Goal: Task Accomplishment & Management: Manage account settings

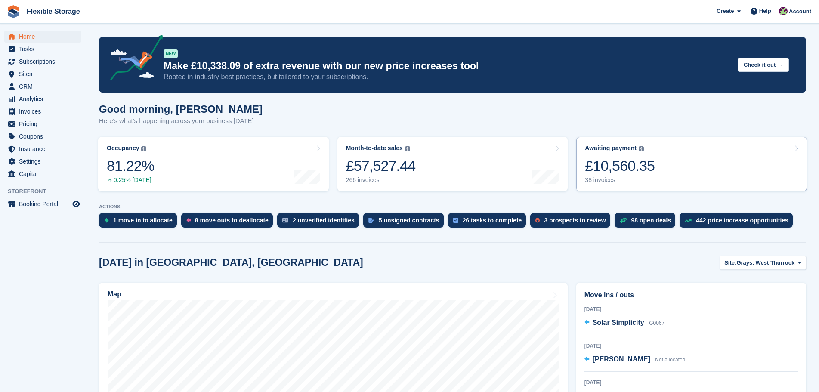
click at [647, 154] on div "Awaiting payment The total outstanding balance on all open invoices. £10,560.35…" at bounding box center [620, 164] width 70 height 39
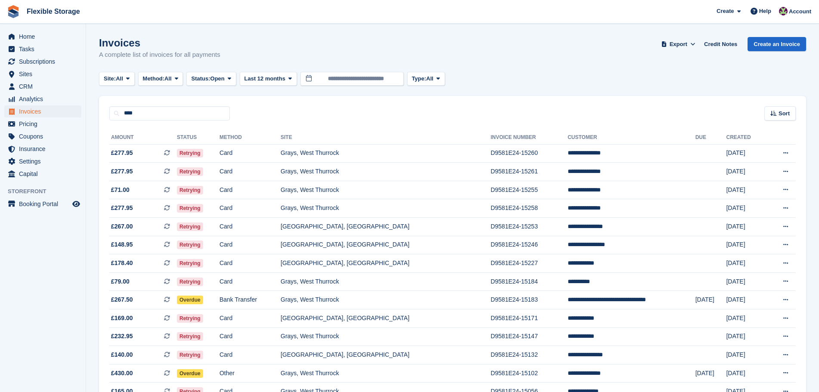
type input "****"
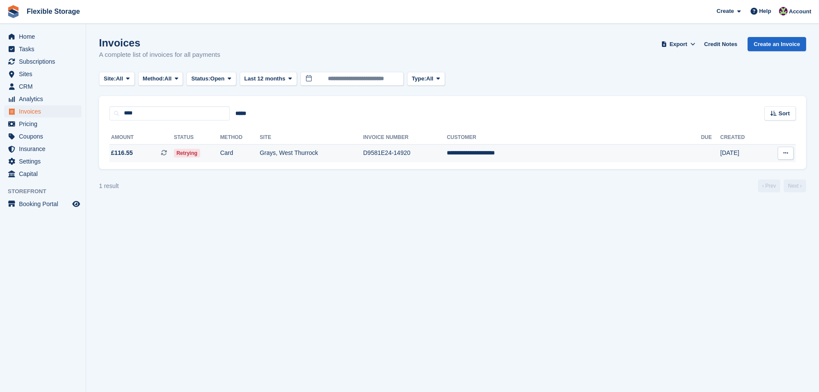
click at [259, 153] on td "Card" at bounding box center [240, 153] width 40 height 18
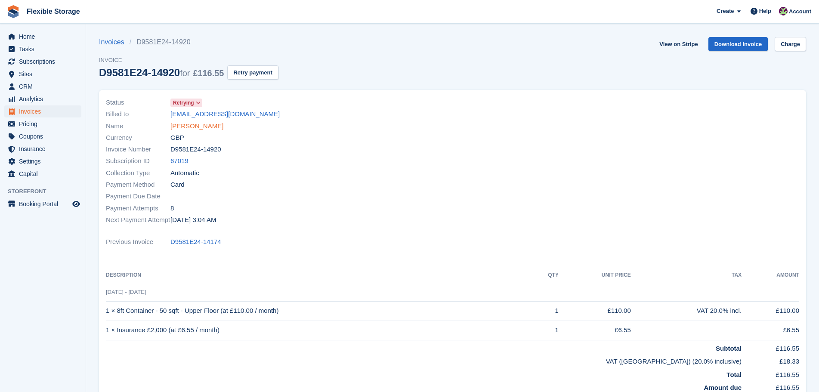
click at [217, 126] on link "Chelsea Williams-Grant" at bounding box center [196, 126] width 53 height 10
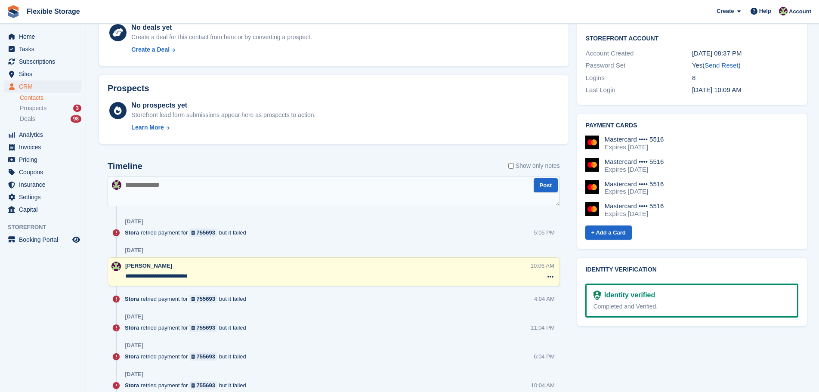
scroll to position [258, 0]
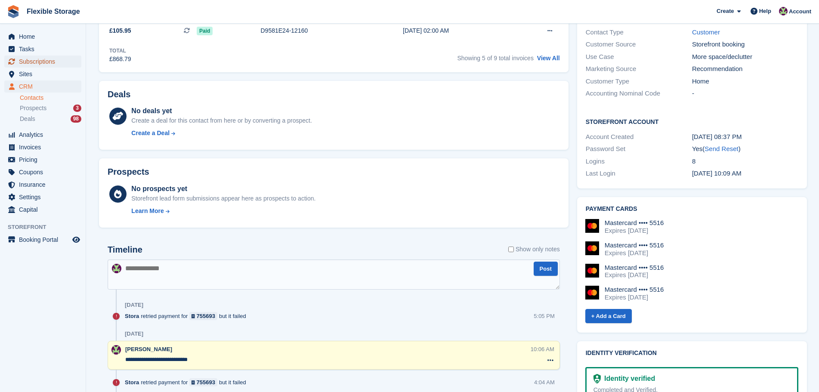
click at [46, 62] on span "Subscriptions" at bounding box center [45, 61] width 52 height 12
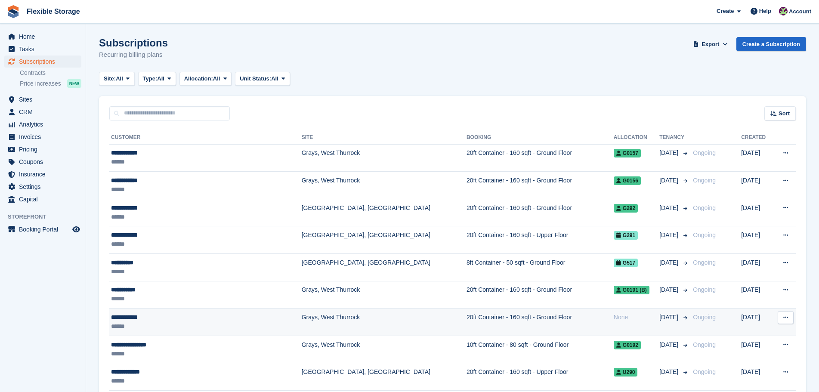
drag, startPoint x: 644, startPoint y: 78, endPoint x: 704, endPoint y: 322, distance: 251.8
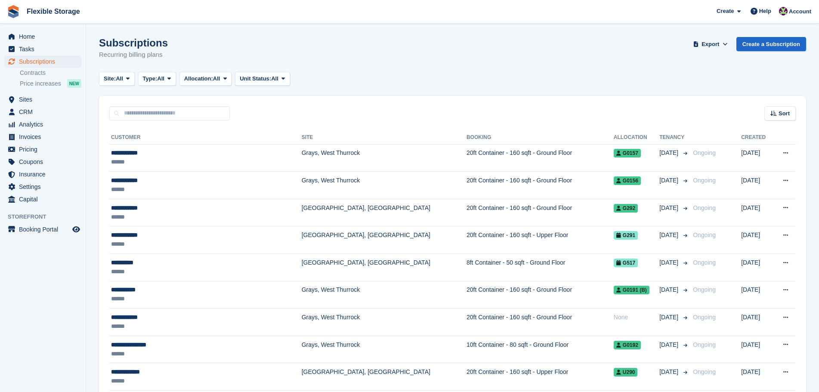
click at [730, 84] on div "Site: All All Grays, [GEOGRAPHIC_DATA], [GEOGRAPHIC_DATA] [GEOGRAPHIC_DATA], [G…" at bounding box center [452, 79] width 707 height 14
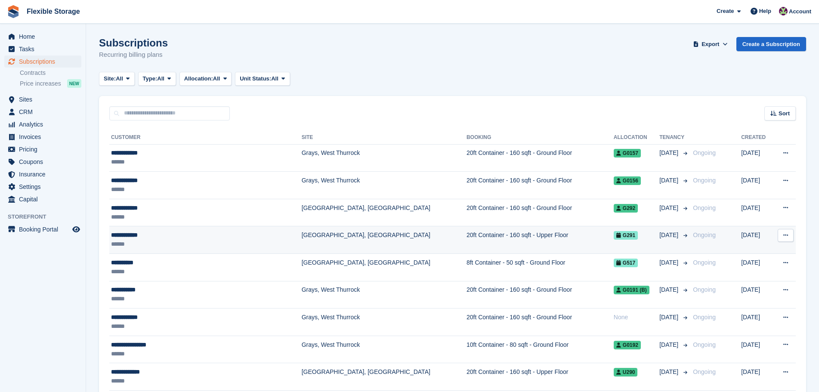
drag, startPoint x: 723, startPoint y: 72, endPoint x: 722, endPoint y: 236, distance: 163.9
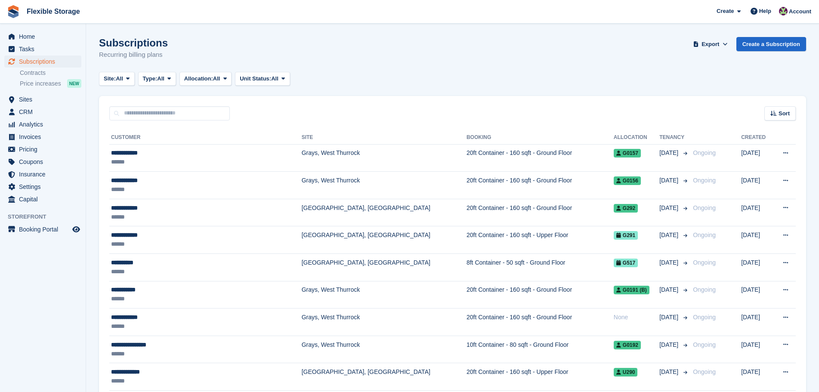
click at [690, 110] on div "Sort Sort by Customer name Date created Move in date Move out date Created (old…" at bounding box center [452, 108] width 707 height 25
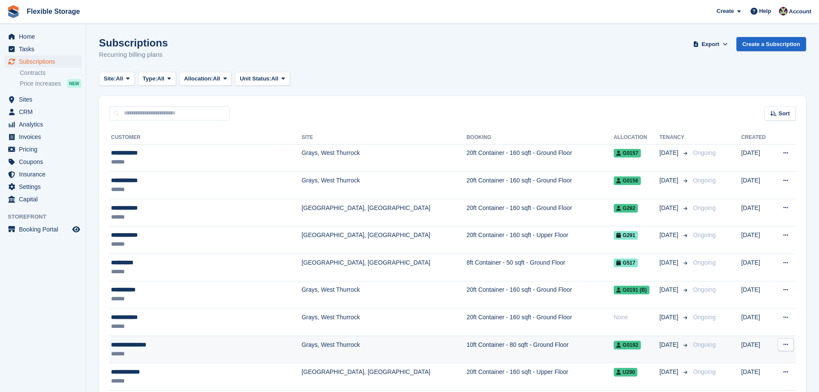
drag, startPoint x: 691, startPoint y: 78, endPoint x: 729, endPoint y: 342, distance: 266.4
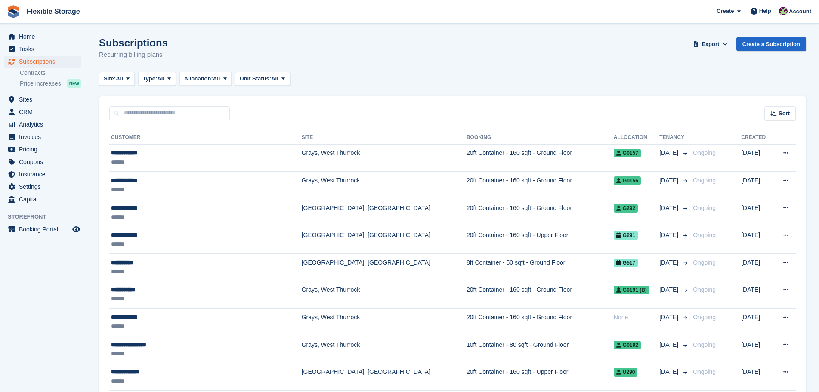
click at [663, 76] on div "Site: All All Grays, West Thurrock Aveley, Essex Chelmsford, Essex Type: All Al…" at bounding box center [452, 79] width 707 height 14
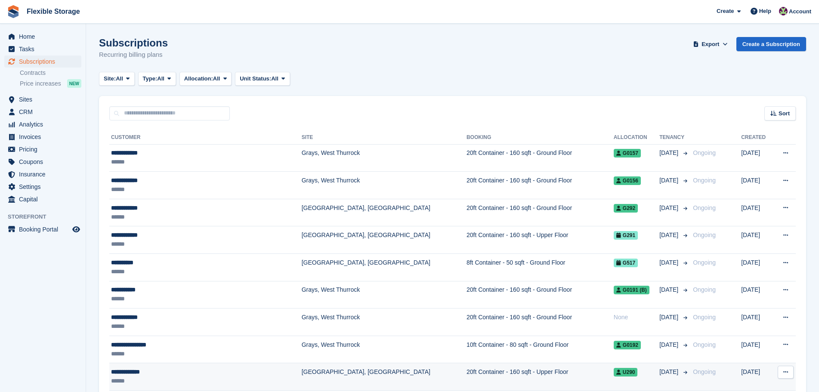
drag, startPoint x: 663, startPoint y: 62, endPoint x: 735, endPoint y: 378, distance: 324.0
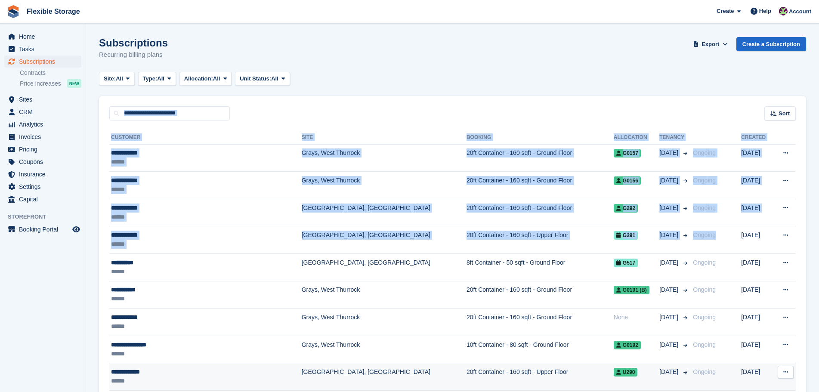
drag, startPoint x: 667, startPoint y: 72, endPoint x: 756, endPoint y: 321, distance: 264.5
click at [762, 391] on html "Flexible Storage Create Subscription Invoice Contact Deal Discount Page Help Ch…" at bounding box center [409, 196] width 819 height 392
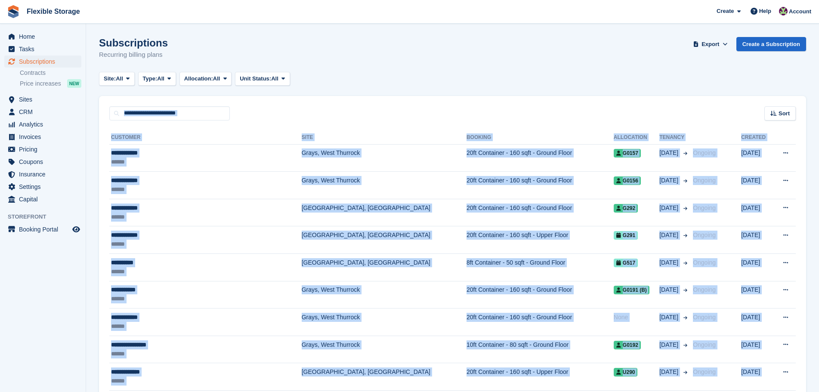
scroll to position [55, 0]
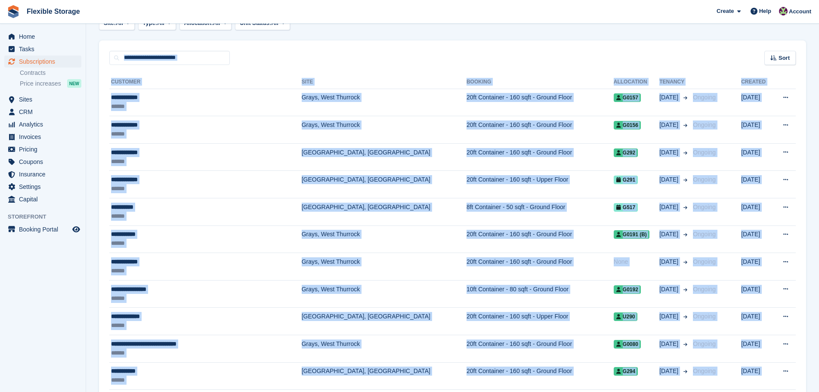
click at [699, 49] on div "Sort Sort by Customer name Date created Move in date Move out date Created (old…" at bounding box center [452, 52] width 707 height 25
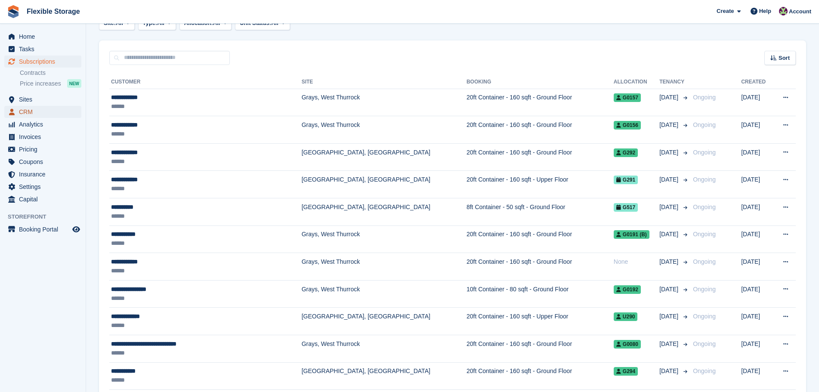
click at [64, 111] on span "CRM" at bounding box center [45, 112] width 52 height 12
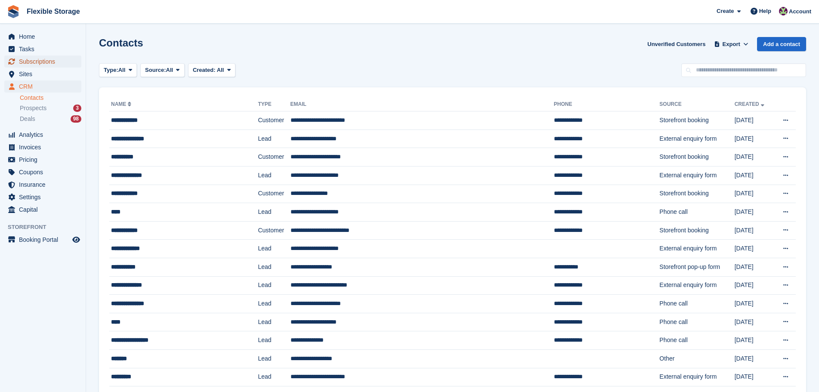
click at [41, 63] on span "Subscriptions" at bounding box center [45, 61] width 52 height 12
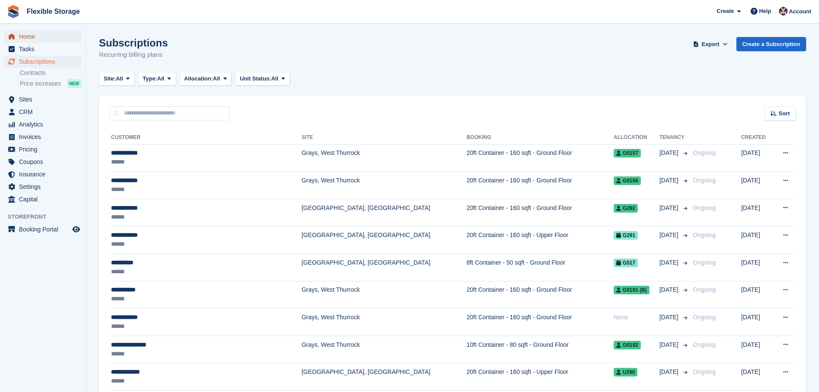
click at [40, 32] on span "Home" at bounding box center [45, 37] width 52 height 12
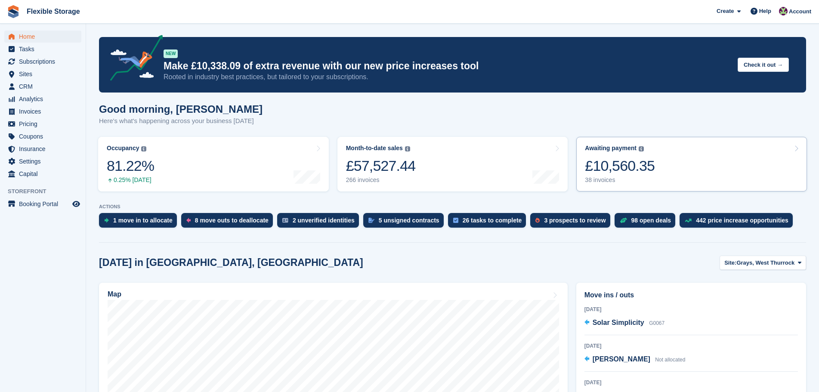
click at [648, 162] on div "£10,560.35" at bounding box center [620, 166] width 70 height 18
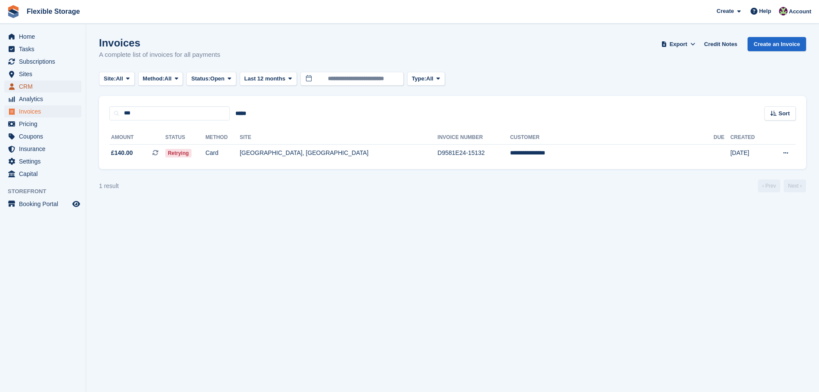
click at [65, 89] on span "CRM" at bounding box center [45, 86] width 52 height 12
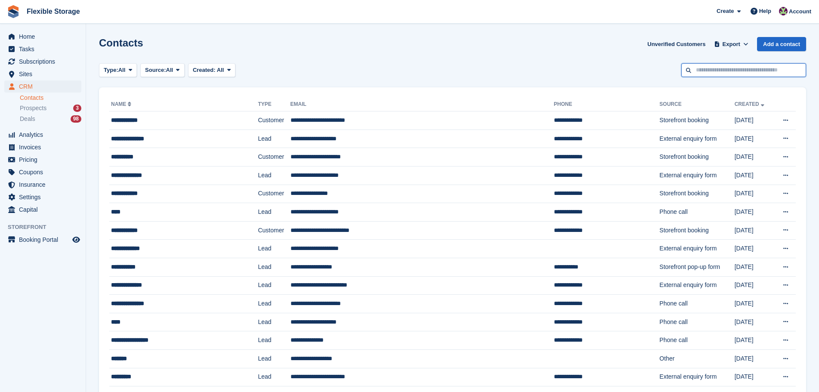
click at [720, 68] on input "text" at bounding box center [743, 70] width 125 height 14
type input "***"
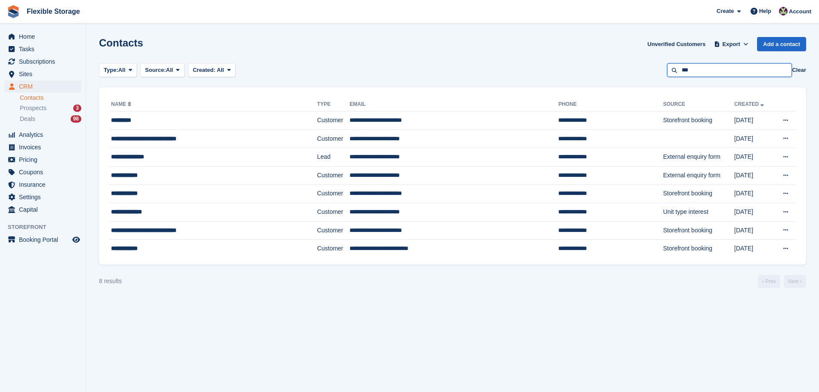
drag, startPoint x: 700, startPoint y: 74, endPoint x: 637, endPoint y: 69, distance: 63.0
click at [637, 69] on div "Type: All All Lead Customer Source: All All Storefront Backoffice Pre-Opening i…" at bounding box center [452, 70] width 707 height 14
type input "****"
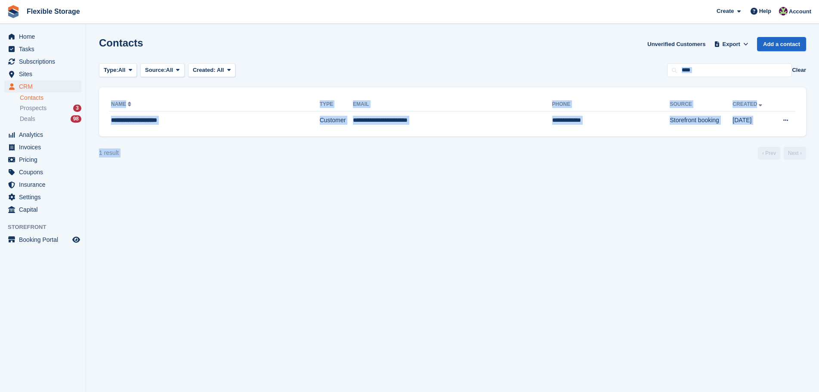
drag, startPoint x: 472, startPoint y: 54, endPoint x: 510, endPoint y: 158, distance: 111.3
click at [510, 158] on section "Contacts Unverified Customers Export Export Contacts Export a CSV of all Contac…" at bounding box center [452, 196] width 733 height 392
click at [510, 158] on div "1 result ‹ Prev Next ›" at bounding box center [452, 153] width 707 height 13
drag, startPoint x: 511, startPoint y: 51, endPoint x: 536, endPoint y: 159, distance: 110.7
click at [536, 159] on section "Contacts Unverified Customers Export Export Contacts Export a CSV of all Contac…" at bounding box center [452, 196] width 733 height 392
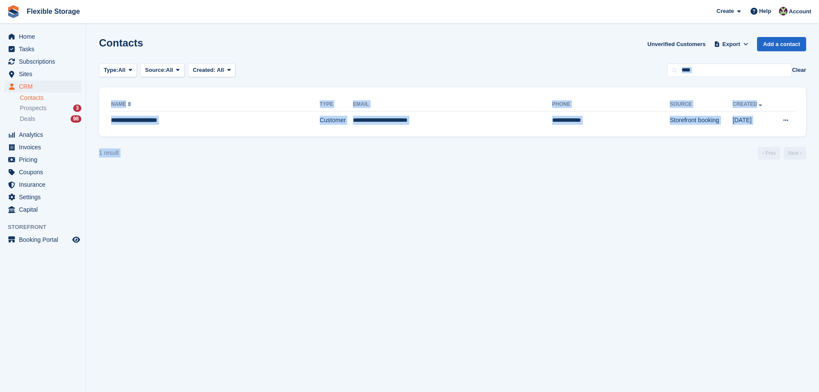
click at [537, 162] on section "Contacts Unverified Customers Export Export Contacts Export a CSV of all Contac…" at bounding box center [452, 196] width 733 height 392
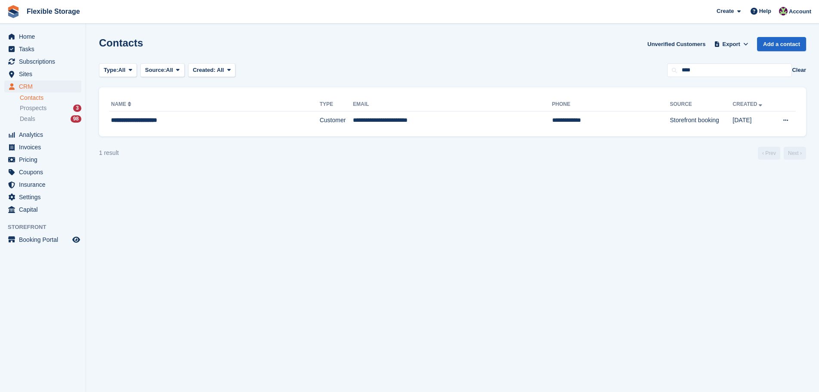
click at [552, 71] on div "Type: All All Lead Customer Source: All All Storefront Backoffice Pre-Opening i…" at bounding box center [452, 70] width 707 height 14
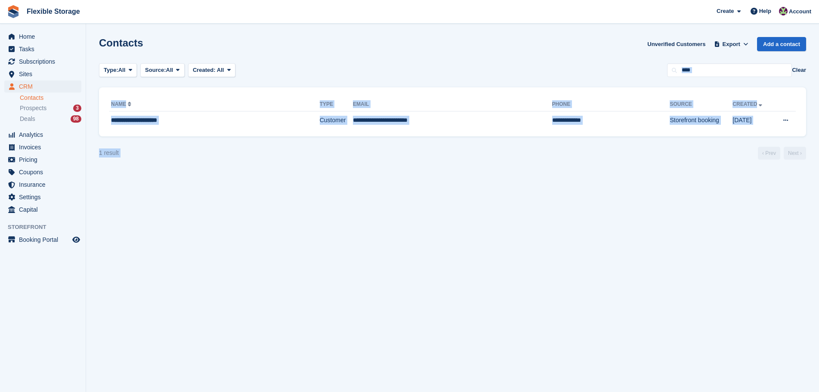
drag, startPoint x: 601, startPoint y: 62, endPoint x: 627, endPoint y: 154, distance: 95.6
click at [627, 154] on section "Contacts Unverified Customers Export Export Contacts Export a CSV of all Contac…" at bounding box center [452, 196] width 733 height 392
click at [634, 160] on section "Contacts Unverified Customers Export Export Contacts Export a CSV of all Contac…" at bounding box center [452, 196] width 733 height 392
drag, startPoint x: 626, startPoint y: 61, endPoint x: 668, endPoint y: 176, distance: 122.0
click at [668, 172] on section "Contacts Unverified Customers Export Export Contacts Export a CSV of all Contac…" at bounding box center [452, 196] width 733 height 392
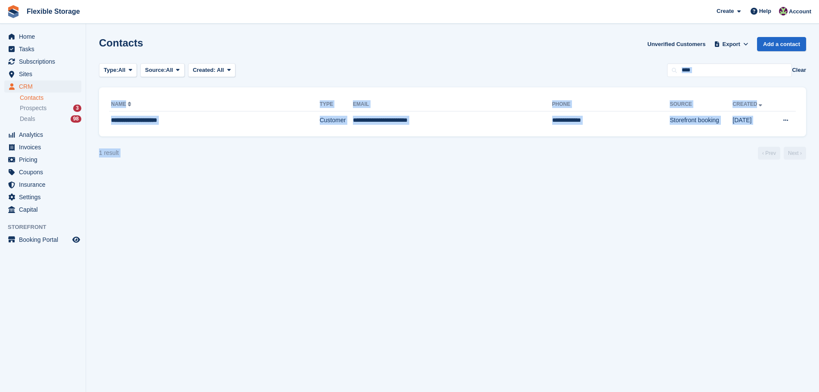
click at [668, 176] on section "Contacts Unverified Customers Export Export Contacts Export a CSV of all Contac…" at bounding box center [452, 196] width 733 height 392
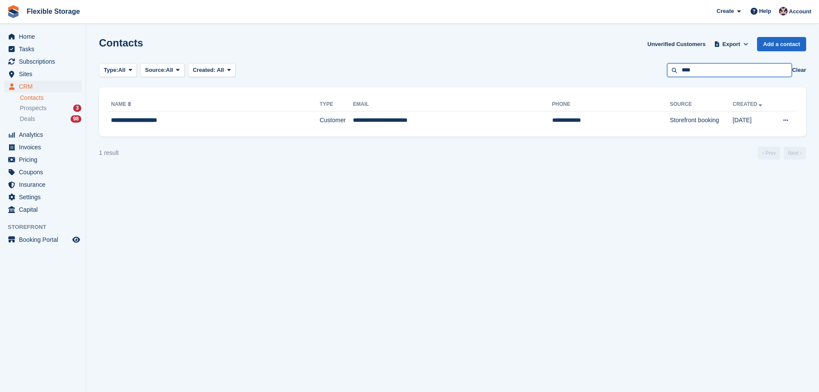
drag, startPoint x: 707, startPoint y: 71, endPoint x: 662, endPoint y: 79, distance: 46.3
click at [662, 79] on section "Contacts Unverified Customers Export Export Contacts Export a CSV of all Contac…" at bounding box center [452, 196] width 733 height 392
type input "***"
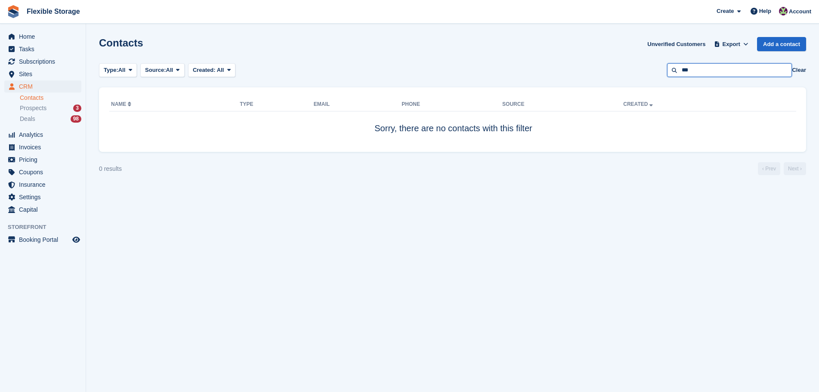
drag, startPoint x: 697, startPoint y: 69, endPoint x: 630, endPoint y: 71, distance: 66.7
click at [630, 71] on div "Type: All All Lead Customer Source: All All Storefront Backoffice Pre-Opening i…" at bounding box center [452, 70] width 707 height 14
type input "****"
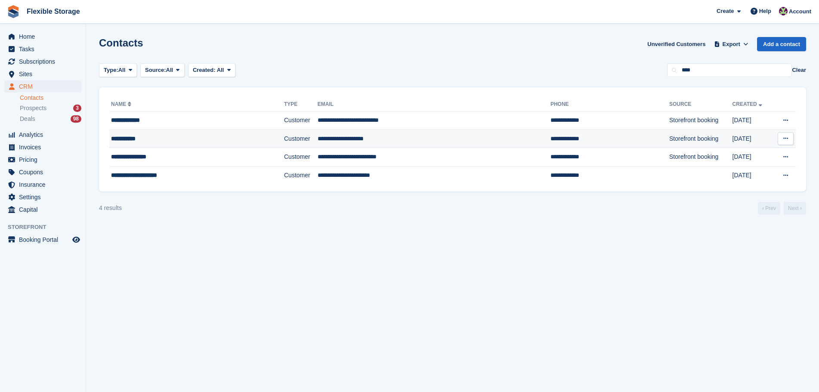
click at [422, 140] on td "**********" at bounding box center [433, 138] width 233 height 18
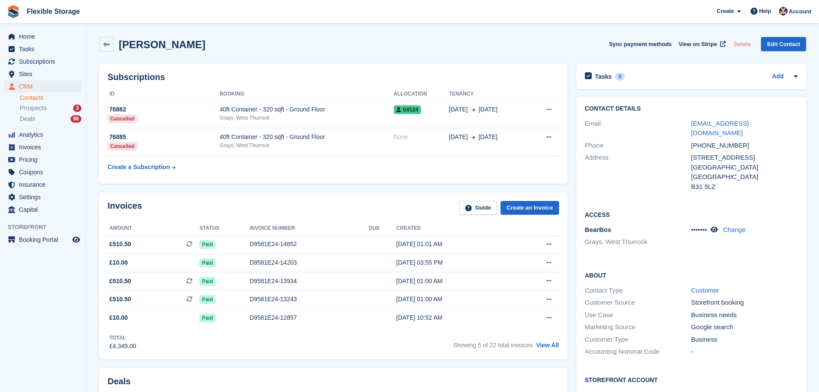
click at [403, 193] on div "Invoices Guide Create an Invoice Amount Status Invoice number Due Created £510.…" at bounding box center [333, 275] width 468 height 167
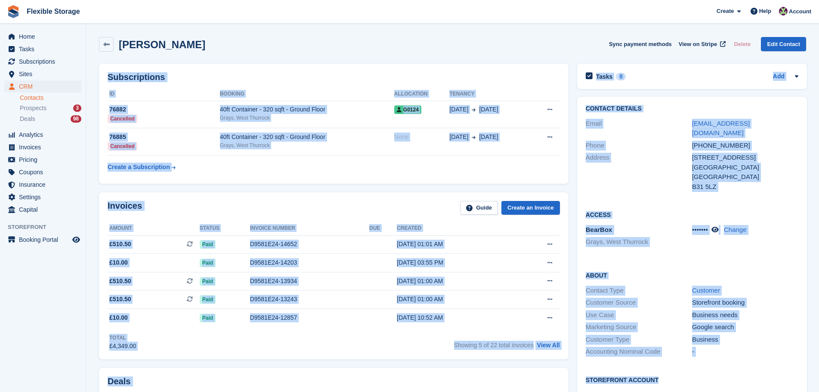
drag, startPoint x: 553, startPoint y: 46, endPoint x: 779, endPoint y: 354, distance: 381.9
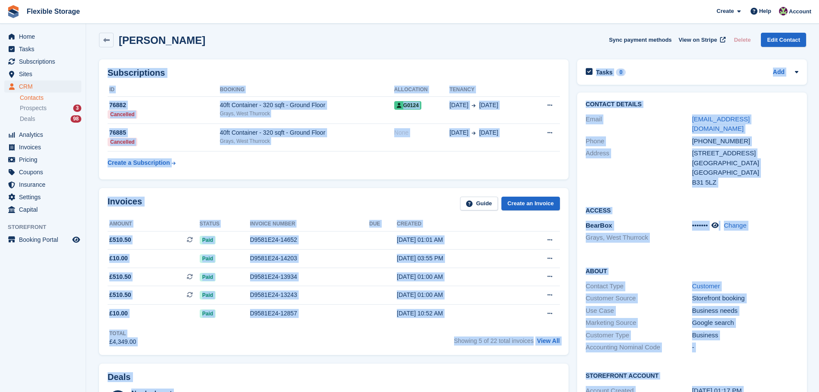
click at [768, 330] on div "Business" at bounding box center [745, 335] width 106 height 10
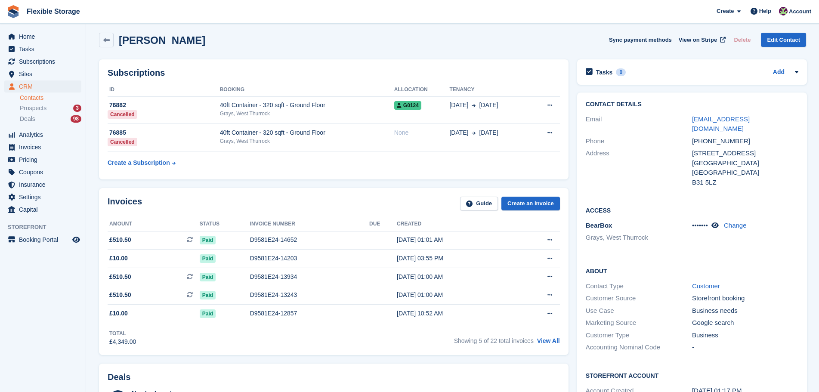
drag, startPoint x: 606, startPoint y: 44, endPoint x: 757, endPoint y: 408, distance: 393.9
click at [757, 388] on html "Flexible Storage Create Subscription Invoice Contact Deal Discount Page Help Ch…" at bounding box center [409, 192] width 819 height 392
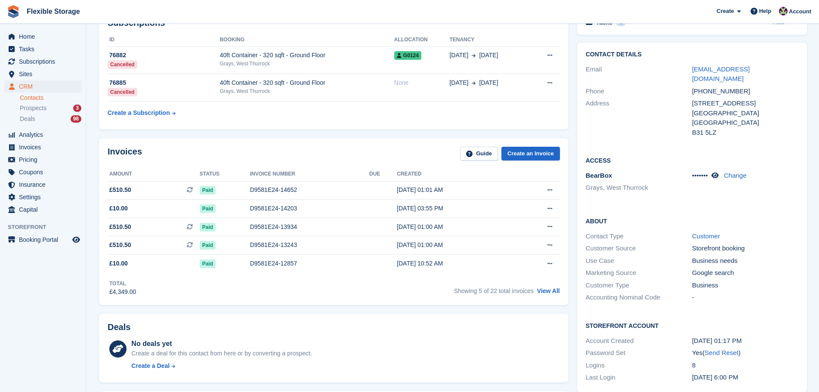
click at [759, 336] on div "14 Mar, 01:17 PM" at bounding box center [745, 341] width 106 height 10
click at [767, 323] on div "Storefront Account Account Created 14 Mar, 01:17 PM Password Set Yes ( Send Res…" at bounding box center [692, 352] width 230 height 80
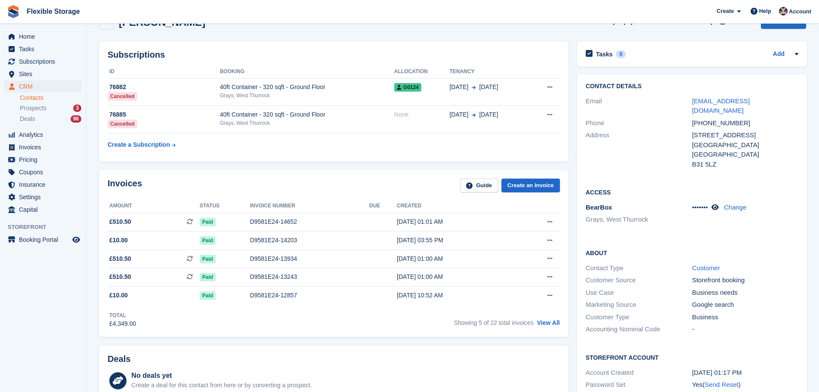
scroll to position [0, 0]
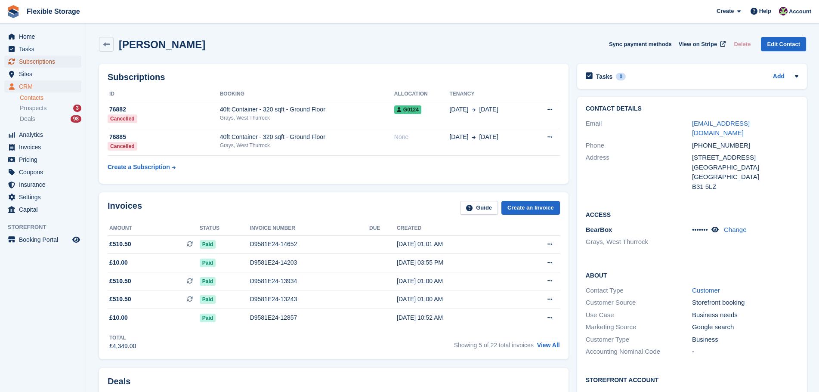
click at [37, 59] on span "Subscriptions" at bounding box center [45, 61] width 52 height 12
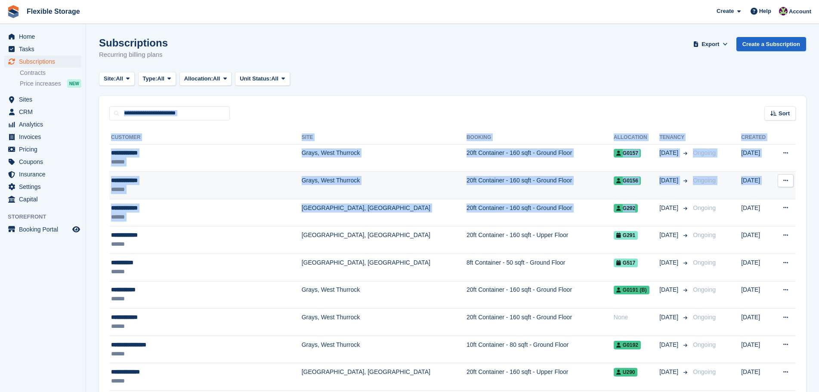
drag, startPoint x: 555, startPoint y: 67, endPoint x: 604, endPoint y: 174, distance: 117.4
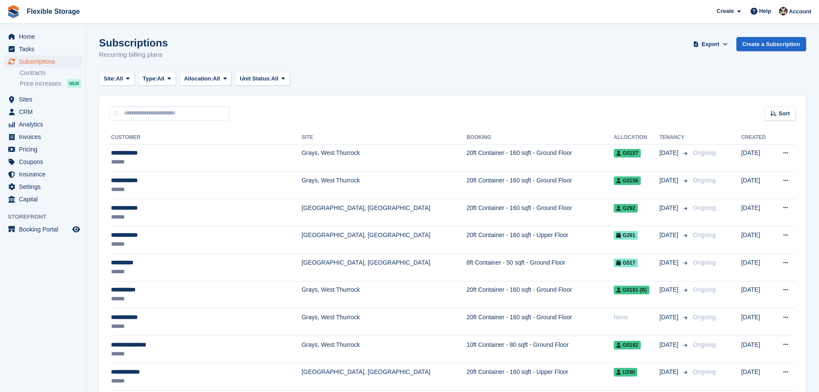
click at [617, 59] on div "Subscriptions Recurring billing plans Export Export Subscriptions Export a CSV …" at bounding box center [452, 53] width 707 height 33
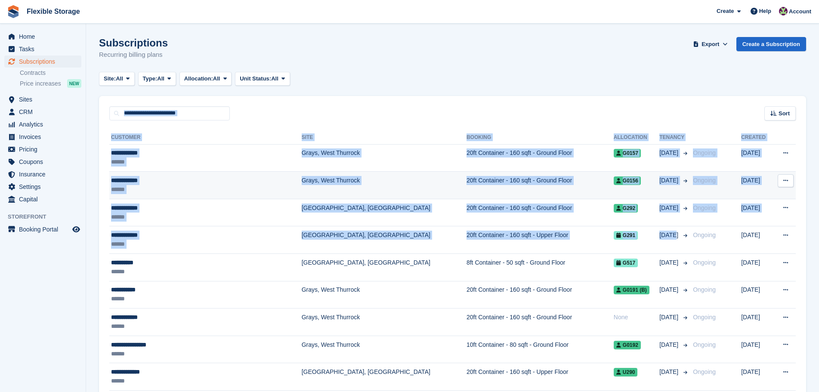
drag, startPoint x: 617, startPoint y: 59, endPoint x: 648, endPoint y: 196, distance: 139.8
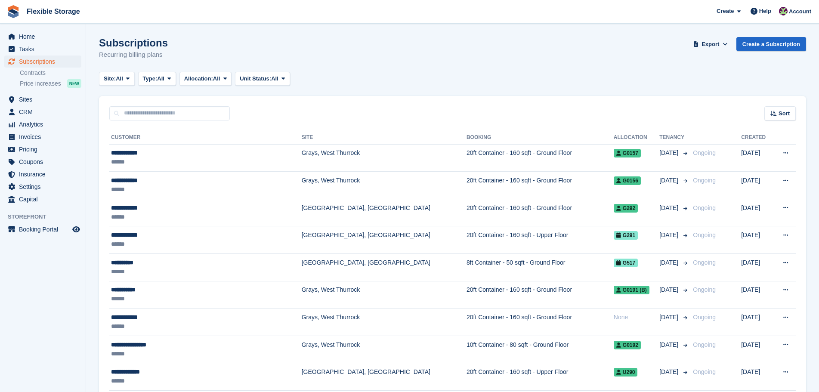
click at [614, 68] on div "Subscriptions Recurring billing plans Export Export Subscriptions Export a CSV …" at bounding box center [452, 53] width 707 height 33
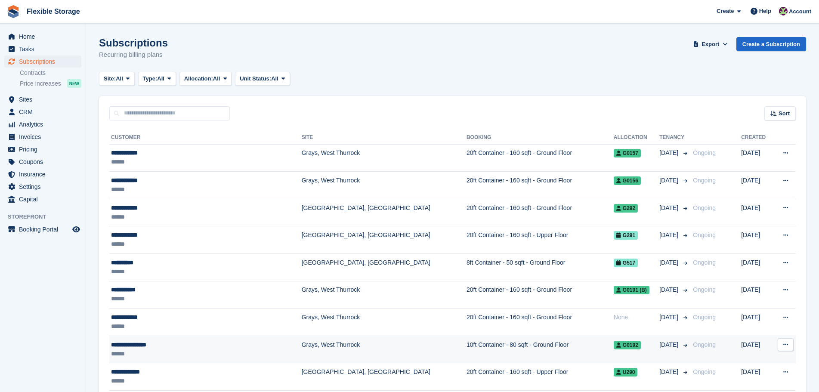
drag, startPoint x: 648, startPoint y: 108, endPoint x: 672, endPoint y: 341, distance: 234.0
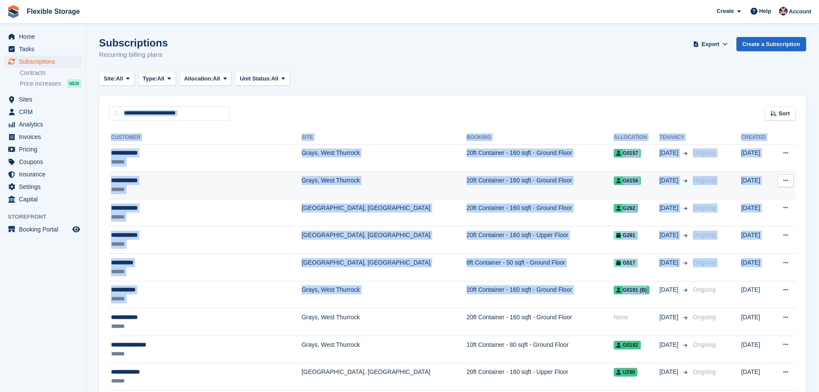
drag, startPoint x: 562, startPoint y: 62, endPoint x: 642, endPoint y: 181, distance: 143.2
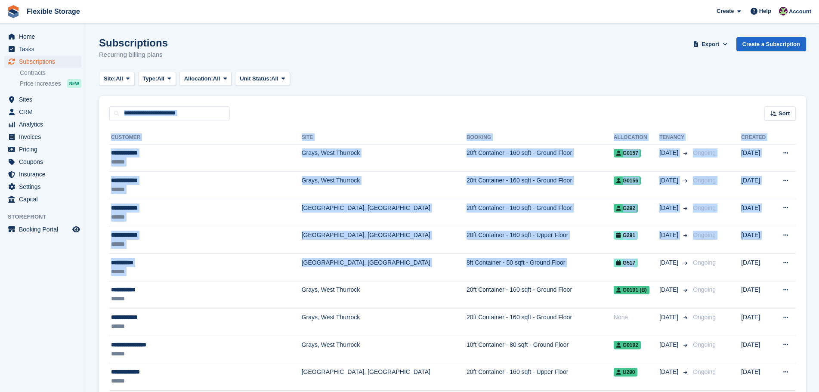
click at [641, 113] on div "Sort Sort by Customer name Date created Move in date Move out date Created (old…" at bounding box center [452, 108] width 707 height 25
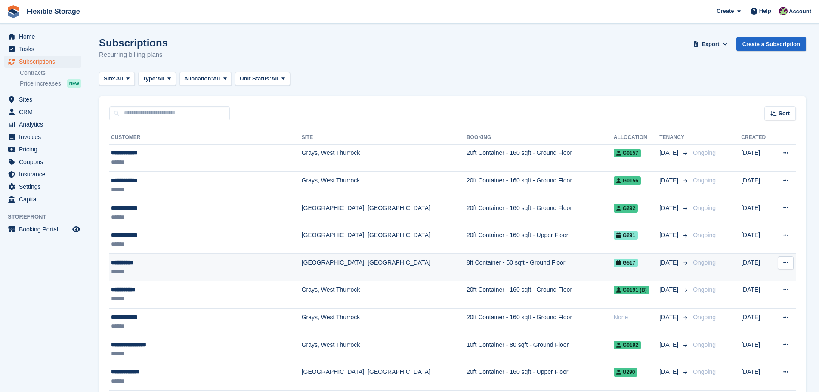
drag, startPoint x: 643, startPoint y: 74, endPoint x: 663, endPoint y: 279, distance: 206.2
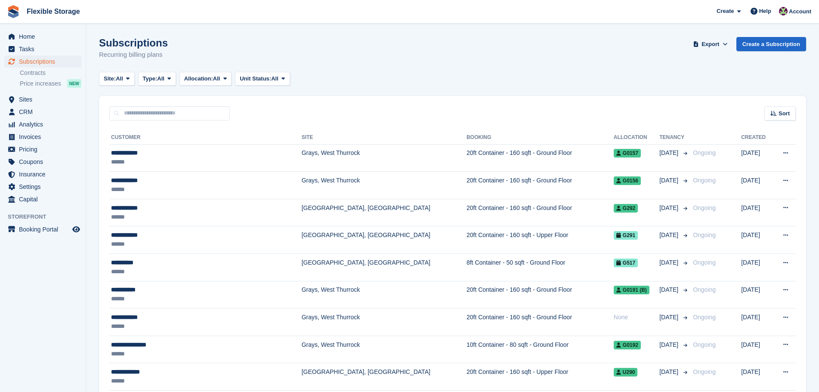
click at [626, 77] on div "Site: All All Grays, West Thurrock Aveley, Essex Chelmsford, Essex Type: All Al…" at bounding box center [452, 79] width 707 height 14
drag, startPoint x: 402, startPoint y: 53, endPoint x: 150, endPoint y: 42, distance: 252.8
click at [150, 42] on div "Subscriptions Recurring billing plans Export Export Subscriptions Export a CSV …" at bounding box center [452, 53] width 707 height 33
click at [194, 37] on div "Subscriptions Recurring billing plans Export Export Subscriptions Export a CSV …" at bounding box center [452, 53] width 707 height 33
click at [171, 114] on input "text" at bounding box center [169, 113] width 120 height 14
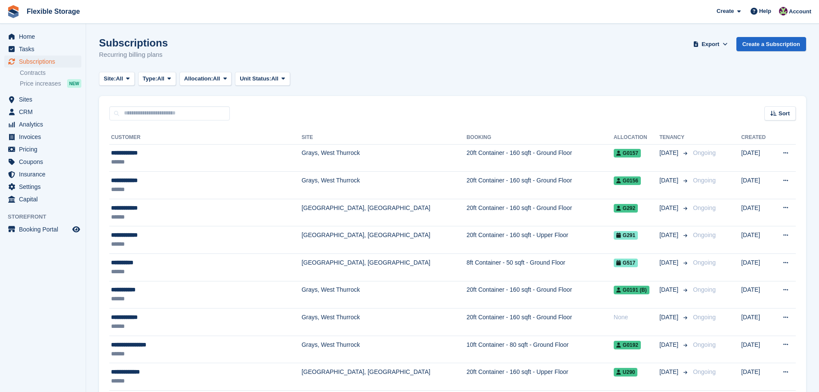
drag, startPoint x: 200, startPoint y: 52, endPoint x: 142, endPoint y: 31, distance: 62.3
click at [243, 50] on div "Subscriptions Recurring billing plans Export Export Subscriptions Export a CSV …" at bounding box center [452, 53] width 707 height 33
click at [35, 102] on span "Sites" at bounding box center [45, 99] width 52 height 12
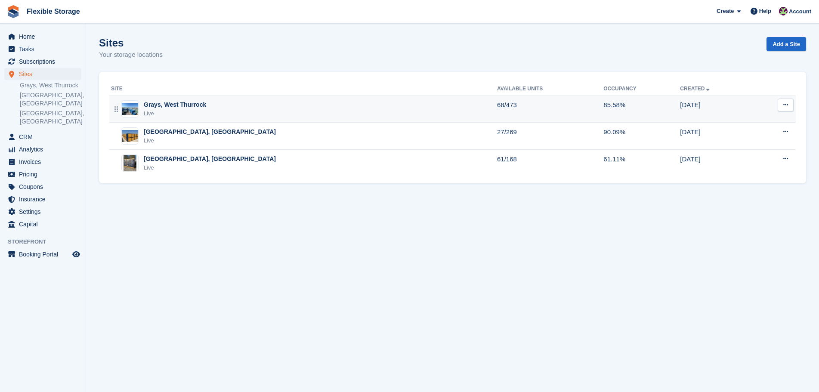
click at [143, 111] on div "Grays, West Thurrock Live" at bounding box center [304, 109] width 386 height 18
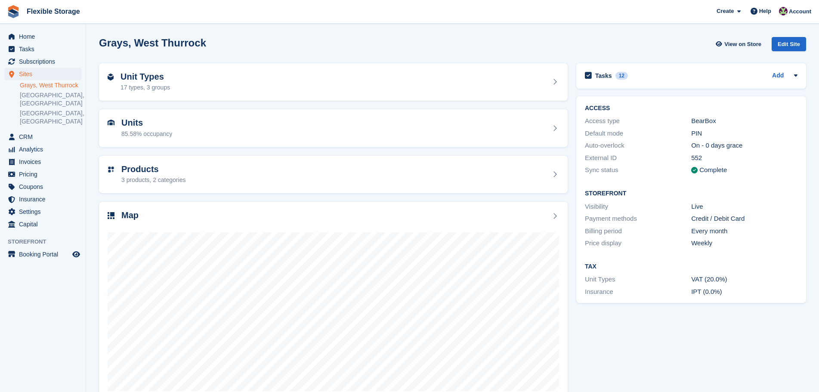
click at [68, 89] on li "Grays, West Thurrock" at bounding box center [53, 85] width 66 height 9
click at [58, 65] on span "Subscriptions" at bounding box center [45, 61] width 52 height 12
click at [58, 64] on span "Subscriptions" at bounding box center [45, 61] width 52 height 12
click at [49, 60] on span "Subscriptions" at bounding box center [45, 61] width 52 height 12
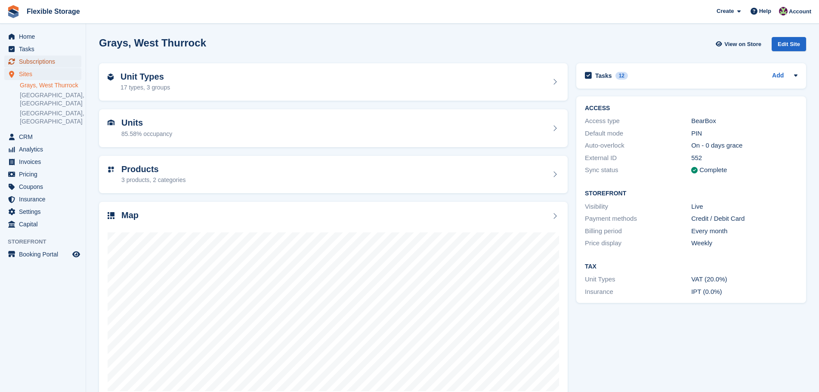
click at [37, 63] on span "Subscriptions" at bounding box center [45, 61] width 52 height 12
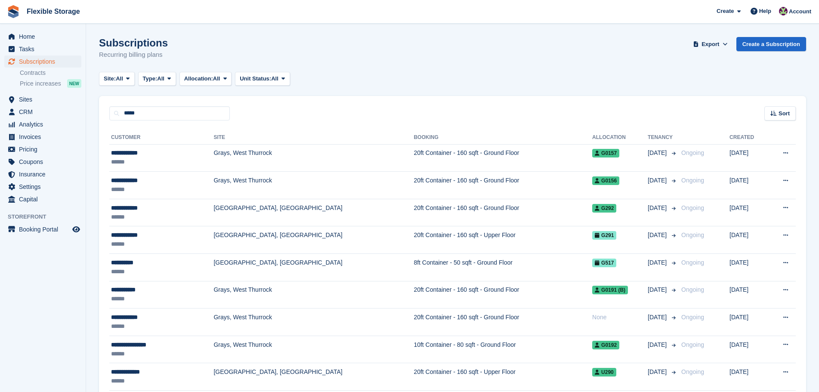
type input "*****"
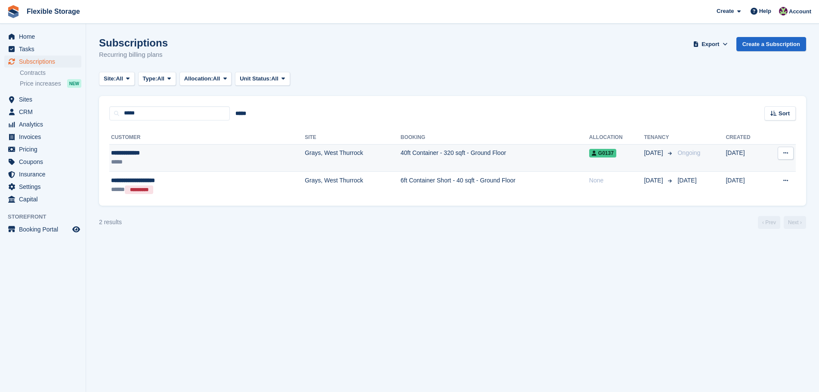
click at [305, 147] on td "Grays, West Thurrock" at bounding box center [353, 158] width 96 height 28
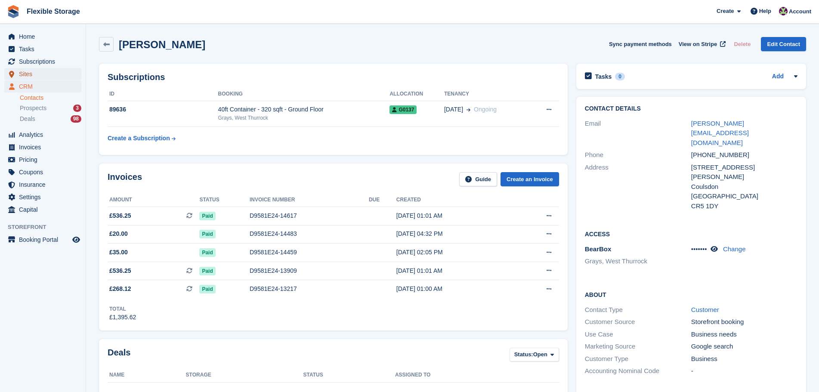
click at [29, 74] on span "Sites" at bounding box center [45, 74] width 52 height 12
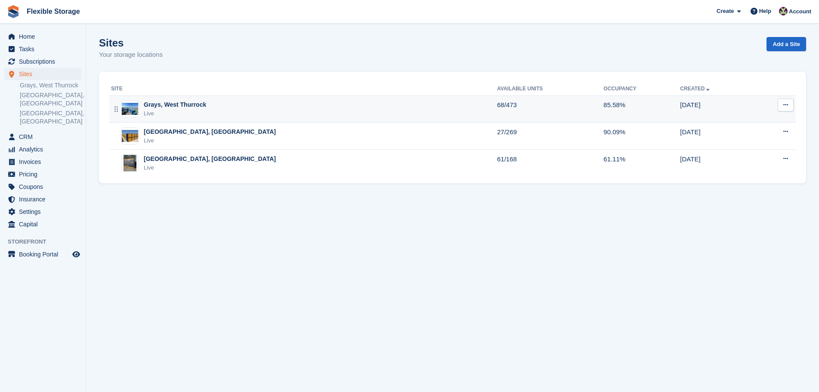
click at [210, 105] on div "Grays, West Thurrock Live" at bounding box center [304, 109] width 386 height 18
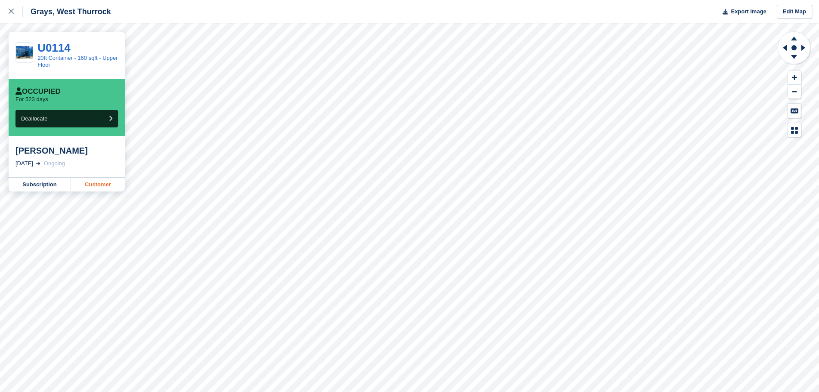
click at [99, 188] on link "Customer" at bounding box center [98, 185] width 54 height 14
click at [63, 51] on link "U0114" at bounding box center [53, 47] width 33 height 13
click at [15, 12] on div at bounding box center [16, 11] width 14 height 10
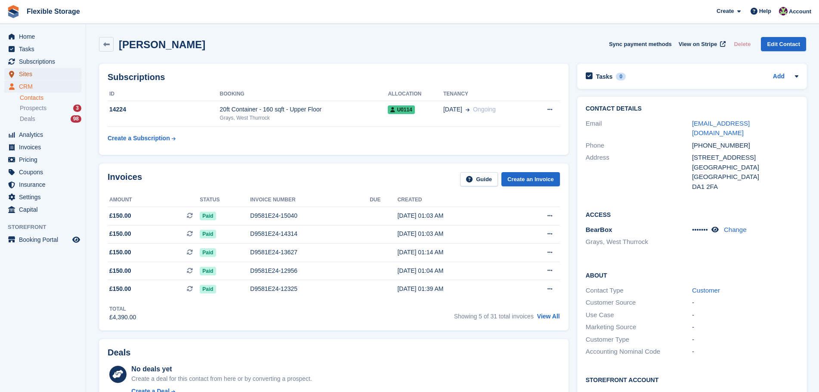
click at [66, 80] on span "Sites" at bounding box center [45, 74] width 52 height 12
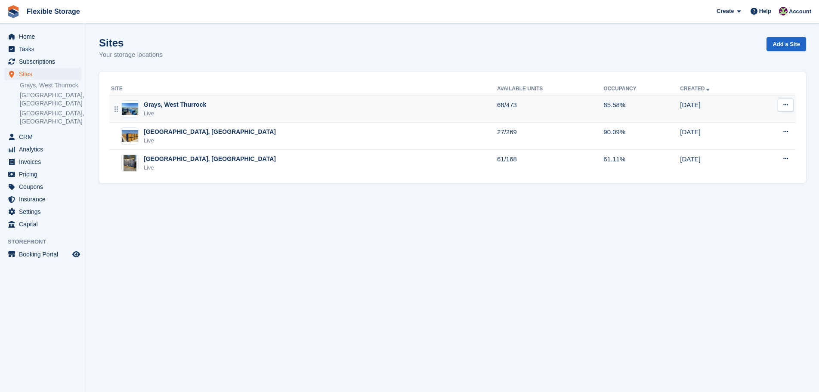
click at [187, 107] on div "Grays, West Thurrock" at bounding box center [175, 104] width 62 height 9
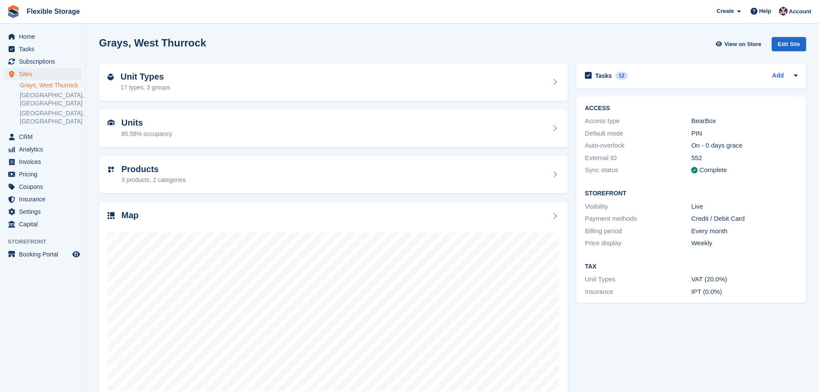
click at [282, 86] on div "Unit Types 17 types, 3 groups" at bounding box center [333, 82] width 451 height 21
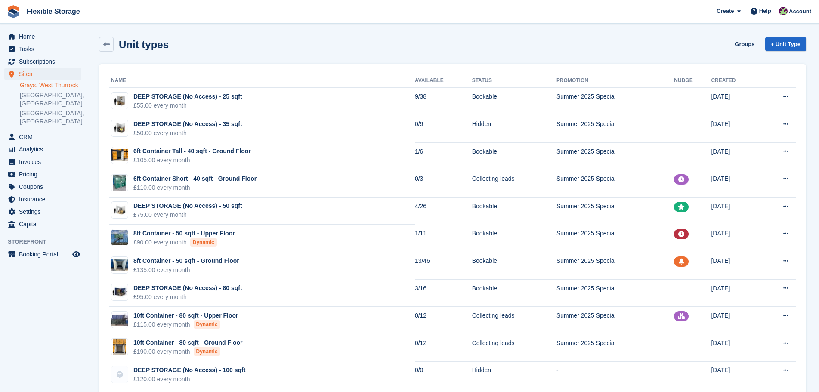
scroll to position [180, 0]
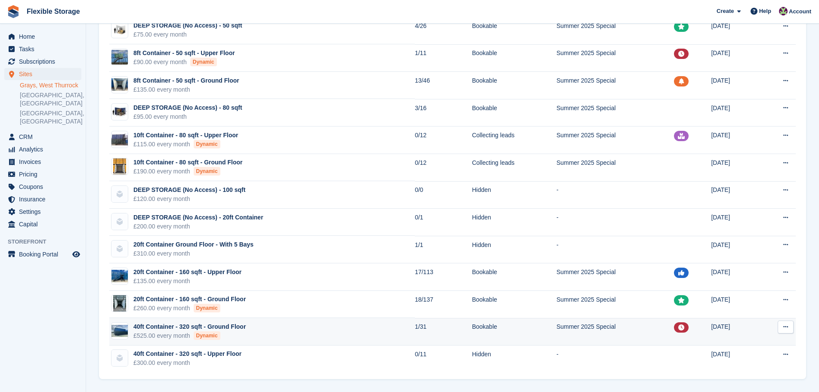
click at [287, 332] on td "40ft Container - 320 sqft - Ground Floor £525.00 every month Dynamic" at bounding box center [261, 332] width 305 height 28
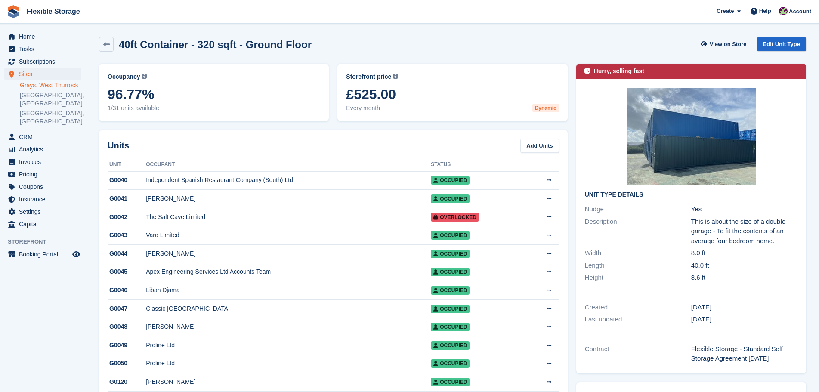
scroll to position [258, 0]
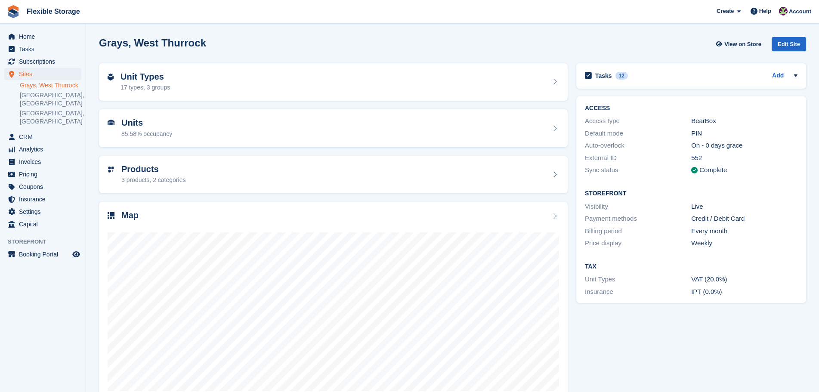
drag, startPoint x: 653, startPoint y: 38, endPoint x: 762, endPoint y: 311, distance: 294.5
click at [762, 308] on div "Grays, West Thurrock View on Store Edit Site Unit Types 17 types, 3 groups Unit…" at bounding box center [452, 219] width 707 height 373
click at [762, 312] on div "Tasks 12 Add cancel subscription once payment has gone through [DATE]" at bounding box center [691, 232] width 238 height 347
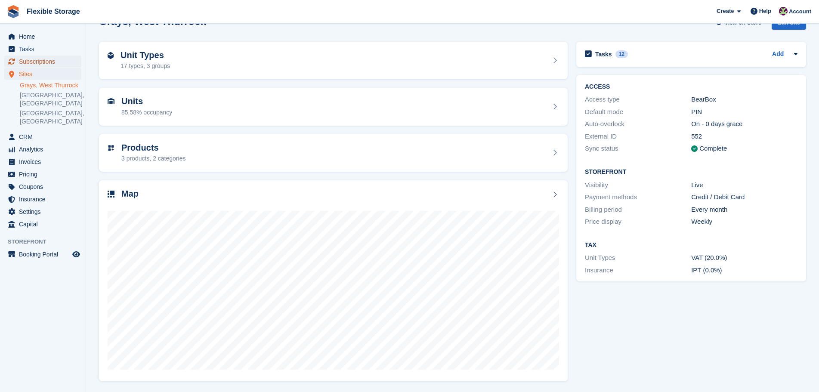
click at [33, 65] on span "Subscriptions" at bounding box center [45, 61] width 52 height 12
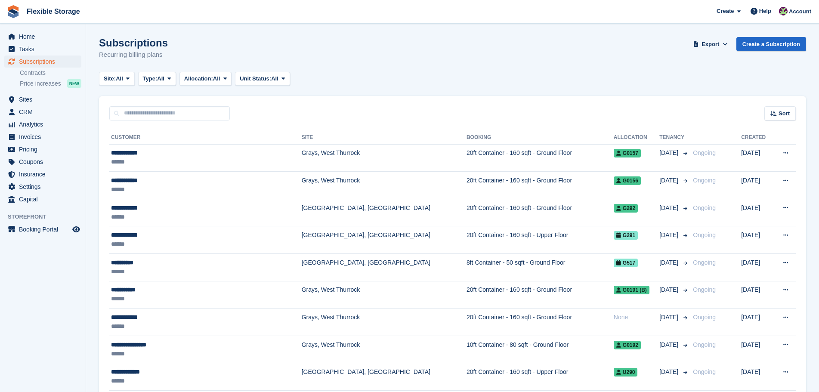
drag, startPoint x: 183, startPoint y: 55, endPoint x: 89, endPoint y: 35, distance: 96.7
click at [182, 37] on div "Subscriptions Recurring billing plans Export Export Subscriptions Export a CSV …" at bounding box center [452, 53] width 707 height 33
click at [145, 44] on h1 "Subscriptions" at bounding box center [133, 43] width 69 height 12
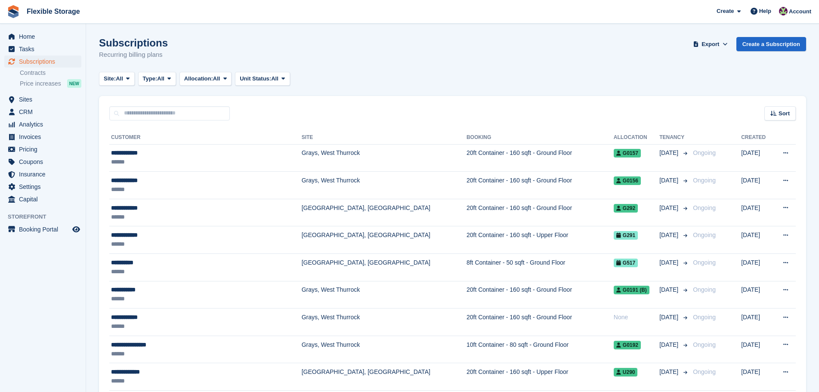
click at [151, 61] on div "Subscriptions Recurring billing plans Export Export Subscriptions Export a CSV …" at bounding box center [452, 53] width 707 height 33
click at [145, 54] on p "Recurring billing plans" at bounding box center [133, 55] width 69 height 10
drag, startPoint x: 169, startPoint y: 55, endPoint x: 107, endPoint y: 43, distance: 63.5
click at [107, 43] on div "Subscriptions Recurring billing plans Export Export Subscriptions Export a CSV …" at bounding box center [452, 53] width 707 height 33
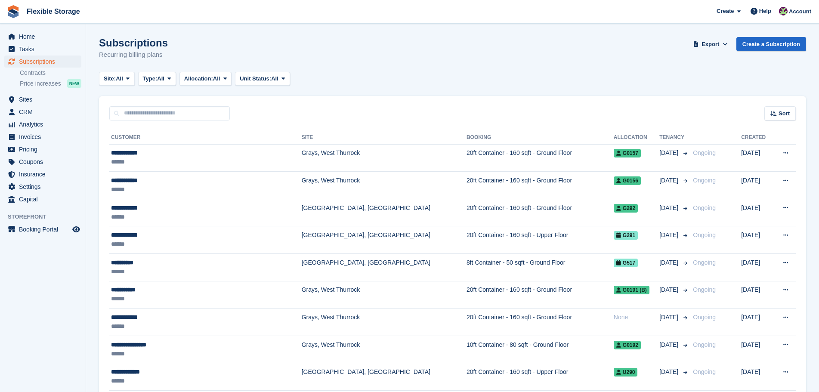
click at [136, 48] on h1 "Subscriptions" at bounding box center [133, 43] width 69 height 12
drag, startPoint x: 161, startPoint y: 55, endPoint x: 89, endPoint y: 37, distance: 74.5
click at [142, 46] on h1 "Subscriptions" at bounding box center [133, 43] width 69 height 12
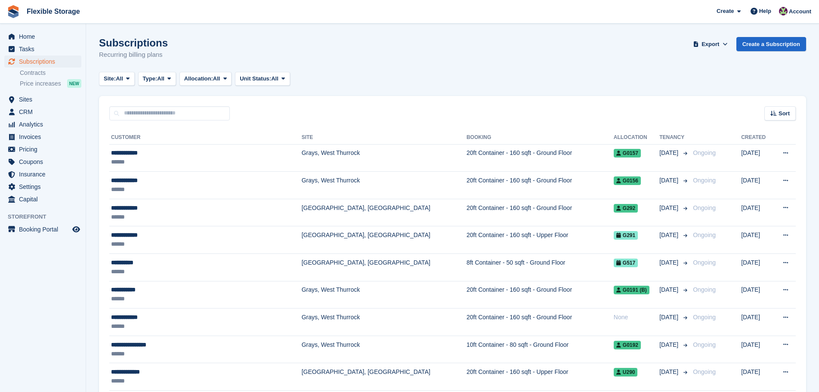
drag, startPoint x: 160, startPoint y: 49, endPoint x: 99, endPoint y: 47, distance: 61.1
click at [99, 47] on div "Subscriptions Recurring billing plans Export Export Subscriptions Export a CSV …" at bounding box center [452, 53] width 707 height 33
click at [148, 45] on h1 "Subscriptions" at bounding box center [133, 43] width 69 height 12
click at [170, 57] on div "Subscriptions Recurring billing plans Export Export Subscriptions Export a CSV …" at bounding box center [452, 53] width 707 height 33
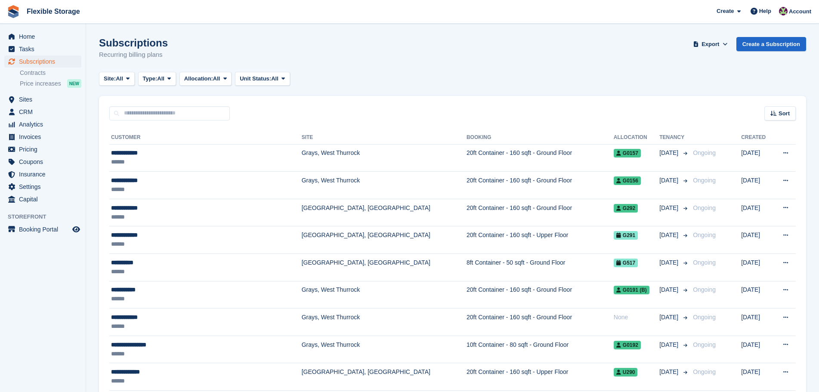
click at [216, 56] on div "Subscriptions Recurring billing plans Export Export Subscriptions Export a CSV …" at bounding box center [452, 53] width 707 height 33
click at [28, 109] on span "CRM" at bounding box center [45, 112] width 52 height 12
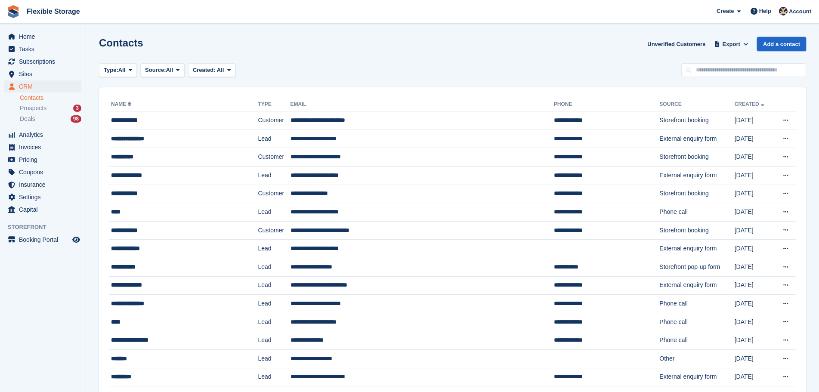
click at [781, 42] on link "Add a contact" at bounding box center [781, 44] width 49 height 14
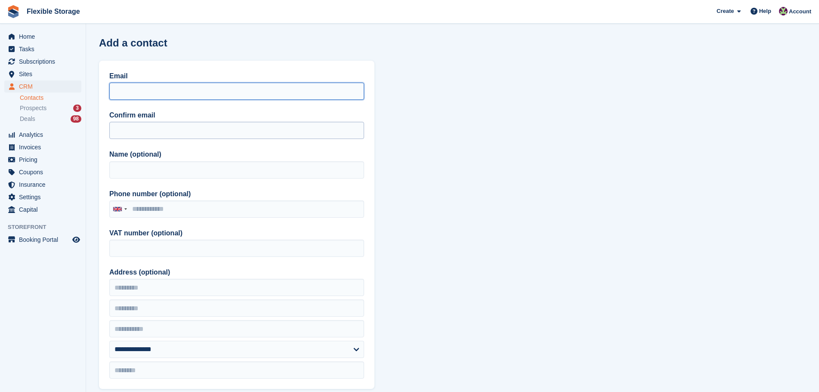
drag, startPoint x: 166, startPoint y: 94, endPoint x: 139, endPoint y: 124, distance: 39.9
click at [166, 94] on input "Email" at bounding box center [236, 91] width 255 height 17
paste input "**********"
type input "**********"
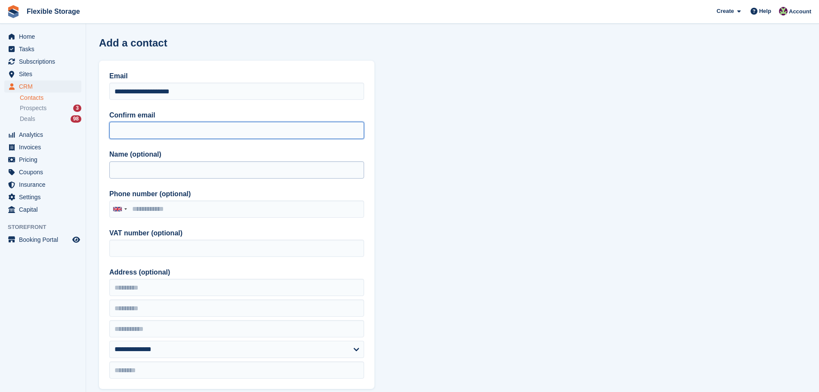
drag, startPoint x: 139, startPoint y: 124, endPoint x: 140, endPoint y: 163, distance: 39.6
click at [139, 124] on input "Confirm email" at bounding box center [236, 130] width 255 height 17
paste input "**********"
type input "**********"
click at [139, 164] on input "Name (optional)" at bounding box center [236, 169] width 255 height 17
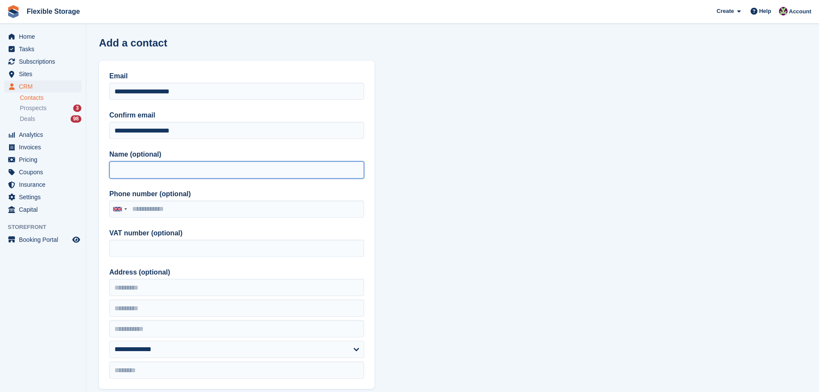
type input "*"
click at [151, 171] on input "**********" at bounding box center [236, 169] width 255 height 17
type input "**********"
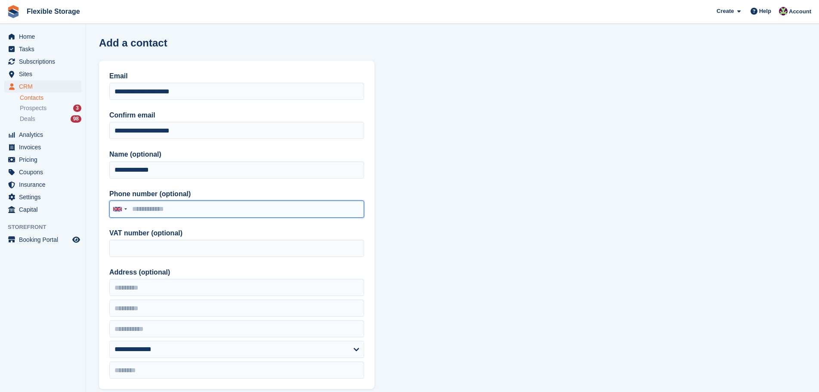
click at [203, 210] on input "Phone number (optional)" at bounding box center [236, 208] width 255 height 17
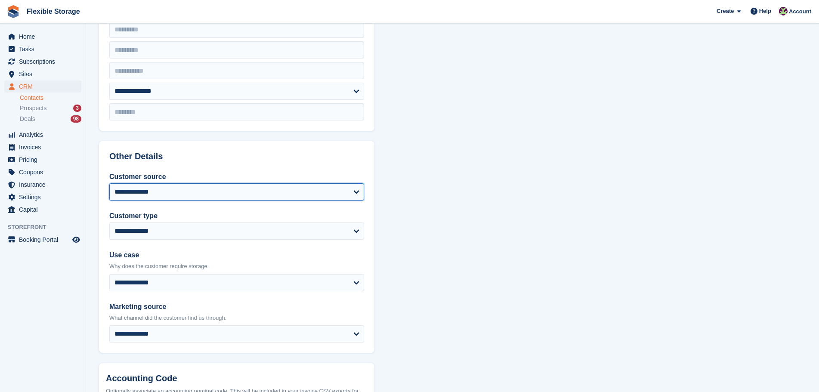
drag, startPoint x: 170, startPoint y: 184, endPoint x: 173, endPoint y: 193, distance: 9.0
click at [170, 184] on select "**********" at bounding box center [236, 191] width 255 height 17
select select "*****"
click at [109, 183] on select "**********" at bounding box center [236, 191] width 255 height 17
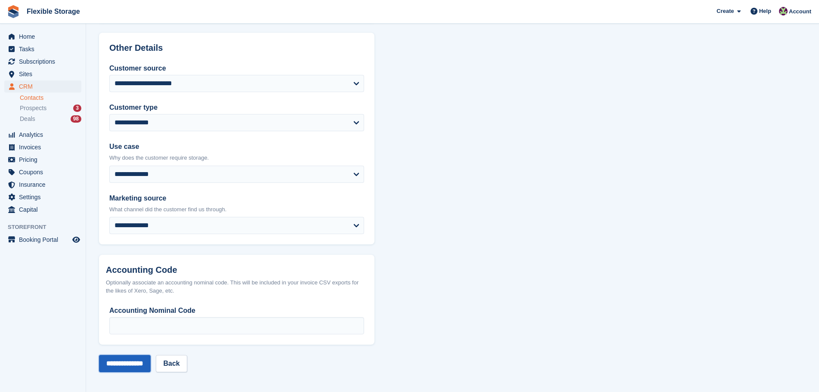
click at [151, 357] on input "**********" at bounding box center [125, 363] width 52 height 17
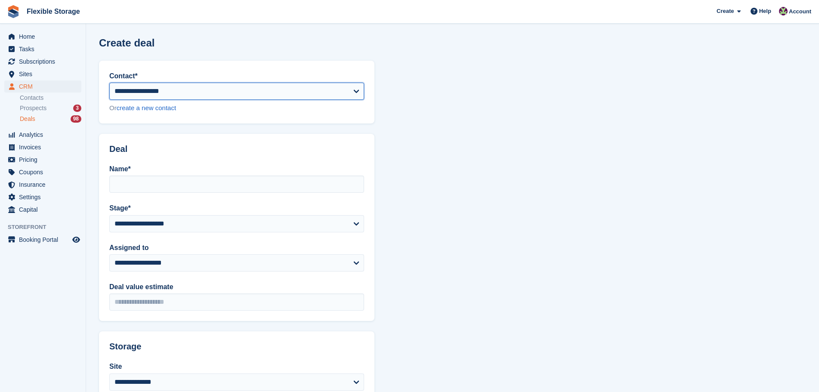
click at [174, 92] on select "**********" at bounding box center [236, 91] width 255 height 17
select select "******"
click at [109, 83] on select "**********" at bounding box center [236, 91] width 255 height 17
type input "**********"
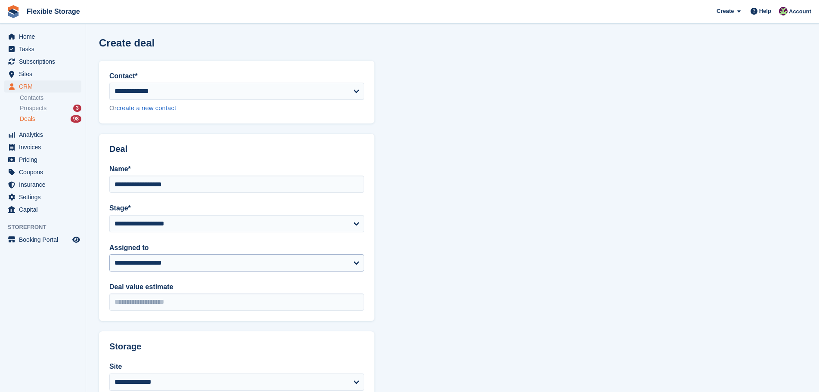
drag, startPoint x: 176, startPoint y: 253, endPoint x: 176, endPoint y: 262, distance: 8.6
click at [176, 257] on div "**********" at bounding box center [236, 257] width 255 height 29
click at [176, 262] on select "**********" at bounding box center [236, 262] width 255 height 17
select select "***"
click at [109, 254] on select "**********" at bounding box center [236, 262] width 255 height 17
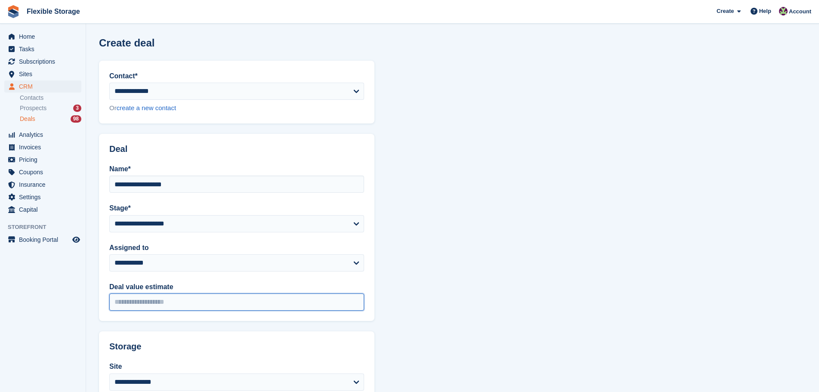
click at [167, 305] on input "Deal value estimate" at bounding box center [236, 301] width 255 height 17
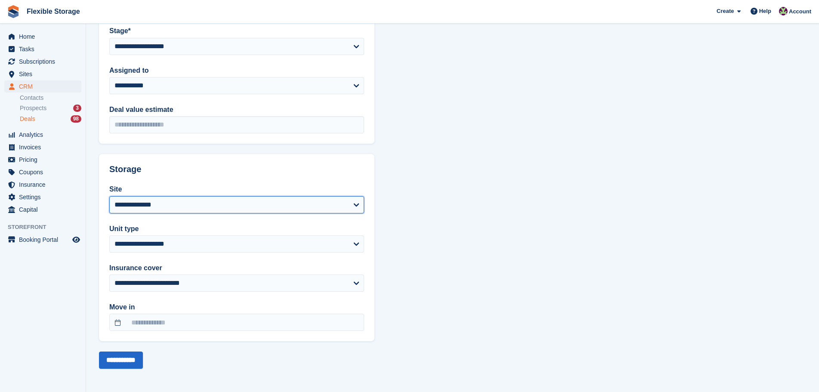
click at [192, 204] on select "**********" at bounding box center [236, 204] width 255 height 17
click at [150, 199] on select "**********" at bounding box center [236, 204] width 255 height 17
select select "****"
click at [109, 196] on select "**********" at bounding box center [236, 204] width 255 height 17
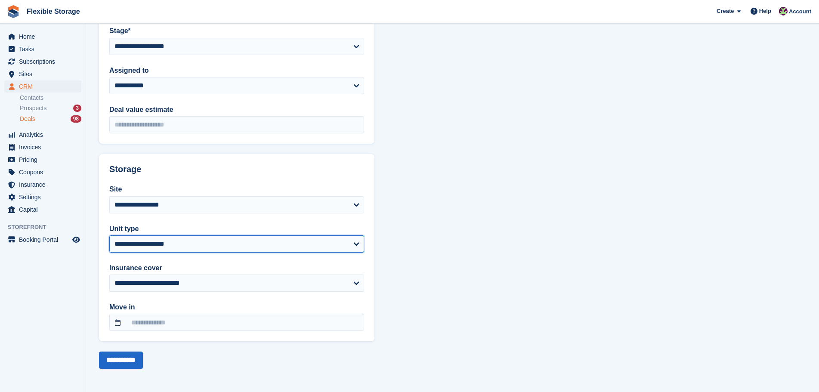
click at [195, 243] on select "**********" at bounding box center [236, 243] width 255 height 17
select select "*****"
click at [109, 235] on select "**********" at bounding box center [236, 243] width 255 height 17
click at [123, 358] on input "**********" at bounding box center [121, 359] width 44 height 17
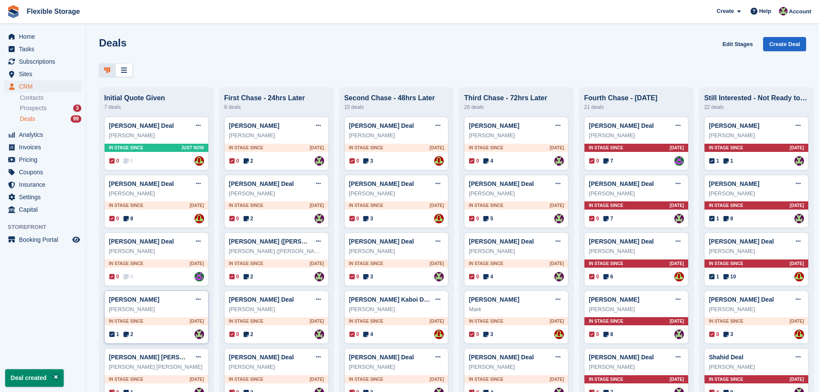
click at [157, 339] on div "1 2 Assigned to Rachael Fisher" at bounding box center [156, 334] width 95 height 9
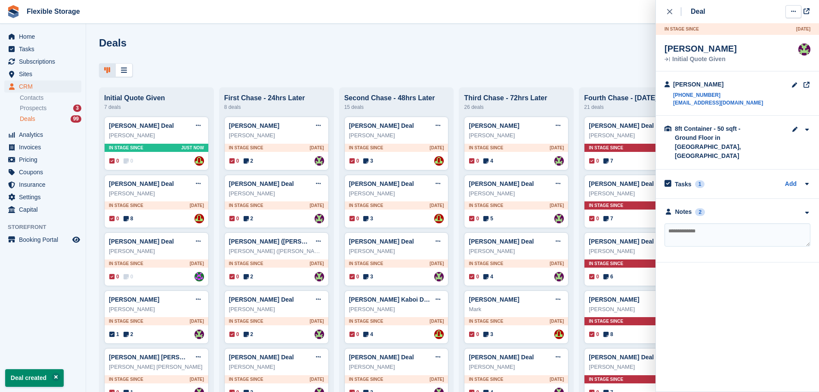
click at [794, 15] on button at bounding box center [793, 11] width 16 height 13
click at [780, 49] on p "Mark as won" at bounding box center [759, 46] width 75 height 11
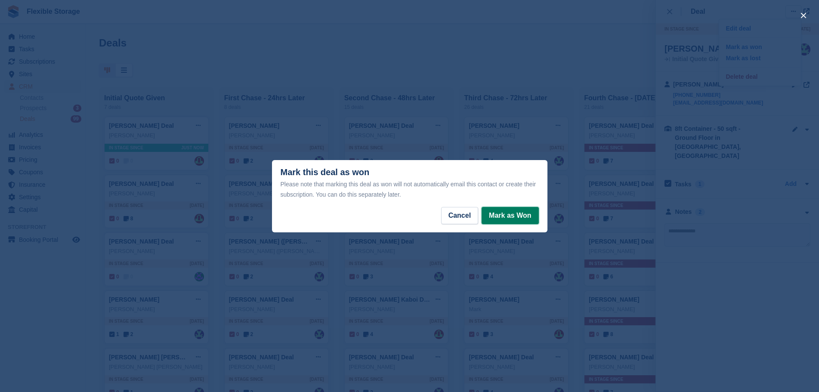
click at [504, 218] on button "Mark as Won" at bounding box center [509, 215] width 57 height 17
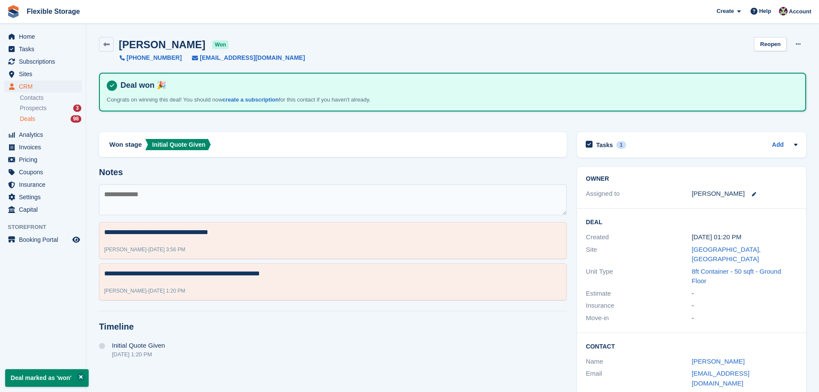
click at [32, 120] on span "Deals" at bounding box center [27, 119] width 15 height 8
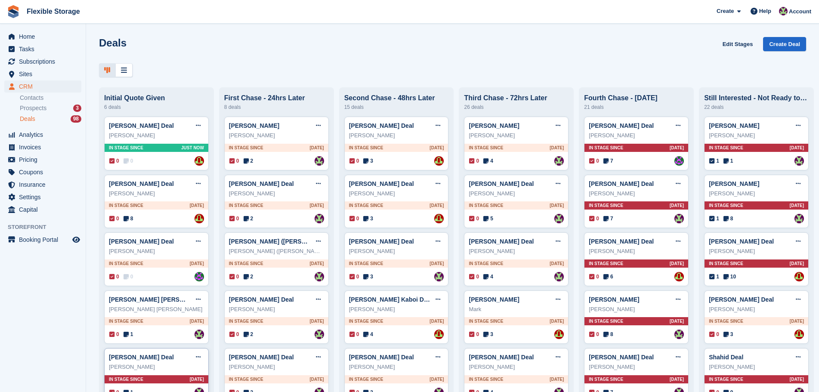
click at [166, 379] on div "In stage since 3D AGO" at bounding box center [157, 379] width 104 height 8
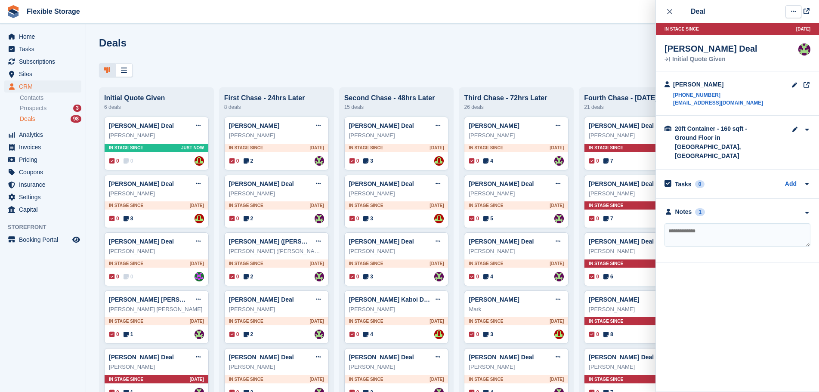
click at [792, 12] on icon at bounding box center [793, 12] width 5 height 6
click at [779, 49] on p "Mark as won" at bounding box center [759, 46] width 75 height 11
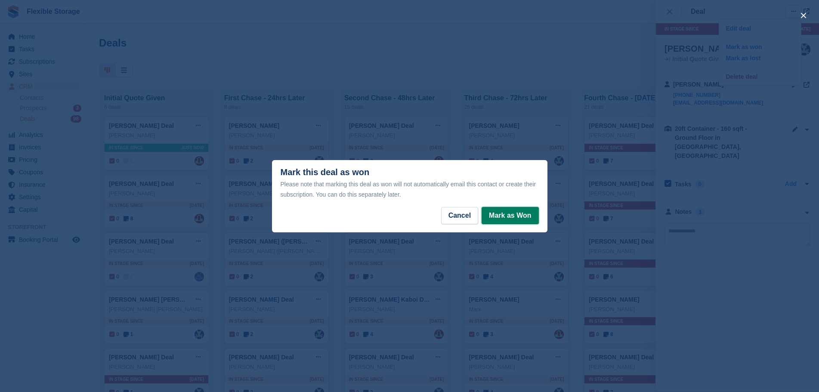
click at [511, 214] on button "Mark as Won" at bounding box center [509, 215] width 57 height 17
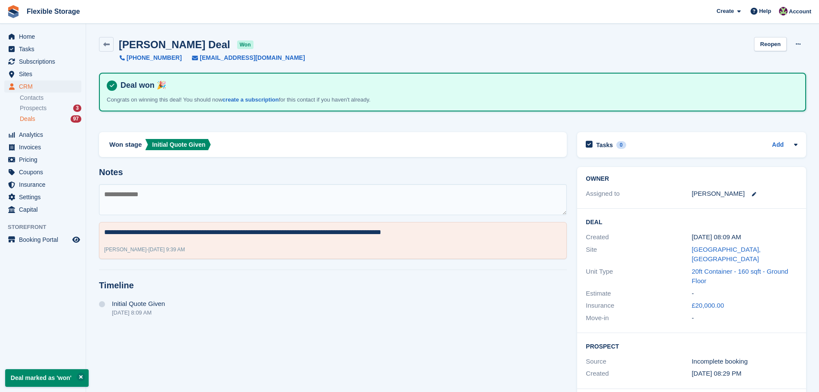
click at [34, 118] on span "Deals" at bounding box center [27, 119] width 15 height 8
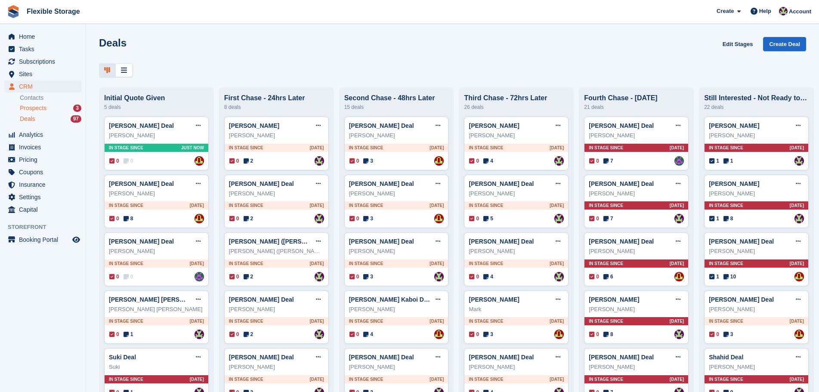
click at [46, 108] on div "Prospects 3" at bounding box center [51, 108] width 62 height 8
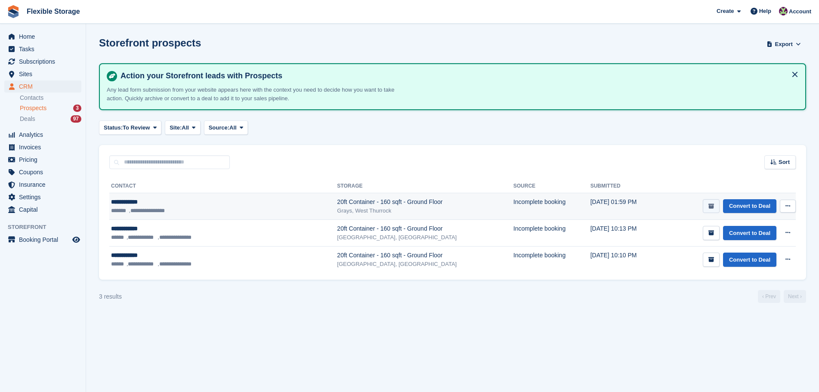
click at [710, 207] on icon "submit" at bounding box center [711, 206] width 6 height 6
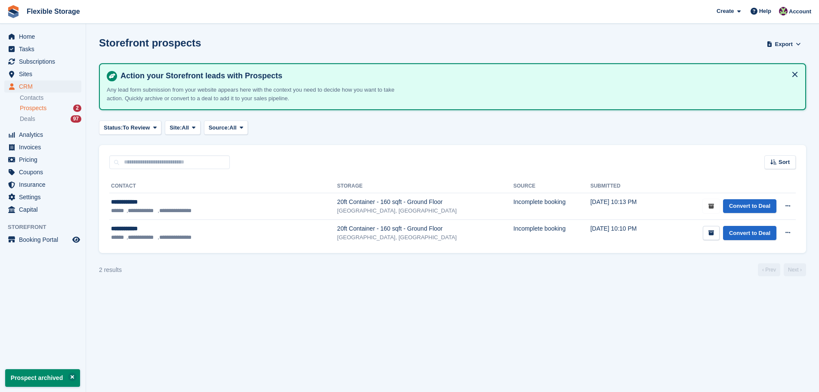
click at [711, 207] on icon "submit" at bounding box center [711, 206] width 6 height 6
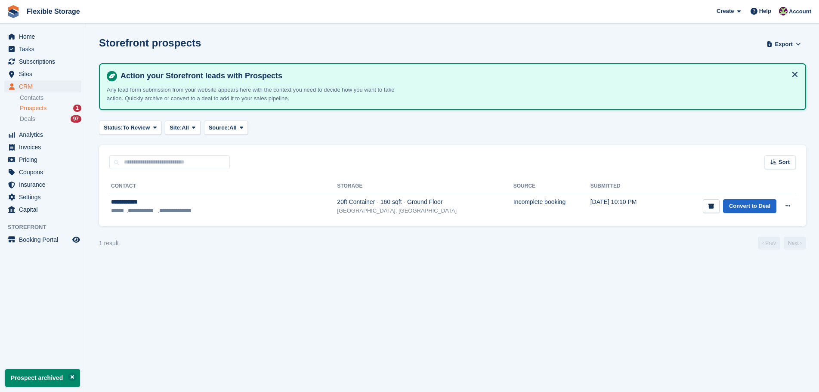
click at [711, 207] on icon "submit" at bounding box center [711, 206] width 6 height 6
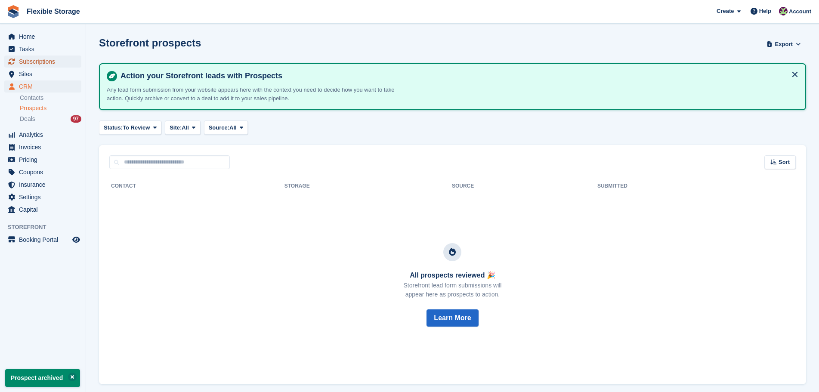
click at [57, 62] on span "Subscriptions" at bounding box center [45, 61] width 52 height 12
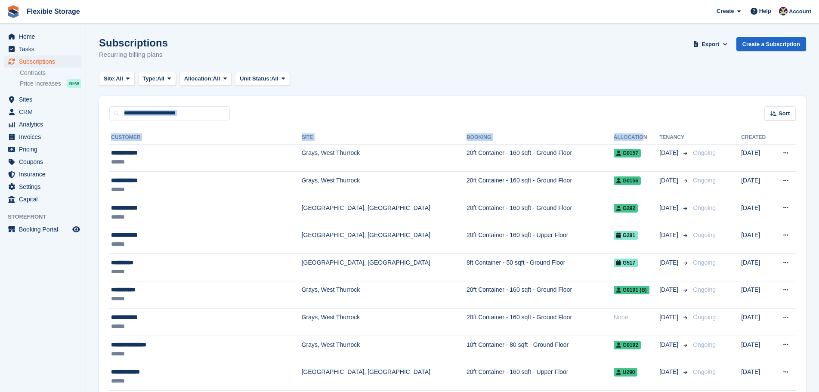
drag, startPoint x: 583, startPoint y: 60, endPoint x: 598, endPoint y: 120, distance: 61.8
click at [579, 68] on div "Subscriptions Recurring billing plans Export Export Subscriptions Export a CSV …" at bounding box center [452, 53] width 707 height 33
click at [173, 108] on input "text" at bounding box center [169, 113] width 120 height 14
click at [178, 111] on input "text" at bounding box center [169, 113] width 120 height 14
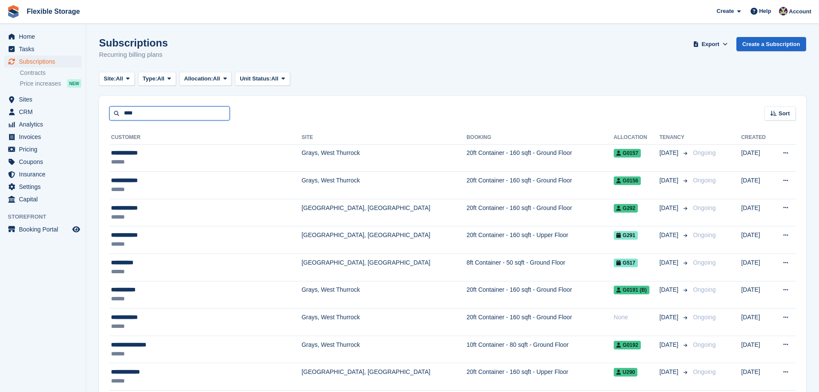
type input "****"
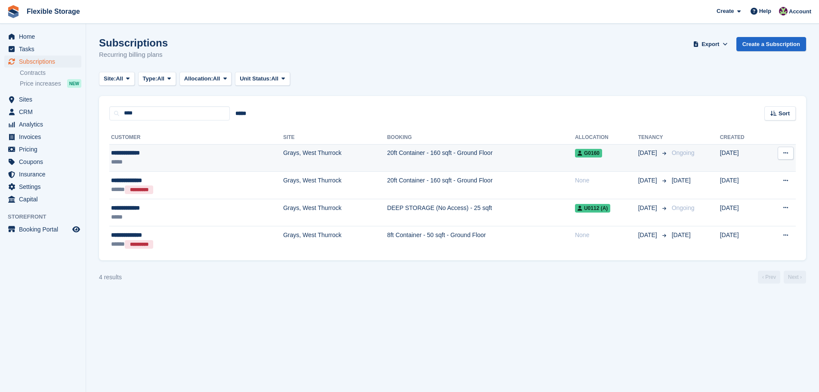
click at [387, 151] on td "20ft Container - 160 sqft - Ground Floor" at bounding box center [481, 158] width 188 height 28
click at [476, 156] on td "20ft Container - 160 sqft - Ground Floor" at bounding box center [481, 158] width 188 height 28
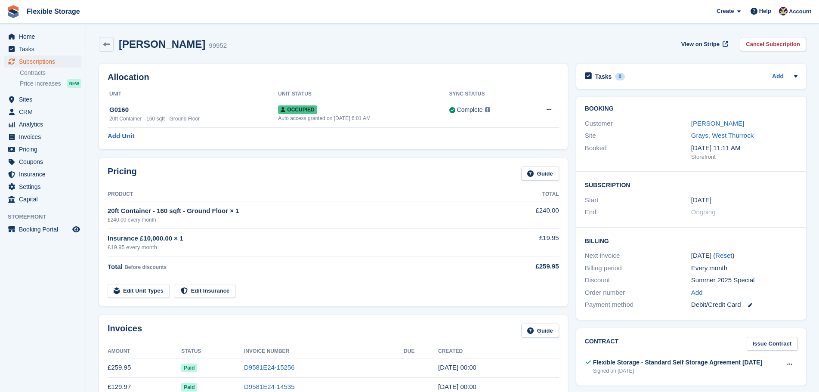
click at [282, 224] on td "20ft Container - 160 sqft - Ground Floor × 1 £240.00 every month" at bounding box center [299, 214] width 383 height 27
drag, startPoint x: 378, startPoint y: 220, endPoint x: 160, endPoint y: 206, distance: 218.6
click at [160, 206] on td "20ft Container - 160 sqft - Ground Floor × 1 £240.00 every month" at bounding box center [299, 214] width 383 height 27
click at [327, 224] on td "20ft Container - 160 sqft - Ground Floor × 1 £240.00 every month" at bounding box center [299, 214] width 383 height 27
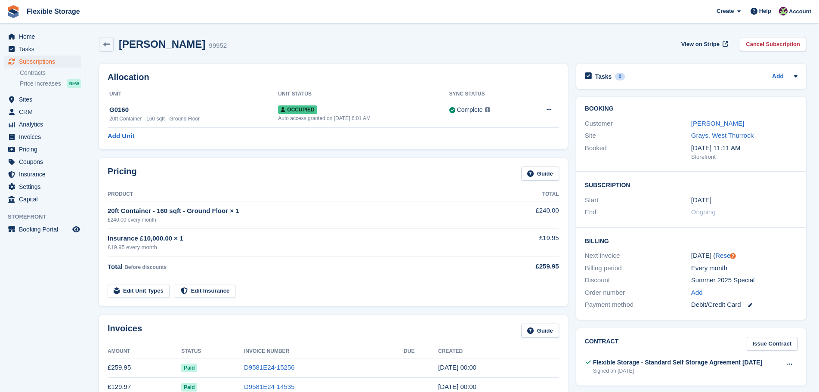
drag, startPoint x: 342, startPoint y: 219, endPoint x: 254, endPoint y: 216, distance: 87.4
click at [178, 215] on td "20ft Container - 160 sqft - Ground Floor × 1 £240.00 every month" at bounding box center [299, 214] width 383 height 27
click at [351, 222] on div "£240.00 every month" at bounding box center [299, 220] width 383 height 8
drag, startPoint x: 315, startPoint y: 245, endPoint x: 132, endPoint y: 222, distance: 184.6
click at [132, 222] on tbody "20ft Container - 160 sqft - Ground Floor × 1 £240.00 every month £240.00 Insura…" at bounding box center [333, 249] width 451 height 97
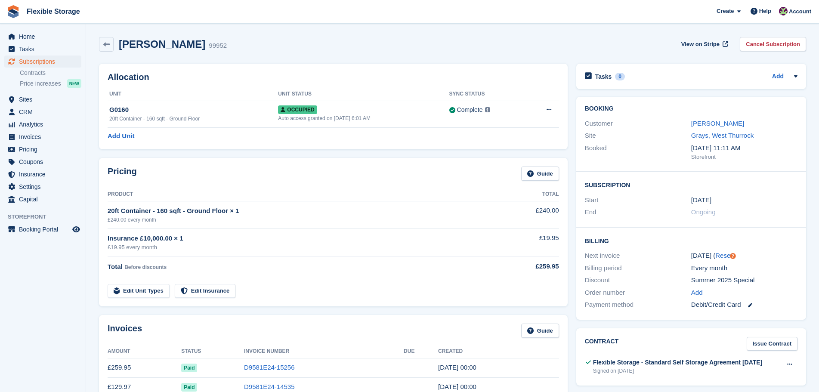
click at [325, 231] on td "Insurance £10,000.00 × 1 £19.95 every month" at bounding box center [299, 242] width 383 height 28
drag, startPoint x: 545, startPoint y: 239, endPoint x: 485, endPoint y: 237, distance: 60.7
click at [485, 237] on tr "Insurance £10,000.00 × 1 £19.95 every month £19.95" at bounding box center [333, 242] width 451 height 28
click at [485, 237] on div "Insurance £10,000.00 × 1" at bounding box center [299, 239] width 383 height 10
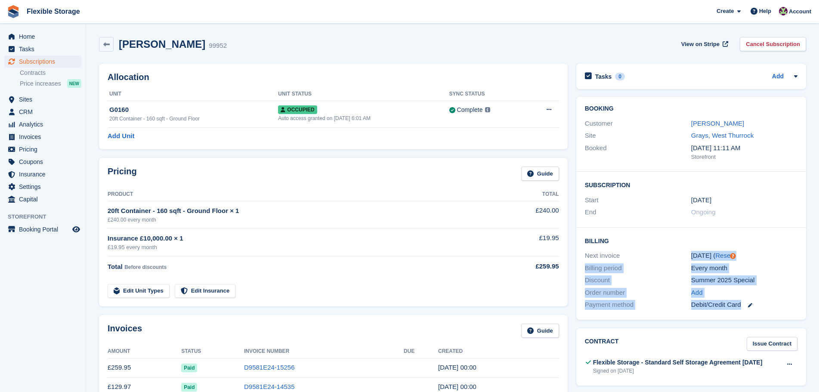
drag, startPoint x: 770, startPoint y: 310, endPoint x: 635, endPoint y: 246, distance: 149.1
click at [635, 247] on div "Billing Next invoice 8 Oct ( Reset ) Billing period Every month Discount Summer…" at bounding box center [691, 274] width 230 height 92
click at [635, 245] on div "Billing Next invoice 8 Oct ( Reset ) Billing period Every month Discount Summer…" at bounding box center [691, 274] width 230 height 92
drag, startPoint x: 658, startPoint y: 231, endPoint x: 761, endPoint y: 302, distance: 125.4
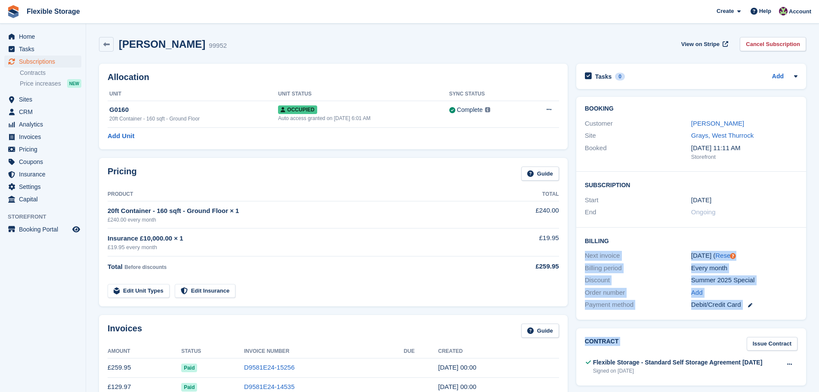
click at [767, 289] on div "Add" at bounding box center [744, 293] width 106 height 10
click at [790, 288] on div "Add" at bounding box center [744, 293] width 106 height 10
drag, startPoint x: 482, startPoint y: 352, endPoint x: 484, endPoint y: 370, distance: 18.2
click at [483, 383] on div "Invoices Guide Amount Status Invoice Number Due Created £259.95 Paid D9581E24-1…" at bounding box center [333, 374] width 468 height 118
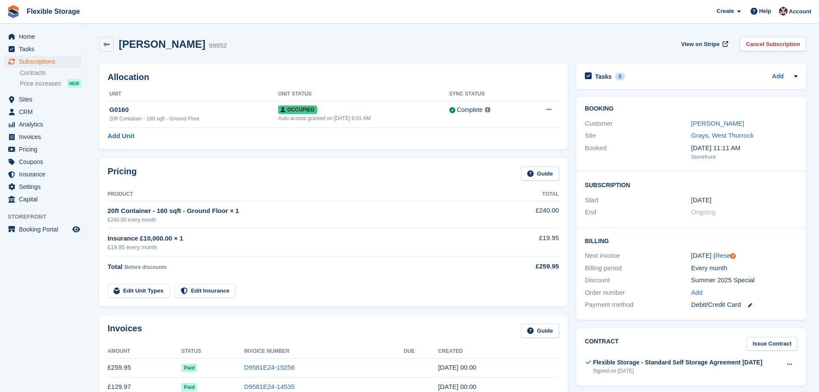
click at [487, 336] on div "Invoices Guide" at bounding box center [333, 333] width 451 height 19
drag, startPoint x: 490, startPoint y: 320, endPoint x: 486, endPoint y: 386, distance: 66.4
click at [486, 386] on div "Invoices Guide Amount Status Invoice Number Due Created £259.95 Paid D9581E24-1…" at bounding box center [333, 374] width 468 height 118
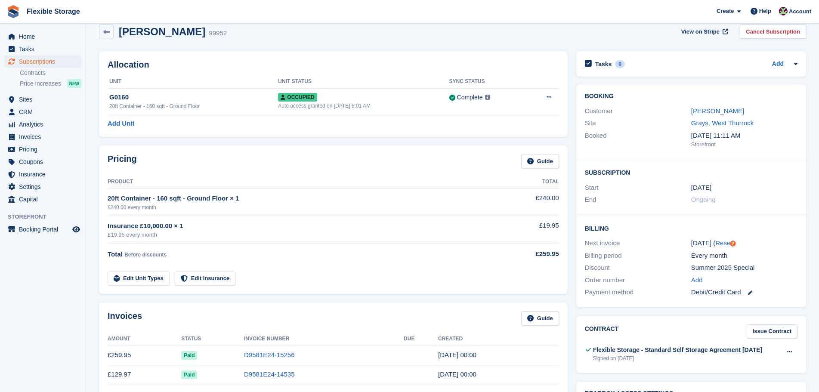
click at [494, 327] on div "Invoices Guide" at bounding box center [333, 320] width 451 height 19
drag, startPoint x: 500, startPoint y: 239, endPoint x: 369, endPoint y: 214, distance: 133.2
click at [351, 215] on div "Pricing Guide Product Total 20ft Container - 160 sqft - Ground Floor × 1 £240.0…" at bounding box center [333, 219] width 468 height 148
click at [449, 219] on td "Insurance £10,000.00 × 1 £19.95 every month" at bounding box center [299, 230] width 383 height 28
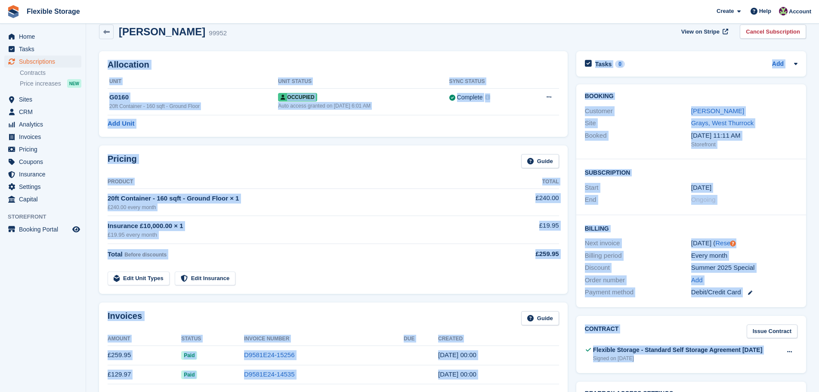
drag, startPoint x: 703, startPoint y: 136, endPoint x: 821, endPoint y: 301, distance: 202.6
click at [818, 335] on html "Flexible Storage Create Subscription Invoice Contact Deal Discount Page Help Ch…" at bounding box center [409, 184] width 819 height 392
click at [792, 255] on div "Every month" at bounding box center [744, 256] width 106 height 10
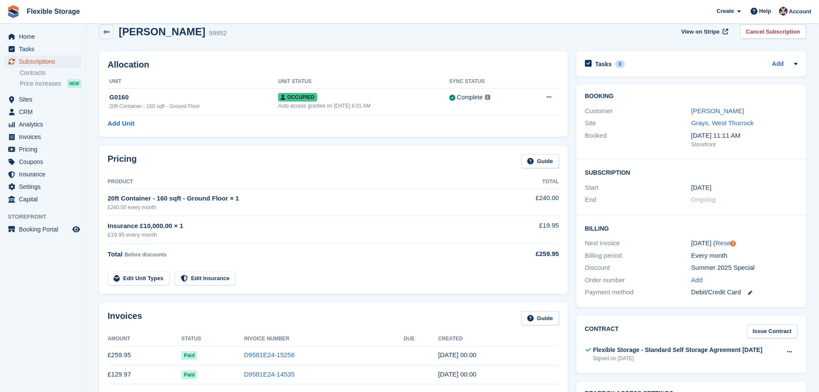
click at [41, 58] on span "Subscriptions" at bounding box center [45, 61] width 52 height 12
drag, startPoint x: 485, startPoint y: 31, endPoint x: 521, endPoint y: 278, distance: 249.6
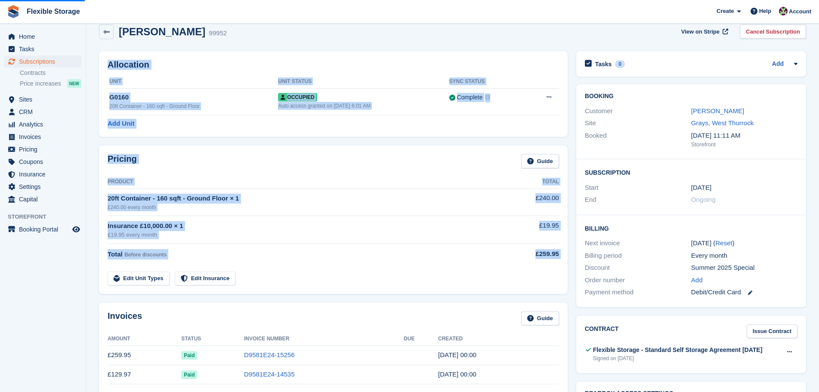
click at [456, 222] on div "Insurance £10,000.00 × 1" at bounding box center [299, 226] width 383 height 10
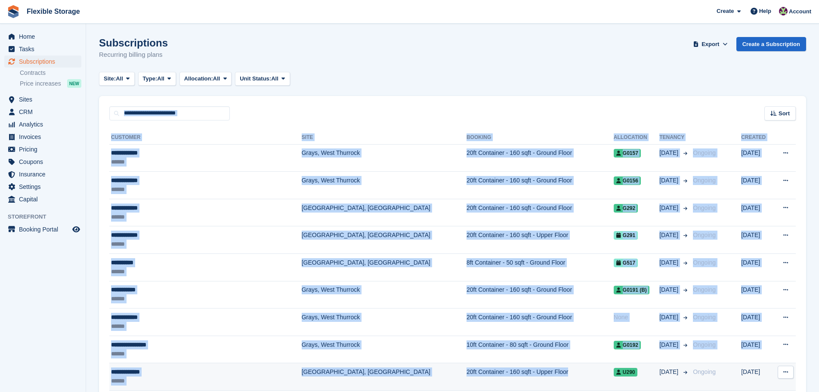
drag, startPoint x: 491, startPoint y: 145, endPoint x: 540, endPoint y: 385, distance: 245.0
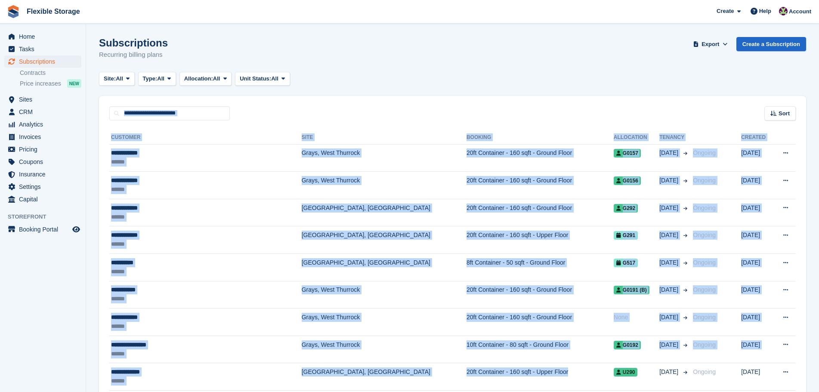
scroll to position [5, 0]
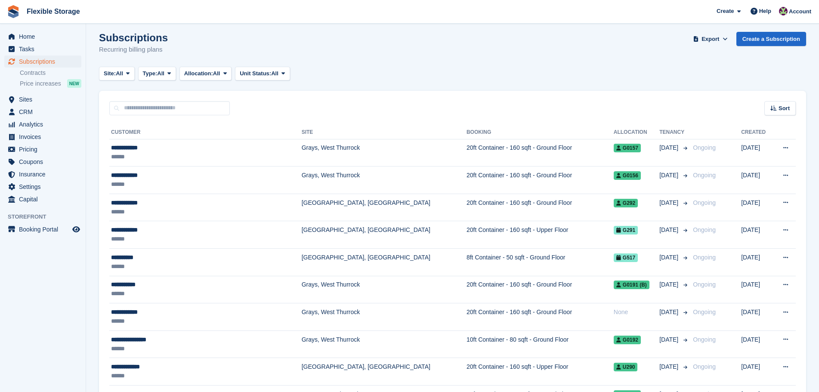
click at [589, 44] on div "Subscriptions Recurring billing plans Export Export Subscriptions Export a CSV …" at bounding box center [452, 48] width 707 height 33
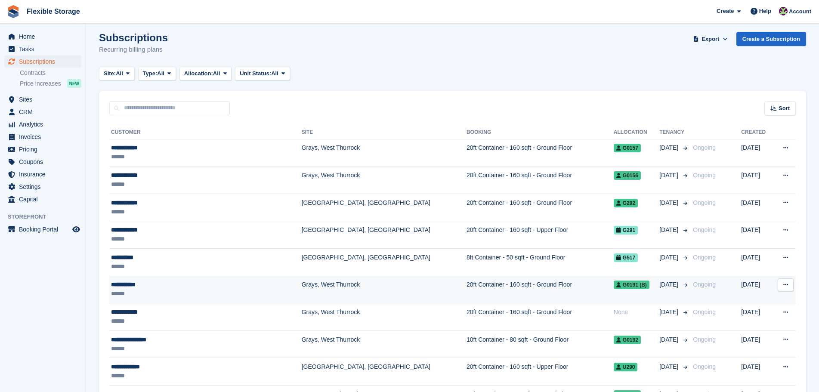
drag, startPoint x: 638, startPoint y: 28, endPoint x: 675, endPoint y: 292, distance: 266.7
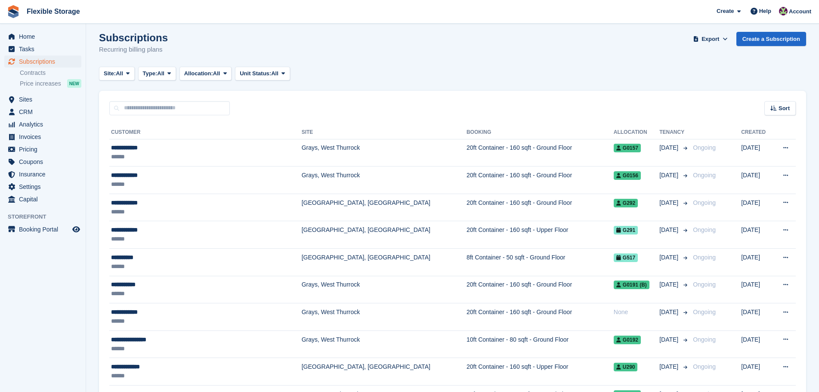
click at [627, 67] on div "Site: All All Grays, West Thurrock Aveley, Essex Chelmsford, Essex Type: All Al…" at bounding box center [452, 74] width 707 height 14
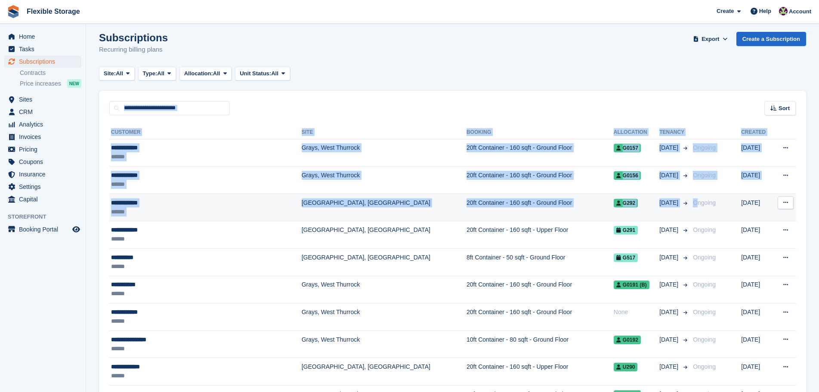
drag, startPoint x: 656, startPoint y: 66, endPoint x: 678, endPoint y: 200, distance: 135.6
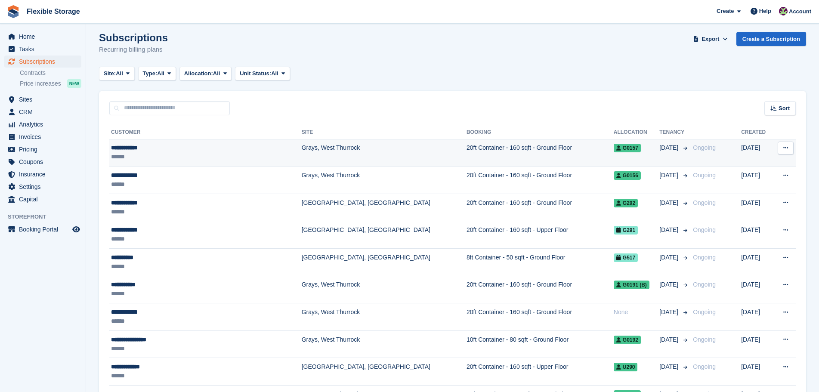
drag, startPoint x: 671, startPoint y: 76, endPoint x: 678, endPoint y: 145, distance: 70.0
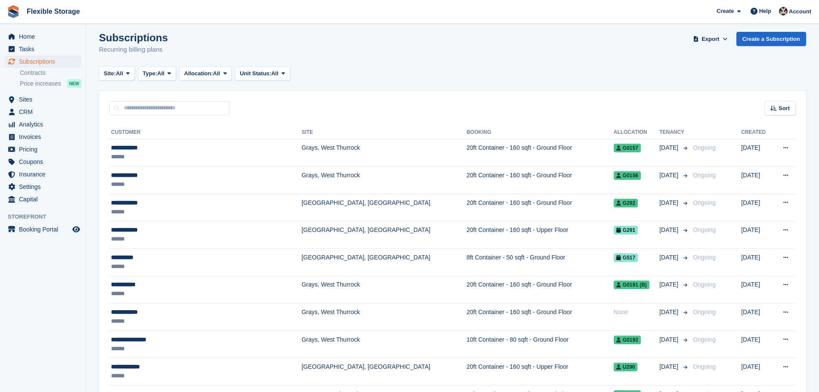
drag, startPoint x: 209, startPoint y: 51, endPoint x: 80, endPoint y: 31, distance: 129.8
drag, startPoint x: 238, startPoint y: 50, endPoint x: 66, endPoint y: 31, distance: 173.1
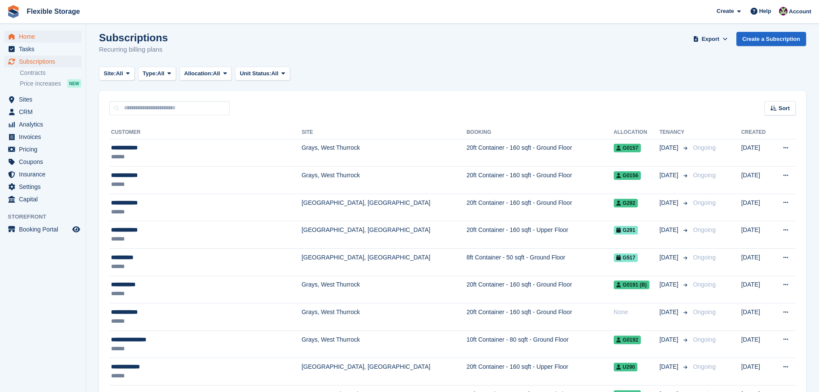
click at [232, 40] on div "Subscriptions Recurring billing plans Export Export Subscriptions Export a CSV …" at bounding box center [452, 48] width 707 height 33
drag, startPoint x: 230, startPoint y: 48, endPoint x: 94, endPoint y: 40, distance: 135.8
click at [268, 58] on div "Subscriptions Recurring billing plans Export Export Subscriptions Export a CSV …" at bounding box center [452, 48] width 707 height 33
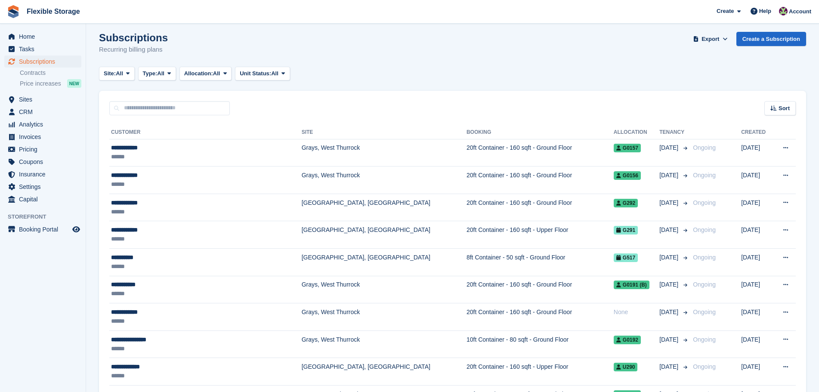
drag, startPoint x: 239, startPoint y: 53, endPoint x: 127, endPoint y: 42, distance: 112.4
click at [127, 42] on div "Subscriptions Recurring billing plans Export Export Subscriptions Export a CSV …" at bounding box center [452, 48] width 707 height 33
click at [276, 50] on div "Subscriptions Recurring billing plans Export Export Subscriptions Export a CSV …" at bounding box center [452, 48] width 707 height 33
click at [62, 115] on span "CRM" at bounding box center [45, 112] width 52 height 12
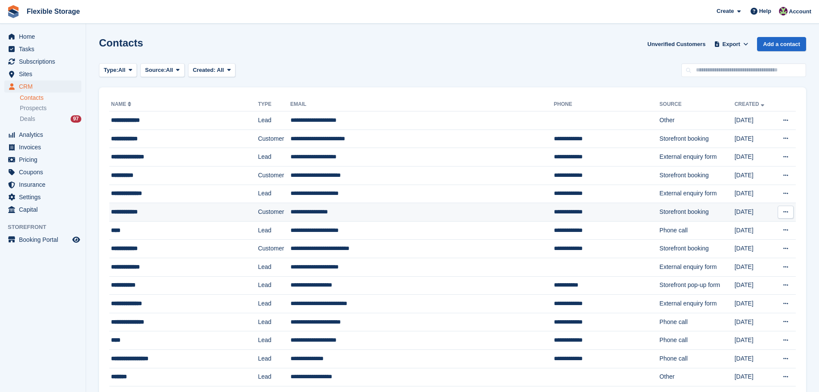
drag, startPoint x: 566, startPoint y: 41, endPoint x: 583, endPoint y: 220, distance: 180.2
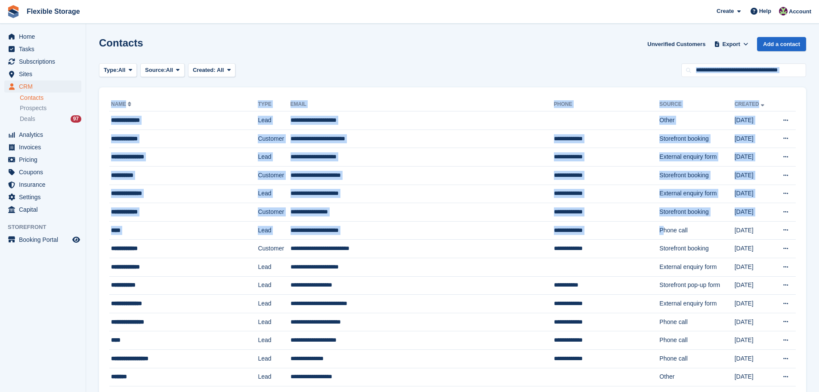
click at [565, 68] on div "Type: All All Lead Customer Source: All All Storefront Backoffice Pre-Opening i…" at bounding box center [452, 70] width 707 height 14
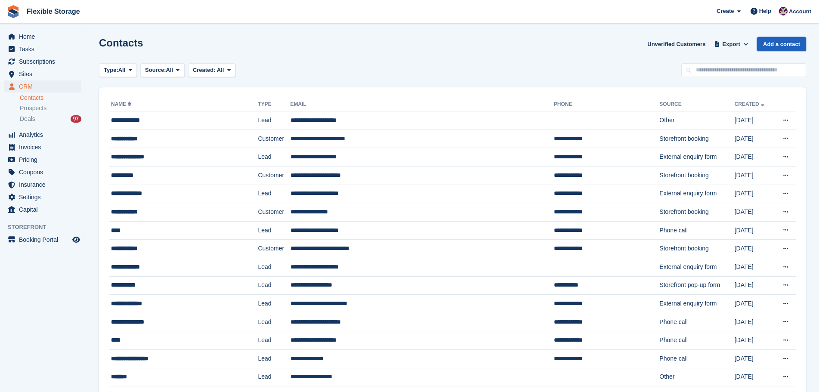
click at [783, 43] on link "Add a contact" at bounding box center [781, 44] width 49 height 14
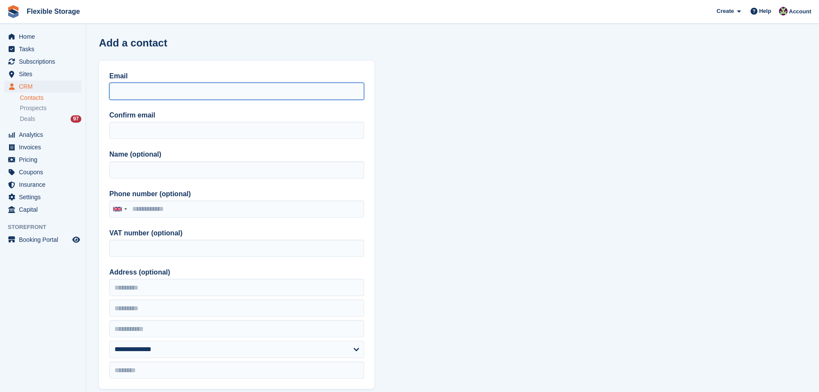
click at [185, 91] on input "Email" at bounding box center [236, 91] width 255 height 17
paste input "**********"
type input "**********"
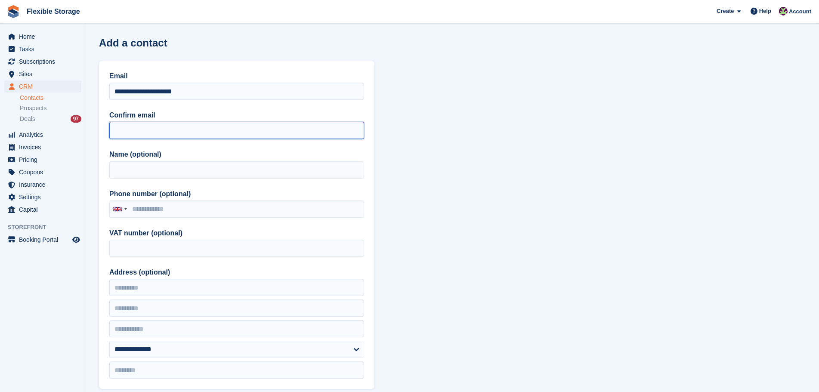
click at [139, 128] on input "Confirm email" at bounding box center [236, 130] width 255 height 17
paste input "**********"
type input "**********"
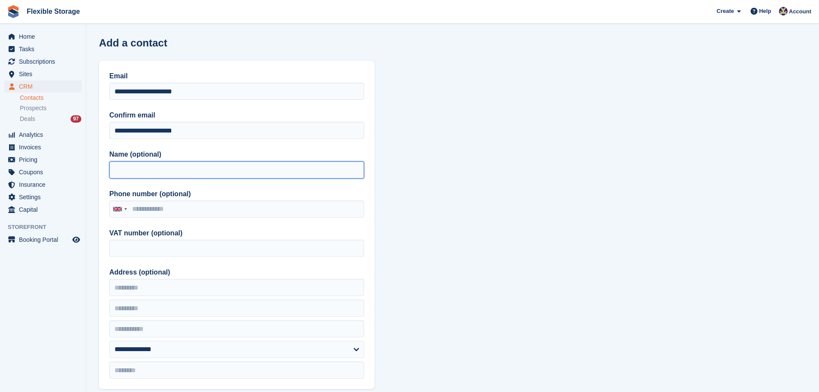
click at [127, 169] on input "Name (optional)" at bounding box center [236, 169] width 255 height 17
type input "*****"
type input "**********"
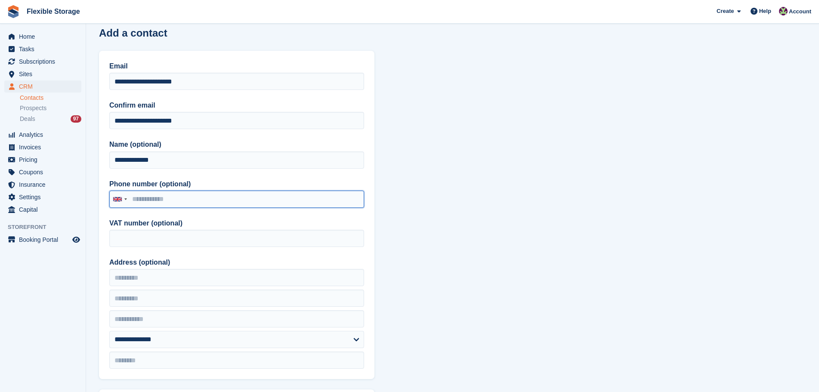
scroll to position [258, 0]
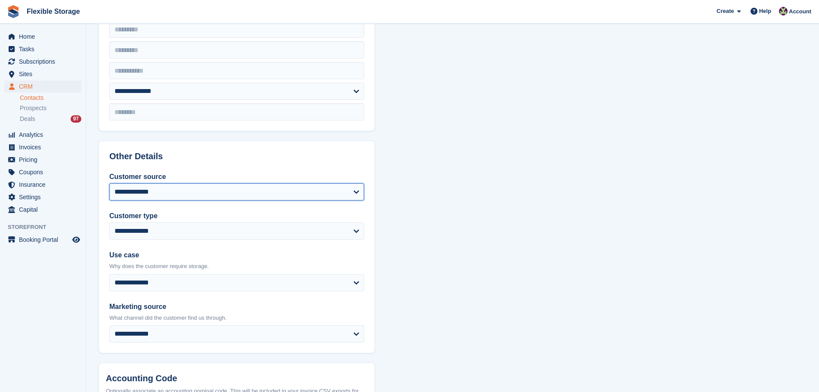
click at [173, 191] on select "**********" at bounding box center [236, 191] width 255 height 17
select select "**********"
click at [109, 183] on select "**********" at bounding box center [236, 191] width 255 height 17
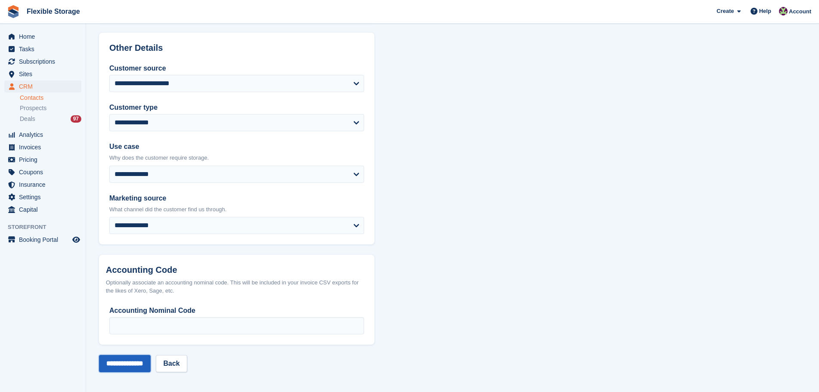
click at [141, 357] on input "**********" at bounding box center [125, 363] width 52 height 17
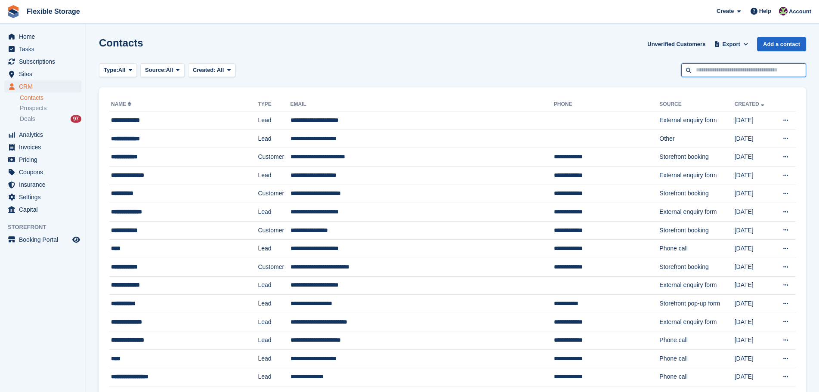
click at [709, 66] on input "text" at bounding box center [743, 70] width 125 height 14
type input "*****"
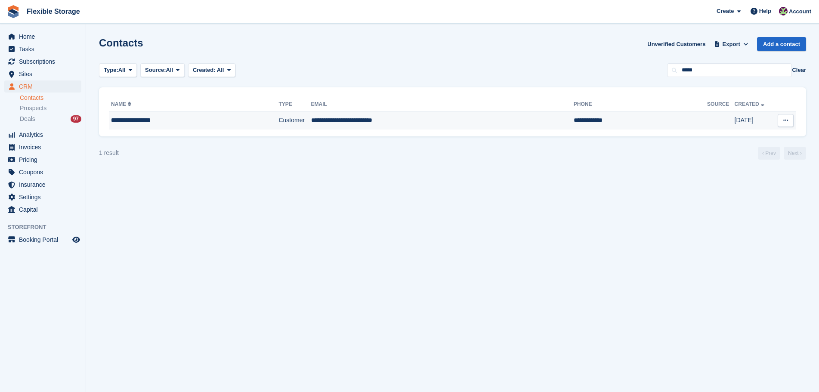
click at [435, 120] on td "**********" at bounding box center [442, 120] width 262 height 18
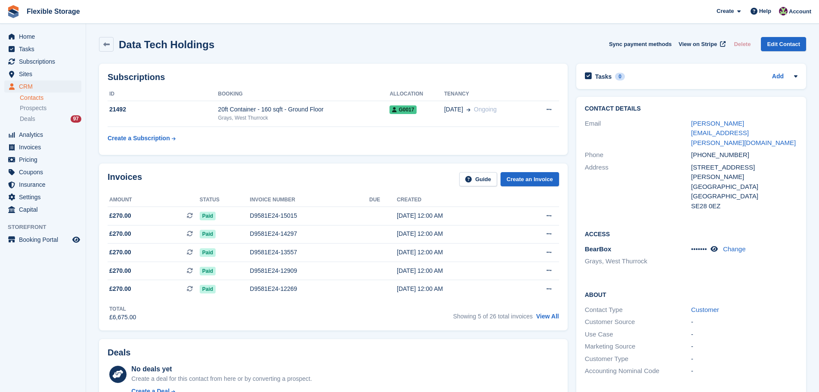
click at [486, 34] on div "Data Tech Holdings Sync payment methods View on Stripe Delete Edit Contact" at bounding box center [452, 46] width 715 height 27
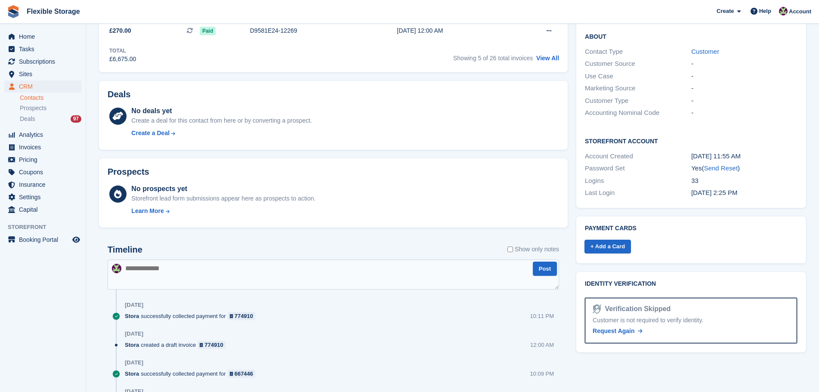
drag, startPoint x: 765, startPoint y: 183, endPoint x: 664, endPoint y: 175, distance: 101.9
click at [667, 171] on div "Storefront Account Account Created [DATE] 11:55 AM Password Set Yes ( Send Rese…" at bounding box center [691, 168] width 230 height 80
click at [649, 185] on div "Storefront Account Account Created [DATE] 11:55 AM Password Set Yes ( Send Rese…" at bounding box center [691, 168] width 230 height 80
drag, startPoint x: 761, startPoint y: 175, endPoint x: 664, endPoint y: 139, distance: 104.0
click at [665, 137] on div "Storefront Account Account Created [DATE] 11:55 AM Password Set Yes ( Send Rese…" at bounding box center [691, 168] width 230 height 80
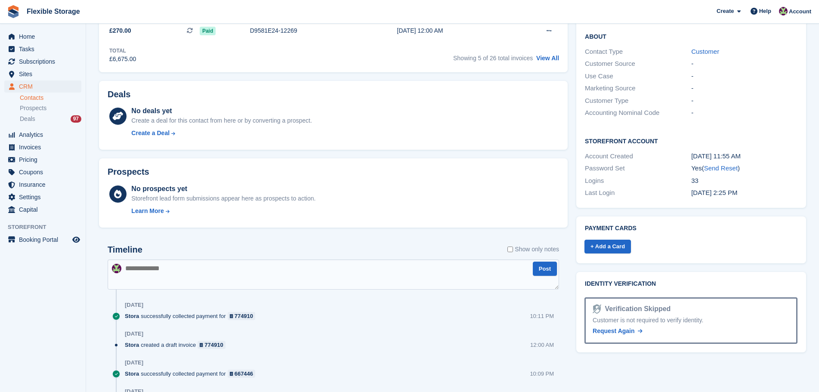
click at [656, 176] on div "Logins" at bounding box center [638, 181] width 106 height 10
drag, startPoint x: 748, startPoint y: 174, endPoint x: 626, endPoint y: 136, distance: 127.5
click at [626, 136] on div "Storefront Account Account Created [DATE] 11:55 AM Password Set Yes ( Send Rese…" at bounding box center [691, 168] width 230 height 80
click at [652, 163] on div "Password Set" at bounding box center [638, 168] width 106 height 10
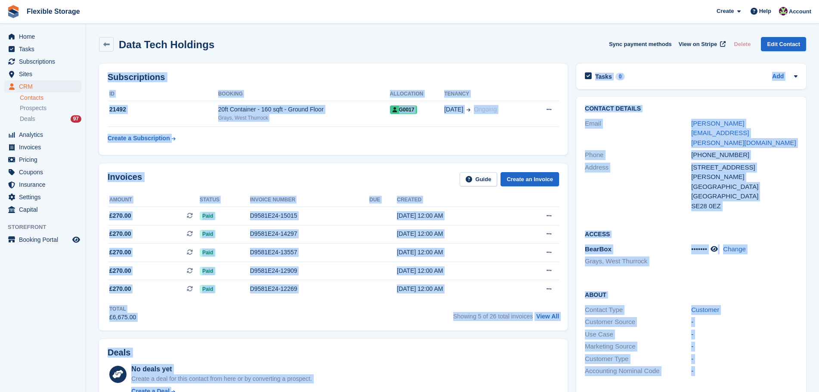
drag, startPoint x: 581, startPoint y: 33, endPoint x: 769, endPoint y: 378, distance: 392.3
click at [769, 378] on div "Data Tech Holdings Sync payment methods View on Stripe Delete Edit Contact Subs…" at bounding box center [452, 385] width 707 height 705
click at [774, 354] on div "-" at bounding box center [744, 359] width 106 height 10
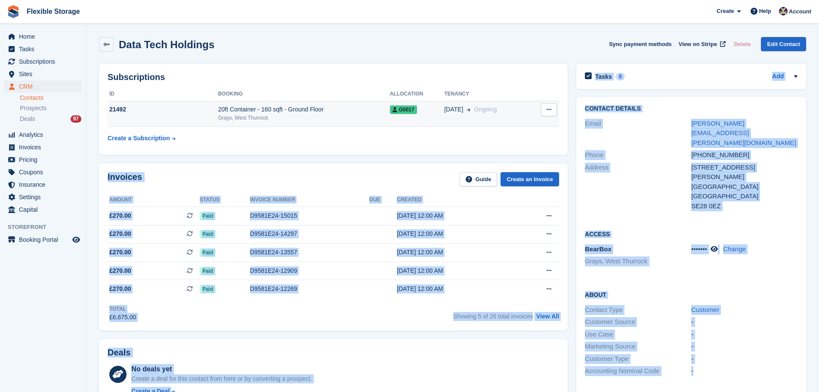
drag, startPoint x: 780, startPoint y: 357, endPoint x: 163, endPoint y: 123, distance: 659.0
click at [163, 123] on div "Subscriptions ID Booking Allocation Tenancy 21492 20ft Container - 160 sqft - G…" at bounding box center [452, 398] width 715 height 678
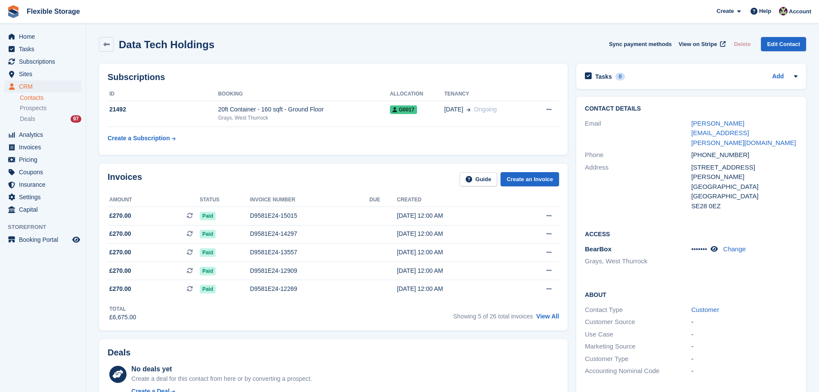
click at [402, 52] on div "Data Tech Holdings Sync payment methods View on Stripe Delete Edit Contact" at bounding box center [452, 46] width 715 height 27
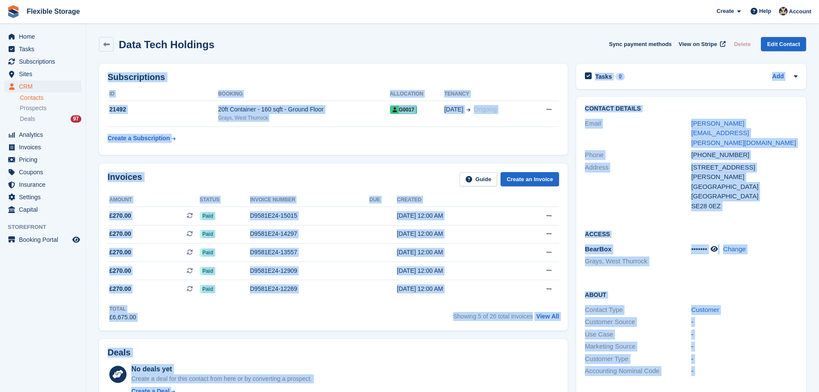
drag, startPoint x: 489, startPoint y: 28, endPoint x: 792, endPoint y: 366, distance: 453.3
click at [792, 366] on section "Data Tech Holdings Sync payment methods View on Stripe Delete Edit Contact Subs…" at bounding box center [452, 372] width 733 height 745
click at [777, 354] on div "-" at bounding box center [744, 359] width 106 height 10
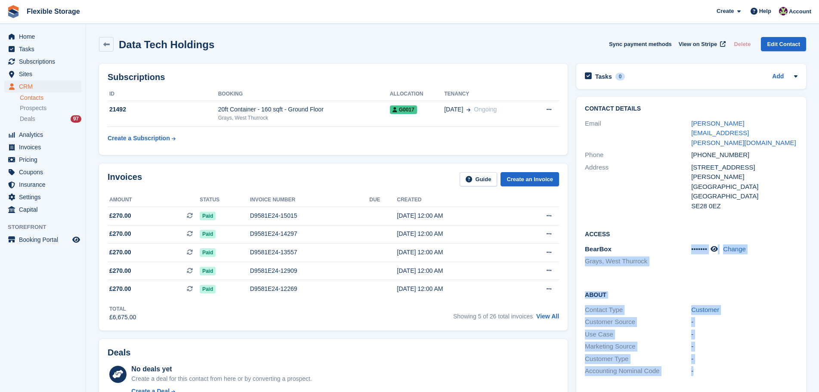
drag, startPoint x: 780, startPoint y: 355, endPoint x: 292, endPoint y: 80, distance: 560.0
click at [292, 80] on div "Subscriptions ID Booking Allocation Tenancy 21492 20ft Container - 160 sqft - G…" at bounding box center [452, 398] width 715 height 678
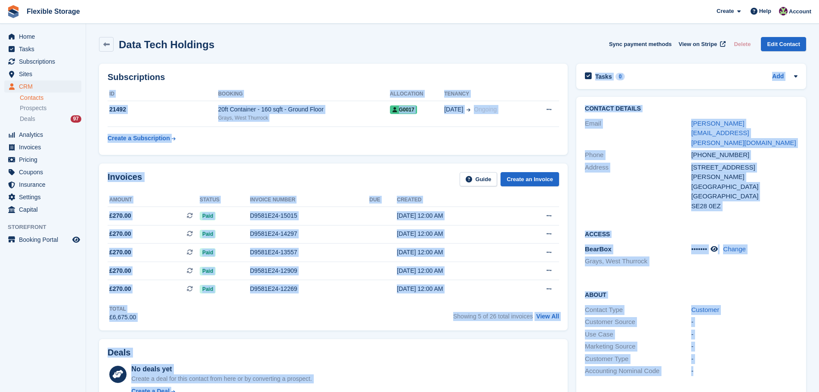
click at [466, 60] on div "Subscriptions ID Booking Allocation Tenancy 21492 20ft Container - 160 sqft - G…" at bounding box center [333, 109] width 477 height 100
drag, startPoint x: 720, startPoint y: 326, endPoint x: 731, endPoint y: 342, distance: 19.5
click at [730, 341] on div "Data Tech Holdings Sync payment methods View on Stripe Delete Edit Contact Subs…" at bounding box center [452, 385] width 707 height 705
click at [732, 354] on div "-" at bounding box center [744, 359] width 106 height 10
drag, startPoint x: 557, startPoint y: 29, endPoint x: 697, endPoint y: 333, distance: 335.1
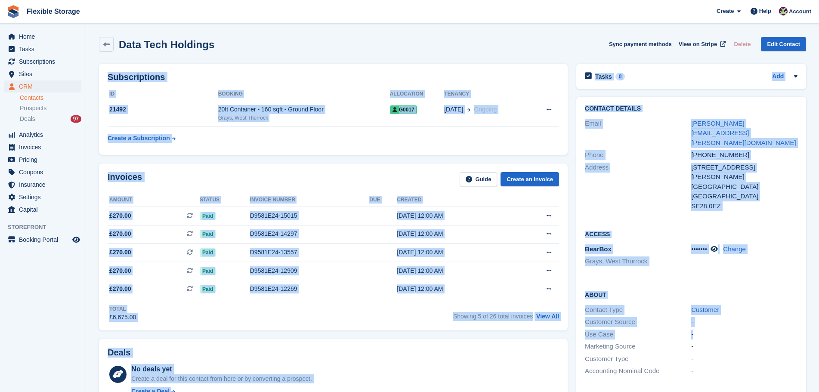
click at [697, 333] on section "Data Tech Holdings Sync payment methods View on Stripe Delete Edit Contact Subs…" at bounding box center [452, 372] width 733 height 745
click at [715, 354] on div "-" at bounding box center [744, 359] width 106 height 10
drag, startPoint x: 732, startPoint y: 351, endPoint x: 357, endPoint y: 43, distance: 485.0
click at [365, 51] on div "Data Tech Holdings Sync payment methods View on Stripe Delete Edit Contact Subs…" at bounding box center [452, 385] width 707 height 705
click at [437, 28] on section "Data Tech Holdings Sync payment methods View on Stripe Delete Edit Contact Subs…" at bounding box center [452, 372] width 733 height 745
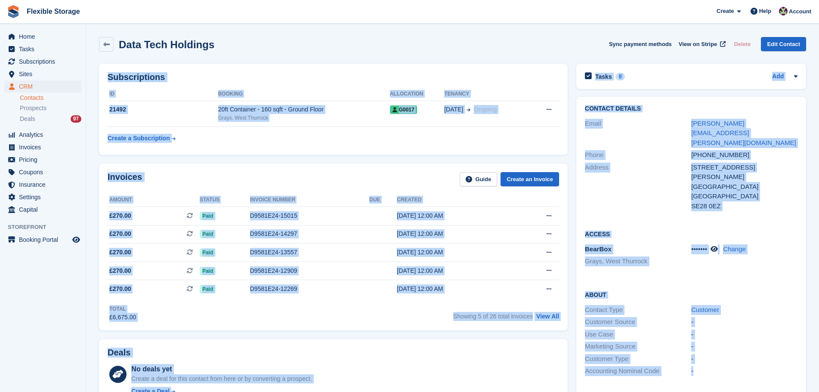
drag, startPoint x: 626, startPoint y: 133, endPoint x: 760, endPoint y: 360, distance: 263.8
click at [760, 360] on section "Data Tech Holdings Sync payment methods View on Stripe Delete Edit Contact Subs…" at bounding box center [452, 372] width 733 height 745
click at [777, 364] on div "About Contact Type Customer Customer Source - Use Case - Marketing Source - Cus…" at bounding box center [691, 333] width 230 height 105
drag, startPoint x: 799, startPoint y: 360, endPoint x: 376, endPoint y: 25, distance: 540.3
click at [249, 20] on div "Flexible Storage Create Subscription Invoice Contact Deal Discount Page Help Ch…" at bounding box center [409, 372] width 819 height 745
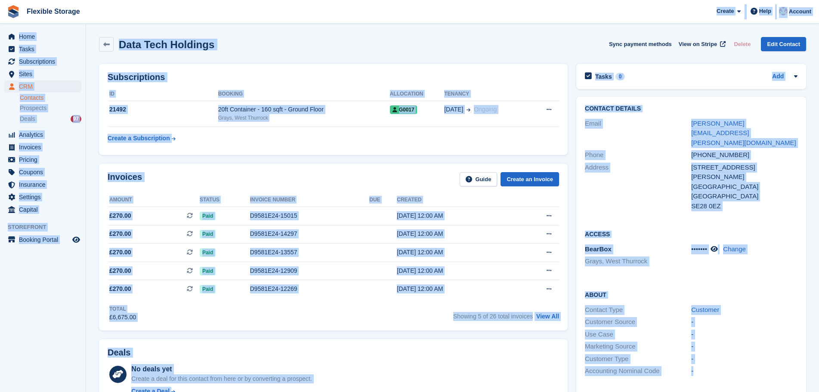
click at [484, 37] on div "Data Tech Holdings Sync payment methods View on Stripe Delete Edit Contact" at bounding box center [452, 44] width 707 height 15
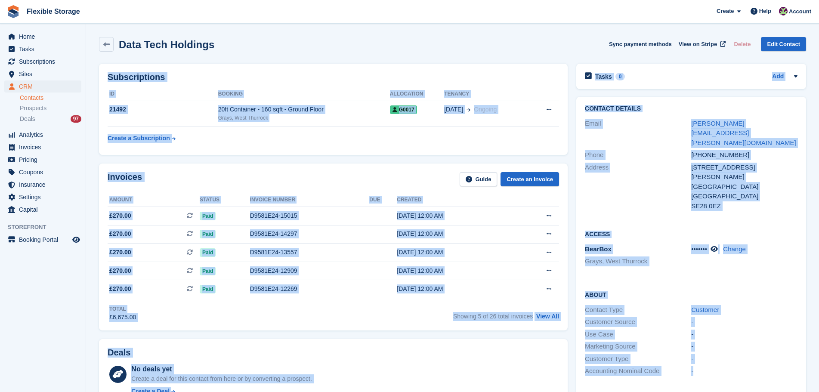
drag, startPoint x: 597, startPoint y: 48, endPoint x: 744, endPoint y: 354, distance: 339.2
click at [744, 354] on section "Data Tech Holdings Sync payment methods View on Stripe Delete Edit Contact Subs…" at bounding box center [452, 372] width 733 height 745
click at [760, 353] on div "Customer Type -" at bounding box center [691, 359] width 213 height 12
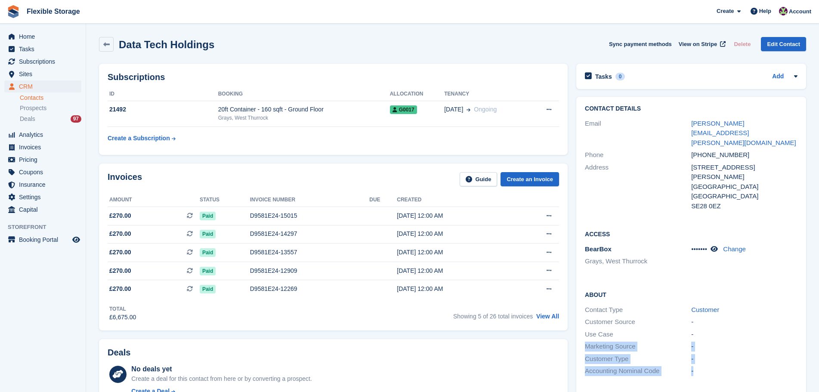
click at [415, 95] on div "Subscriptions ID Booking Allocation Tenancy 21492 20ft Container - 160 sqft - G…" at bounding box center [452, 398] width 715 height 678
click at [459, 41] on div "Data Tech Holdings Sync payment methods View on Stripe Delete Edit Contact" at bounding box center [452, 44] width 707 height 15
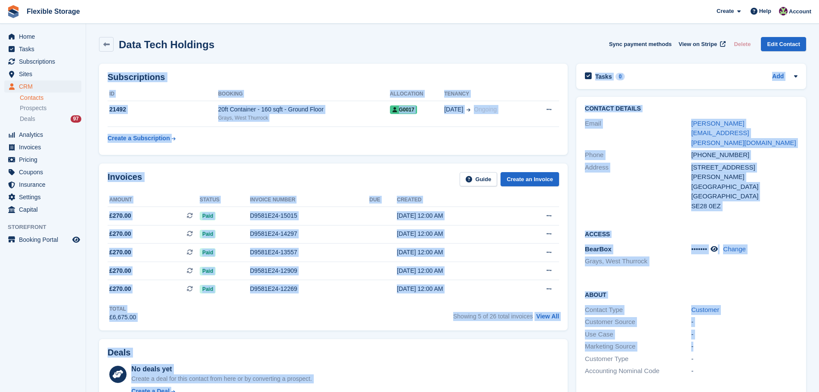
drag, startPoint x: 580, startPoint y: 36, endPoint x: 737, endPoint y: 329, distance: 332.6
click at [737, 329] on div "Data Tech Holdings Sync payment methods View on Stripe Delete Edit Contact Subs…" at bounding box center [452, 385] width 707 height 705
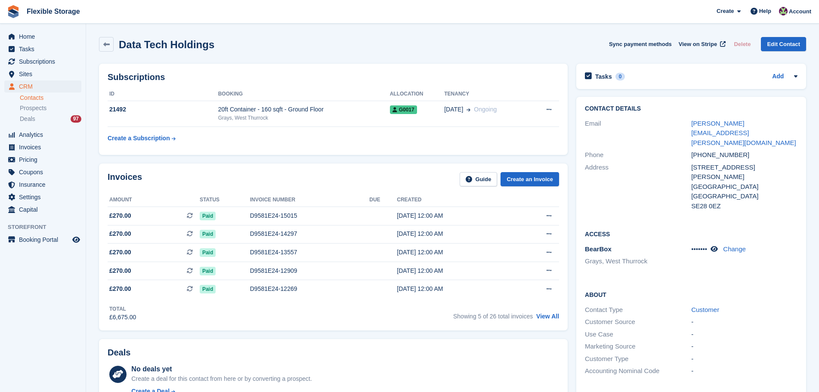
click at [753, 354] on div "-" at bounding box center [744, 359] width 106 height 10
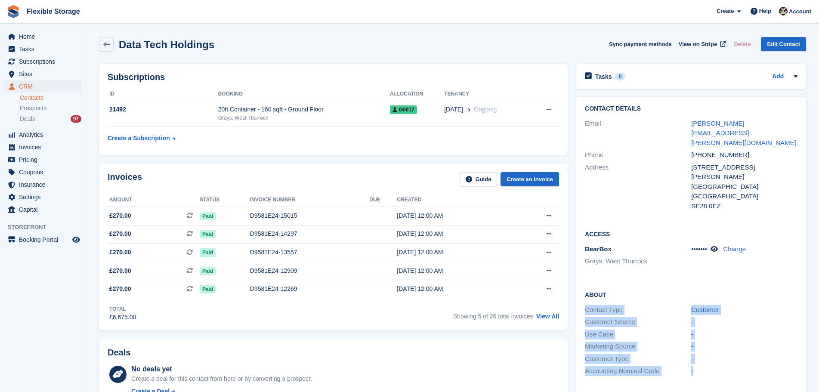
drag, startPoint x: 762, startPoint y: 355, endPoint x: 651, endPoint y: 263, distance: 144.2
click at [615, 281] on div "About Contact Type Customer Customer Source - Use Case - Marketing Source - Cus…" at bounding box center [691, 333] width 230 height 105
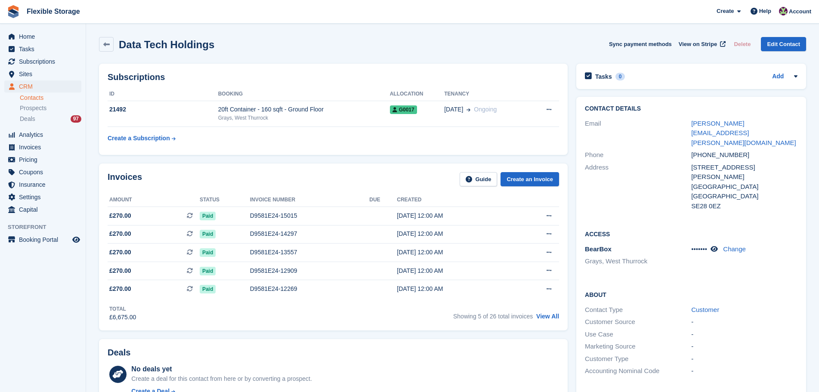
click at [658, 262] on div "Access BearBox Grays, [GEOGRAPHIC_DATA] ••••••• Change" at bounding box center [691, 251] width 230 height 61
drag, startPoint x: 700, startPoint y: 315, endPoint x: 734, endPoint y: 347, distance: 47.2
click at [727, 347] on div "About Contact Type Customer Customer Source - Use Case - Marketing Source - Cus…" at bounding box center [691, 333] width 230 height 105
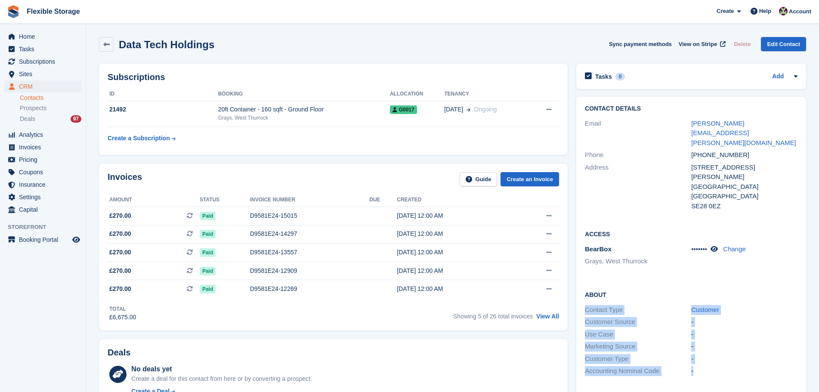
click at [734, 366] on div "-" at bounding box center [744, 371] width 106 height 10
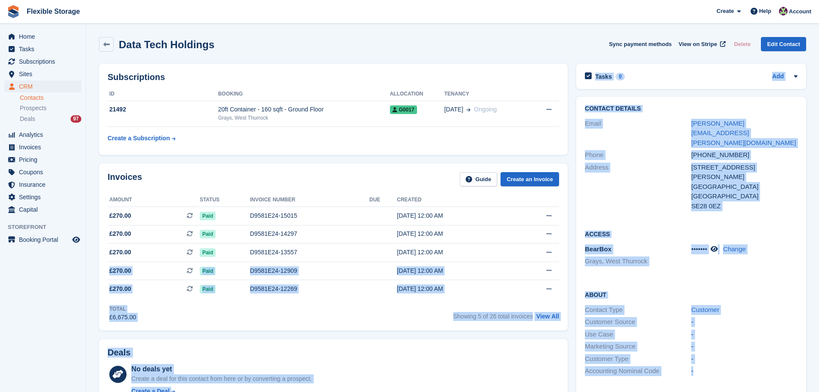
drag, startPoint x: 526, startPoint y: 247, endPoint x: 596, endPoint y: 252, distance: 70.7
click at [523, 247] on div "Subscriptions ID Booking Allocation Tenancy 21492 20ft Container - 160 sqft - G…" at bounding box center [452, 398] width 715 height 678
click at [659, 281] on div "About Contact Type Customer Customer Source - Use Case - Marketing Source - Cus…" at bounding box center [691, 333] width 230 height 105
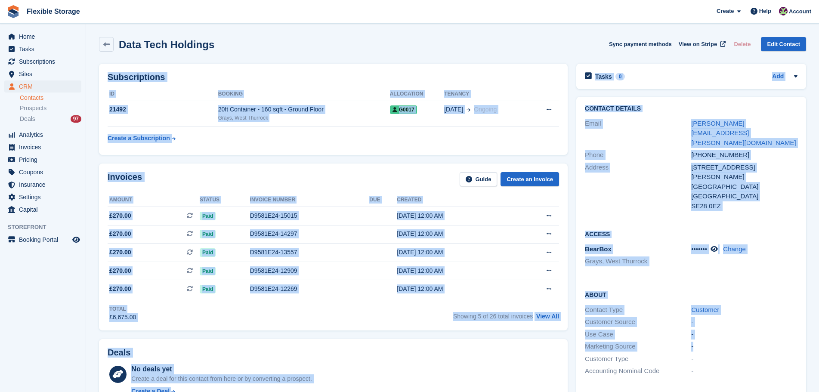
drag, startPoint x: 561, startPoint y: 38, endPoint x: 757, endPoint y: 331, distance: 352.7
click at [757, 330] on div "Data Tech Holdings Sync payment methods View on Stripe Delete Edit Contact Subs…" at bounding box center [452, 385] width 707 height 705
click at [758, 342] on div "-" at bounding box center [744, 347] width 106 height 10
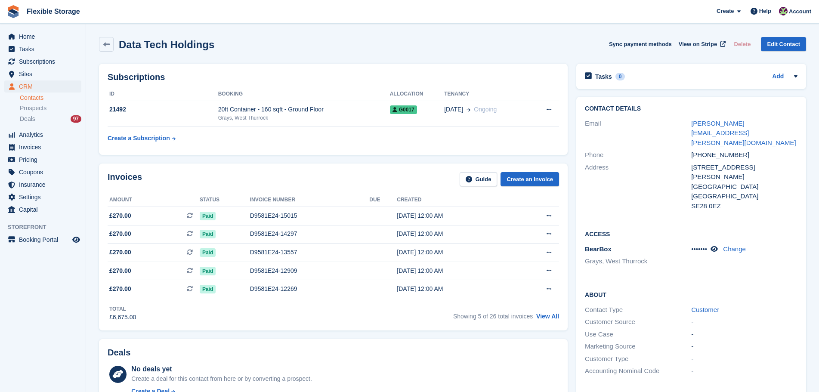
click at [760, 366] on div "-" at bounding box center [744, 371] width 106 height 10
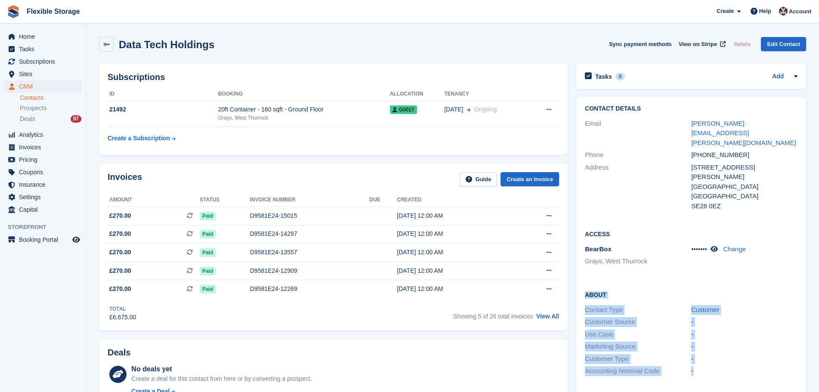
drag, startPoint x: 775, startPoint y: 358, endPoint x: 624, endPoint y: 258, distance: 180.9
click at [573, 271] on div "Contact Details Email [PERSON_NAME][EMAIL_ADDRESS][PERSON_NAME][DOMAIN_NAME] Ph…" at bounding box center [691, 281] width 238 height 378
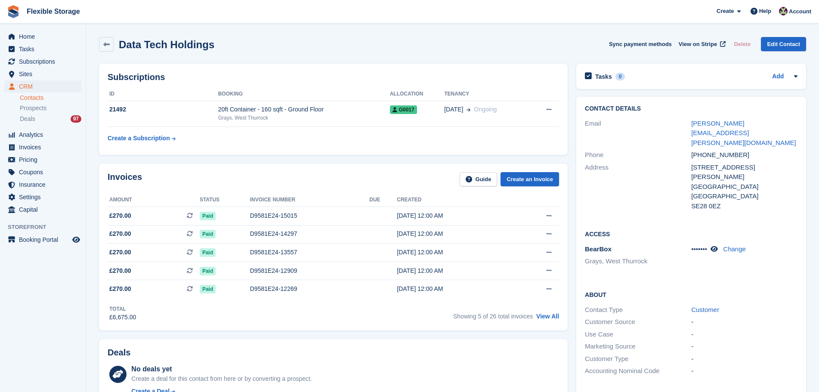
click at [629, 261] on div "Access BearBox Grays, [GEOGRAPHIC_DATA] ••••••• Change" at bounding box center [691, 251] width 230 height 61
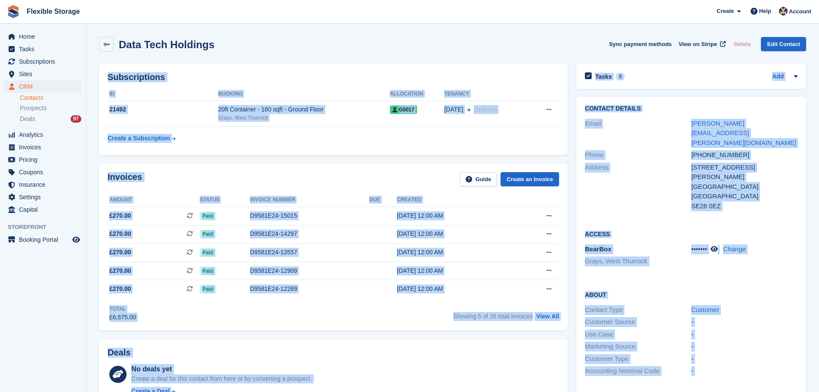
drag, startPoint x: 523, startPoint y: 41, endPoint x: 719, endPoint y: 367, distance: 380.6
click at [693, 378] on div "Data Tech Holdings Sync payment methods View on Stripe Delete Edit Contact Subs…" at bounding box center [452, 385] width 707 height 705
click at [731, 359] on div "About Contact Type Customer Customer Source - Use Case - Marketing Source - Cus…" at bounding box center [691, 333] width 230 height 105
drag, startPoint x: 751, startPoint y: 347, endPoint x: 518, endPoint y: 56, distance: 371.9
click at [427, 75] on div "Subscriptions ID Booking Allocation Tenancy 21492 20ft Container - 160 sqft - G…" at bounding box center [452, 398] width 715 height 678
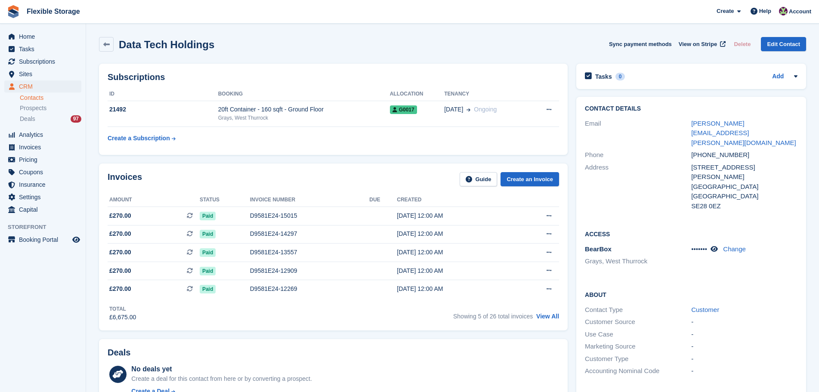
click at [533, 53] on div "Data Tech Holdings Sync payment methods View on Stripe Delete Edit Contact" at bounding box center [452, 46] width 715 height 27
drag, startPoint x: 598, startPoint y: 57, endPoint x: 768, endPoint y: 339, distance: 329.8
click at [787, 391] on html "Flexible Storage Create Subscription Invoice Contact Deal Discount Page Help Ch…" at bounding box center [409, 196] width 819 height 392
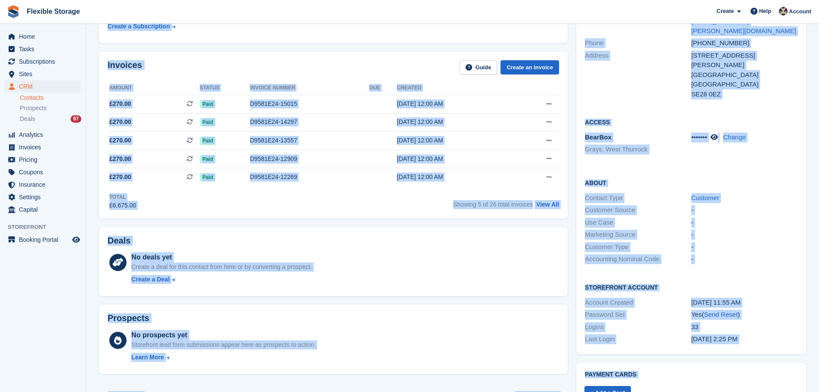
click at [763, 254] on div "-" at bounding box center [744, 259] width 106 height 10
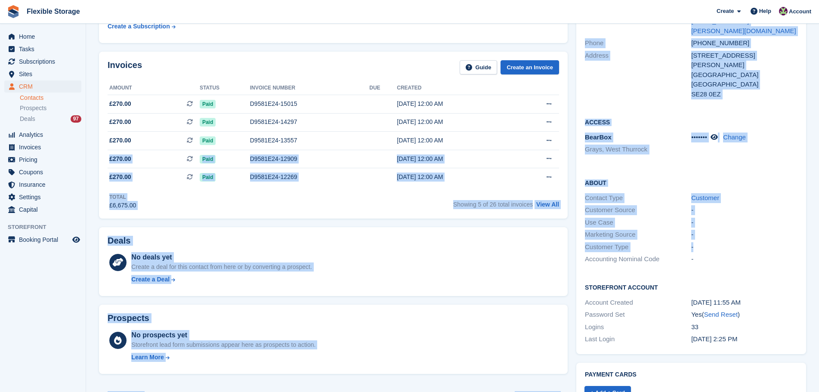
drag, startPoint x: 740, startPoint y: 226, endPoint x: 616, endPoint y: 137, distance: 152.6
click at [546, 145] on div "Subscriptions ID Booking Allocation Tenancy 21492 20ft Container - 160 sqft - G…" at bounding box center [452, 287] width 715 height 678
click at [625, 137] on div "BearBox Grays, [GEOGRAPHIC_DATA] ••••••• Change" at bounding box center [691, 144] width 213 height 26
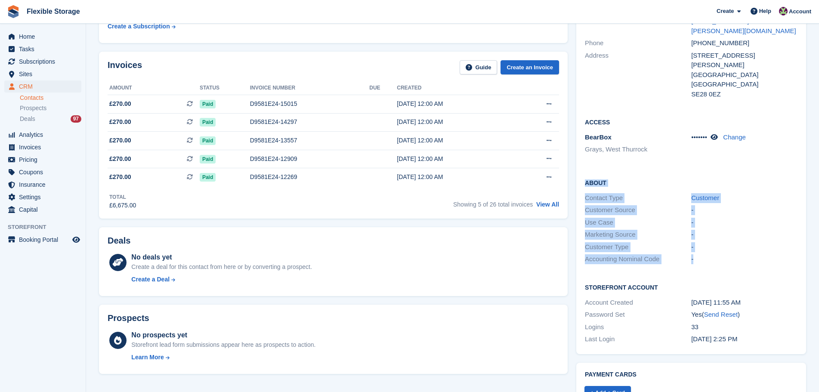
drag, startPoint x: 756, startPoint y: 231, endPoint x: 660, endPoint y: 157, distance: 120.9
click at [576, 169] on div "About Contact Type Customer Customer Source - Use Case - Marketing Source - Cus…" at bounding box center [691, 221] width 230 height 105
click at [674, 169] on div "About Contact Type Customer Customer Source - Use Case - Marketing Source - Cus…" at bounding box center [691, 221] width 230 height 105
drag, startPoint x: 740, startPoint y: 251, endPoint x: 745, endPoint y: 243, distance: 9.1
click at [740, 251] on div "Contact Details Email [PERSON_NAME][EMAIL_ADDRESS][PERSON_NAME][DOMAIN_NAME] Ph…" at bounding box center [691, 169] width 230 height 369
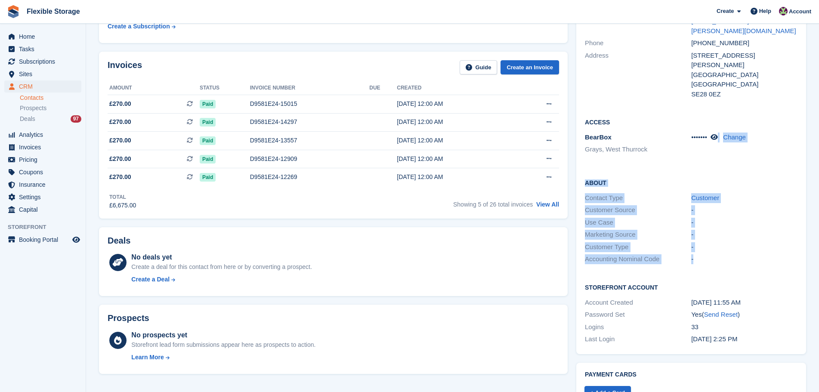
click at [752, 254] on div "-" at bounding box center [744, 259] width 106 height 10
drag, startPoint x: 769, startPoint y: 245, endPoint x: 604, endPoint y: 173, distance: 180.3
click at [604, 173] on div "About Contact Type Customer Customer Source - Use Case - Marketing Source - Cus…" at bounding box center [691, 221] width 230 height 105
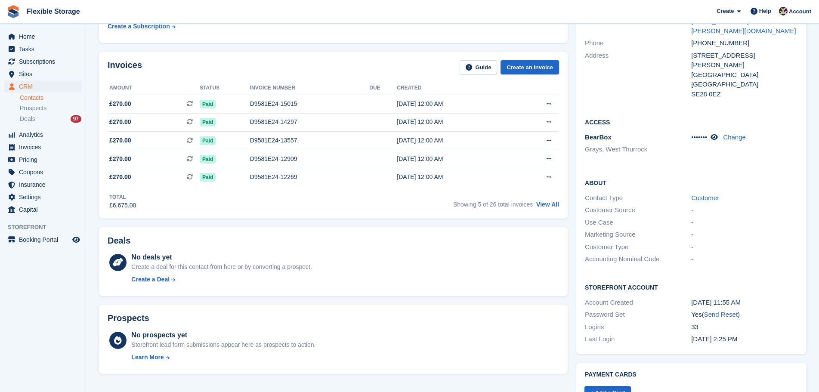
click at [671, 178] on h2 "About" at bounding box center [691, 182] width 213 height 9
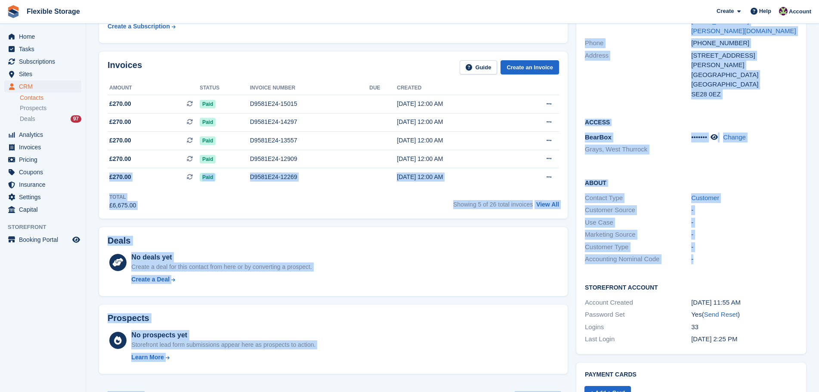
drag, startPoint x: 783, startPoint y: 237, endPoint x: 618, endPoint y: 147, distance: 188.3
click at [542, 148] on div "Subscriptions ID Booking Allocation Tenancy 21492 20ft Container - 160 sqft - G…" at bounding box center [452, 287] width 715 height 678
click at [647, 147] on div "Access BearBox Grays, West Thurrock ••••••• Change" at bounding box center [691, 139] width 230 height 61
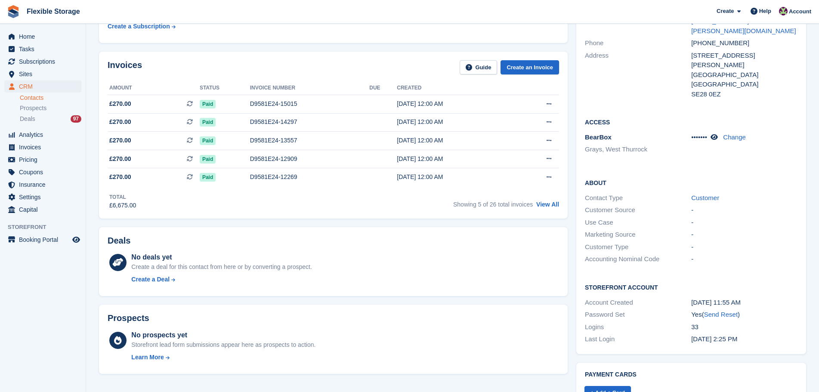
scroll to position [0, 0]
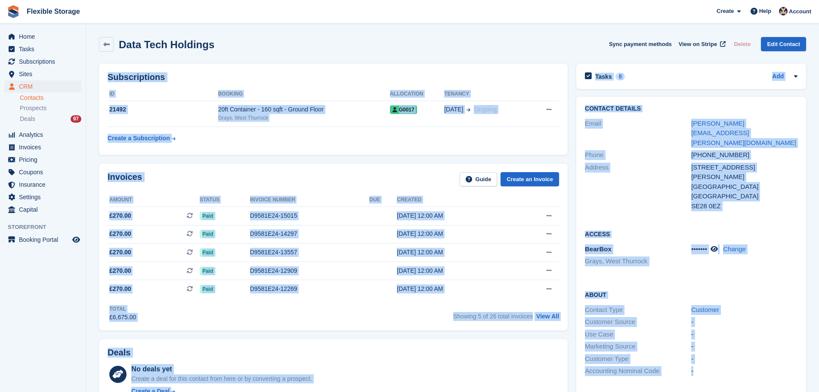
drag, startPoint x: 546, startPoint y: 31, endPoint x: 739, endPoint y: 359, distance: 380.3
click at [725, 358] on section "Data Tech Holdings Sync payment methods View on Stripe Delete Edit Contact Subs…" at bounding box center [452, 372] width 733 height 745
drag, startPoint x: 742, startPoint y: 353, endPoint x: 758, endPoint y: 354, distance: 15.9
click at [743, 366] on div "-" at bounding box center [744, 371] width 106 height 10
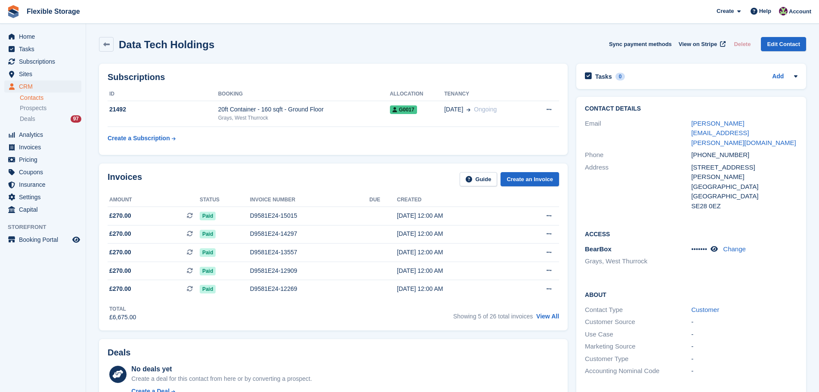
click at [500, 35] on div "Data Tech Holdings Sync payment methods View on Stripe Delete Edit Contact" at bounding box center [452, 46] width 715 height 27
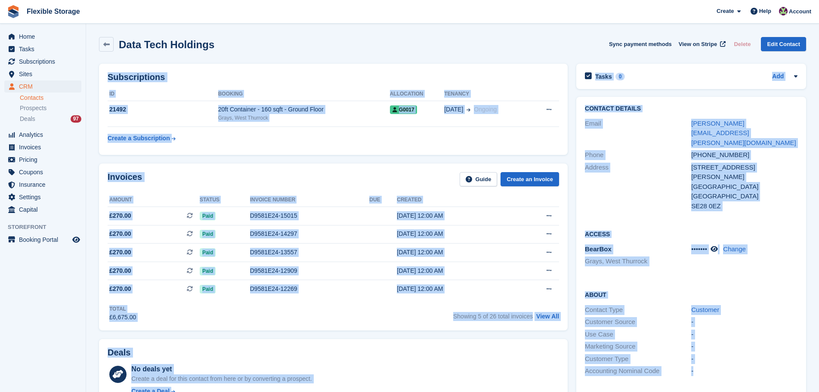
drag, startPoint x: 729, startPoint y: 342, endPoint x: 755, endPoint y: 364, distance: 34.5
click at [750, 365] on div "Data Tech Holdings Sync payment methods View on Stripe Delete Edit Contact Subs…" at bounding box center [452, 385] width 707 height 705
click at [755, 366] on div "-" at bounding box center [744, 371] width 106 height 10
drag
click at [407, 44] on div "Data Tech Holdings Sync payment methods View on Stripe Delete Edit Contact Subs…" at bounding box center [452, 385] width 707 height 705
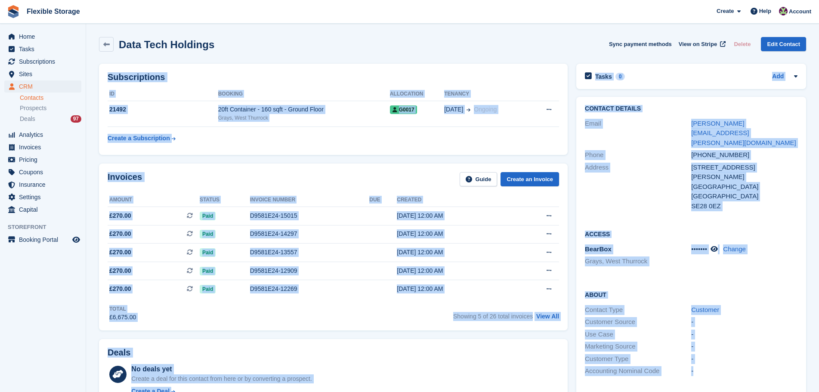
click at [490, 39] on div "Data Tech Holdings Sync payment methods View on Stripe Delete Edit Contact" at bounding box center [452, 44] width 707 height 15
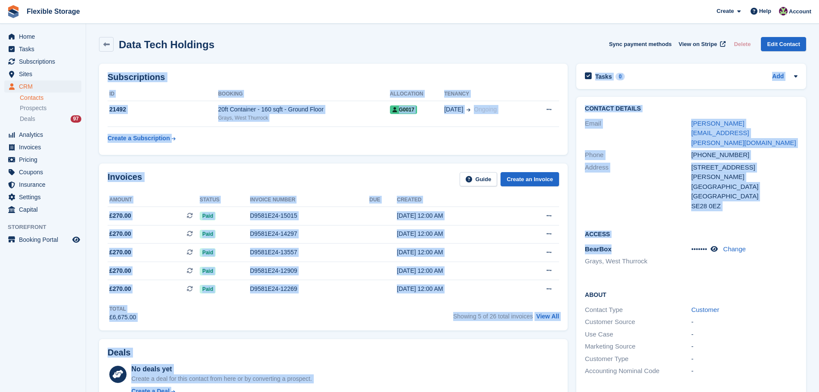
click at [733, 333] on div "Data Tech Holdings Sync payment methods View on Stripe Delete Edit Contact Subs…" at bounding box center [452, 385] width 707 height 705
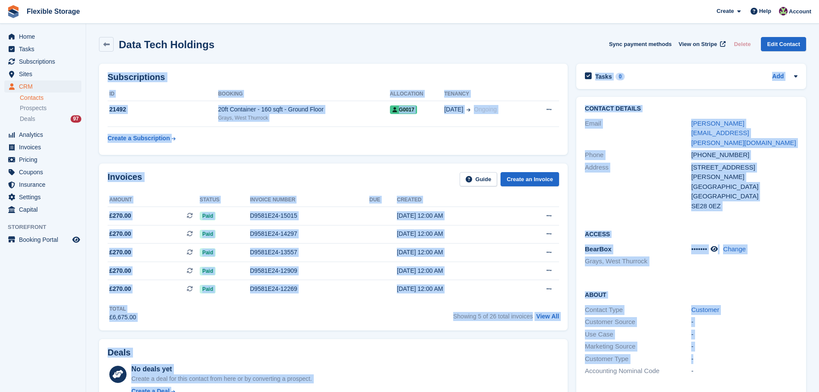
click at [748, 354] on div "-" at bounding box center [744, 359] width 106 height 10
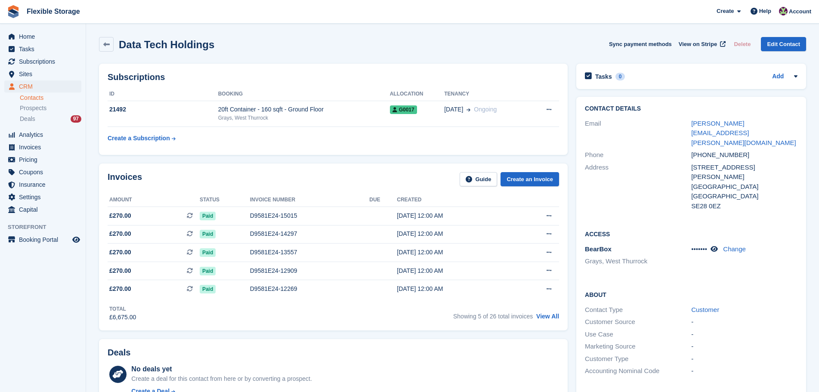
scroll to position [258, 0]
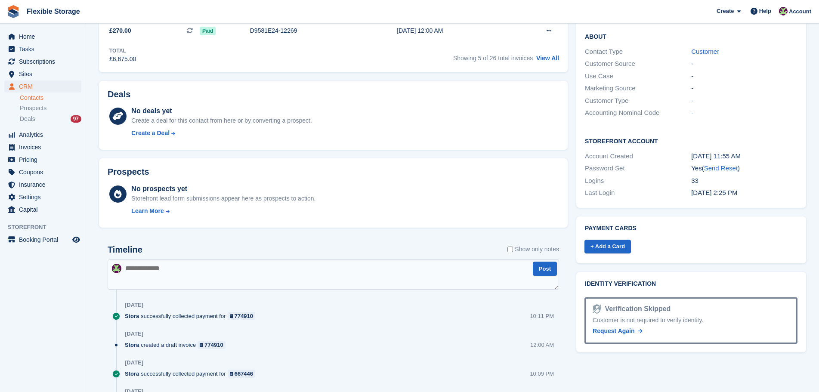
click at [627, 129] on div "Storefront Account Account Created 06 Jul, 11:55 AM Password Set Yes ( Send Res…" at bounding box center [691, 168] width 230 height 80
click at [717, 108] on div "About Contact Type Customer Customer Source - Use Case - Marketing Source - Cus…" at bounding box center [691, 75] width 230 height 105
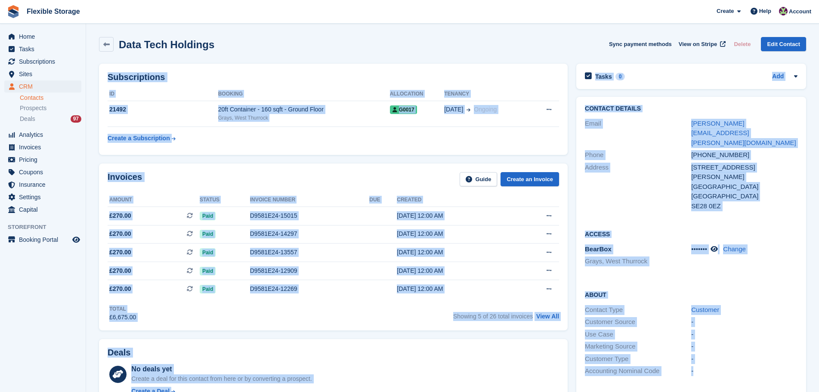
click at [786, 365] on div "Data Tech Holdings Sync payment methods View on Stripe Delete Edit Contact Subs…" at bounding box center [452, 385] width 707 height 705
click at [787, 362] on div "About Contact Type Customer Customer Source - Use Case - Marketing Source - Cus…" at bounding box center [691, 333] width 230 height 105
click at [723, 379] on div "Data Tech Holdings Sync payment methods View on Stripe Delete Edit Contact Subs…" at bounding box center [452, 385] width 707 height 705
click at [743, 354] on div "-" at bounding box center [744, 359] width 106 height 10
click at [485, 86] on div "Subscriptions ID Booking Allocation Tenancy 21492 20ft Container - 160 sqft - G…" at bounding box center [452, 398] width 715 height 678
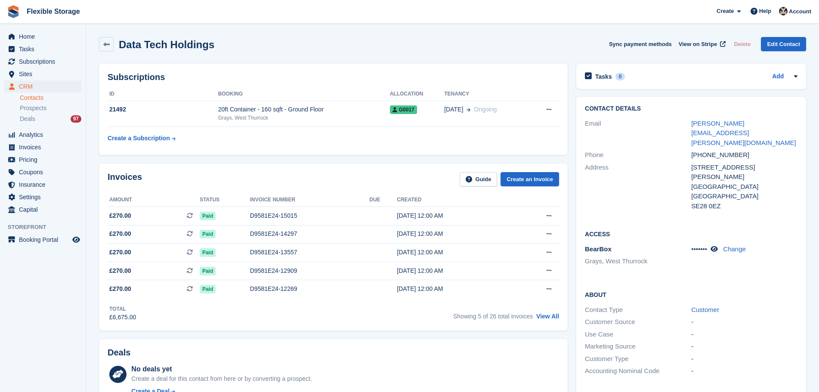
click at [476, 50] on div "Data Tech Holdings Sync payment methods View on Stripe Delete Edit Contact" at bounding box center [452, 44] width 707 height 15
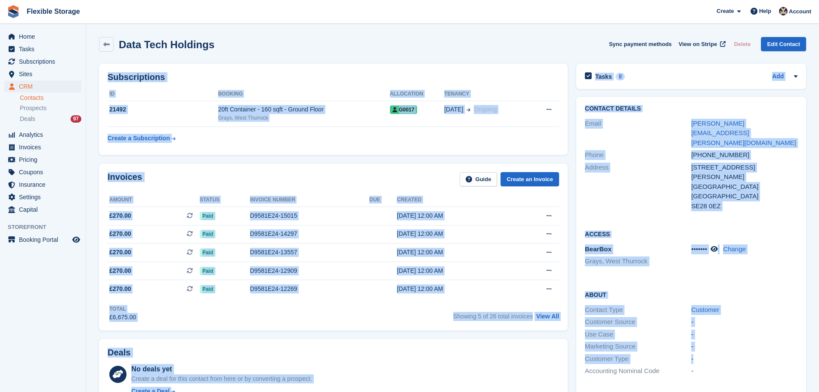
click at [727, 340] on section "Data Tech Holdings Sync payment methods View on Stripe Delete Edit Contact Subs…" at bounding box center [452, 372] width 733 height 745
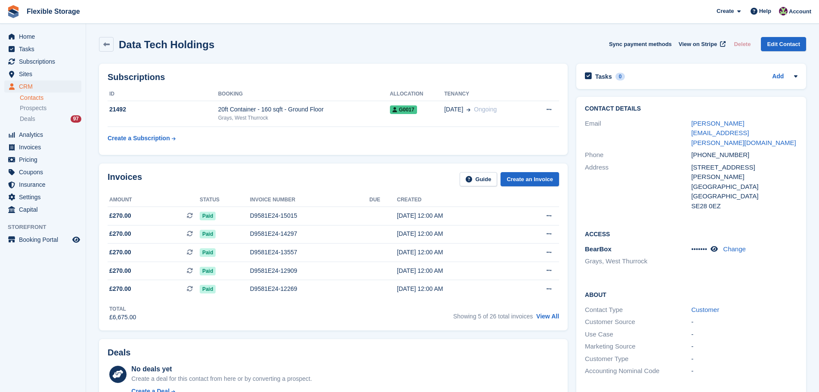
click at [754, 366] on div "-" at bounding box center [744, 371] width 106 height 10
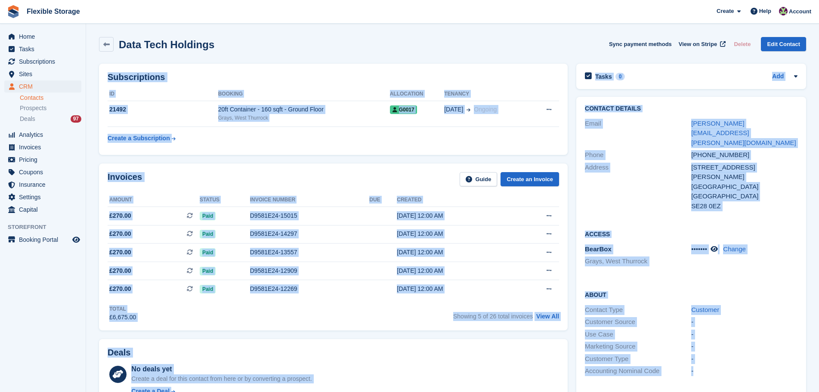
click at [323, 43] on div "Data Tech Holdings Sync payment methods View on Stripe Delete Edit Contact Subs…" at bounding box center [452, 385] width 707 height 705
click at [479, 32] on section "Data Tech Holdings Sync payment methods View on Stripe Delete Edit Contact Subs…" at bounding box center [452, 372] width 733 height 745
click at [745, 364] on section "Data Tech Holdings Sync payment methods View on Stripe Delete Edit Contact Subs…" at bounding box center [452, 372] width 733 height 745
click at [749, 359] on div "About Contact Type Customer Customer Source - Use Case - Marketing Source - Cus…" at bounding box center [691, 333] width 230 height 105
click at [391, 77] on div "Subscriptions ID Booking Allocation Tenancy 21492 20ft Container - 160 sqft - G…" at bounding box center [452, 398] width 715 height 678
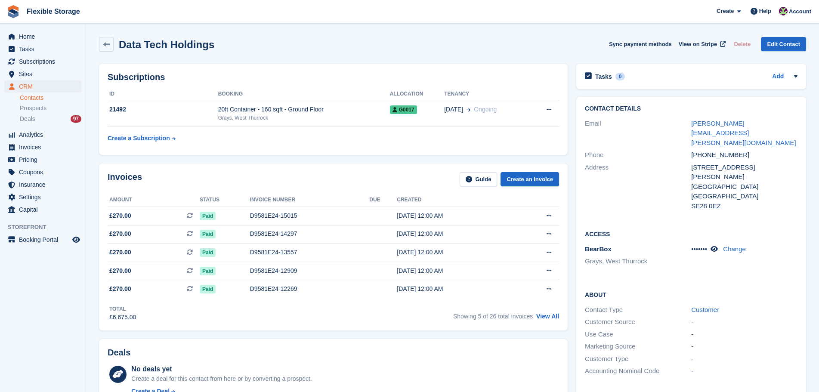
click at [420, 44] on div "Data Tech Holdings Sync payment methods View on Stripe Delete Edit Contact" at bounding box center [452, 44] width 707 height 15
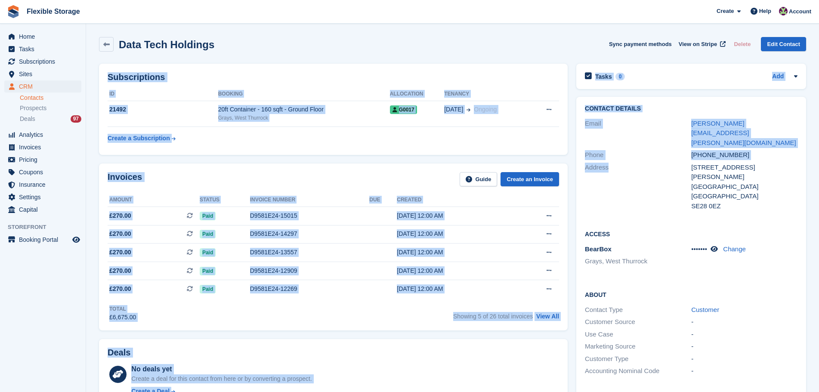
click at [727, 341] on div "Data Tech Holdings Sync payment methods View on Stripe Delete Edit Contact Subs…" at bounding box center [452, 385] width 707 height 705
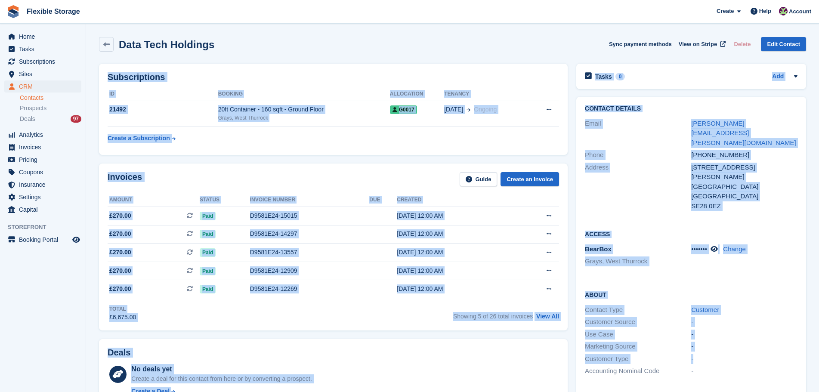
click at [740, 354] on div "-" at bounding box center [744, 359] width 106 height 10
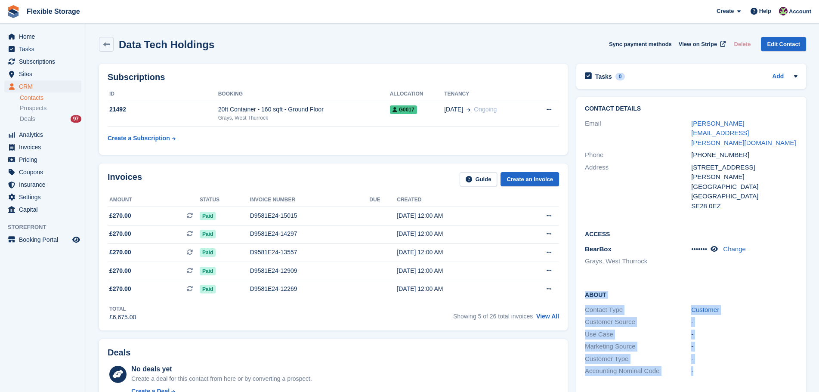
click at [583, 281] on div "About Contact Type Customer Customer Source - Use Case - Marketing Source - Cus…" at bounding box center [691, 333] width 230 height 105
click at [654, 281] on div "About Contact Type Customer Customer Source - Use Case - Marketing Source - Cus…" at bounding box center [691, 333] width 230 height 105
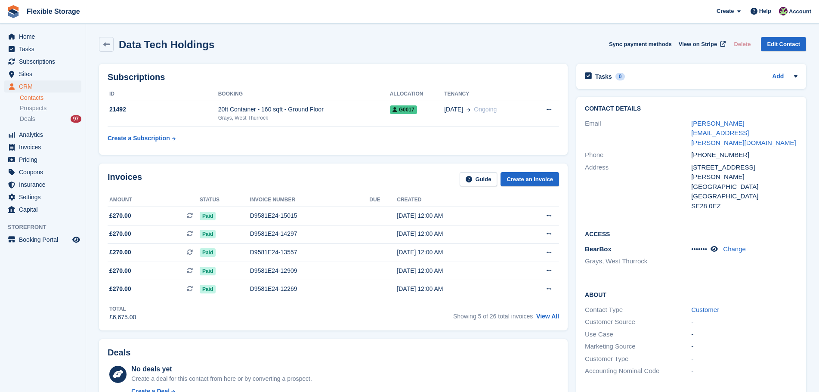
scroll to position [258, 0]
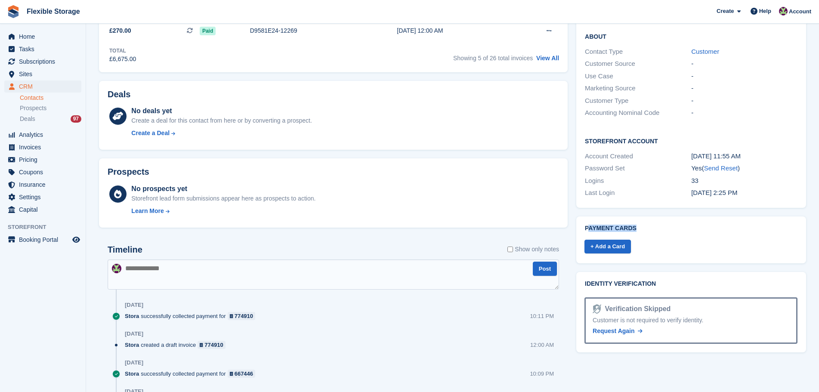
click at [589, 216] on div "Payment cards + Add a Card" at bounding box center [691, 239] width 230 height 47
click at [629, 216] on div "Payment cards + Add a Card" at bounding box center [691, 239] width 230 height 47
click at [618, 240] on link "+ Add a Card" at bounding box center [607, 247] width 46 height 14
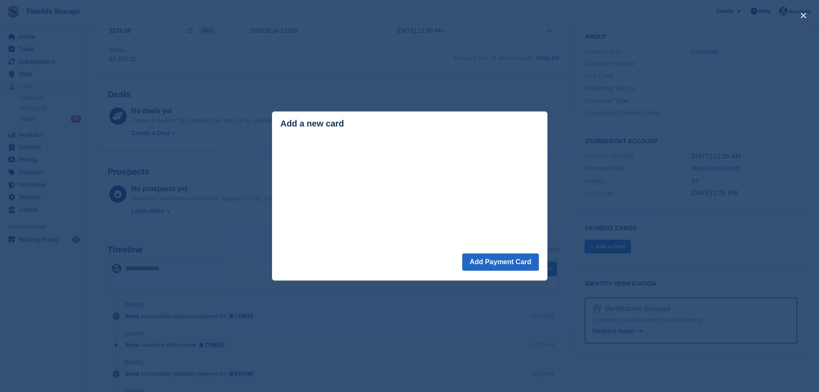
scroll to position [0, 0]
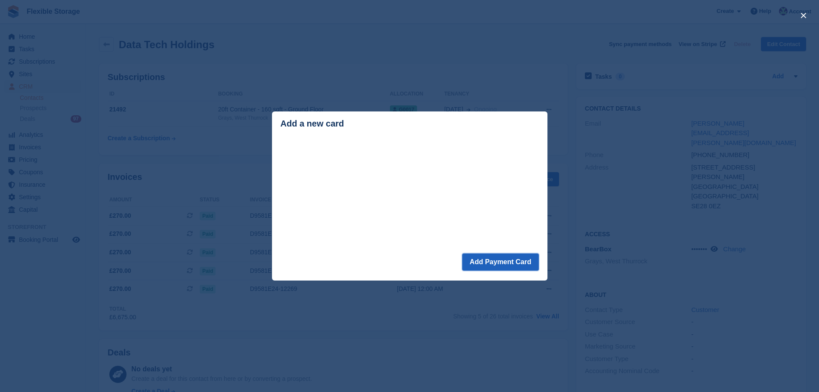
click at [519, 262] on button "Add Payment Card" at bounding box center [500, 261] width 76 height 17
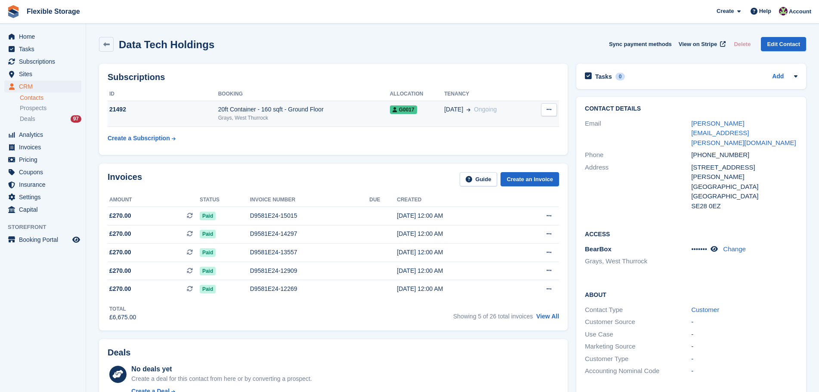
click at [311, 116] on div "Grays, West Thurrock" at bounding box center [304, 118] width 172 height 8
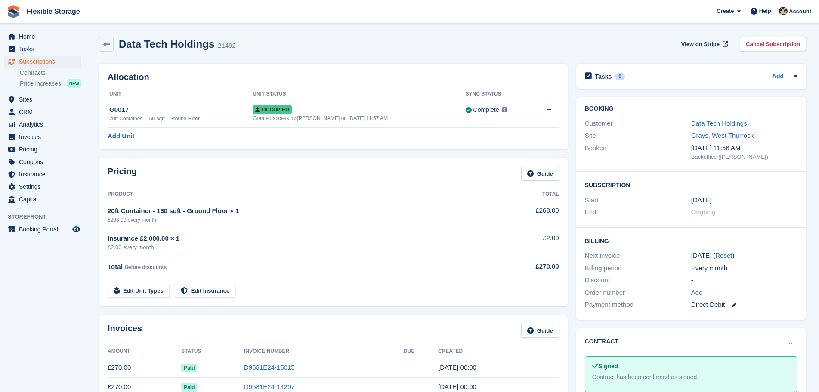
click at [735, 305] on icon at bounding box center [733, 305] width 4 height 4
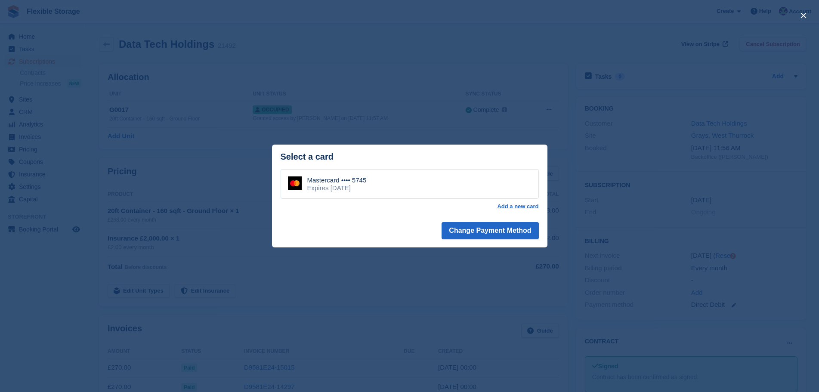
click at [448, 176] on div "Mastercard •••• 5745 Expires [DATE]" at bounding box center [409, 184] width 258 height 30
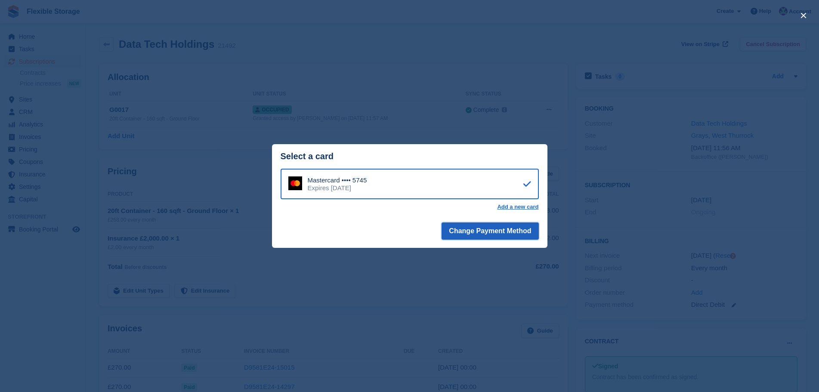
click at [466, 227] on button "Change Payment Method" at bounding box center [489, 230] width 97 height 17
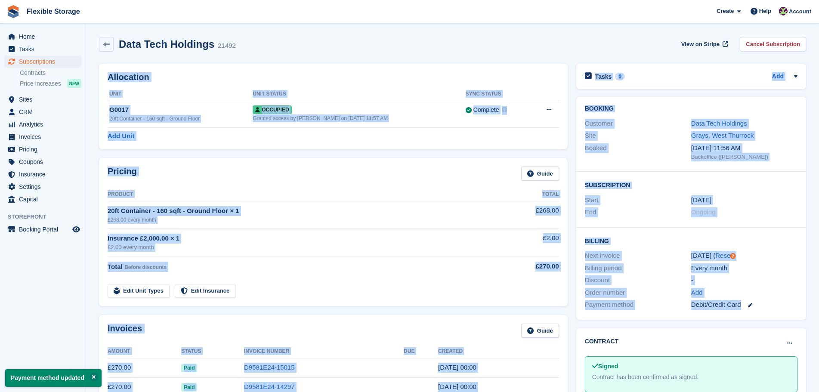
drag, startPoint x: 609, startPoint y: 26, endPoint x: 796, endPoint y: 318, distance: 347.5
click at [796, 318] on section "Payment method updated Data Tech Holdings 21492 View on Stripe Cancel Subscript…" at bounding box center [452, 393] width 733 height 786
click at [785, 264] on div "Every month" at bounding box center [744, 268] width 106 height 10
click at [770, 277] on div "-" at bounding box center [744, 280] width 106 height 10
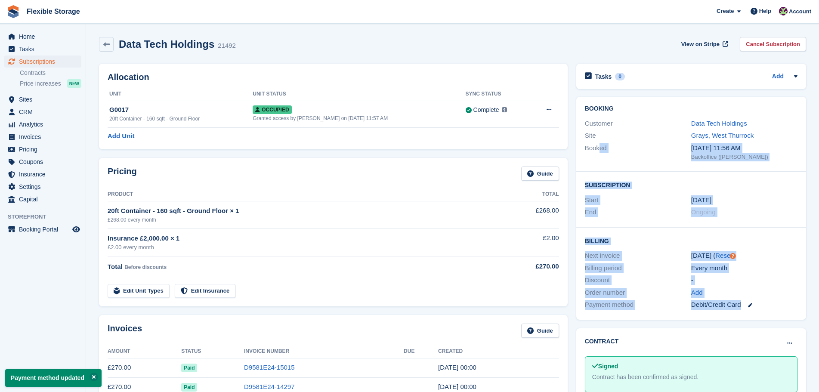
drag, startPoint x: 776, startPoint y: 307, endPoint x: 488, endPoint y: 59, distance: 379.2
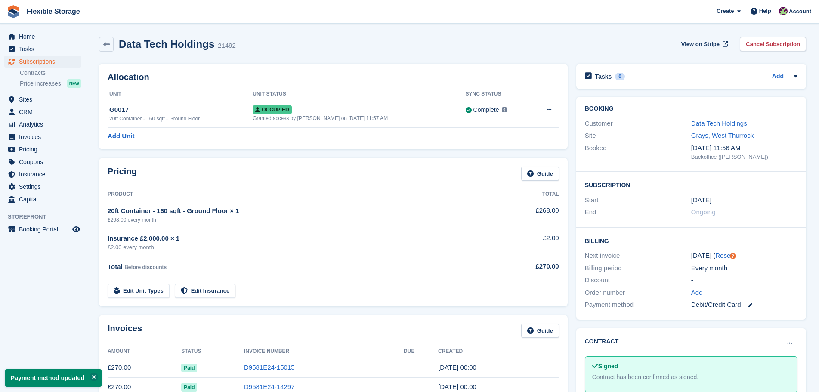
click at [539, 53] on div "Data Tech Holdings 21492 View on Stripe Cancel Subscription" at bounding box center [452, 46] width 715 height 27
drag, startPoint x: 643, startPoint y: 62, endPoint x: 747, endPoint y: 277, distance: 238.4
click at [747, 276] on div "Flexible Storage Create Subscription Invoice Contact Deal Discount Page Help Ch…" at bounding box center [409, 393] width 819 height 786
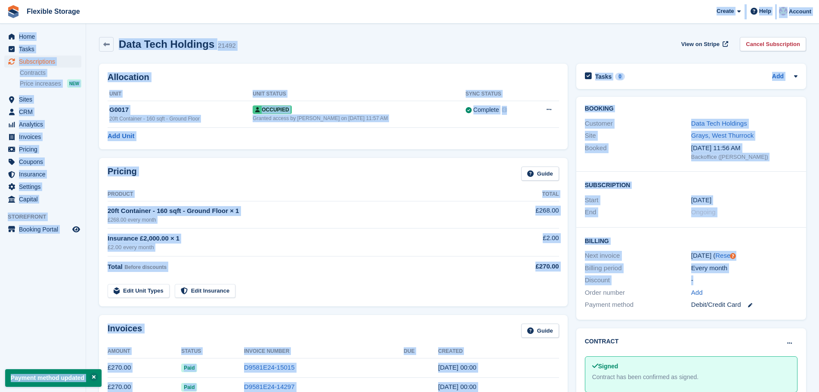
click at [761, 282] on div "-" at bounding box center [744, 280] width 106 height 10
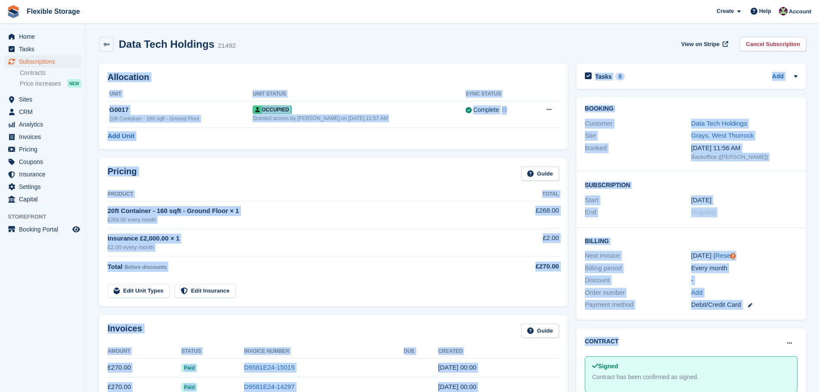
drag, startPoint x: 650, startPoint y: 123, endPoint x: 734, endPoint y: 351, distance: 242.9
click at [776, 307] on div "Debit/Credit Card" at bounding box center [744, 305] width 106 height 10
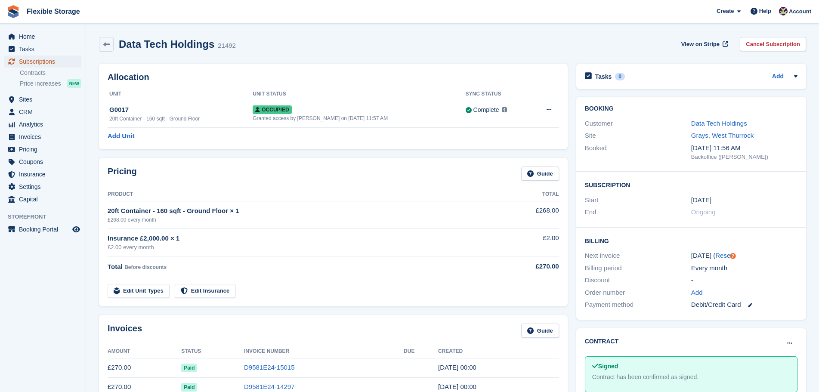
click at [53, 63] on span "Subscriptions" at bounding box center [45, 61] width 52 height 12
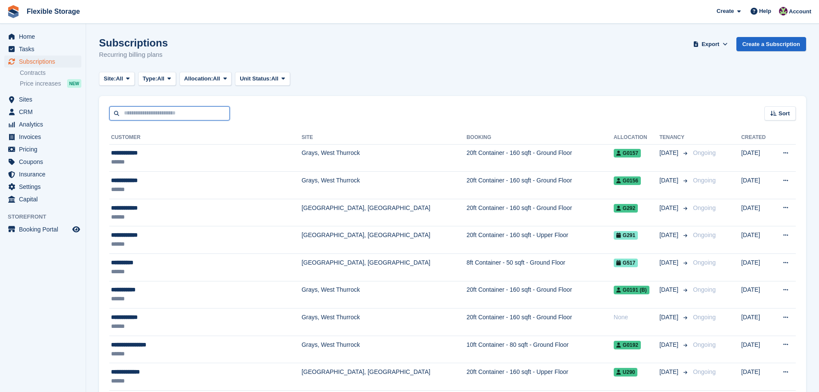
click at [144, 118] on input "text" at bounding box center [169, 113] width 120 height 14
type input "*******"
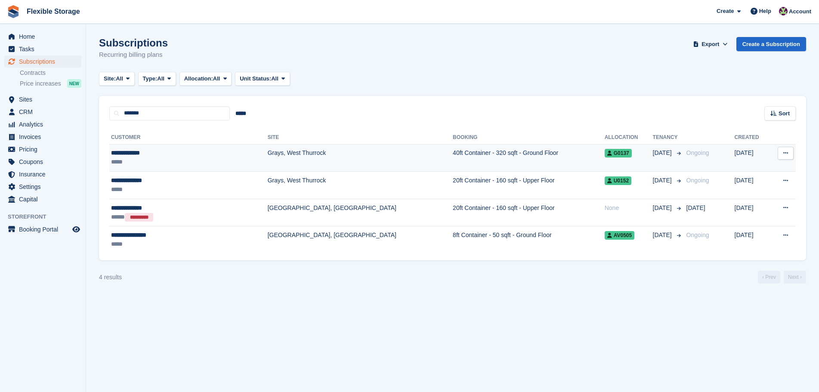
click at [157, 157] on div "**********" at bounding box center [165, 152] width 108 height 9
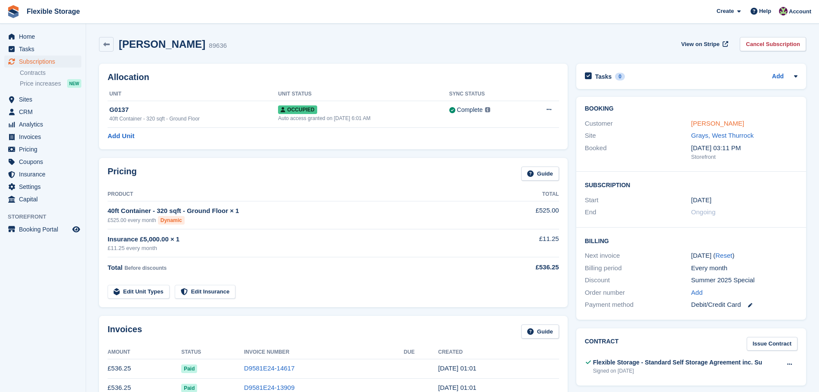
click at [711, 126] on link "[PERSON_NAME]" at bounding box center [717, 123] width 53 height 7
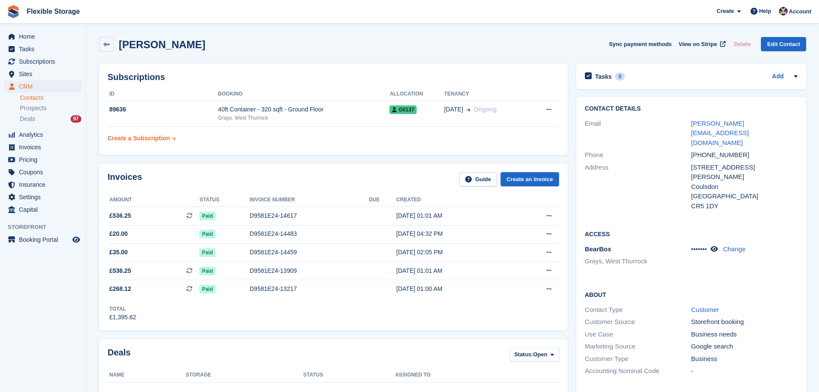
click at [158, 139] on div "Create a Subscription" at bounding box center [139, 138] width 62 height 9
click at [274, 111] on div "40ft Container - 320 sqft - Ground Floor" at bounding box center [304, 109] width 172 height 9
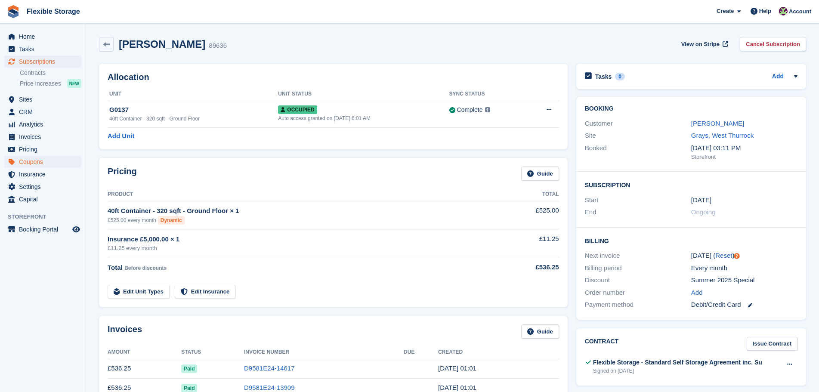
drag, startPoint x: 93, startPoint y: 192, endPoint x: 16, endPoint y: 166, distance: 81.6
click at [270, 224] on div "£525.00 every month Dynamic" at bounding box center [299, 220] width 383 height 9
click at [708, 123] on link "[PERSON_NAME]" at bounding box center [717, 123] width 53 height 7
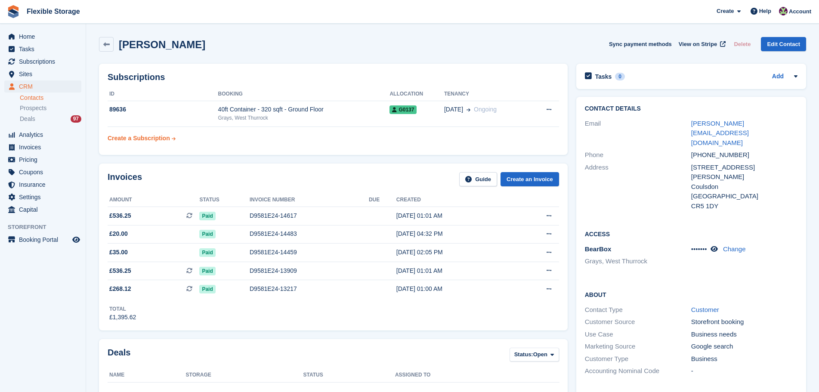
click at [153, 138] on div "Create a Subscription" at bounding box center [139, 138] width 62 height 9
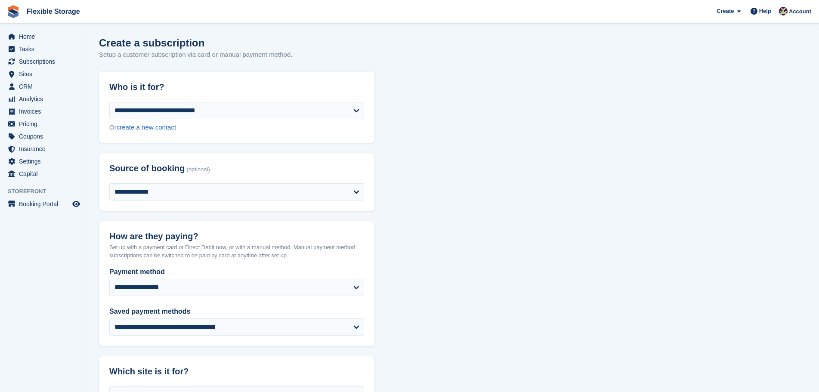
scroll to position [258, 0]
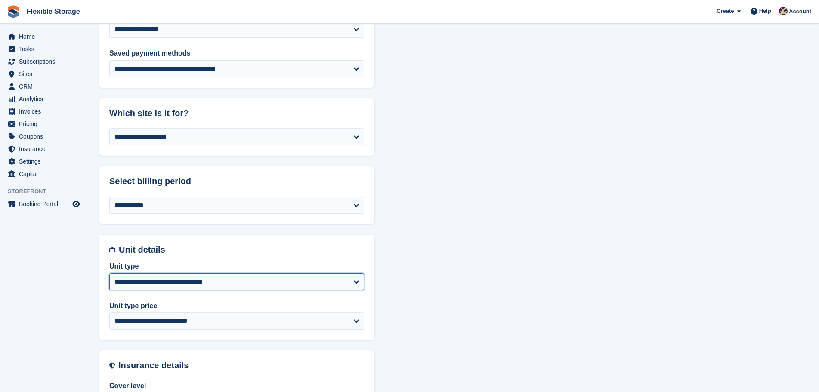
click at [193, 282] on select "**********" at bounding box center [236, 281] width 255 height 17
select select "****"
click at [109, 273] on select "**********" at bounding box center [236, 281] width 255 height 17
select select "******"
select select "**********"
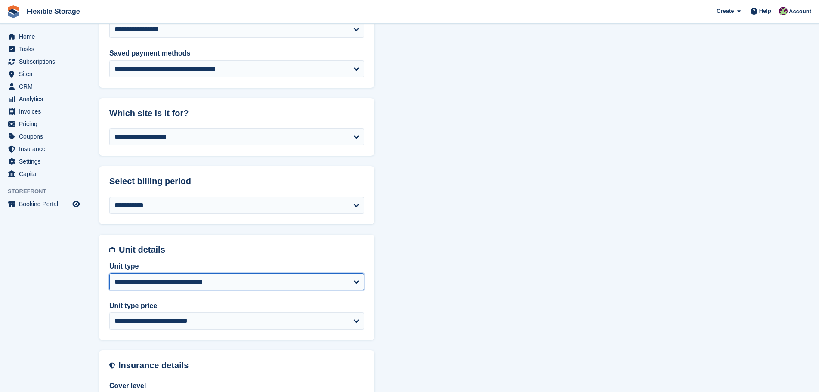
select select "******"
select select "***"
select select "*"
select select "*****"
select select
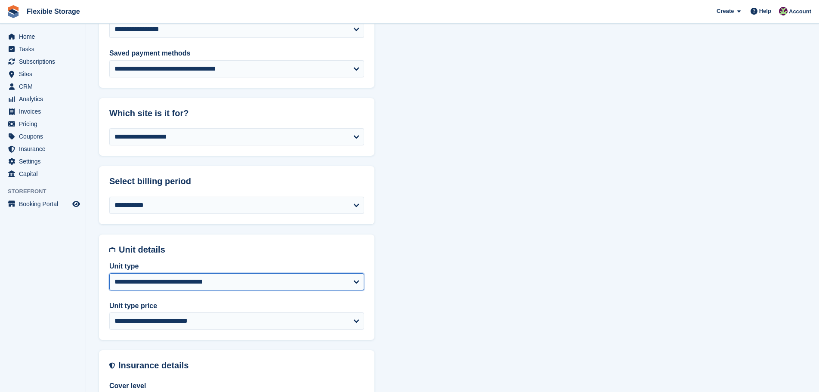
select select
select select "***"
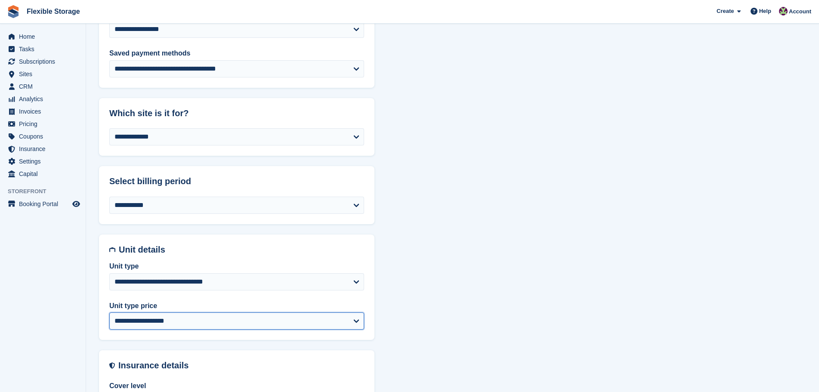
click at [163, 319] on select "**********" at bounding box center [236, 320] width 255 height 17
select select "*****"
click at [109, 312] on select "**********" at bounding box center [236, 320] width 255 height 17
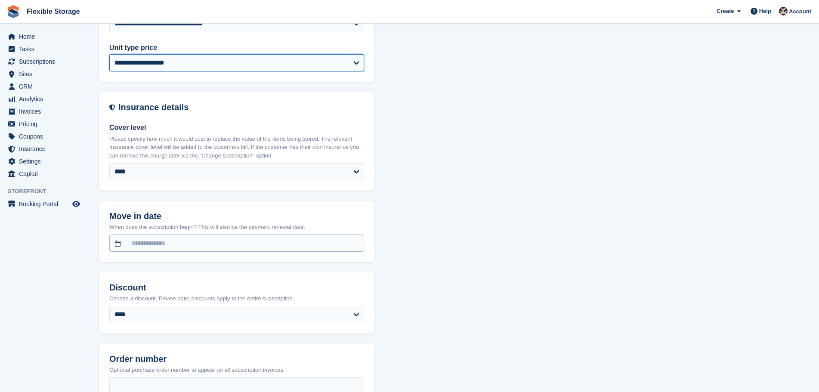
select select "******"
select select "**********"
select select "***"
select select "*"
select select "****"
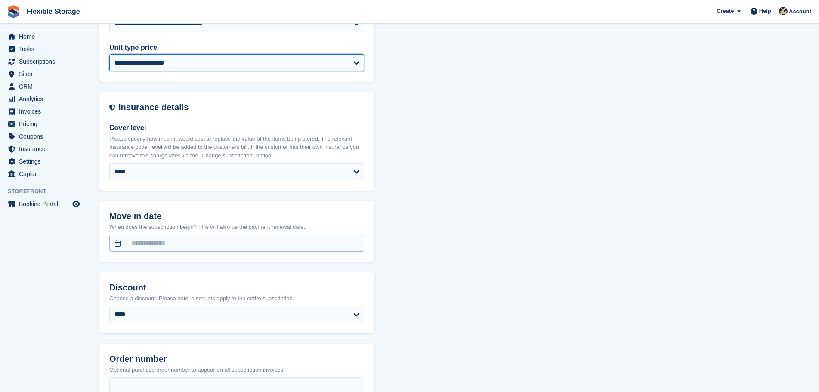
select select
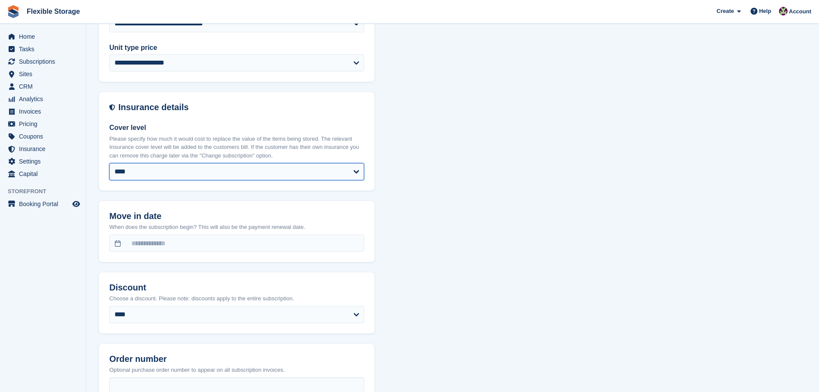
click at [153, 176] on select "**** ****** ****** ****** ****** ******* ******* ******* ******* ******* *******" at bounding box center [236, 171] width 255 height 17
select select "*****"
click at [109, 163] on select "**** ****** ****** ****** ****** ******* ******* ******* ******* ******* *******" at bounding box center [236, 171] width 255 height 17
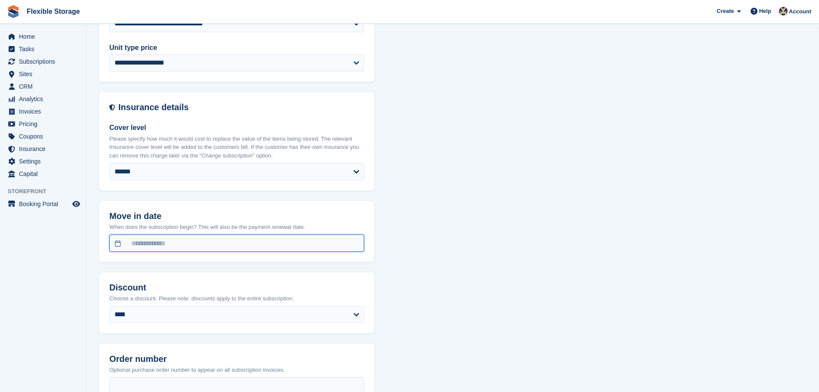
click at [171, 248] on body "Flexible Storage Create Subscription Invoice Contact Deal Discount Page Help Ch…" at bounding box center [409, 170] width 819 height 1373
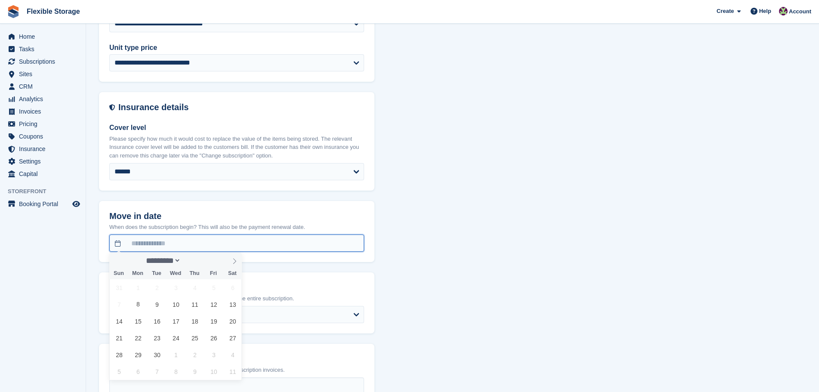
select select "******"
select select "**********"
select select "***"
select select "*"
select select "****"
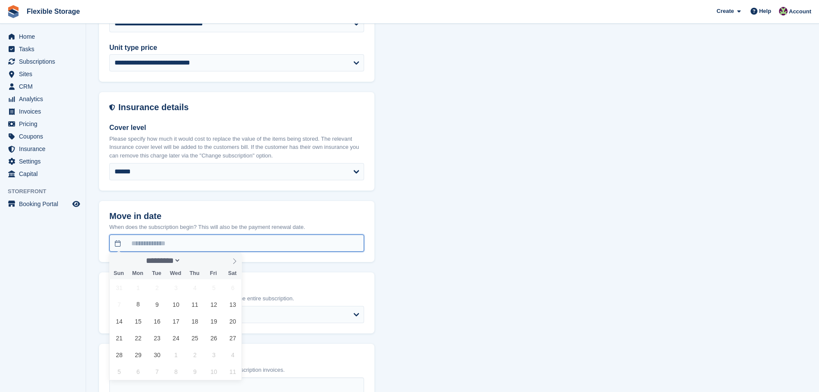
select select "*****"
select select
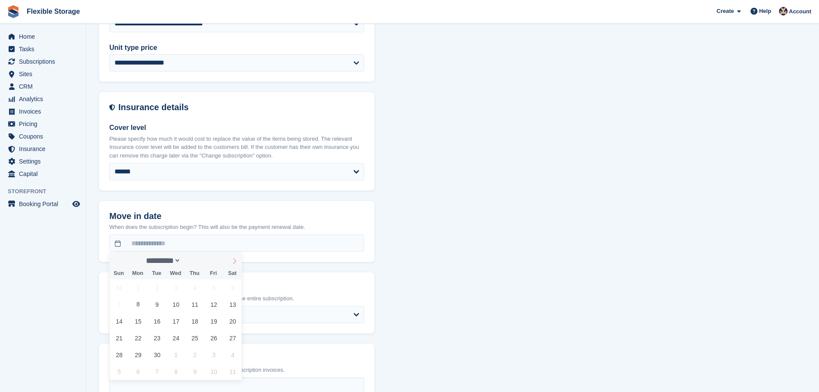
click at [232, 261] on icon at bounding box center [234, 261] width 6 height 6
select select "*"
click at [159, 355] on span "28" at bounding box center [156, 354] width 17 height 17
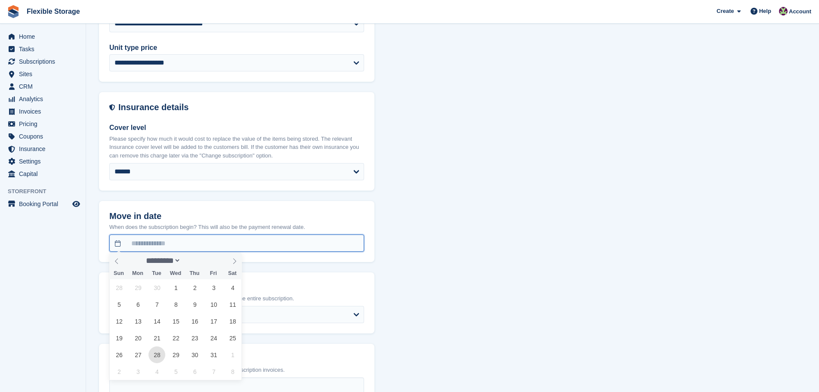
type input "**********"
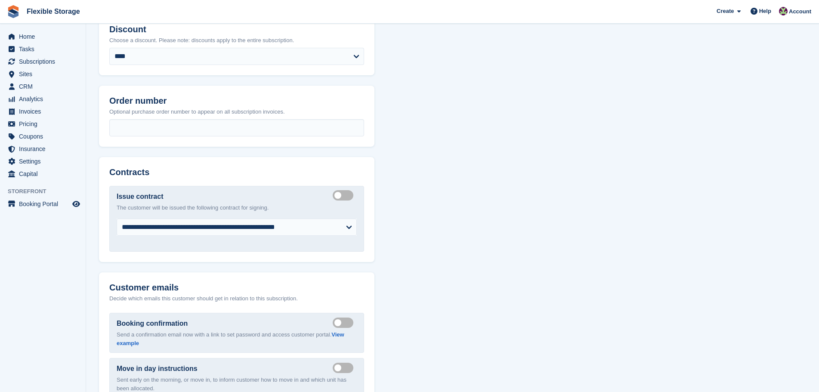
scroll to position [992, 0]
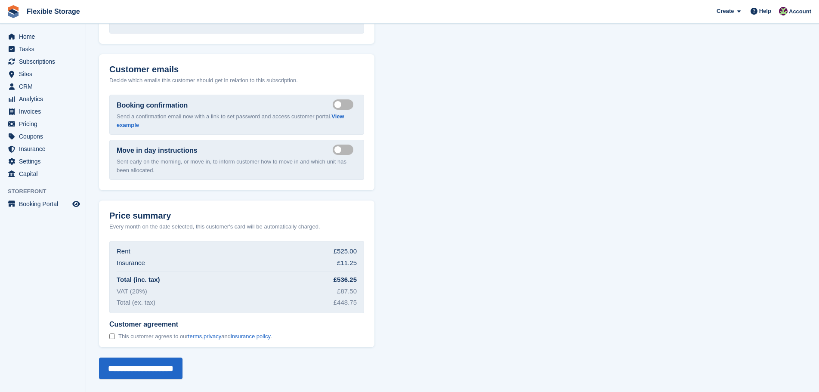
click at [126, 336] on span "This customer agrees to our terms , privacy and insurance policy ." at bounding box center [195, 336] width 154 height 7
click at [139, 364] on input "**********" at bounding box center [140, 368] width 83 height 22
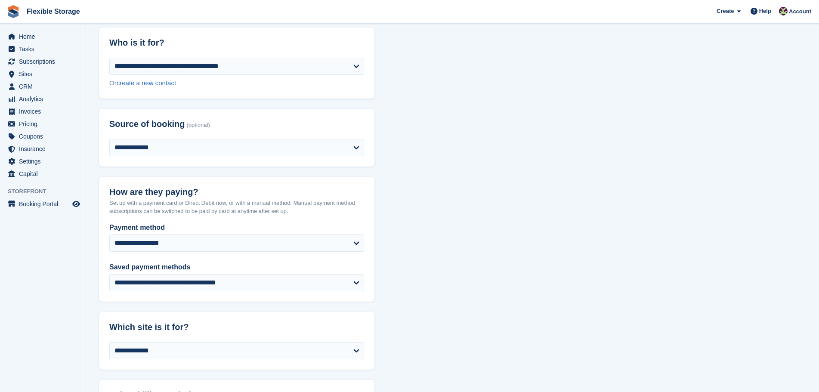
scroll to position [0, 0]
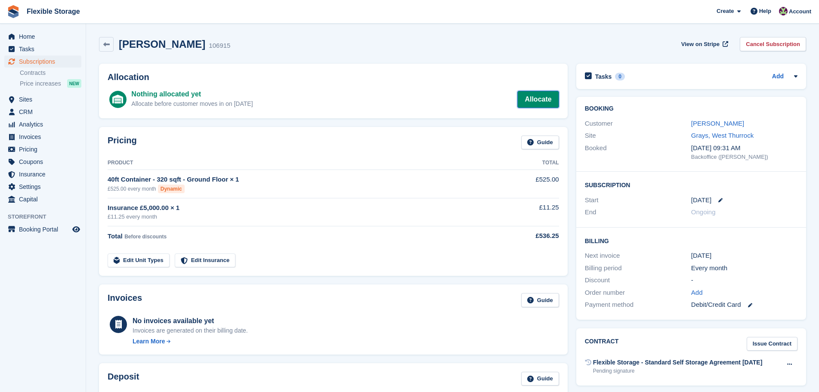
click at [542, 98] on link "Allocate" at bounding box center [537, 99] width 41 height 17
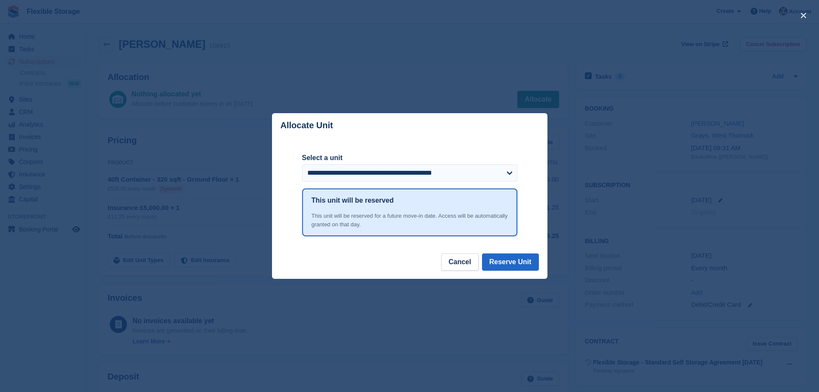
click at [391, 184] on form "**********" at bounding box center [409, 171] width 215 height 36
click at [401, 176] on select "**********" at bounding box center [409, 172] width 215 height 17
select select "*****"
click at [302, 165] on select "**********" at bounding box center [409, 172] width 215 height 17
click at [508, 259] on button "Reserve Unit" at bounding box center [510, 261] width 57 height 17
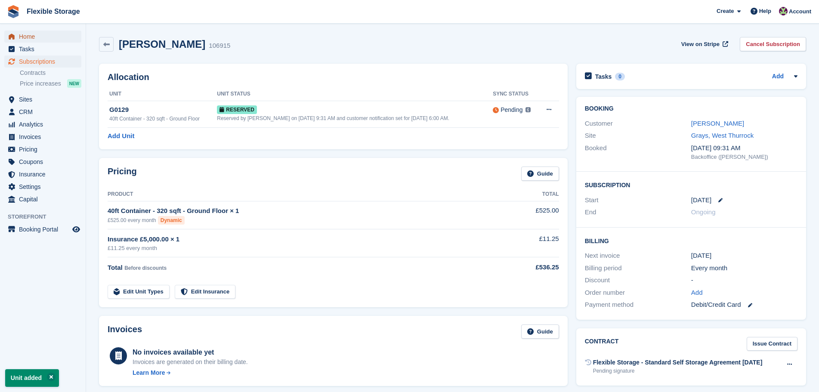
click at [22, 36] on span "Home" at bounding box center [45, 37] width 52 height 12
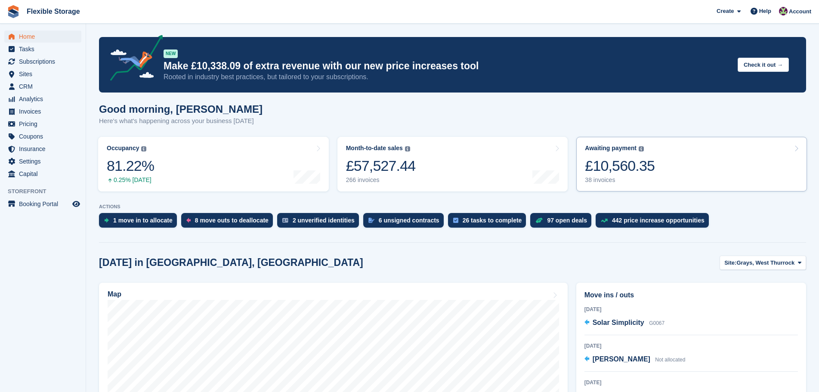
click at [618, 170] on div "£10,560.35" at bounding box center [620, 166] width 70 height 18
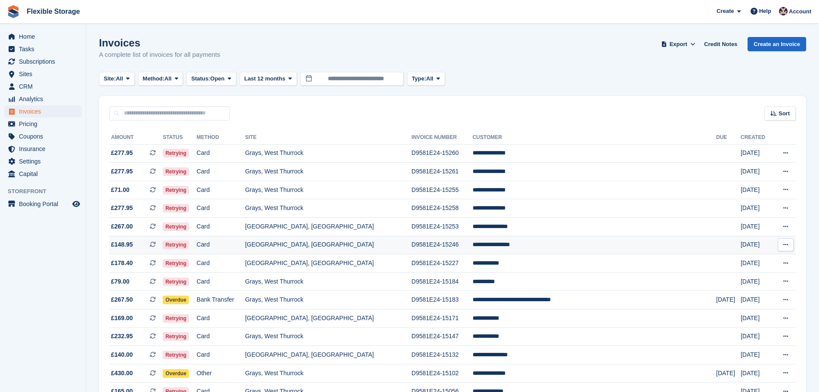
scroll to position [258, 0]
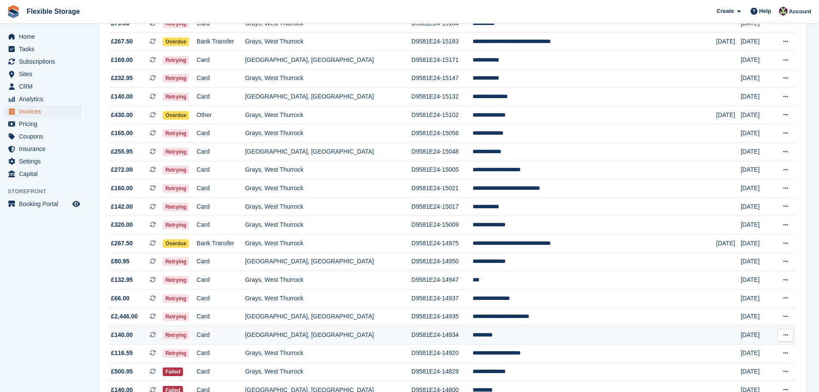
click at [411, 335] on td "[GEOGRAPHIC_DATA], [GEOGRAPHIC_DATA]" at bounding box center [328, 335] width 166 height 18
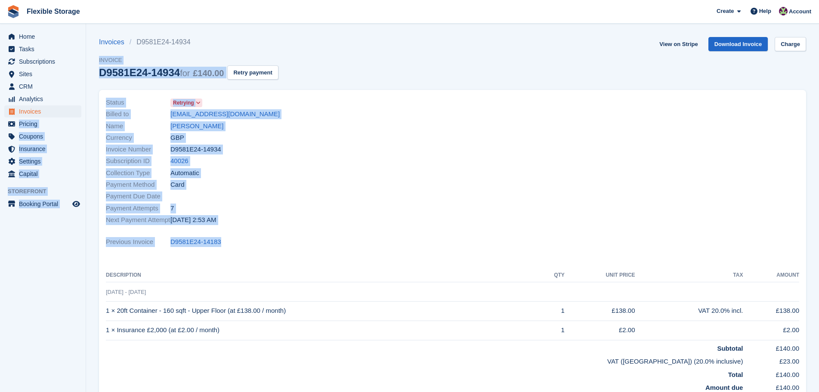
drag, startPoint x: 331, startPoint y: 239, endPoint x: 85, endPoint y: 110, distance: 277.5
click at [85, 110] on div "Home Tasks Subscriptions Subscriptions Subscriptions Contracts Price increases …" at bounding box center [409, 259] width 819 height 518
click at [308, 181] on div "Payment Method Card" at bounding box center [277, 185] width 342 height 12
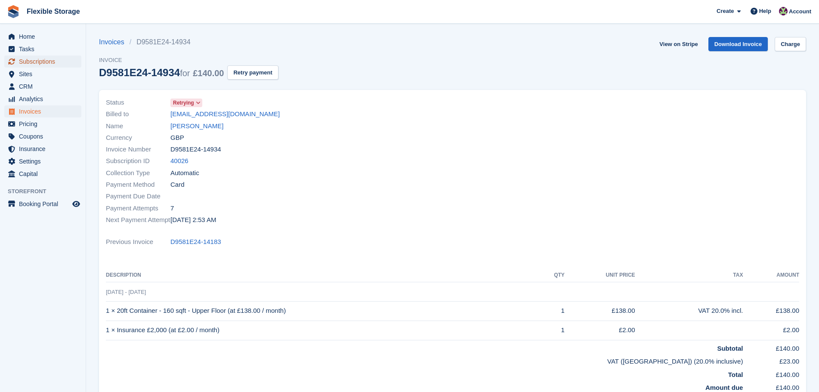
click at [59, 64] on span "Subscriptions" at bounding box center [45, 61] width 52 height 12
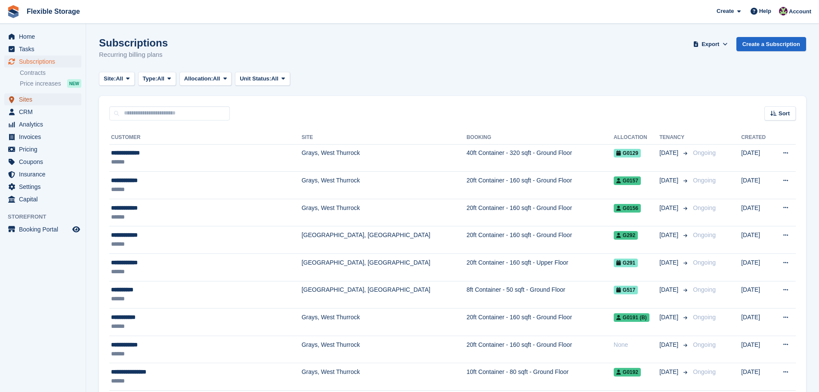
click at [57, 104] on span "Sites" at bounding box center [45, 99] width 52 height 12
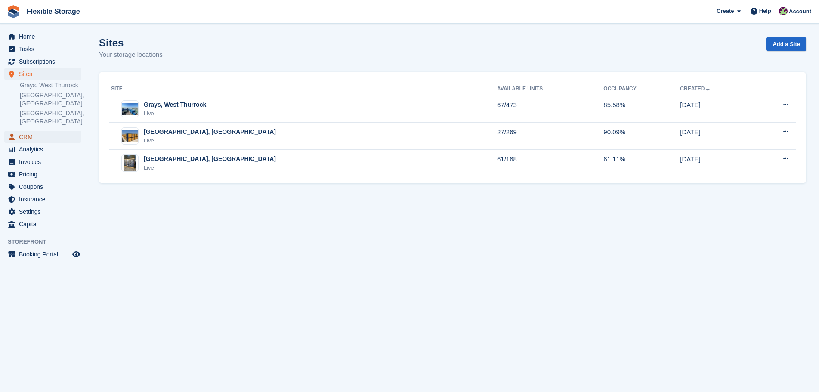
click at [46, 131] on span "CRM" at bounding box center [45, 137] width 52 height 12
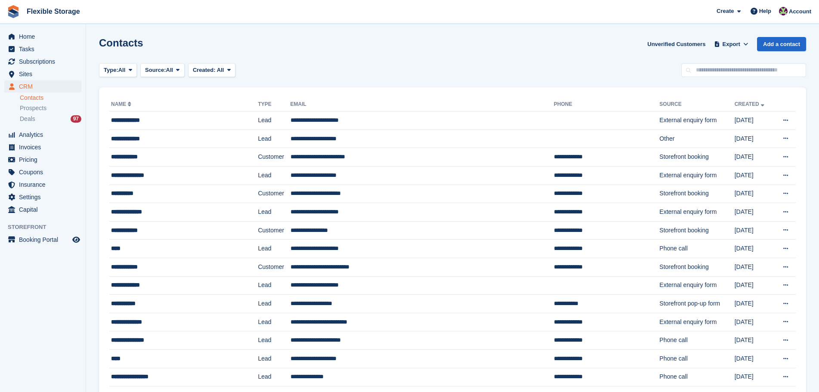
click at [721, 69] on input "text" at bounding box center [743, 70] width 125 height 14
type input "***"
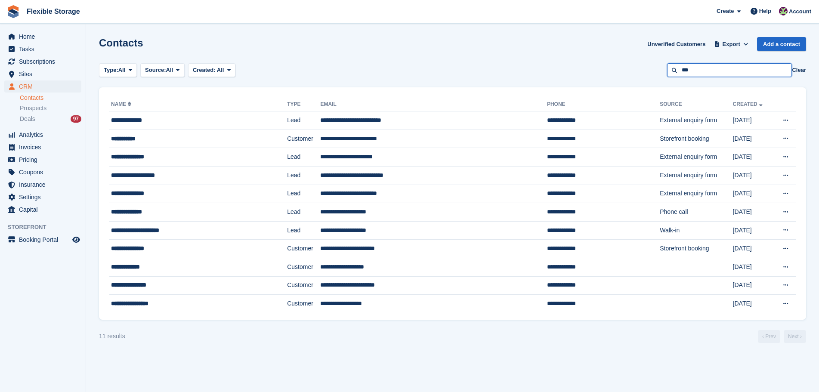
drag, startPoint x: 712, startPoint y: 73, endPoint x: 629, endPoint y: 73, distance: 82.6
click at [629, 73] on div "Type: All All Lead Customer Source: All All Storefront Backoffice Pre-Opening i…" at bounding box center [452, 70] width 707 height 14
type input "*****"
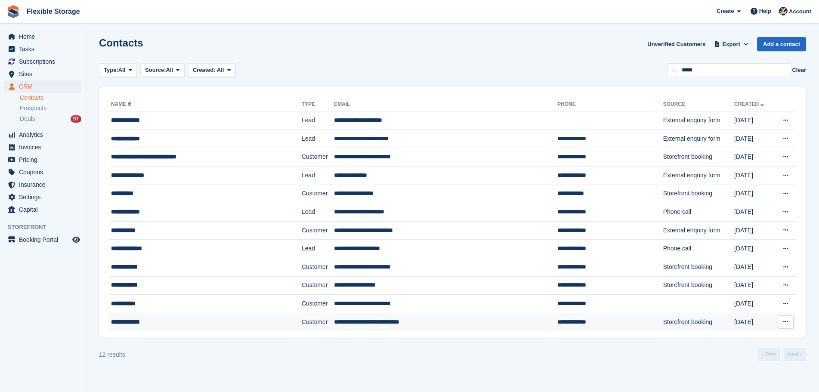
click at [302, 329] on td "Customer" at bounding box center [318, 322] width 32 height 18
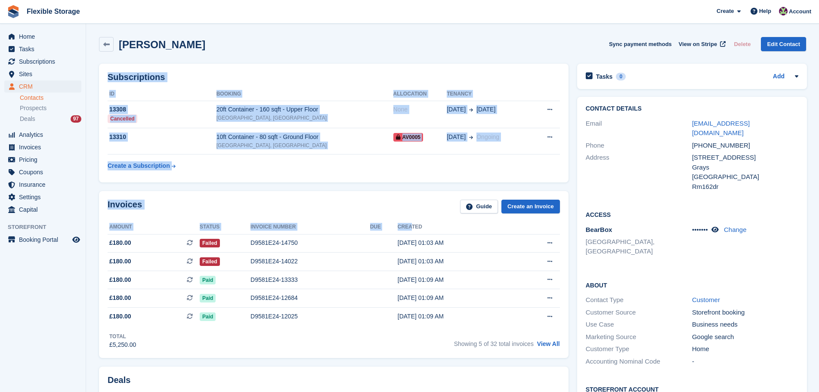
click at [354, 203] on div "Invoices Guide Create an Invoice" at bounding box center [334, 209] width 452 height 19
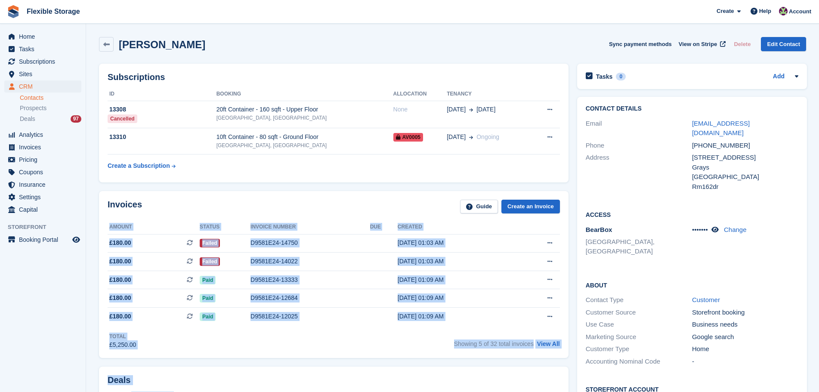
drag, startPoint x: 399, startPoint y: 188, endPoint x: 448, endPoint y: 412, distance: 229.0
click at [448, 391] on html "Flexible Storage Create Subscription Invoice Contact Deal Discount Page Help Ch…" at bounding box center [409, 196] width 819 height 392
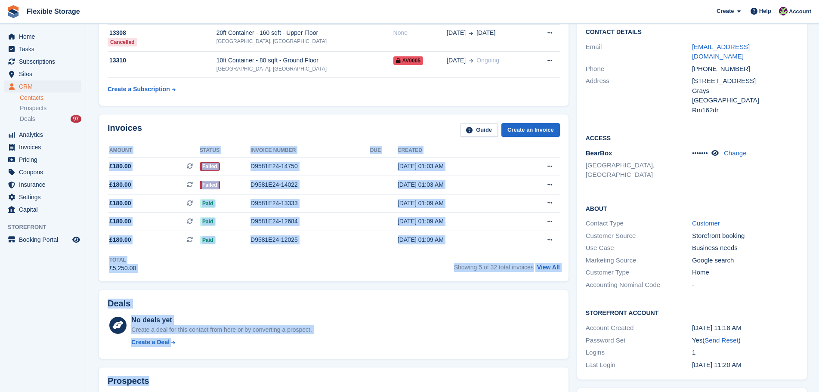
click at [409, 319] on div "No deals yet Create a deal for this contact from here or by converting a prospe…" at bounding box center [345, 332] width 428 height 35
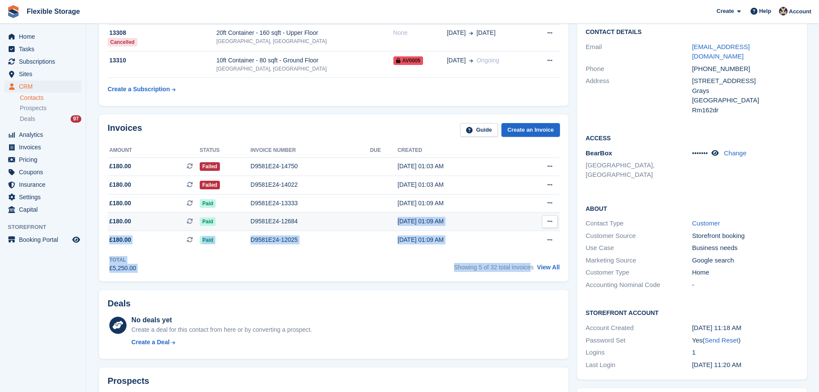
drag, startPoint x: 529, startPoint y: 269, endPoint x: 300, endPoint y: 219, distance: 234.7
click at [300, 219] on div "Invoices Guide Create an Invoice Amount Status Invoice number Due Created £180.…" at bounding box center [333, 197] width 469 height 167
click at [382, 257] on div "Total £5,250.00 Showing 5 of 32 total invoices View All" at bounding box center [334, 261] width 452 height 24
drag, startPoint x: 535, startPoint y: 268, endPoint x: 427, endPoint y: 254, distance: 108.5
click at [425, 251] on div "Total £5,250.00 Showing 5 of 32 total invoices View All" at bounding box center [334, 261] width 452 height 24
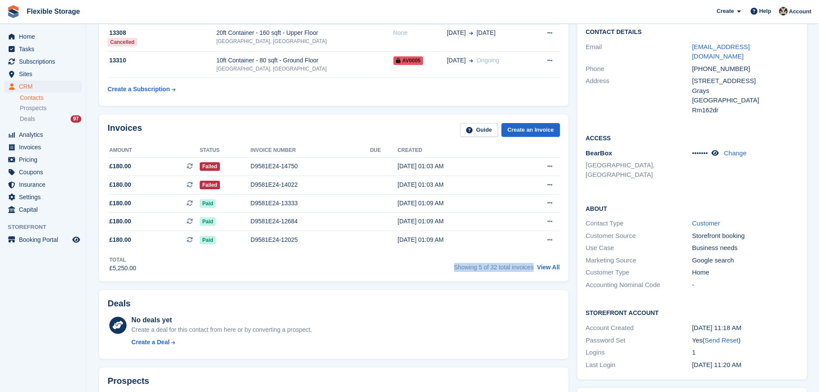
click at [442, 262] on div "Total £5,250.00 Showing 5 of 32 total invoices View All" at bounding box center [334, 261] width 452 height 24
drag, startPoint x: 533, startPoint y: 270, endPoint x: 435, endPoint y: 269, distance: 97.2
click at [426, 268] on div "Total £5,250.00 Showing 5 of 32 total invoices View All" at bounding box center [334, 261] width 452 height 24
click at [494, 271] on span "Showing 5 of 32 total invoices" at bounding box center [494, 267] width 80 height 7
drag, startPoint x: 489, startPoint y: 266, endPoint x: 468, endPoint y: 268, distance: 20.7
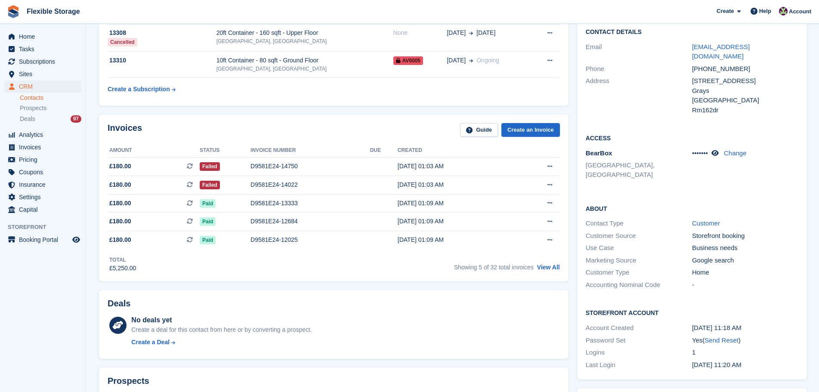
click at [435, 267] on div "Total £5,250.00 Showing 5 of 32 total invoices View All" at bounding box center [334, 261] width 452 height 24
click at [495, 268] on span "Showing 5 of 32 total invoices" at bounding box center [494, 267] width 80 height 7
drag, startPoint x: 532, startPoint y: 271, endPoint x: 381, endPoint y: 250, distance: 152.3
click at [365, 237] on div "Invoices Guide Create an Invoice Amount Status Invoice number Due Created £180.…" at bounding box center [333, 197] width 469 height 167
click at [394, 256] on div "Total £5,250.00 Showing 5 of 32 total invoices View All" at bounding box center [334, 261] width 452 height 24
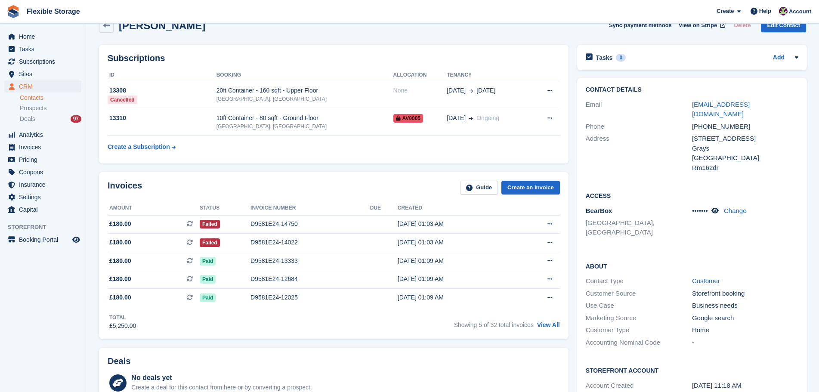
scroll to position [0, 0]
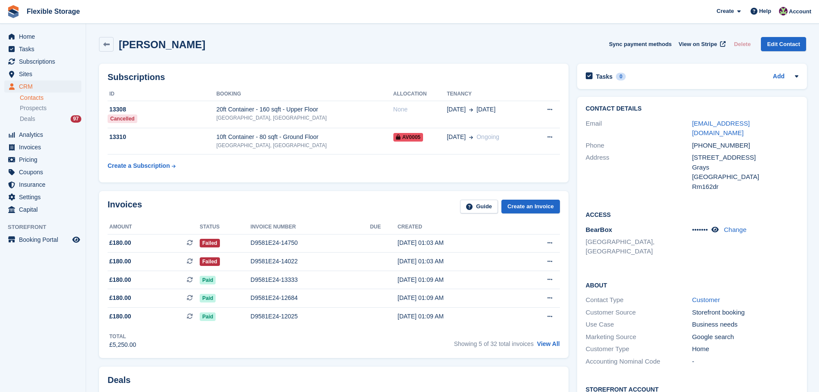
drag, startPoint x: 481, startPoint y: 28, endPoint x: 479, endPoint y: 181, distance: 152.7
click at [461, 48] on div "Scott Kingham Sync payment methods View on Stripe Delete Edit Contact" at bounding box center [452, 44] width 707 height 15
drag, startPoint x: 482, startPoint y: 36, endPoint x: 520, endPoint y: 395, distance: 361.3
click at [520, 391] on html "Flexible Storage Create Subscription Invoice Contact Deal Discount Page Help Ch…" at bounding box center [409, 196] width 819 height 392
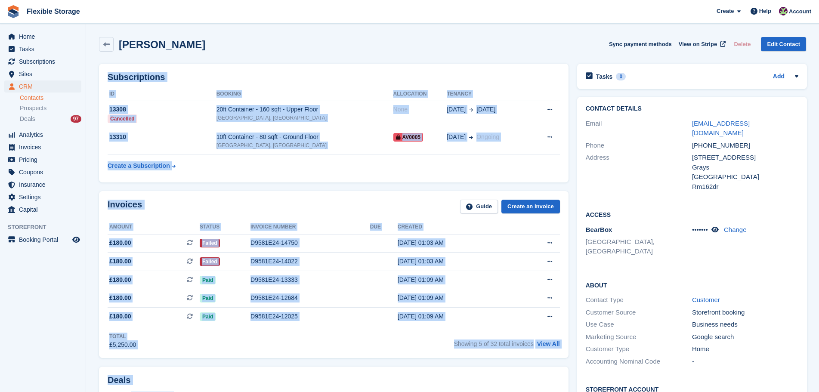
scroll to position [22, 0]
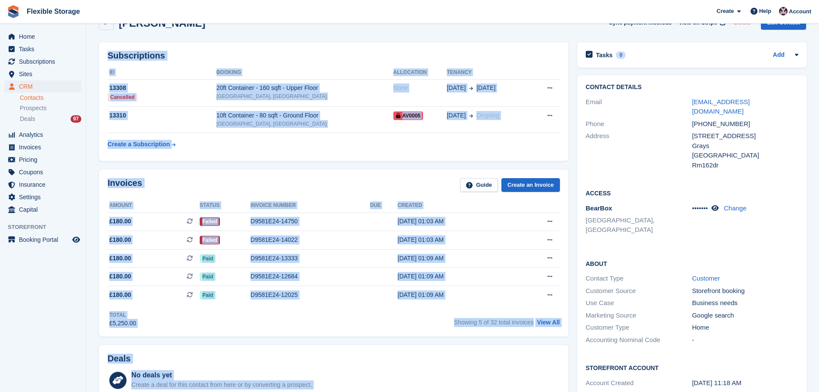
click at [438, 330] on div "Invoices Guide Create an Invoice Amount Status Invoice number Due Created £180.…" at bounding box center [333, 252] width 469 height 167
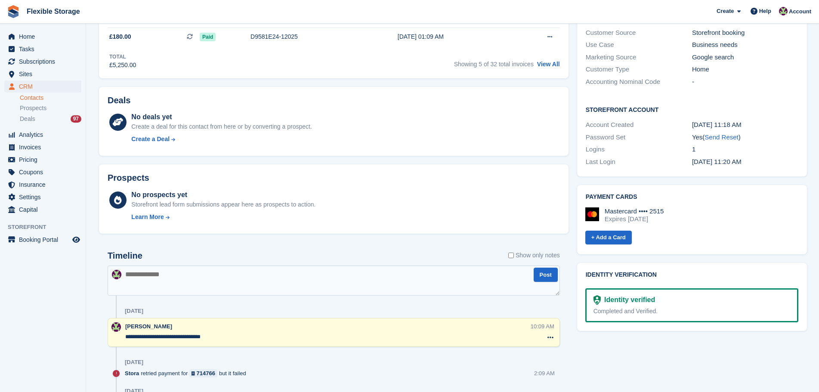
click at [259, 275] on textarea at bounding box center [334, 280] width 452 height 30
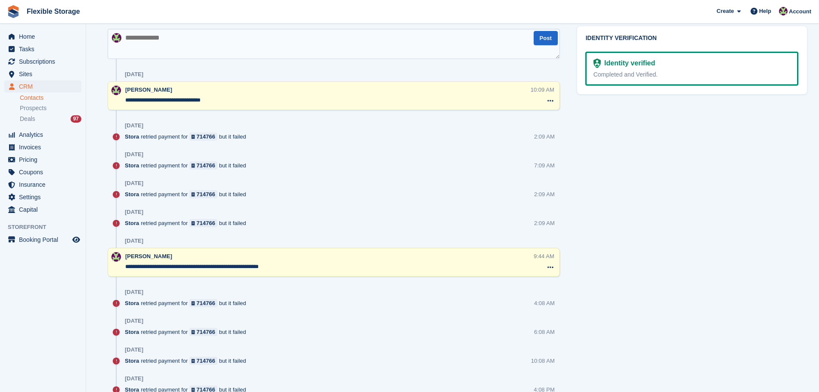
scroll to position [258, 0]
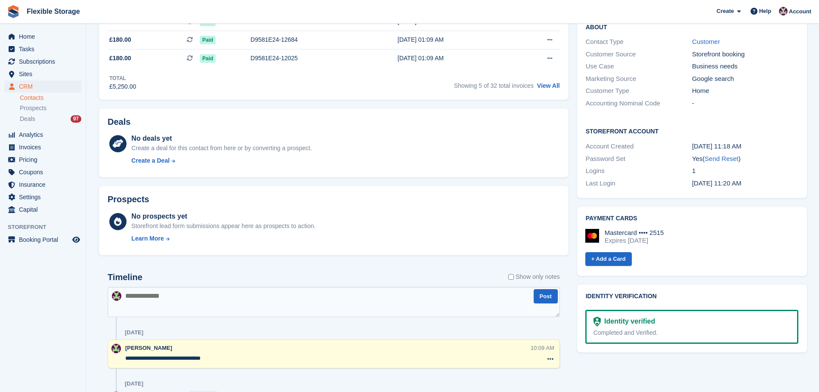
click at [190, 303] on textarea at bounding box center [334, 302] width 452 height 30
click at [211, 299] on textarea at bounding box center [334, 302] width 452 height 30
type textarea "**********"
click at [235, 352] on div "[PERSON_NAME]" at bounding box center [327, 348] width 405 height 9
click at [234, 361] on textarea "**********" at bounding box center [328, 358] width 407 height 9
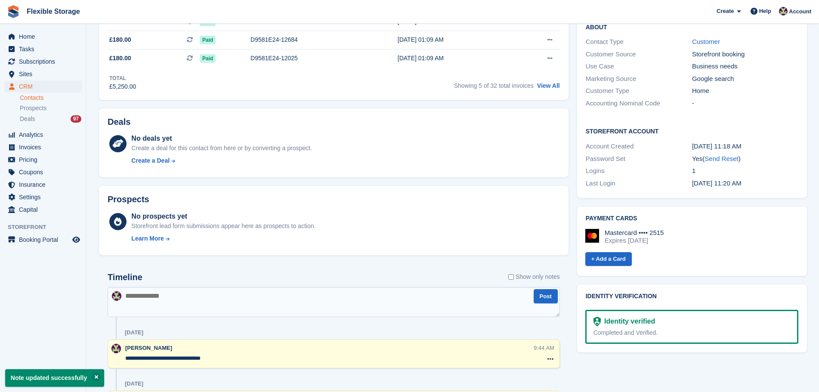
type textarea "**********"
drag, startPoint x: 584, startPoint y: 376, endPoint x: 372, endPoint y: 234, distance: 254.9
click at [450, 224] on div "No prospects yet Storefront lead form submissions appear here as prospects to a…" at bounding box center [345, 228] width 428 height 35
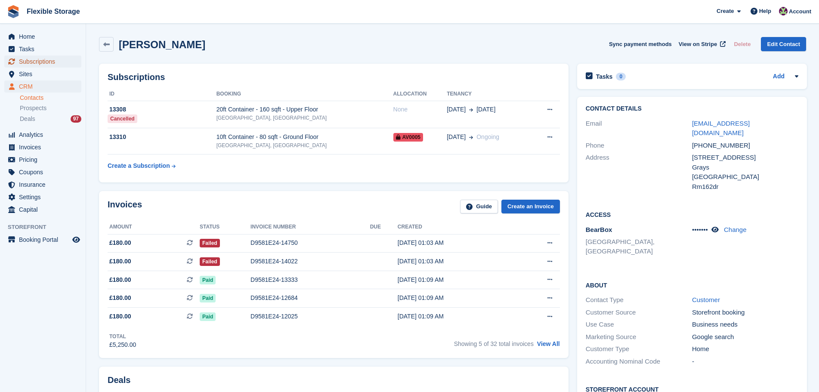
click at [53, 58] on span "Subscriptions" at bounding box center [45, 61] width 52 height 12
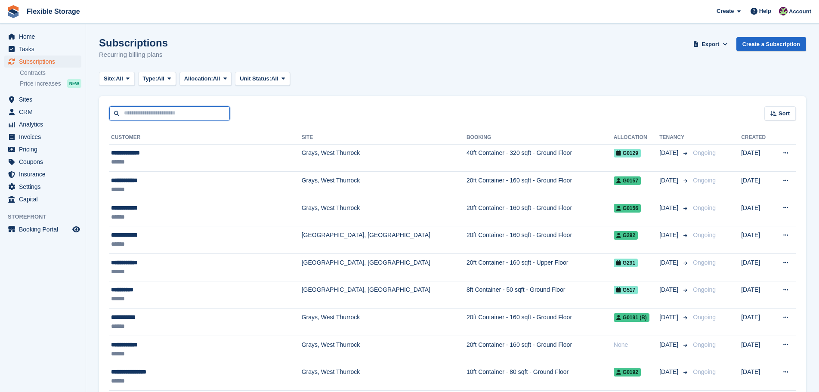
click at [192, 112] on input "text" at bounding box center [169, 113] width 120 height 14
type input "***"
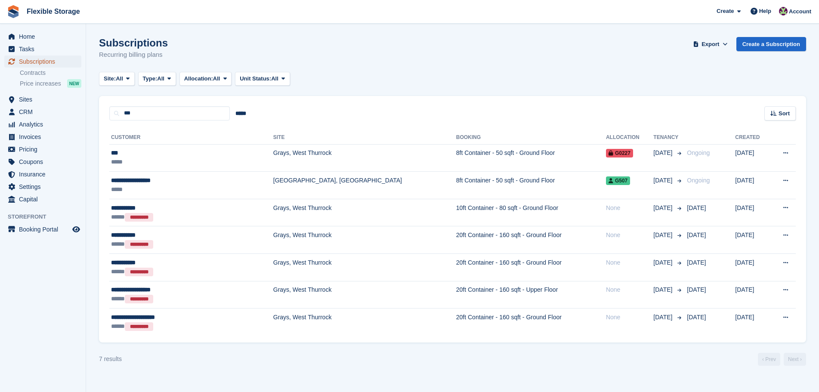
click at [47, 61] on span "Subscriptions" at bounding box center [45, 61] width 52 height 12
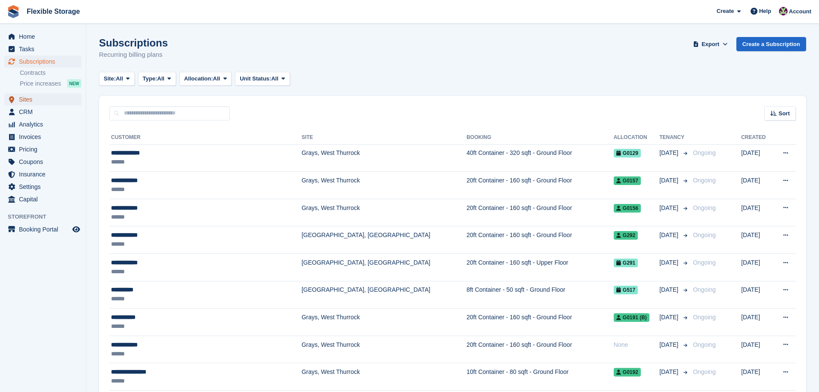
click at [28, 100] on span "Sites" at bounding box center [45, 99] width 52 height 12
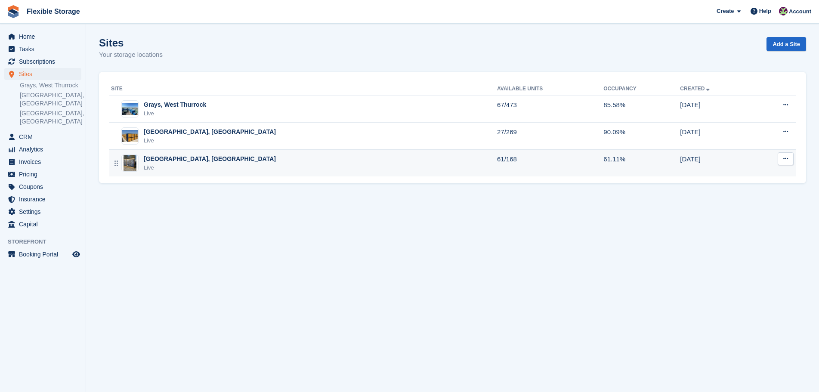
click at [195, 167] on div "Chelmsford, Essex Live" at bounding box center [304, 163] width 386 height 18
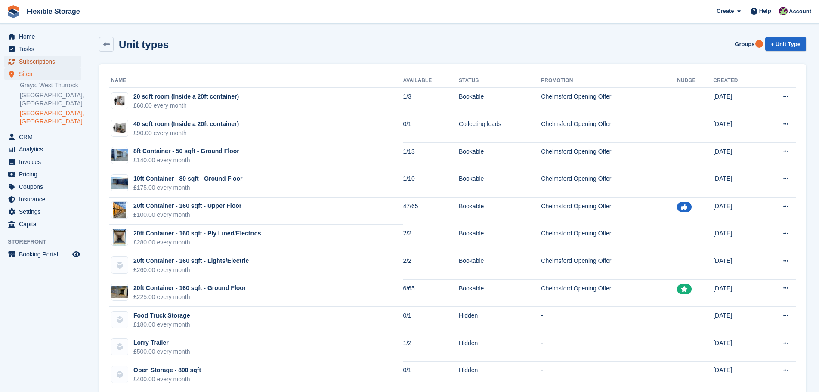
click at [49, 58] on span "Subscriptions" at bounding box center [45, 61] width 52 height 12
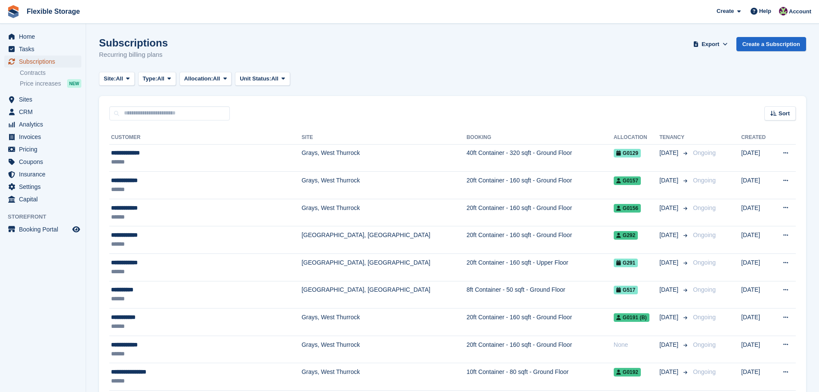
click at [55, 63] on span "Subscriptions" at bounding box center [45, 61] width 52 height 12
click at [43, 35] on span "Home" at bounding box center [45, 37] width 52 height 12
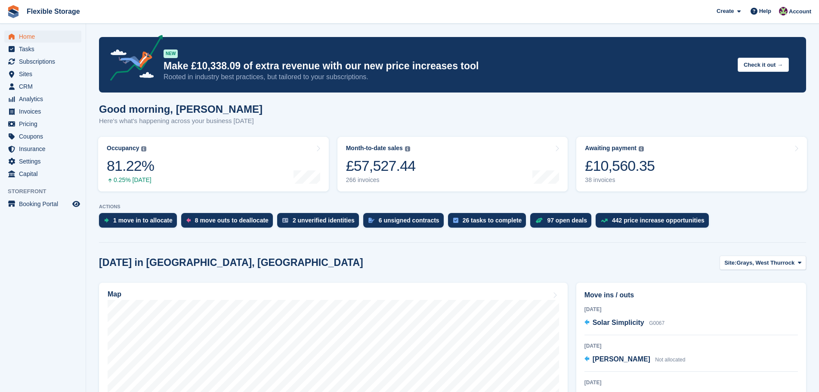
click at [638, 167] on div "£10,560.35" at bounding box center [620, 166] width 70 height 18
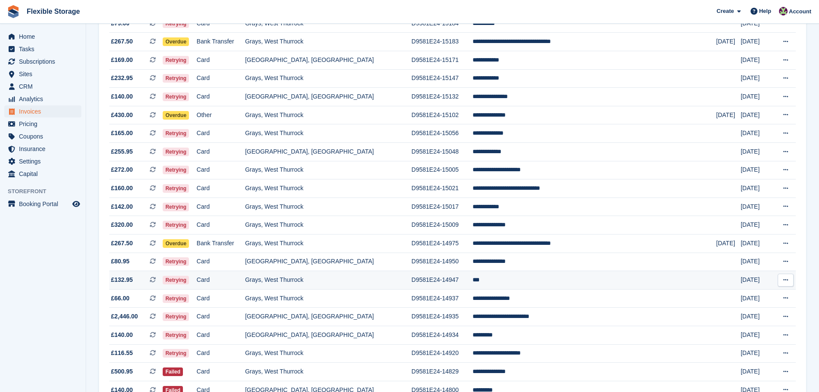
scroll to position [491, 0]
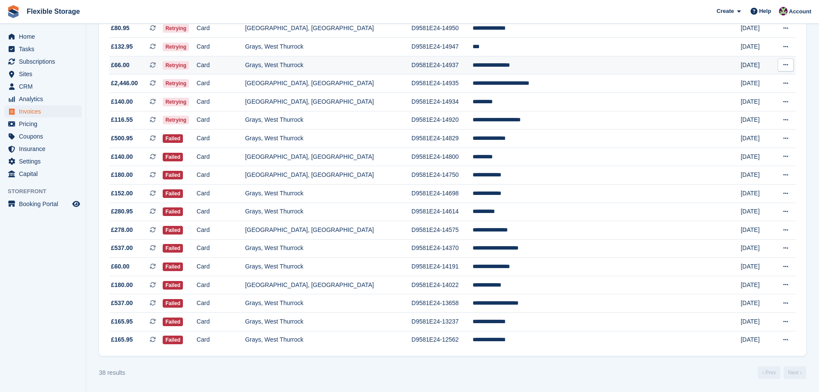
click at [518, 72] on td "**********" at bounding box center [593, 65] width 243 height 18
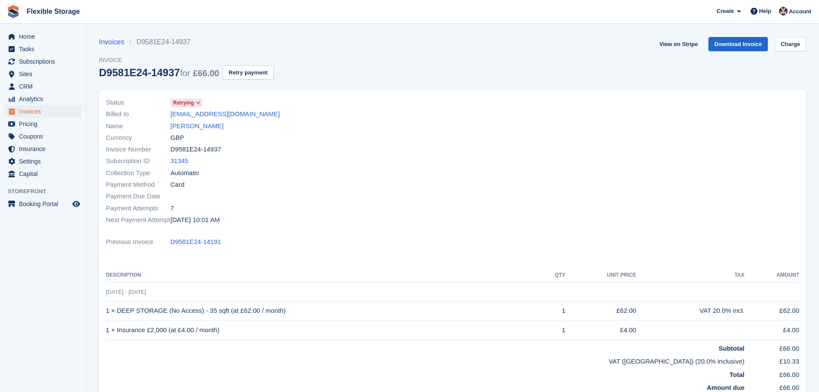
click at [207, 125] on link "[PERSON_NAME]" at bounding box center [196, 126] width 53 height 10
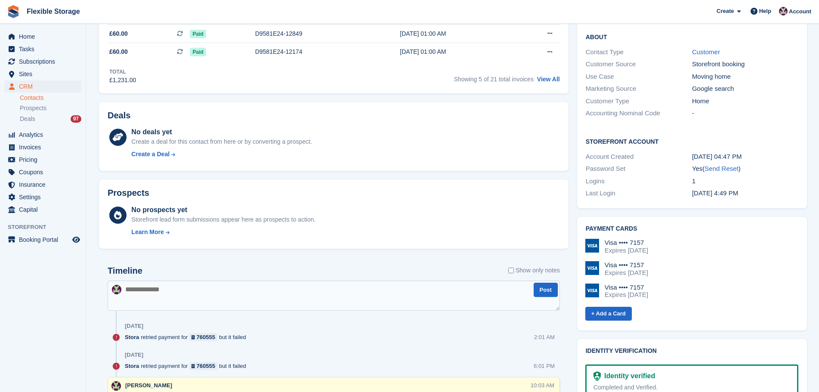
scroll to position [258, 0]
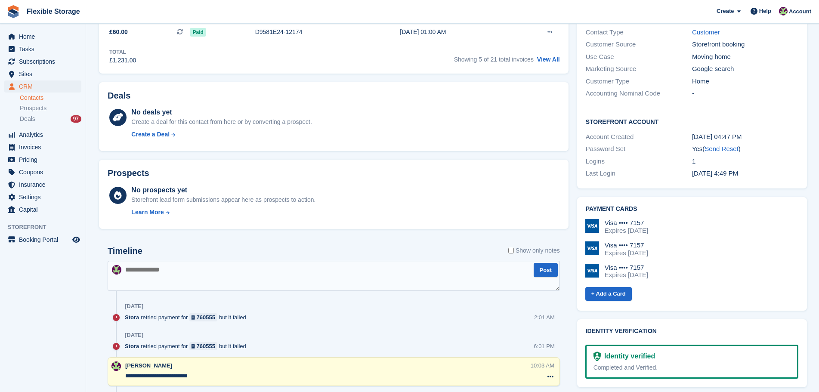
click at [313, 271] on textarea at bounding box center [334, 276] width 452 height 30
type textarea "**********"
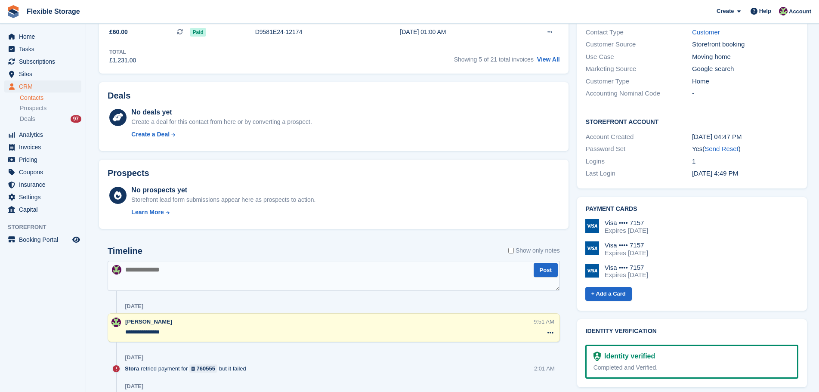
click at [197, 328] on textarea "**********" at bounding box center [328, 332] width 407 height 9
click at [142, 330] on textarea "**********" at bounding box center [328, 332] width 407 height 9
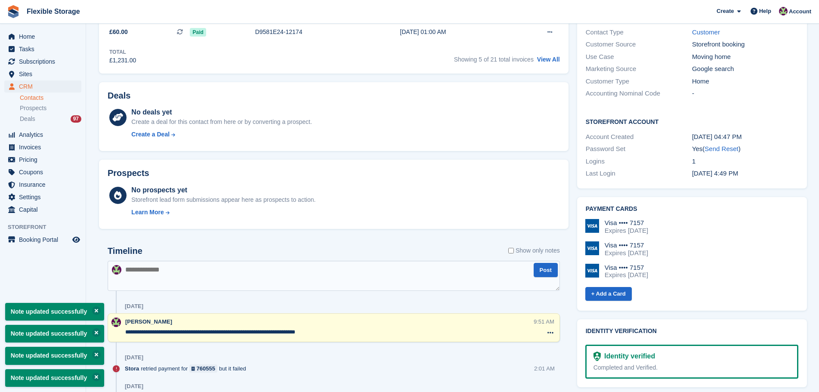
type textarea "**********"
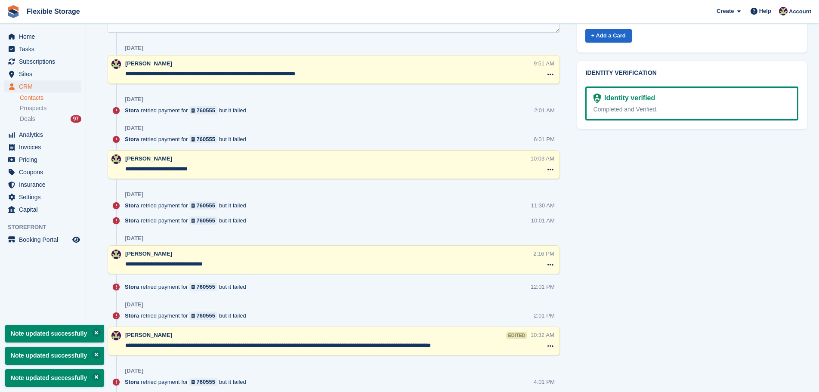
drag, startPoint x: 484, startPoint y: 347, endPoint x: 260, endPoint y: 337, distance: 224.8
click at [260, 337] on div "**********" at bounding box center [327, 341] width 405 height 21
click at [330, 344] on textarea "**********" at bounding box center [327, 345] width 404 height 9
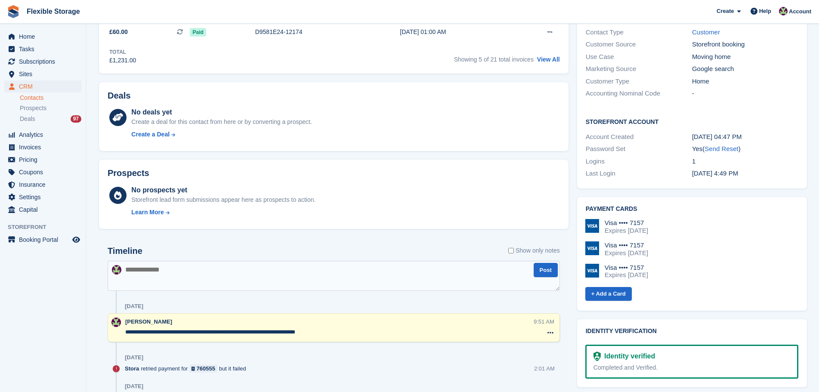
scroll to position [0, 0]
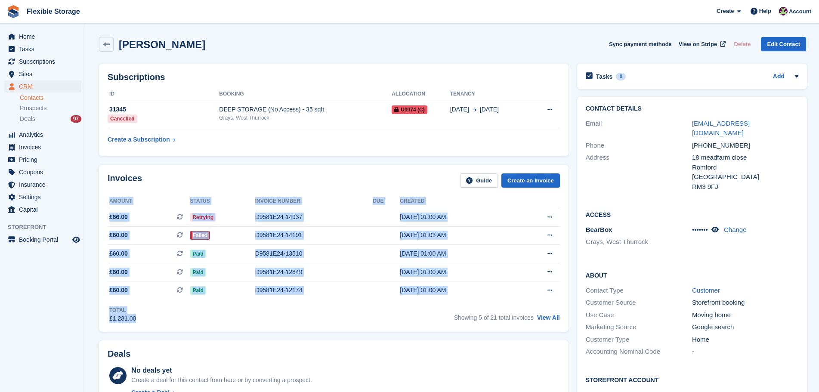
drag, startPoint x: 410, startPoint y: 162, endPoint x: 451, endPoint y: 324, distance: 167.4
click at [451, 324] on div "Invoices Guide Create an Invoice Amount Status Invoice number Due Created £66.0…" at bounding box center [334, 248] width 478 height 176
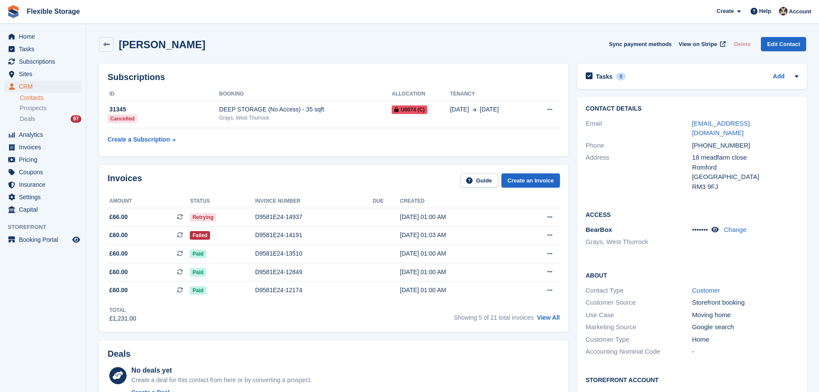
click at [443, 337] on div "Deals No deals yet Create a deal for this contact from here or by converting a …" at bounding box center [334, 375] width 478 height 78
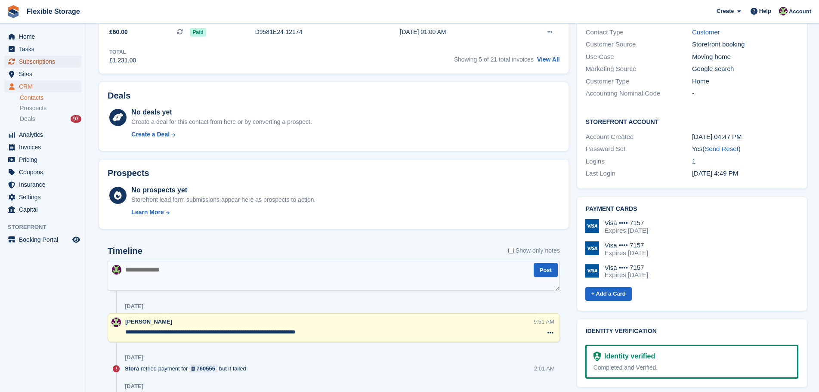
click at [54, 65] on span "Subscriptions" at bounding box center [45, 61] width 52 height 12
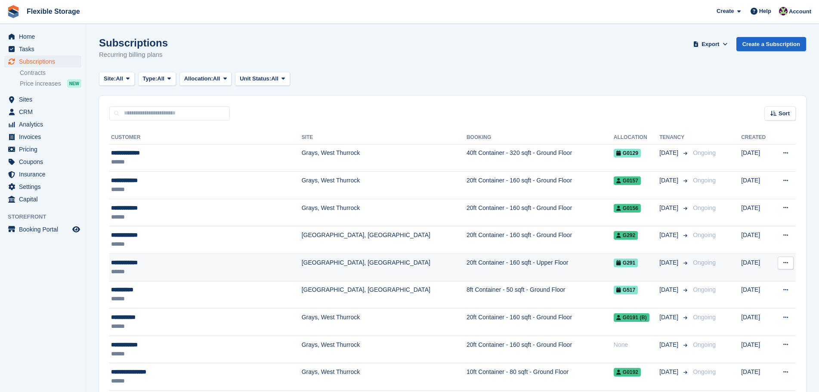
click at [197, 261] on div "**********" at bounding box center [185, 262] width 148 height 9
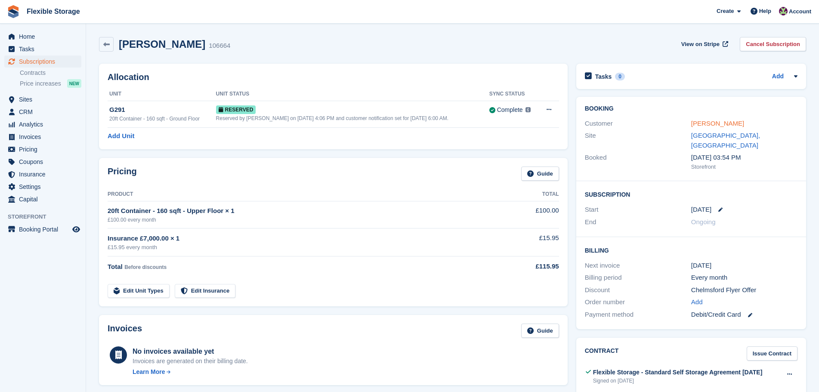
click at [715, 123] on link "[PERSON_NAME]" at bounding box center [717, 123] width 53 height 7
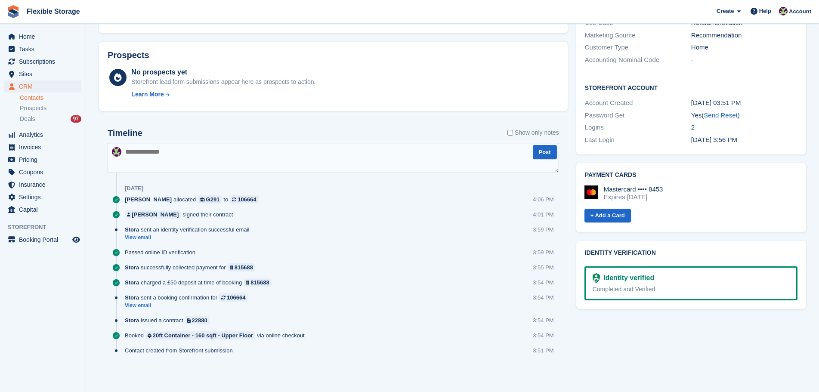
scroll to position [302, 0]
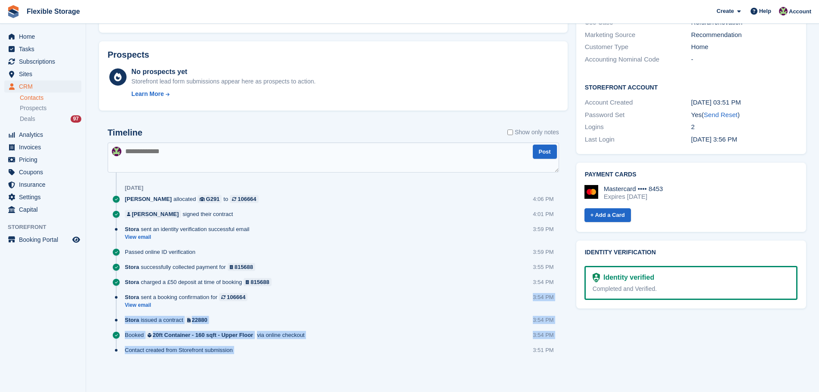
drag, startPoint x: 488, startPoint y: 352, endPoint x: 208, endPoint y: 310, distance: 283.2
click at [208, 310] on div "Timeline Show only notes Post [DATE] [PERSON_NAME] allocated G291 to 106664 4:0…" at bounding box center [333, 245] width 451 height 234
click at [412, 323] on div "Stora issued a contract 22880 3:54 PM" at bounding box center [342, 323] width 434 height 15
drag, startPoint x: 487, startPoint y: 338, endPoint x: 313, endPoint y: 304, distance: 177.5
click at [303, 304] on div "Timeline Show only notes Post 5 Sep Daniel Douglas allocated G291 to 106664 4:0…" at bounding box center [333, 245] width 451 height 234
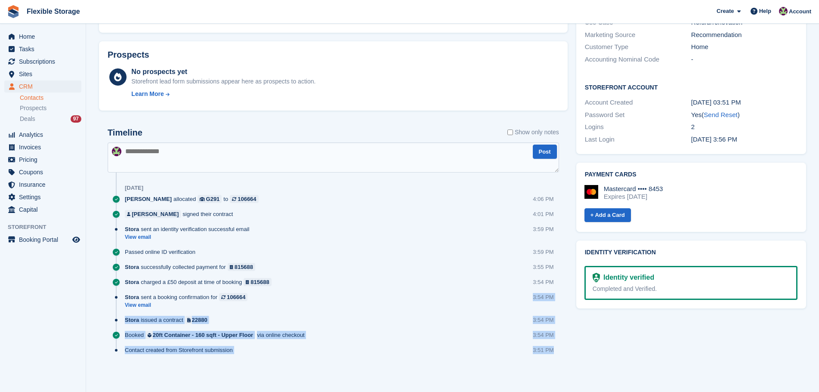
click at [407, 317] on div "Stora issued a contract 22880 3:54 PM" at bounding box center [342, 323] width 434 height 15
drag, startPoint x: 562, startPoint y: 351, endPoint x: 311, endPoint y: 316, distance: 254.1
click at [311, 316] on div "Timeline Show only notes Post 5 Sep Daniel Douglas allocated G291 to 106664 4:0…" at bounding box center [333, 249] width 468 height 261
click at [442, 318] on div "Stora issued a contract 22880 3:54 PM" at bounding box center [342, 323] width 434 height 15
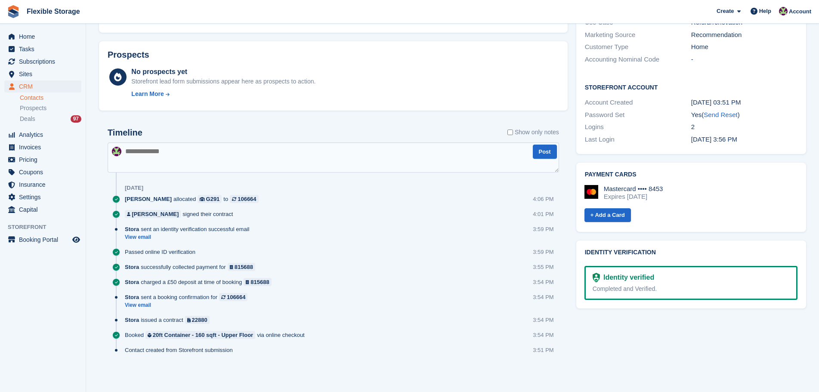
scroll to position [0, 0]
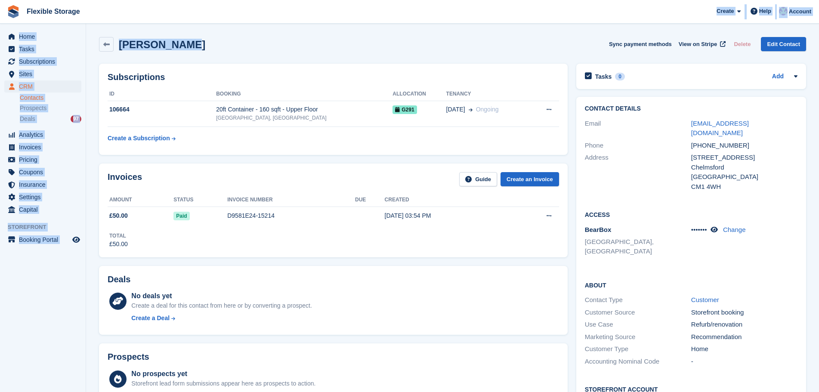
drag, startPoint x: 267, startPoint y: 49, endPoint x: 106, endPoint y: 20, distance: 164.0
click at [106, 20] on div "Flexible Storage Create Subscription Invoice Contact Deal Discount Page Help Ch…" at bounding box center [409, 347] width 819 height 694
click at [305, 31] on section "[PERSON_NAME] Sync payment methods View on Stripe Delete Edit Contact Subscript…" at bounding box center [452, 347] width 733 height 694
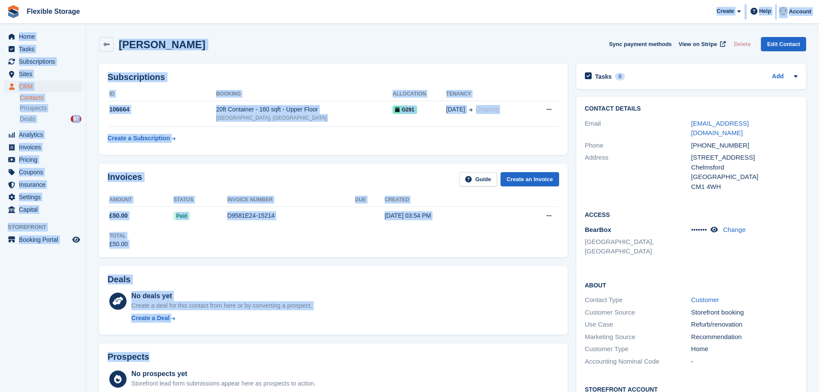
drag, startPoint x: 366, startPoint y: 23, endPoint x: 431, endPoint y: 327, distance: 310.6
click at [425, 345] on div "Flexible Storage Create Subscription Invoice Contact Deal Discount Page Help Ch…" at bounding box center [409, 347] width 819 height 694
click at [440, 305] on div "No deals yet Create a deal for this contact from here or by converting a prospe…" at bounding box center [344, 308] width 427 height 35
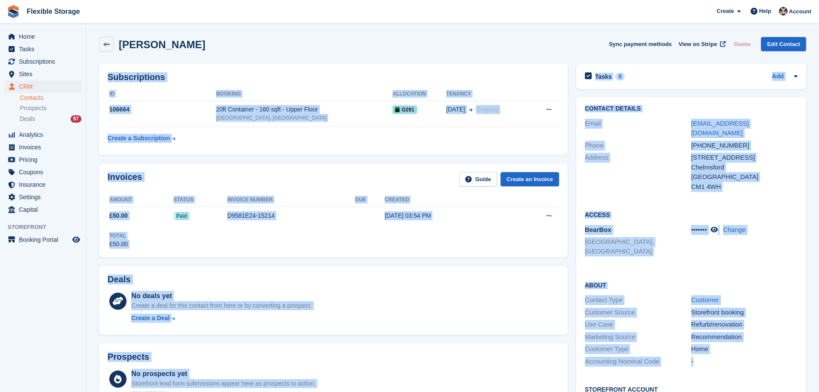
drag, startPoint x: 565, startPoint y: 96, endPoint x: 712, endPoint y: 345, distance: 289.5
click at [712, 345] on div "[PERSON_NAME] Sync payment methods View on Stripe Delete Edit Contact Subscript…" at bounding box center [452, 359] width 707 height 653
click at [730, 344] on div "Home" at bounding box center [744, 349] width 106 height 10
click at [747, 357] on div "-" at bounding box center [744, 362] width 106 height 10
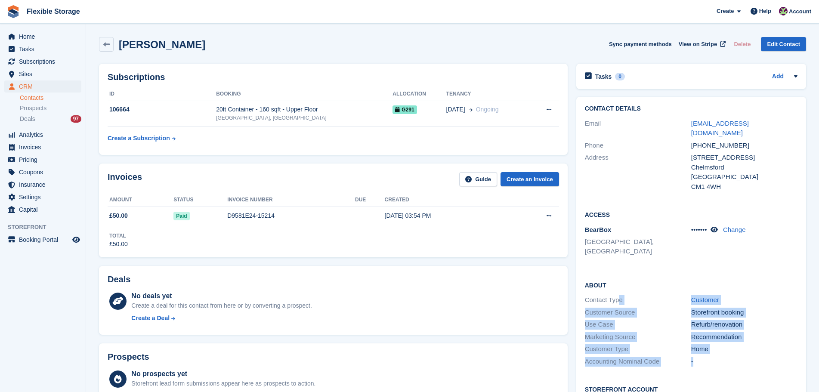
drag, startPoint x: 759, startPoint y: 343, endPoint x: 659, endPoint y: 272, distance: 122.8
click at [617, 281] on div "About Contact Type Customer Customer Source Storefront booking Use Case Refurb/…" at bounding box center [691, 324] width 230 height 105
click at [707, 272] on div "About Contact Type Customer Customer Source Storefront booking Use Case Refurb/…" at bounding box center [691, 324] width 230 height 105
drag, startPoint x: 740, startPoint y: 247, endPoint x: 749, endPoint y: 367, distance: 120.4
click at [749, 367] on div "Contact Details Email [EMAIL_ADDRESS][DOMAIN_NAME] Phone [PHONE_NUMBER] Address…" at bounding box center [691, 276] width 230 height 359
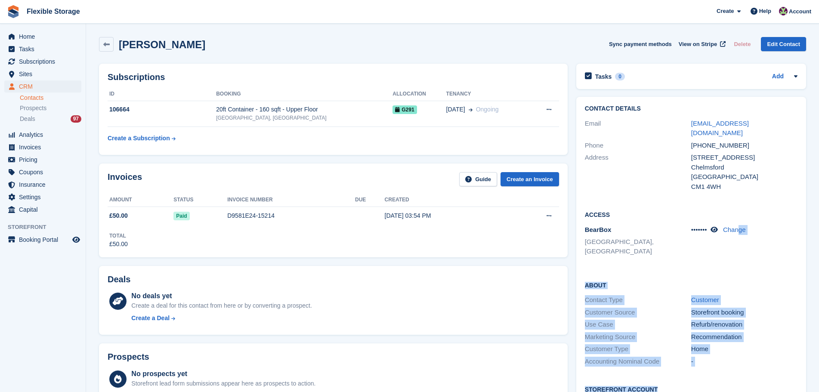
click at [754, 351] on div "About Contact Type Customer Customer Source Storefront booking Use Case Refurb/…" at bounding box center [691, 324] width 230 height 105
drag, startPoint x: 758, startPoint y: 348, endPoint x: 632, endPoint y: 289, distance: 139.3
click at [627, 287] on div "About Contact Type Customer Customer Source Storefront booking Use Case Refurb/…" at bounding box center [691, 324] width 230 height 105
click at [653, 320] on div "Use Case" at bounding box center [638, 325] width 106 height 10
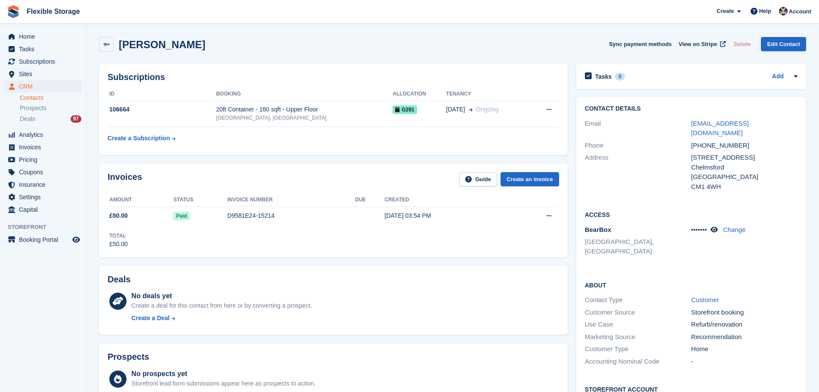
scroll to position [258, 0]
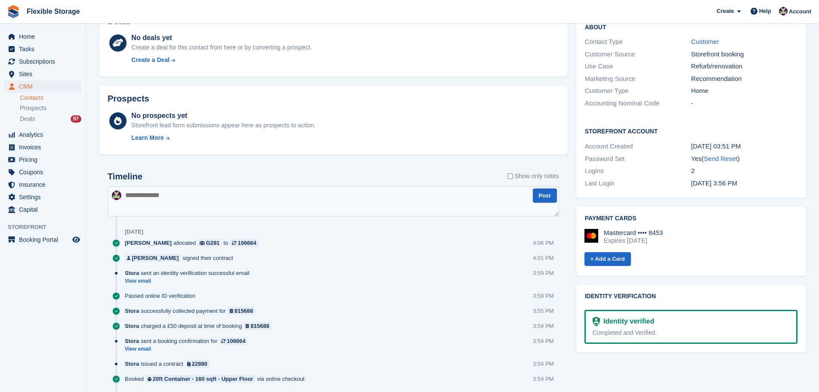
drag, startPoint x: 690, startPoint y: 227, endPoint x: 549, endPoint y: 140, distance: 165.7
click at [539, 140] on div "Subscriptions ID Booking Allocation Tenancy 106664 20ft Container - 160 sqft - …" at bounding box center [452, 114] width 715 height 627
click at [773, 182] on div "Contact Details Email daviddawson63@hotmail.com Phone +447876523571 Address 19 …" at bounding box center [691, 18] width 238 height 368
drag, startPoint x: 756, startPoint y: 224, endPoint x: 574, endPoint y: 119, distance: 210.5
click at [574, 119] on div "Tasks 0 Add No tasks related to David Dawson Contact Details Email daviddawson6…" at bounding box center [691, 114] width 238 height 627
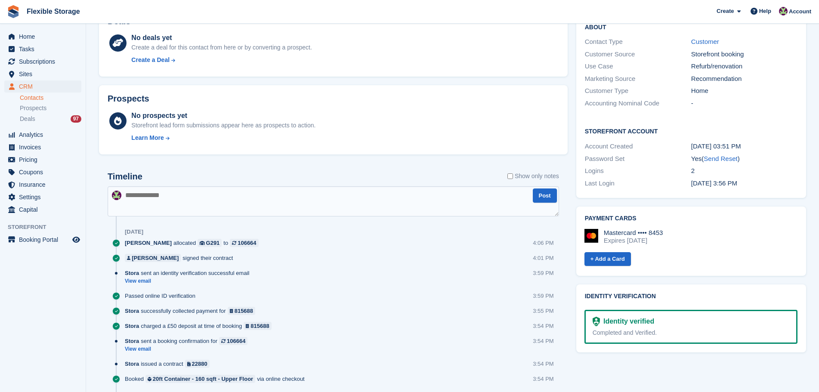
click at [749, 229] on div "Mastercard •••• 8453 Expires January 2028" at bounding box center [690, 236] width 213 height 15
drag, startPoint x: 749, startPoint y: 203, endPoint x: 511, endPoint y: 106, distance: 256.6
click at [511, 106] on div "Subscriptions ID Booking Allocation Tenancy 106664 20ft Container - 160 sqft - …" at bounding box center [452, 114] width 715 height 627
click at [741, 229] on div "Mastercard •••• 8453 Expires January 2028" at bounding box center [690, 236] width 213 height 15
drag, startPoint x: 770, startPoint y: 220, endPoint x: 554, endPoint y: 115, distance: 240.1
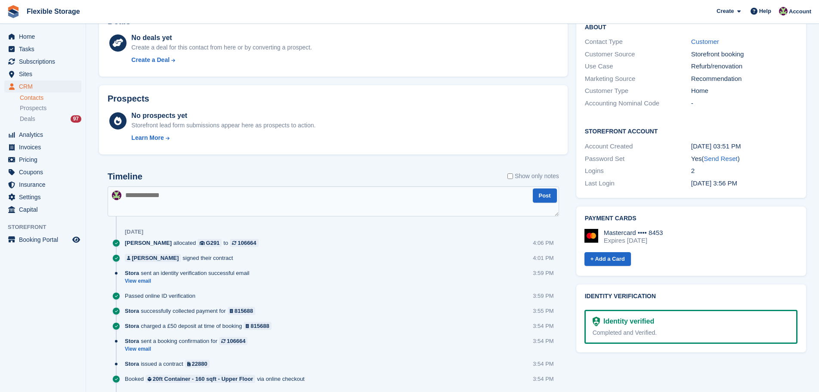
click at [545, 105] on div "Subscriptions ID Booking Allocation Tenancy 106664 20ft Container - 160 sqft - …" at bounding box center [452, 114] width 715 height 627
click at [704, 229] on div "Mastercard •••• 8453 Expires January 2028" at bounding box center [690, 236] width 213 height 15
drag, startPoint x: 706, startPoint y: 203, endPoint x: 487, endPoint y: 133, distance: 230.7
click at [487, 133] on div "Subscriptions ID Booking Allocation Tenancy 106664 20ft Container - 160 sqft - …" at bounding box center [452, 114] width 715 height 627
click at [744, 251] on div "+ Add a Card" at bounding box center [690, 259] width 213 height 16
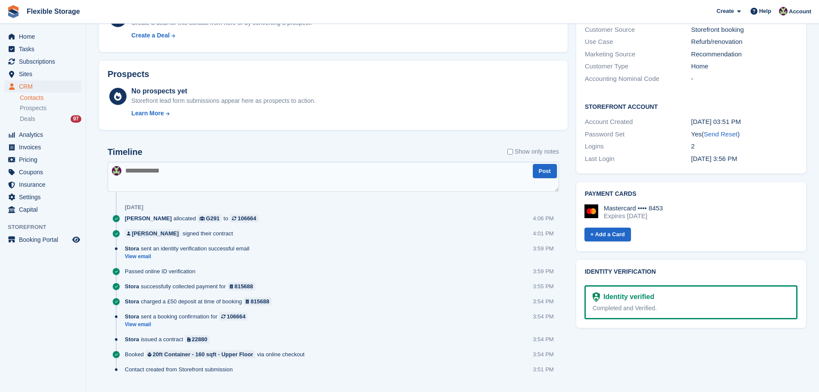
scroll to position [302, 0]
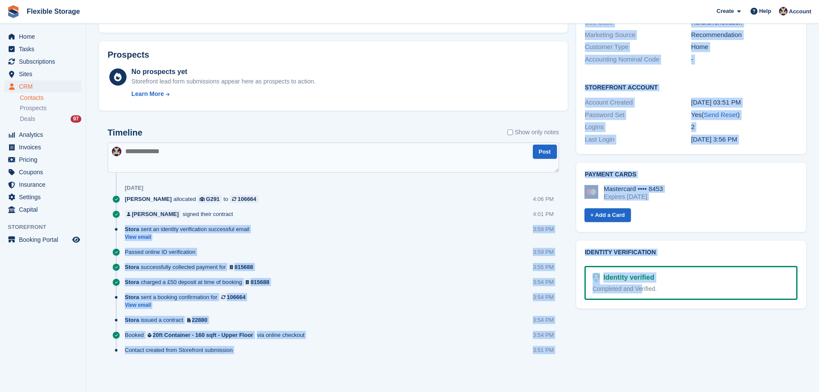
drag, startPoint x: 496, startPoint y: 326, endPoint x: 115, endPoint y: 225, distance: 394.2
click at [115, 225] on div "Subscriptions ID Booking Allocation Tenancy 106664 20ft Container - 160 sqft - …" at bounding box center [452, 70] width 715 height 627
click at [601, 336] on div "Tasks 0 Add No tasks related to David Dawson Contact Details Email daviddawson6…" at bounding box center [691, 70] width 238 height 627
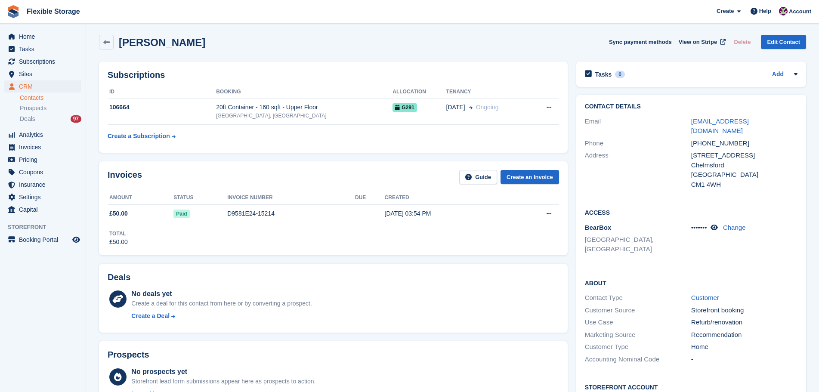
scroll to position [0, 0]
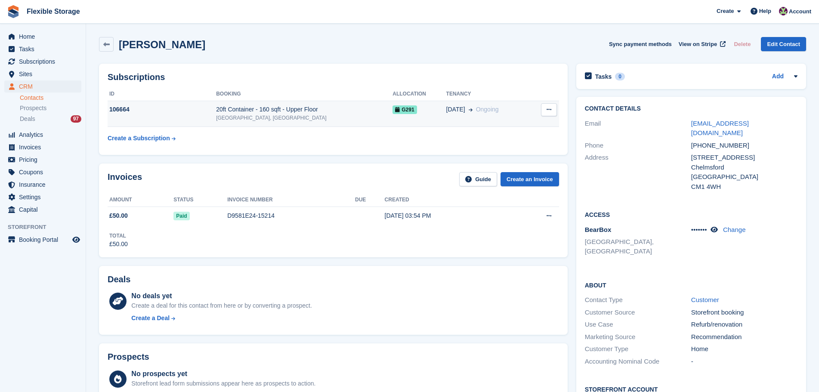
click at [354, 117] on div "[GEOGRAPHIC_DATA], [GEOGRAPHIC_DATA]" at bounding box center [304, 118] width 176 height 8
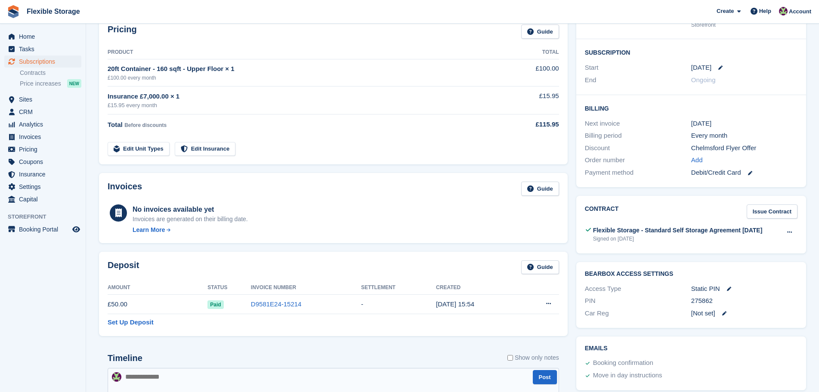
scroll to position [336, 0]
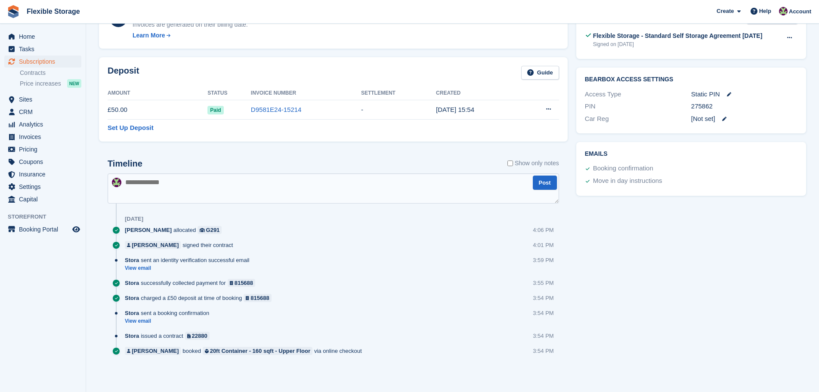
drag, startPoint x: 650, startPoint y: 353, endPoint x: 688, endPoint y: 282, distance: 79.9
click at [416, 238] on div "Allocation Unit Unit Status Sync Status G291 20ft Container - 160 sqft - Ground…" at bounding box center [452, 53] width 715 height 661
click at [688, 282] on div "Tasks 0 Add No tasks related to Subscription #106664 Booking Customer [PERSON_N…" at bounding box center [691, 53] width 238 height 661
click at [687, 274] on div "Tasks 0 Add No tasks related to Subscription #106664 Booking Customer [PERSON_N…" at bounding box center [691, 53] width 238 height 661
drag, startPoint x: 607, startPoint y: 313, endPoint x: 555, endPoint y: 243, distance: 87.0
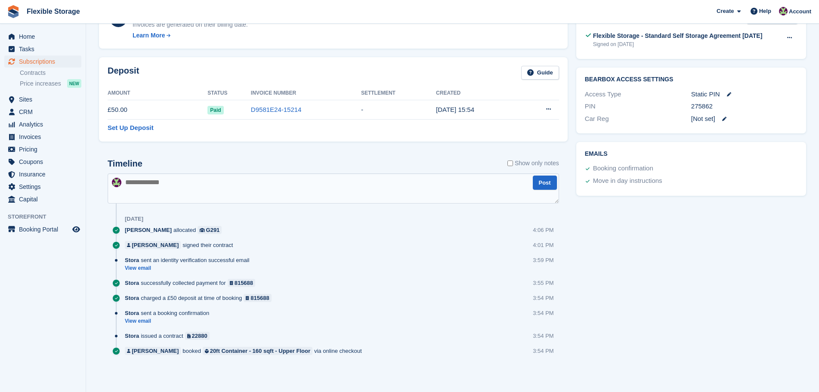
click at [389, 192] on div "Allocation Unit Unit Status Sync Status G291 20ft Container - 160 sqft - Ground…" at bounding box center [452, 53] width 715 height 661
click at [636, 266] on div "Tasks 0 Add No tasks related to Subscription #106664 Booking Customer [PERSON_N…" at bounding box center [691, 53] width 238 height 661
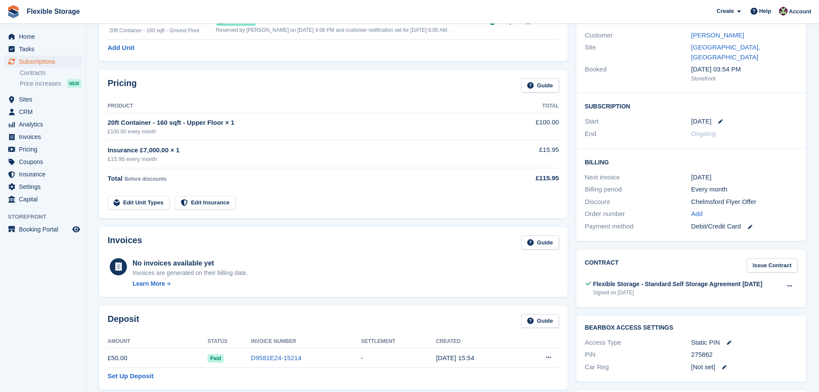
scroll to position [0, 0]
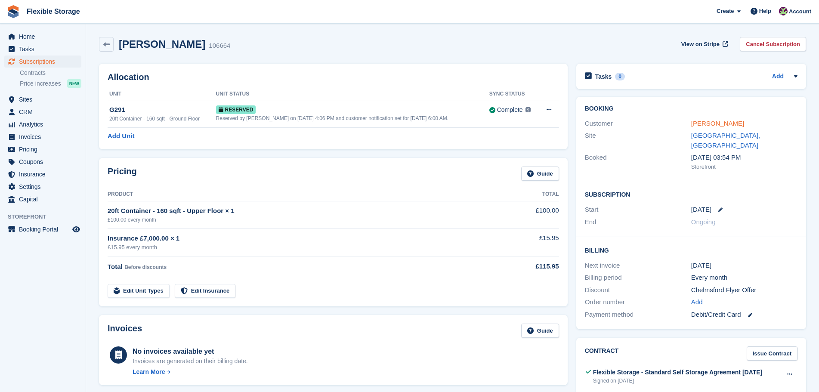
click at [702, 122] on link "[PERSON_NAME]" at bounding box center [717, 123] width 53 height 7
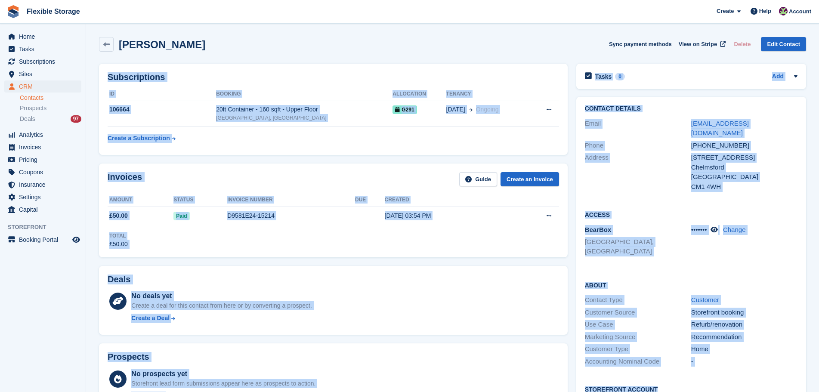
drag, startPoint x: 616, startPoint y: 122, endPoint x: 722, endPoint y: 361, distance: 261.2
click at [722, 361] on section "[PERSON_NAME] Sync payment methods View on Stripe Delete Edit Contact Subscript…" at bounding box center [452, 347] width 733 height 694
click at [643, 272] on div "About Contact Type Customer Customer Source Storefront booking Use Case Refurb/…" at bounding box center [691, 324] width 230 height 105
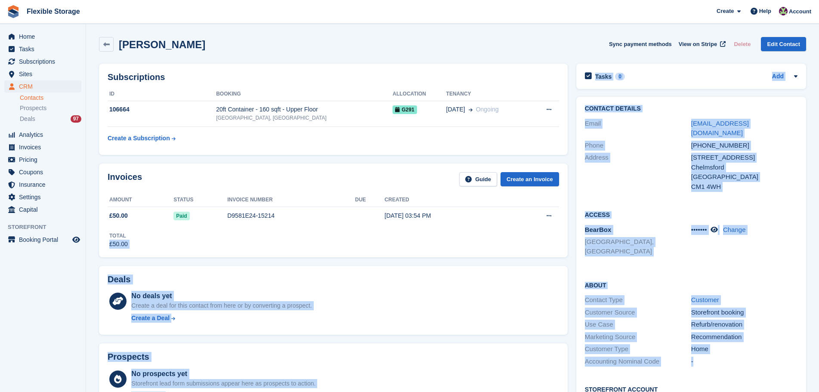
drag, startPoint x: 567, startPoint y: 237, endPoint x: 635, endPoint y: 256, distance: 69.9
click at [572, 239] on div "Contact Details Email daviddawson63@hotmail.com Phone +447876523571 Address 19 …" at bounding box center [691, 276] width 238 height 368
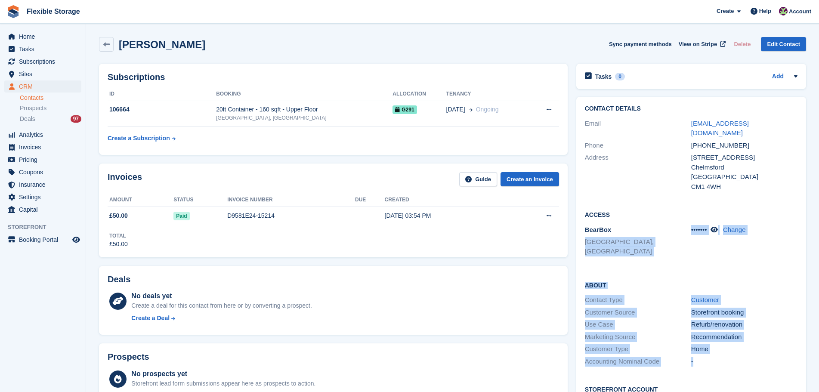
click at [635, 272] on div "About Contact Type Customer Customer Source Storefront booking Use Case Refurb/…" at bounding box center [691, 324] width 230 height 105
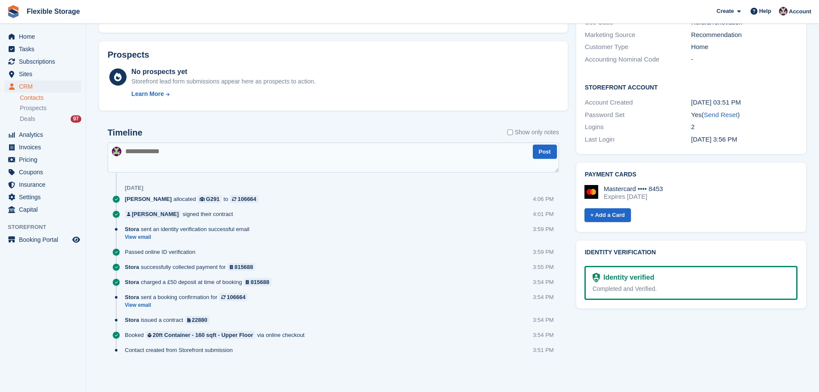
scroll to position [44, 0]
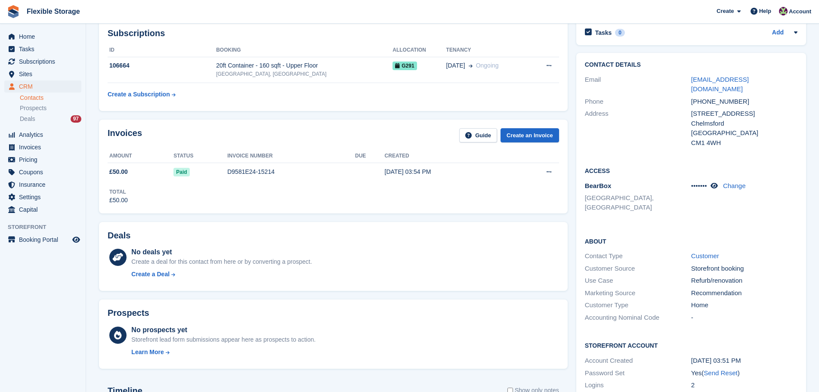
click at [434, 51] on th "Allocation" at bounding box center [418, 50] width 53 height 14
click at [438, 72] on td "G291" at bounding box center [418, 70] width 53 height 26
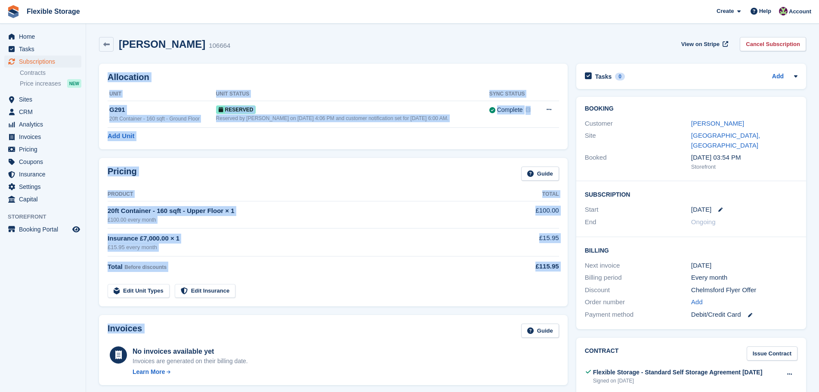
drag, startPoint x: 475, startPoint y: 32, endPoint x: 450, endPoint y: 323, distance: 291.4
click at [455, 319] on section "[PERSON_NAME] 106664 View on Stripe Cancel Subscription Allocation Unit Unit St…" at bounding box center [452, 364] width 733 height 728
click at [436, 324] on div "Invoices Guide" at bounding box center [333, 333] width 451 height 19
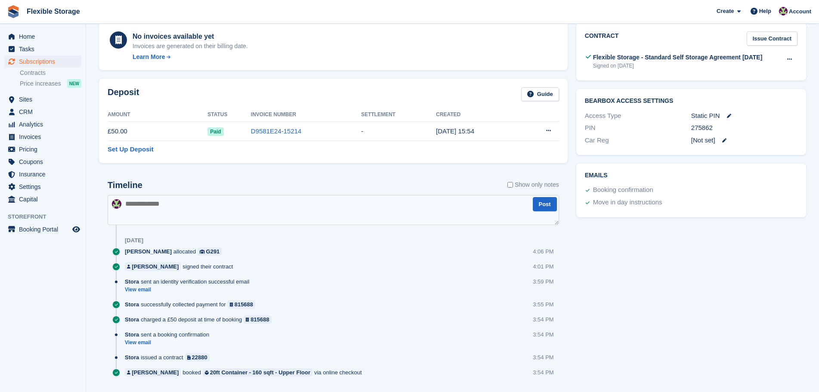
scroll to position [336, 0]
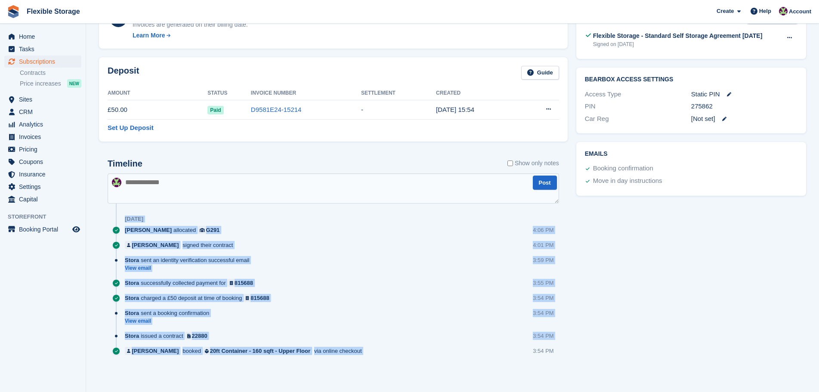
drag, startPoint x: 399, startPoint y: 213, endPoint x: 476, endPoint y: 381, distance: 184.2
click at [471, 380] on div "Timeline Show only notes Post [DATE] [PERSON_NAME] allocated G291 4:06 PM [PERS…" at bounding box center [333, 265] width 468 height 231
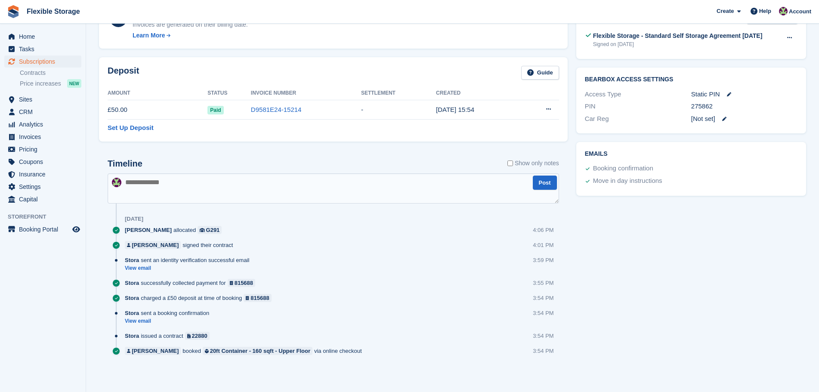
click at [669, 342] on div "Tasks 0 Add No tasks related to Subscription #106664 Booking Customer [PERSON_N…" at bounding box center [691, 53] width 238 height 661
drag, startPoint x: 698, startPoint y: 339, endPoint x: 63, endPoint y: 210, distance: 648.0
click at [63, 210] on div "Home Tasks Subscriptions Subscriptions Subscriptions Contracts Price increases …" at bounding box center [409, 28] width 819 height 728
click at [370, 273] on div "Stora sent an identity verification successful email View email 3:59 PM" at bounding box center [342, 267] width 434 height 23
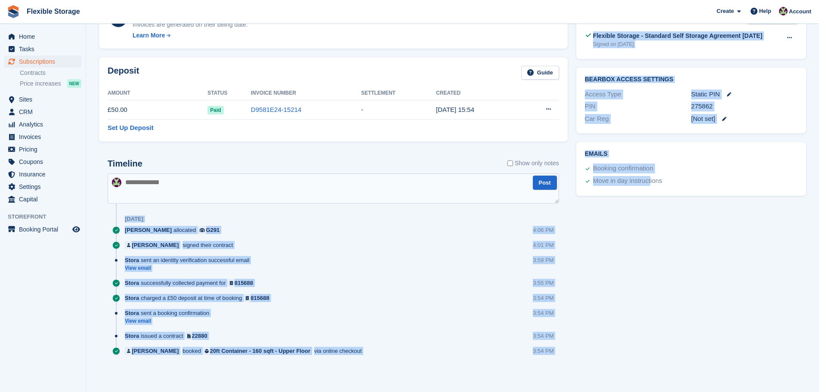
drag, startPoint x: 636, startPoint y: 362, endPoint x: 208, endPoint y: 216, distance: 452.6
click at [134, 204] on div "Allocation Unit Unit Status Sync Status G291 20ft Container - 160 sqft - Ground…" at bounding box center [452, 53] width 715 height 661
click at [361, 240] on div "[PERSON_NAME] allocated G291 4:06 PM" at bounding box center [342, 233] width 434 height 15
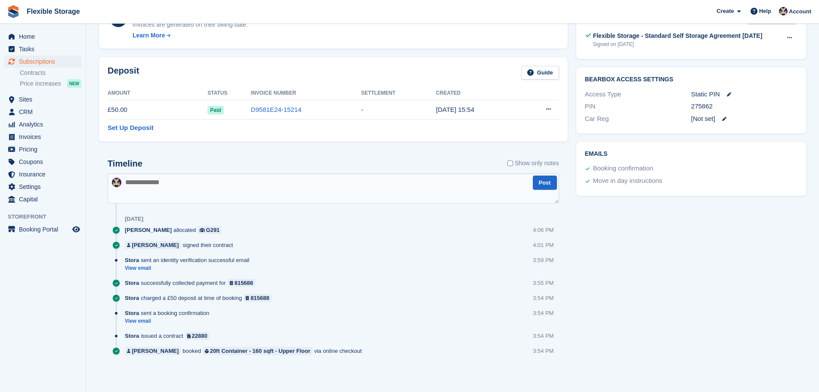
drag, startPoint x: 548, startPoint y: 226, endPoint x: 576, endPoint y: 371, distance: 147.3
click at [574, 371] on div "Allocation Unit Unit Status Sync Status G291 20ft Container - 160 sqft - Ground…" at bounding box center [452, 53] width 715 height 661
click at [605, 351] on div "Tasks 0 Add No tasks related to Subscription #106664 Booking Customer [PERSON_N…" at bounding box center [691, 53] width 238 height 661
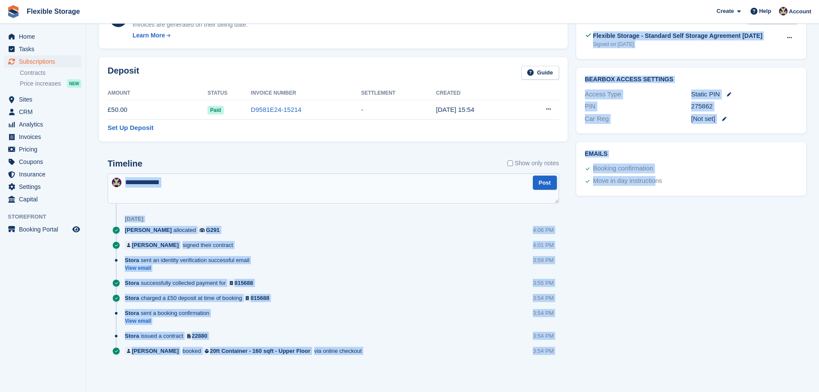
drag, startPoint x: 644, startPoint y: 347, endPoint x: 116, endPoint y: 185, distance: 551.7
click at [95, 185] on div "Allocation Unit Unit Status Sync Status G291 20ft Container - 160 sqft - Ground…" at bounding box center [452, 53] width 715 height 661
click at [435, 234] on div "[PERSON_NAME] allocated G291 4:06 PM" at bounding box center [342, 233] width 434 height 15
drag, startPoint x: 549, startPoint y: 330, endPoint x: 636, endPoint y: 412, distance: 119.9
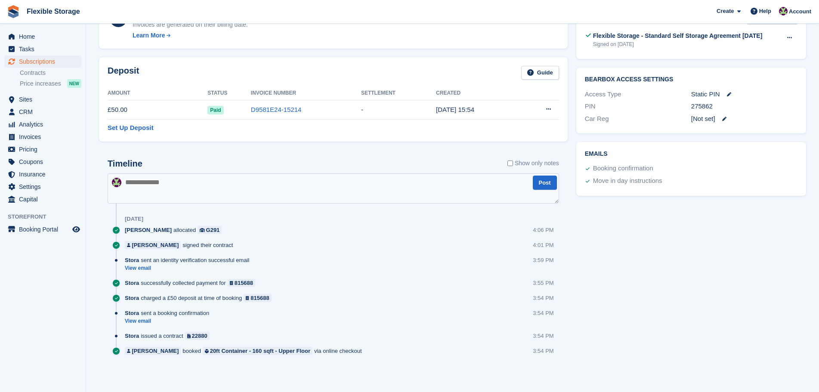
click at [642, 330] on div "Tasks 0 Add No tasks related to Subscription #106664 Booking Customer [PERSON_N…" at bounding box center [691, 53] width 238 height 661
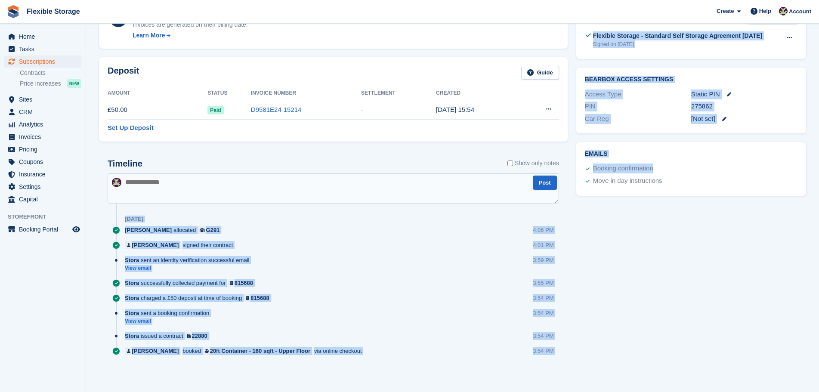
drag, startPoint x: 585, startPoint y: 353, endPoint x: 161, endPoint y: 207, distance: 447.7
click at [161, 207] on div "Allocation Unit Unit Status Sync Status G291 20ft Container - 160 sqft - Ground…" at bounding box center [452, 53] width 715 height 661
click at [475, 259] on div "Stora sent an identity verification successful email View email 3:59 PM" at bounding box center [342, 267] width 434 height 23
drag, startPoint x: 555, startPoint y: 207, endPoint x: 596, endPoint y: 362, distance: 160.0
click at [596, 362] on div "Allocation Unit Unit Status Sync Status G291 20ft Container - 160 sqft - Ground…" at bounding box center [452, 53] width 715 height 661
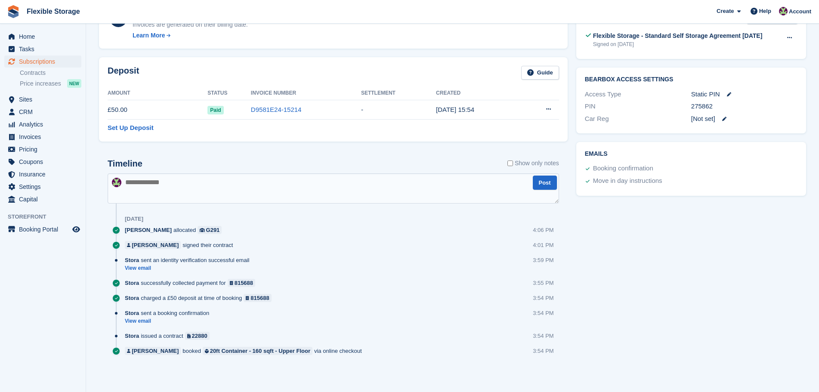
click at [622, 319] on div "Tasks 0 Add No tasks related to Subscription #106664 Booking Customer [PERSON_N…" at bounding box center [691, 53] width 238 height 661
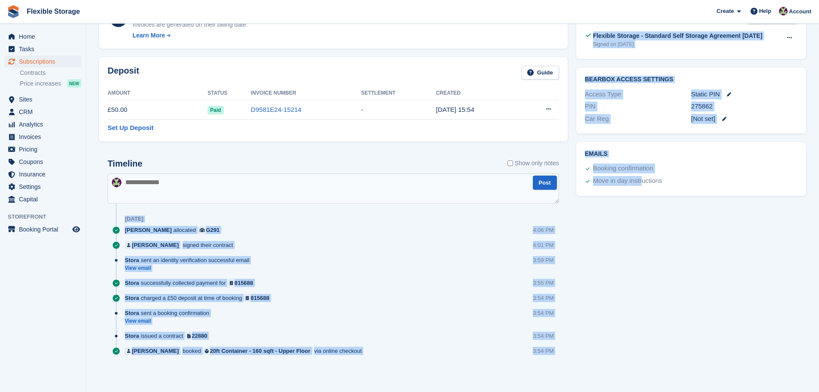
drag, startPoint x: 630, startPoint y: 358, endPoint x: 352, endPoint y: 212, distance: 314.1
click at [340, 204] on div "Allocation Unit Unit Status Sync Status G291 20ft Container - 160 sqft - Ground…" at bounding box center [452, 53] width 715 height 661
click at [424, 263] on div "Stora sent an identity verification successful email View email 3:59 PM" at bounding box center [342, 267] width 434 height 23
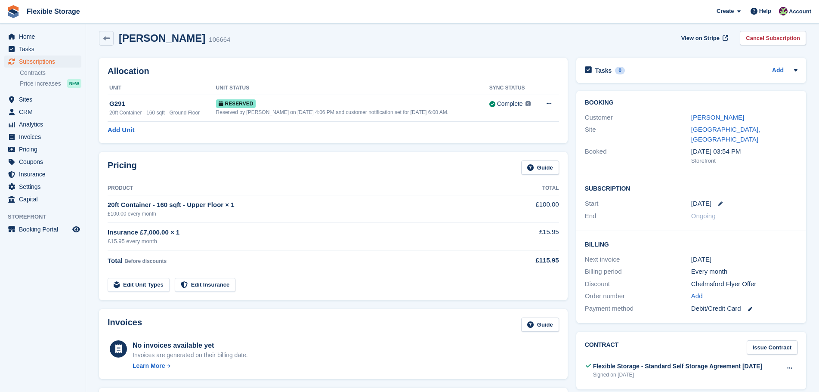
scroll to position [0, 0]
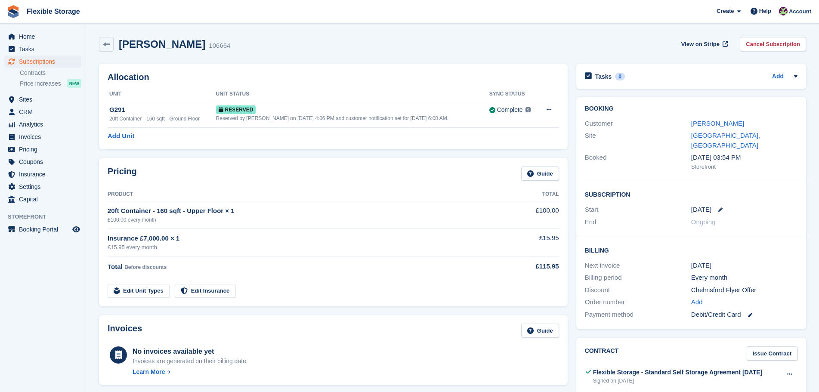
click at [518, 64] on div "Allocation Unit Unit Status Sync Status G291 20ft Container - 160 sqft - Ground…" at bounding box center [333, 107] width 468 height 86
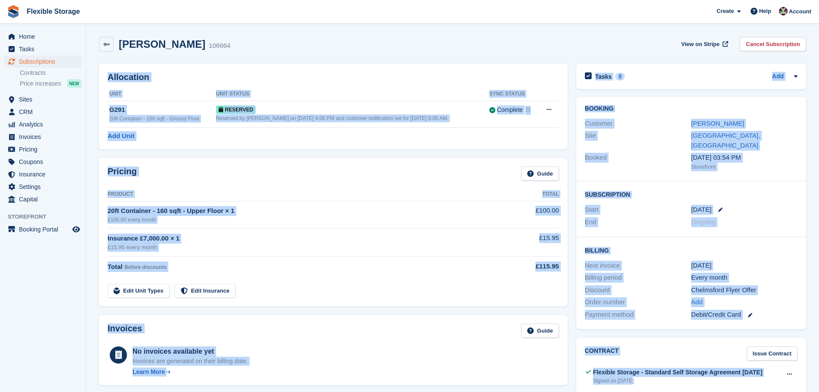
drag, startPoint x: 578, startPoint y: 65, endPoint x: 709, endPoint y: 367, distance: 329.5
click at [709, 367] on div "David Dawson 106664 View on Stripe Cancel Subscription Allocation Unit Unit Sta…" at bounding box center [452, 377] width 707 height 688
click at [760, 247] on div "Billing Next invoice 12 Sep Billing period Every month Discount Chelmsford Flye…" at bounding box center [691, 283] width 230 height 92
drag, startPoint x: 772, startPoint y: 311, endPoint x: 526, endPoint y: 47, distance: 360.4
click at [526, 47] on div "David Dawson 106664 View on Stripe Cancel Subscription Allocation Unit Unit Sta…" at bounding box center [452, 377] width 707 height 688
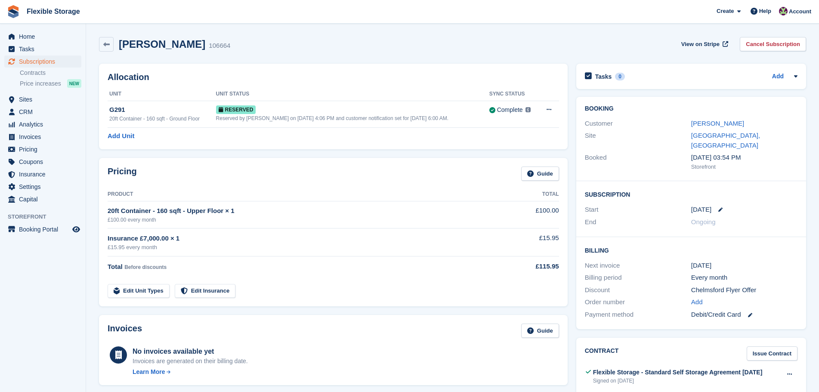
click at [543, 35] on div "David Dawson 106664 View on Stripe Cancel Subscription" at bounding box center [452, 46] width 715 height 27
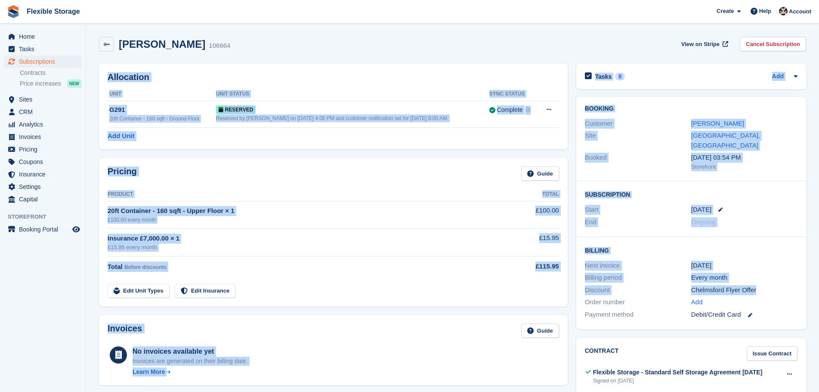
drag, startPoint x: 681, startPoint y: 44, endPoint x: 786, endPoint y: 286, distance: 262.8
click at [786, 286] on div "David Dawson 106664 View on Stripe Cancel Subscription Allocation Unit Unit Sta…" at bounding box center [452, 377] width 707 height 688
click at [786, 285] on div "Chelmsford Flyer Offer" at bounding box center [744, 290] width 106 height 10
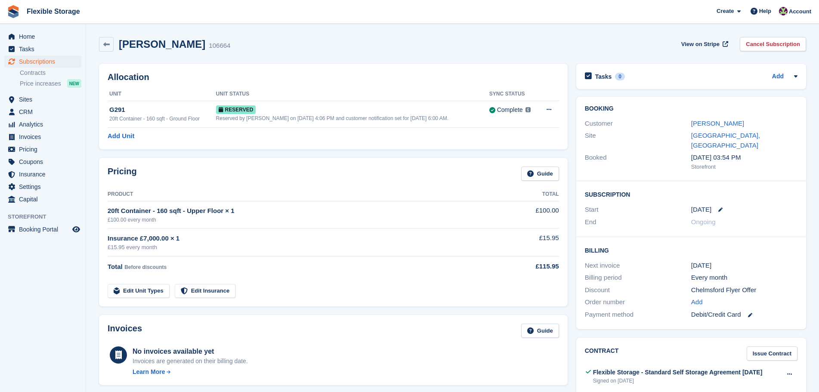
click at [786, 310] on div "Debit/Credit Card" at bounding box center [744, 315] width 106 height 10
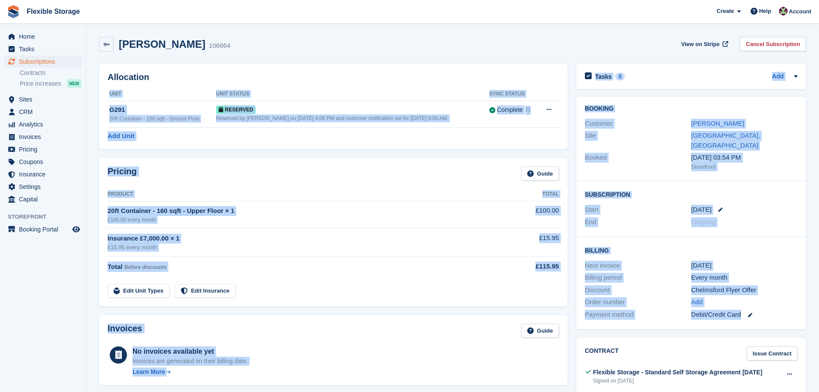
drag, startPoint x: 786, startPoint y: 306, endPoint x: 627, endPoint y: 48, distance: 302.7
click at [555, 62] on div "Allocation Unit Unit Status Sync Status G291 20ft Container - 160 sqft - Ground…" at bounding box center [452, 389] width 715 height 661
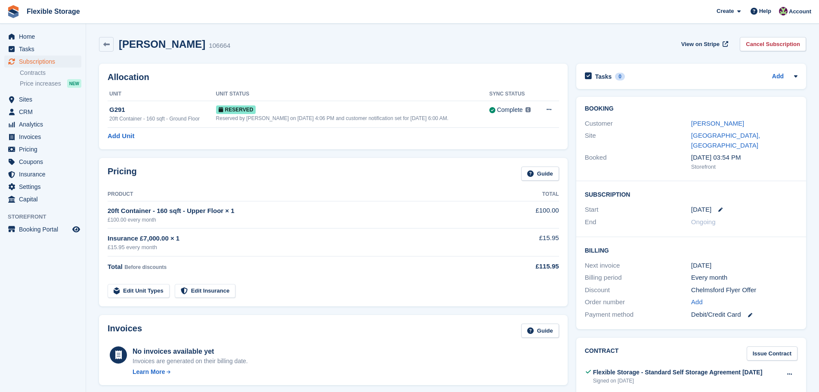
click at [652, 46] on div "David Dawson 106664 View on Stripe Cancel Subscription" at bounding box center [452, 44] width 707 height 15
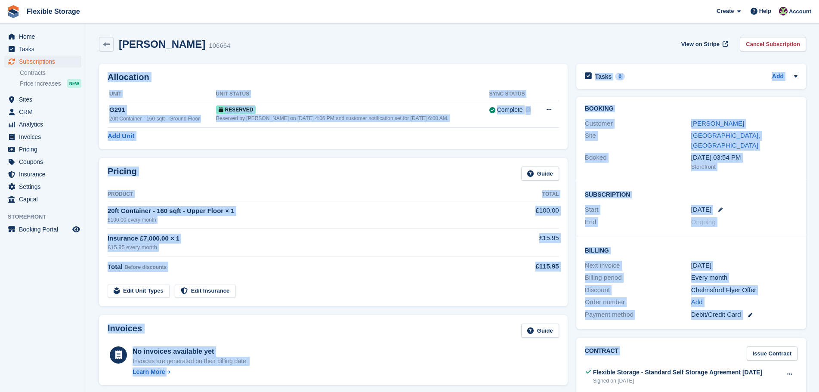
drag, startPoint x: 792, startPoint y: 308, endPoint x: 804, endPoint y: 328, distance: 23.8
click at [804, 328] on section "David Dawson 106664 View on Stripe Cancel Subscription Allocation Unit Unit Sta…" at bounding box center [452, 364] width 733 height 728
click at [774, 285] on div "Chelmsford Flyer Offer" at bounding box center [744, 290] width 106 height 10
drag, startPoint x: 783, startPoint y: 312, endPoint x: 568, endPoint y: 41, distance: 345.7
click at [568, 41] on div "David Dawson 106664 View on Stripe Cancel Subscription Allocation Unit Unit Sta…" at bounding box center [452, 377] width 707 height 688
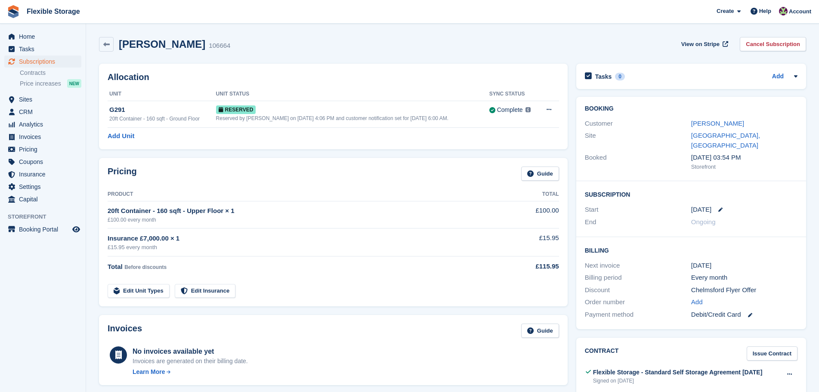
click at [605, 38] on div "David Dawson 106664 View on Stripe Cancel Subscription" at bounding box center [452, 44] width 707 height 15
click at [699, 120] on link "[PERSON_NAME]" at bounding box center [717, 123] width 53 height 7
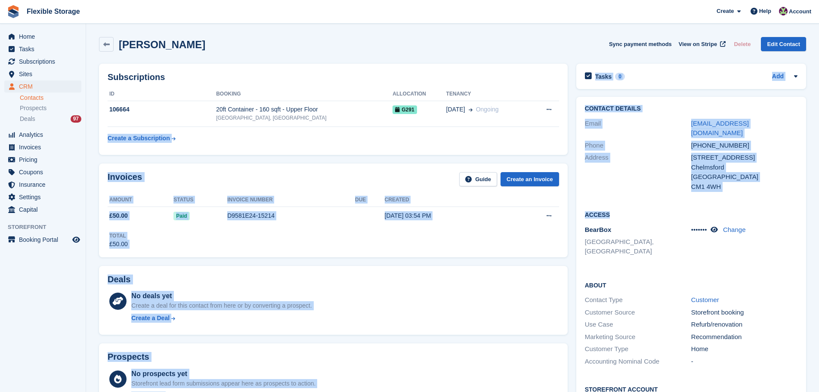
drag, startPoint x: 628, startPoint y: 143, endPoint x: 625, endPoint y: 167, distance: 24.3
click at [501, 122] on div "Subscriptions ID Booking Allocation Tenancy 106664 20ft Container - 160 sqft - …" at bounding box center [452, 372] width 715 height 627
click at [646, 175] on div "Address" at bounding box center [638, 172] width 106 height 39
drag, startPoint x: 750, startPoint y: 191, endPoint x: 393, endPoint y: 120, distance: 364.1
click at [441, 127] on div "Subscriptions ID Booking Allocation Tenancy 106664 20ft Container - 160 sqft - …" at bounding box center [452, 372] width 715 height 627
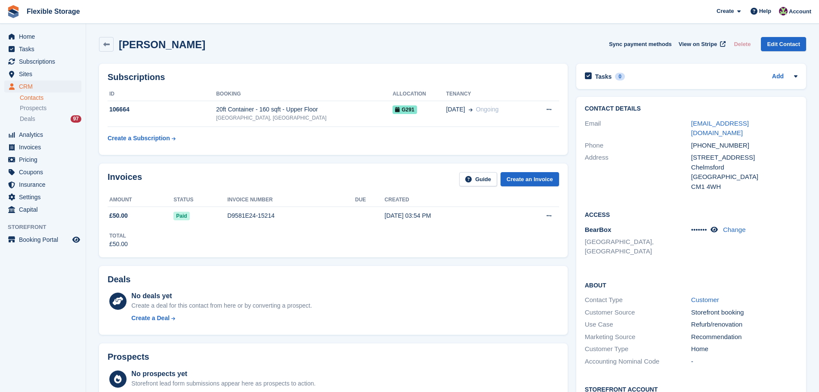
click at [365, 23] on section "[PERSON_NAME] Sync payment methods View on Stripe Delete Edit Contact Subscript…" at bounding box center [452, 347] width 733 height 694
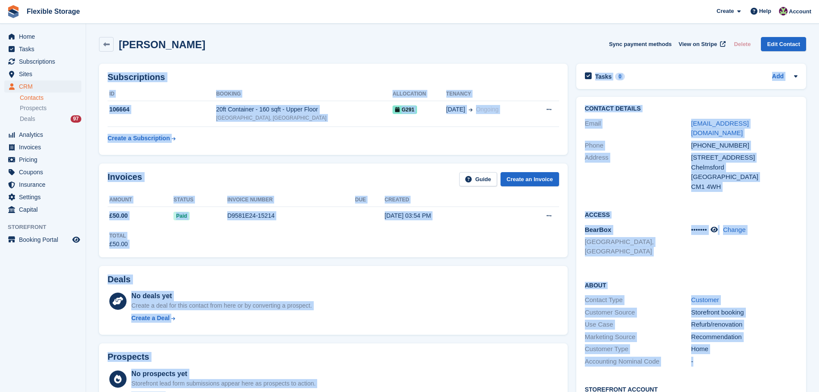
drag, startPoint x: 564, startPoint y: 32, endPoint x: 785, endPoint y: 345, distance: 382.4
click at [785, 345] on section "[PERSON_NAME] Sync payment methods View on Stripe Delete Edit Contact Subscript…" at bounding box center [452, 347] width 733 height 694
click at [774, 357] on div "-" at bounding box center [744, 362] width 106 height 10
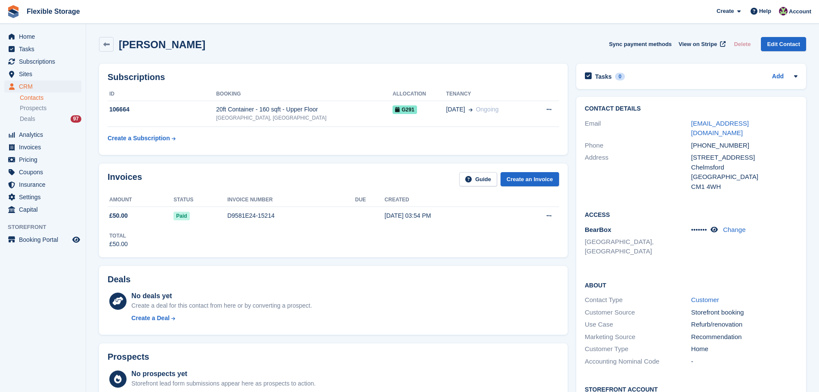
click at [640, 280] on h2 "About" at bounding box center [691, 284] width 213 height 9
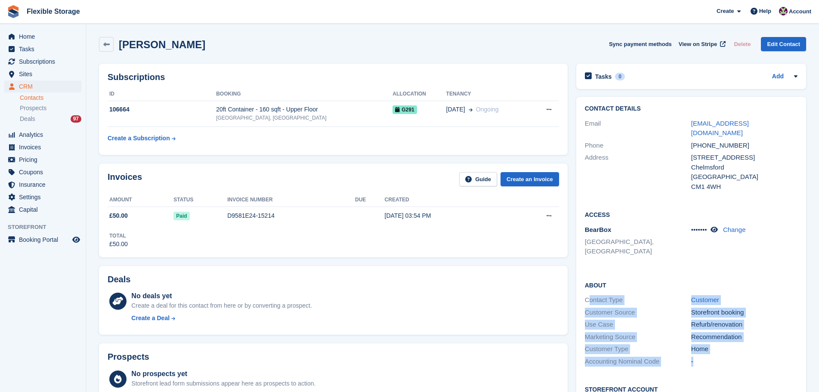
drag, startPoint x: 769, startPoint y: 341, endPoint x: 590, endPoint y: 272, distance: 192.1
click at [590, 272] on div "About Contact Type Customer Customer Source Storefront booking Use Case Refurb/…" at bounding box center [691, 324] width 230 height 105
click at [639, 295] on div "Contact Type" at bounding box center [638, 300] width 106 height 10
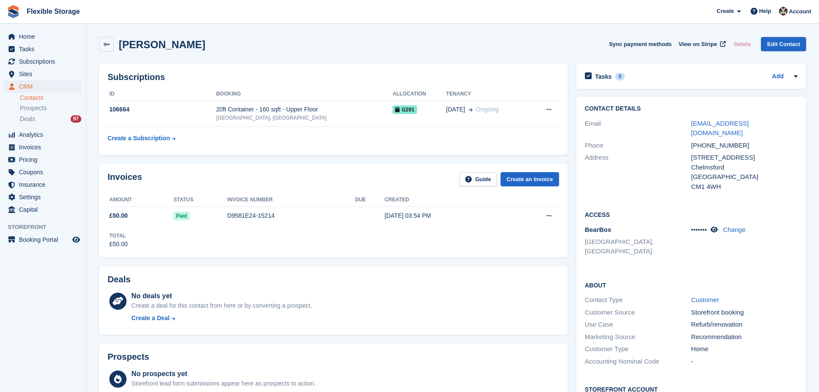
click at [729, 247] on div "Access BearBox Chelmsford, Essex ••••••• Change" at bounding box center [691, 236] width 230 height 70
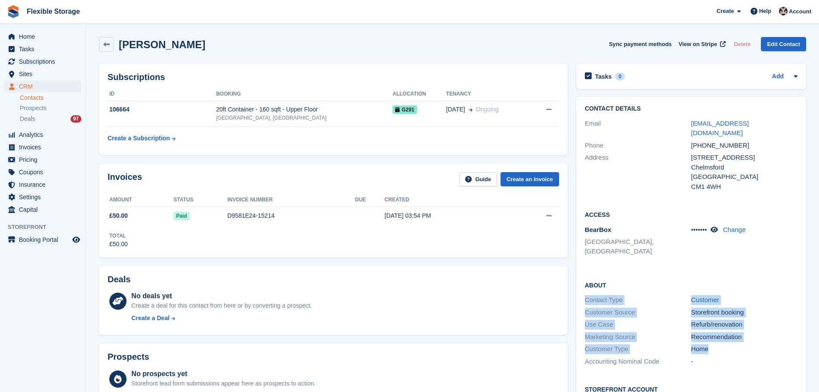
drag, startPoint x: 761, startPoint y: 291, endPoint x: 765, endPoint y: 342, distance: 51.3
click at [765, 339] on div "About Contact Type Customer Customer Source Storefront booking Use Case Refurb/…" at bounding box center [691, 324] width 230 height 105
click at [765, 357] on div "-" at bounding box center [744, 362] width 106 height 10
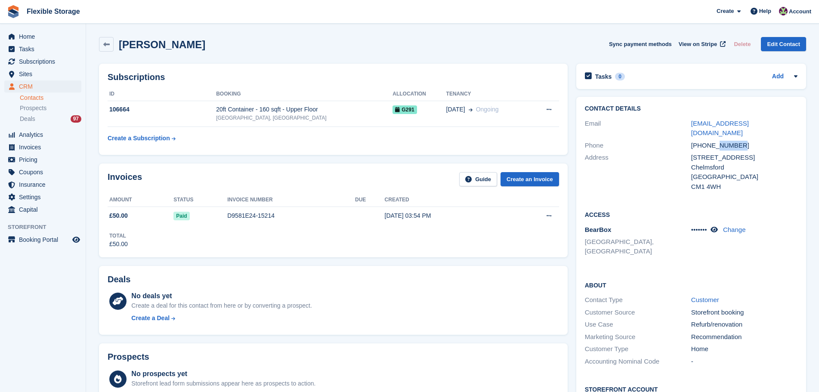
drag, startPoint x: 744, startPoint y: 136, endPoint x: 714, endPoint y: 137, distance: 30.6
click at [714, 141] on div "[PHONE_NUMBER]" at bounding box center [744, 146] width 106 height 10
copy div "6523571"
click at [72, 99] on link "Contacts" at bounding box center [51, 98] width 62 height 8
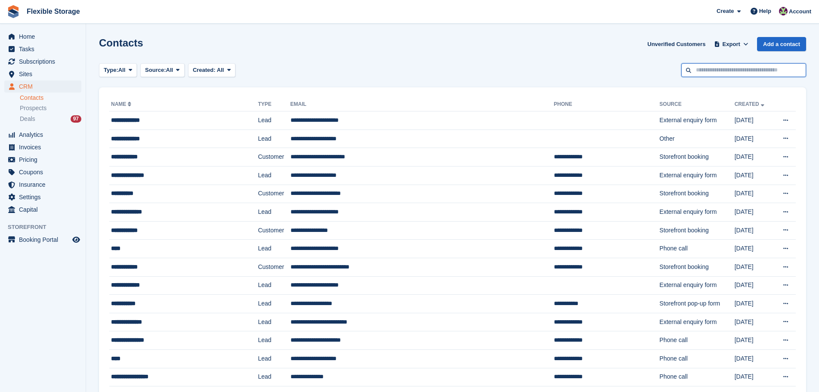
click at [752, 74] on input "text" at bounding box center [743, 70] width 125 height 14
paste input "*******"
type input "*******"
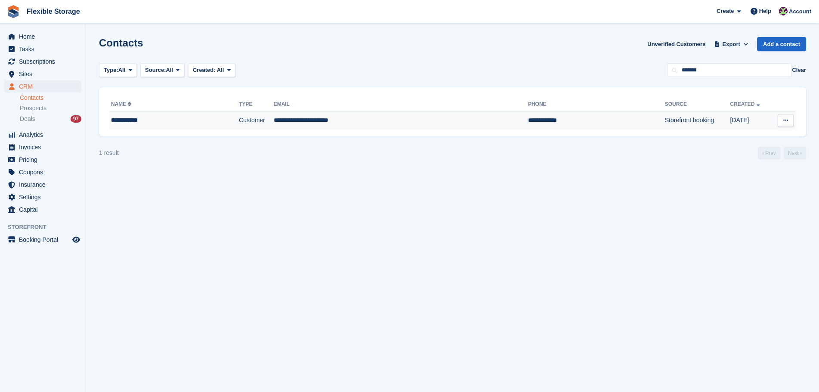
click at [454, 126] on td "**********" at bounding box center [401, 120] width 254 height 18
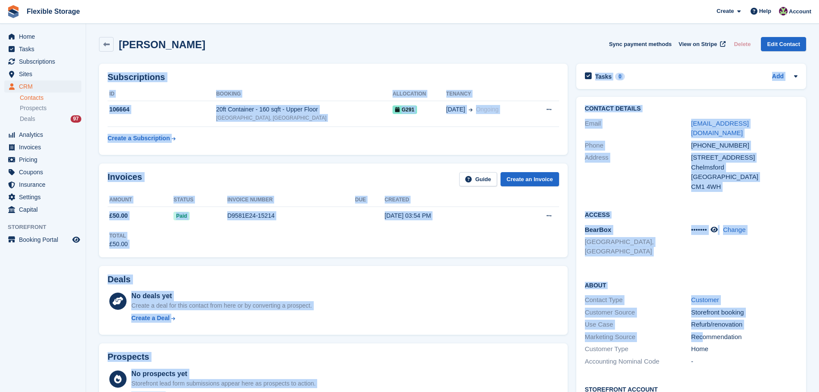
drag, startPoint x: 703, startPoint y: 312, endPoint x: 746, endPoint y: 382, distance: 83.1
click at [747, 390] on div "[PERSON_NAME] Sync payment methods View on Stripe Delete Edit Contact Subscript…" at bounding box center [452, 359] width 707 height 653
click at [723, 320] on div "Refurb/renovation" at bounding box center [744, 325] width 106 height 10
drag, startPoint x: 727, startPoint y: 327, endPoint x: 470, endPoint y: 40, distance: 385.7
click at [470, 40] on div "[PERSON_NAME] Sync payment methods View on Stripe Delete Edit Contact Subscript…" at bounding box center [452, 359] width 707 height 653
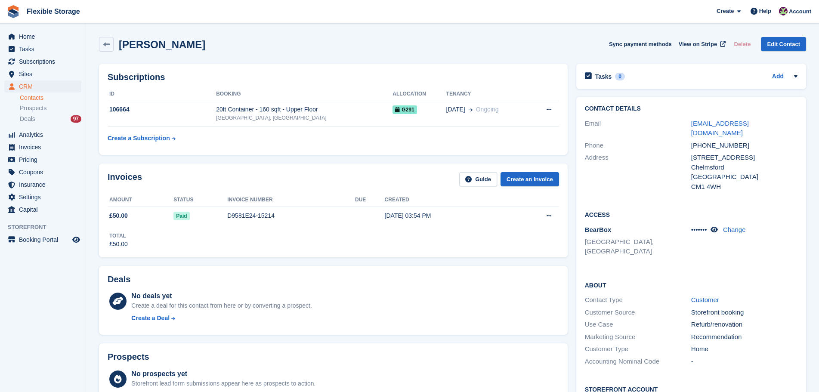
click at [499, 38] on div "[PERSON_NAME] Sync payment methods View on Stripe Delete Edit Contact" at bounding box center [452, 44] width 707 height 15
drag, startPoint x: 692, startPoint y: 276, endPoint x: 757, endPoint y: 373, distance: 117.2
click at [759, 384] on section "[PERSON_NAME] Sync payment methods View on Stripe Delete Edit Contact Subscript…" at bounding box center [452, 347] width 733 height 694
click at [725, 331] on div "Recommendation" at bounding box center [744, 336] width 106 height 10
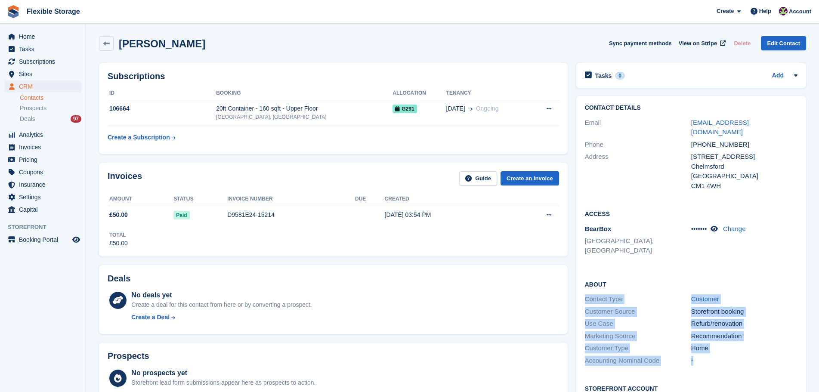
drag, startPoint x: 725, startPoint y: 343, endPoint x: 658, endPoint y: 258, distance: 108.2
click at [653, 271] on div "About Contact Type Customer Customer Source Storefront booking Use Case Refurb/…" at bounding box center [691, 323] width 230 height 105
click at [662, 271] on div "About Contact Type Customer Customer Source Storefront booking Use Case Refurb/…" at bounding box center [691, 323] width 230 height 105
drag, startPoint x: 700, startPoint y: 239, endPoint x: 743, endPoint y: 355, distance: 124.0
click at [743, 357] on div "Contact Details Email daviddawson63@hotmail.com Phone +447876523571 Address 19 …" at bounding box center [691, 275] width 230 height 359
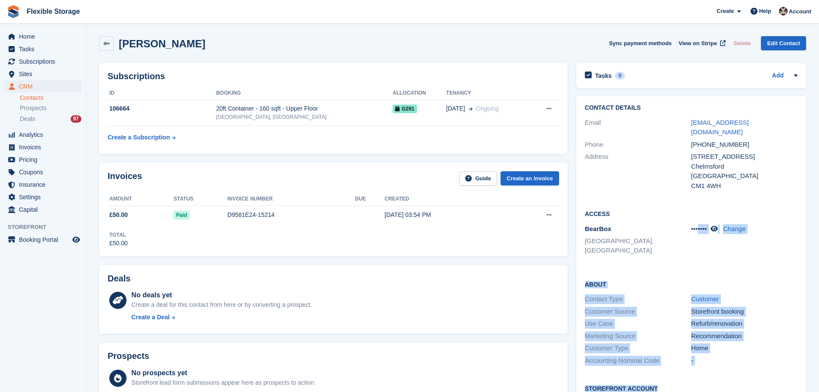
click at [750, 356] on div "-" at bounding box center [744, 361] width 106 height 10
drag, startPoint x: 755, startPoint y: 341, endPoint x: 617, endPoint y: 274, distance: 153.2
click at [617, 274] on div "About Contact Type Customer Customer Source Storefront booking Use Case Refurb/…" at bounding box center [691, 323] width 230 height 105
click at [674, 273] on div "About Contact Type Customer Customer Source Storefront booking Use Case Refurb/…" at bounding box center [691, 323] width 230 height 105
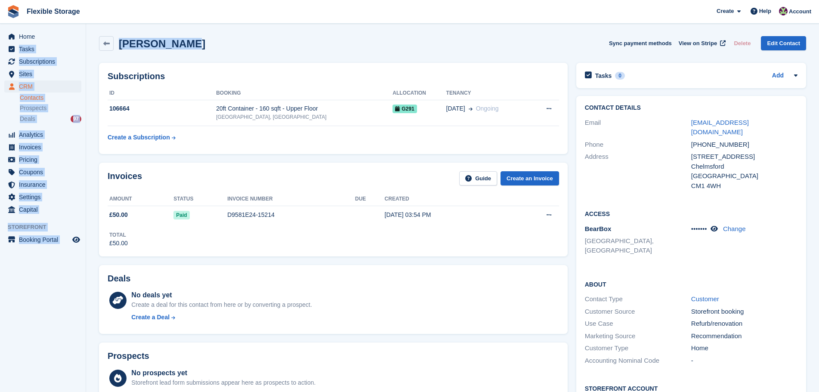
drag, startPoint x: 219, startPoint y: 45, endPoint x: 74, endPoint y: 25, distance: 145.8
click at [74, 25] on div "Home Tasks Subscriptions Subscriptions Subscriptions Contracts Price increases …" at bounding box center [409, 346] width 819 height 694
click at [290, 52] on div "David Dawson Sync payment methods View on Stripe Delete Edit Contact" at bounding box center [452, 45] width 715 height 27
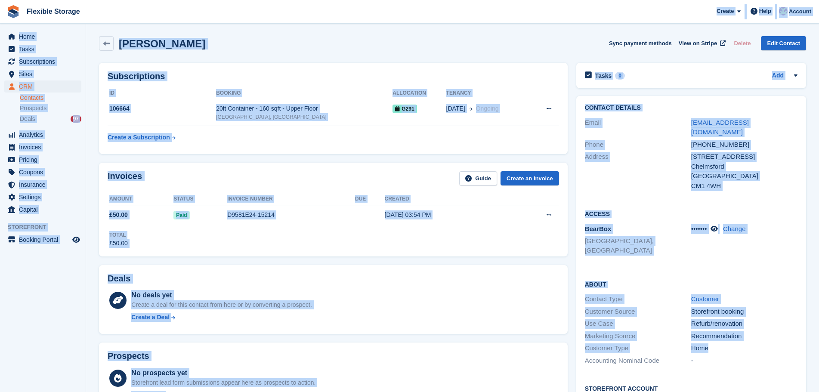
drag, startPoint x: 554, startPoint y: 31, endPoint x: 796, endPoint y: 332, distance: 386.1
click at [796, 332] on div "Flexible Storage Create Subscription Invoice Contact Deal Discount Page Help Ch…" at bounding box center [409, 346] width 819 height 694
click at [752, 305] on div "Customer Source Storefront booking" at bounding box center [691, 311] width 213 height 12
click at [285, 49] on div "David Dawson Sync payment methods View on Stripe Delete Edit Contact" at bounding box center [452, 43] width 707 height 15
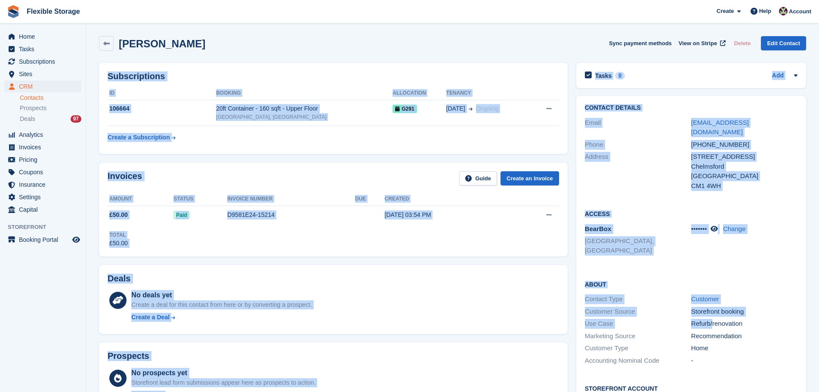
drag, startPoint x: 601, startPoint y: 111, endPoint x: 714, endPoint y: 304, distance: 223.4
click at [713, 304] on div "David Dawson Sync payment methods View on Stripe Delete Edit Contact Subscripti…" at bounding box center [452, 358] width 707 height 653
click at [733, 294] on div "Customer" at bounding box center [744, 299] width 106 height 10
drag, startPoint x: 633, startPoint y: 150, endPoint x: 771, endPoint y: 373, distance: 262.8
click at [781, 391] on html "Flexible Storage Create Subscription Invoice Contact Deal Discount Page Help Ch…" at bounding box center [409, 195] width 819 height 392
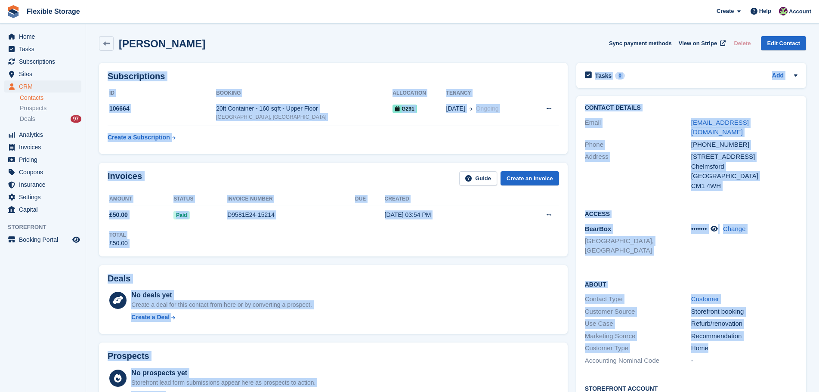
scroll to position [49, 0]
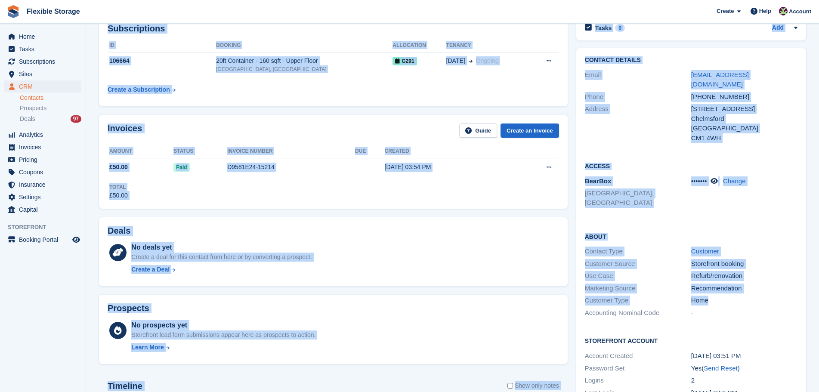
click at [746, 296] on div "Home" at bounding box center [744, 301] width 106 height 10
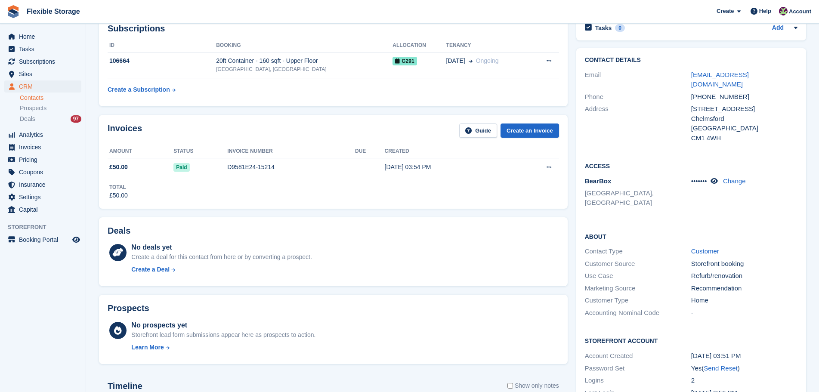
scroll to position [0, 0]
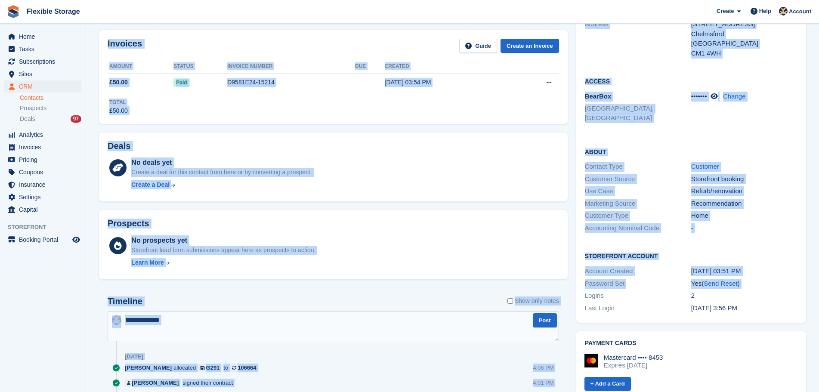
drag, startPoint x: 528, startPoint y: 227, endPoint x: 594, endPoint y: 412, distance: 196.3
click at [594, 259] on html "Flexible Storage Create Subscription Invoice Contact Deal Discount Page Help Ch…" at bounding box center [409, 63] width 819 height 392
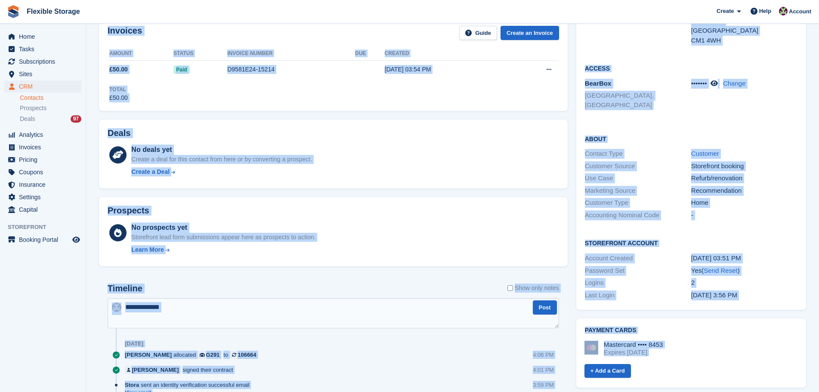
click at [439, 219] on div "Prospects No prospects yet Storefront lead form submissions appear here as pros…" at bounding box center [333, 231] width 468 height 69
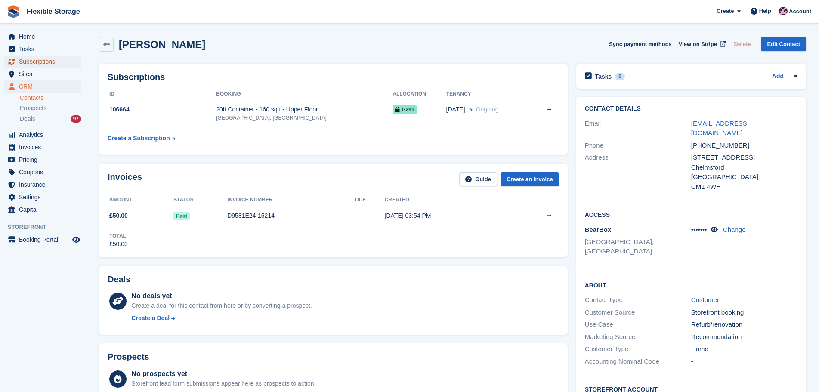
click at [49, 64] on span "Subscriptions" at bounding box center [45, 61] width 52 height 12
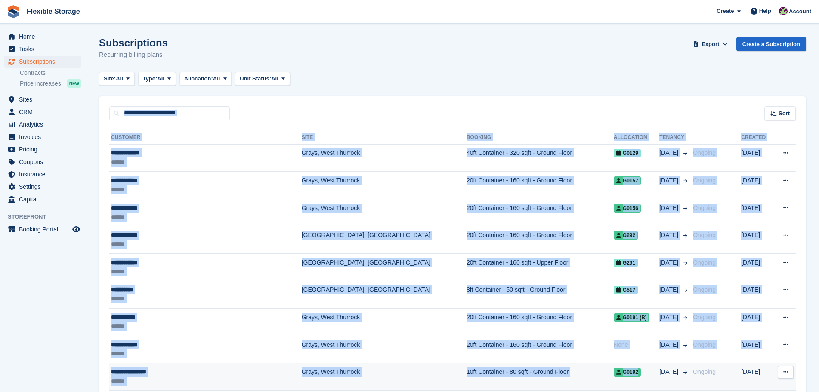
drag, startPoint x: 596, startPoint y: 87, endPoint x: 632, endPoint y: 379, distance: 293.5
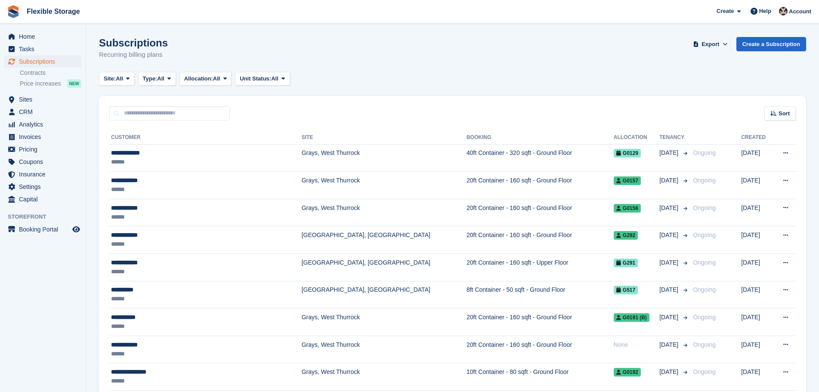
click at [584, 40] on div "Subscriptions Recurring billing plans Export Export Subscriptions Export a CSV …" at bounding box center [452, 53] width 707 height 33
click at [42, 36] on span "Home" at bounding box center [45, 37] width 52 height 12
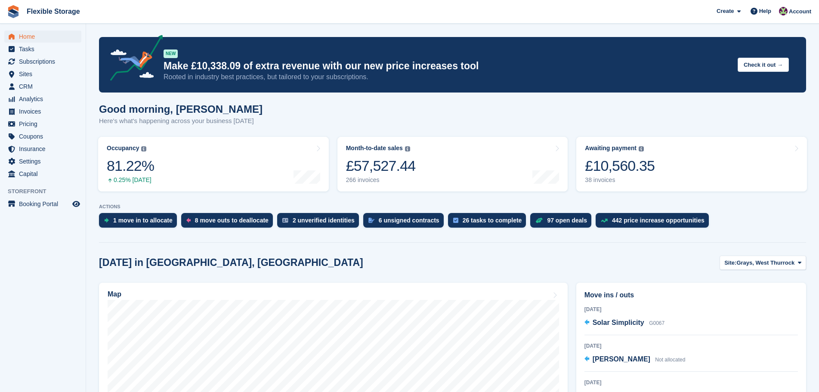
drag, startPoint x: 426, startPoint y: 153, endPoint x: 192, endPoint y: 107, distance: 238.9
click at [360, 118] on div "Good morning, [PERSON_NAME] Here's what's happening across your business [DATE]" at bounding box center [452, 119] width 707 height 33
click at [369, 120] on div "Good morning, Rachael Here's what's happening across your business today" at bounding box center [452, 119] width 707 height 33
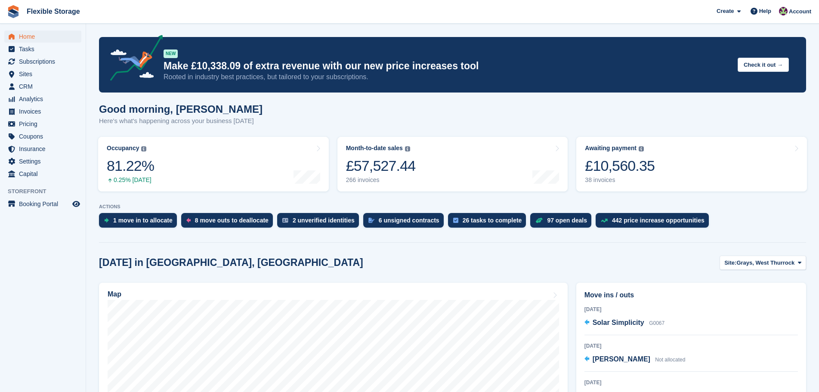
click at [376, 118] on div "Good morning, Rachael Here's what's happening across your business today" at bounding box center [452, 119] width 707 height 33
drag, startPoint x: 297, startPoint y: 249, endPoint x: 131, endPoint y: 120, distance: 210.9
click at [232, 114] on h1 "Good morning, Rachael" at bounding box center [180, 109] width 163 height 12
click at [53, 64] on span "Subscriptions" at bounding box center [45, 61] width 52 height 12
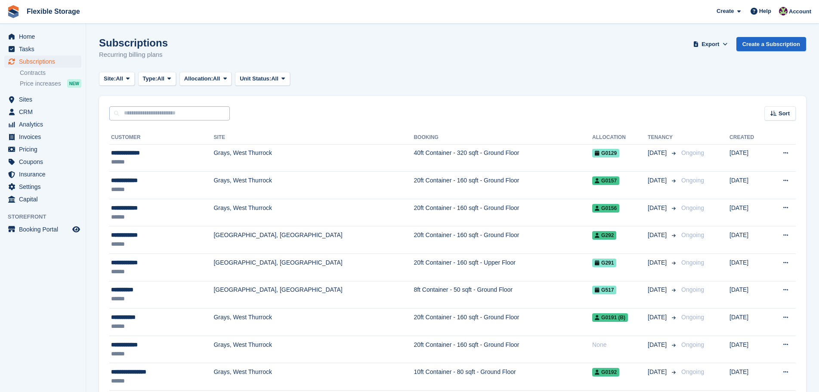
click at [156, 108] on input "text" at bounding box center [169, 113] width 120 height 14
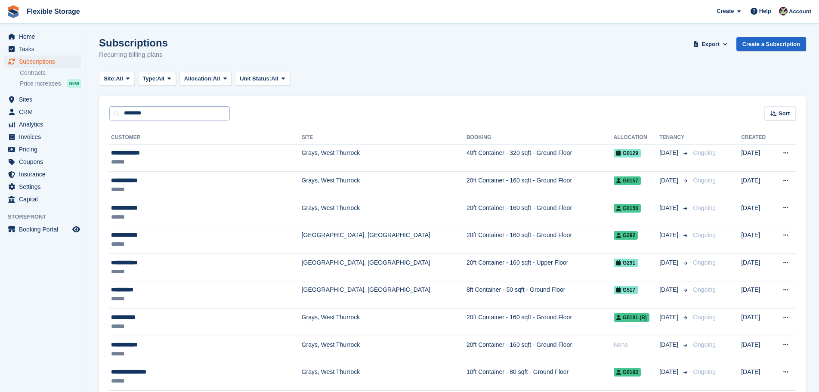
type input "********"
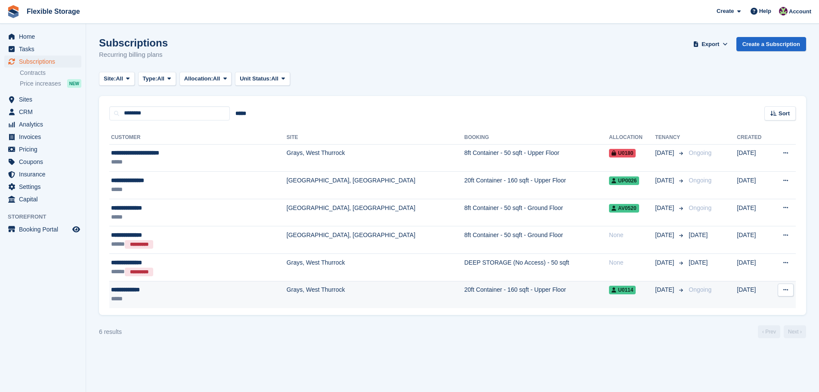
click at [308, 294] on td "Grays, West Thurrock" at bounding box center [376, 294] width 178 height 27
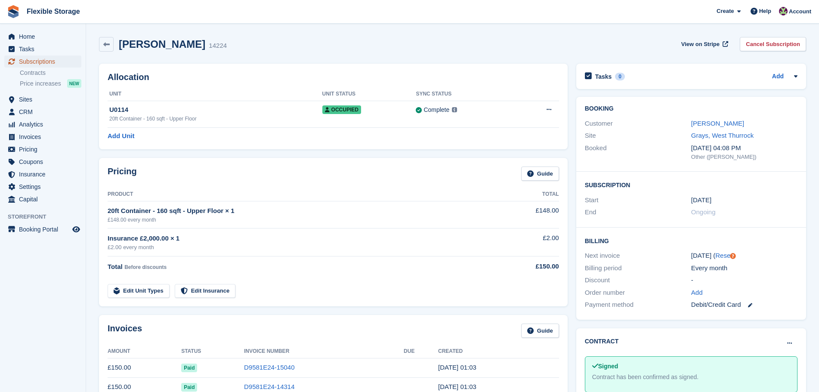
click at [31, 65] on span "Subscriptions" at bounding box center [45, 61] width 52 height 12
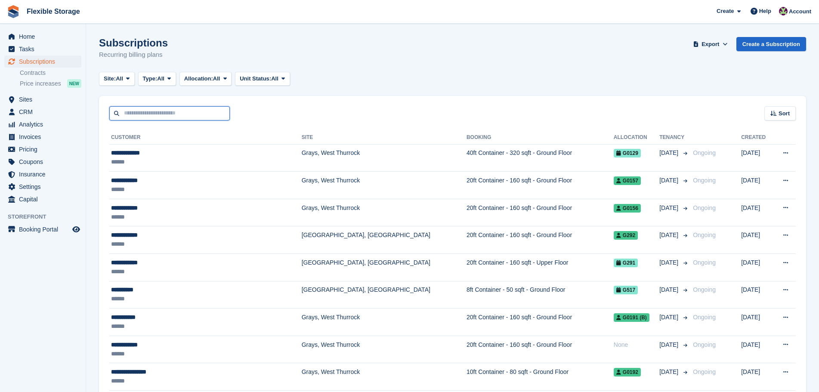
click at [152, 117] on input "text" at bounding box center [169, 113] width 120 height 14
type input "****"
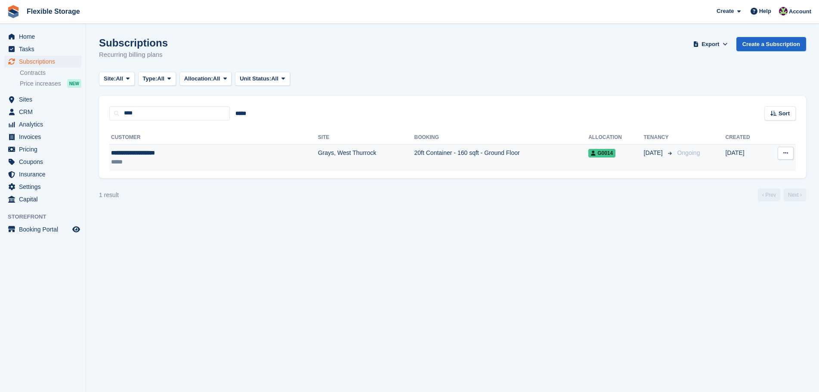
click at [335, 150] on td "Grays, West Thurrock" at bounding box center [366, 157] width 96 height 27
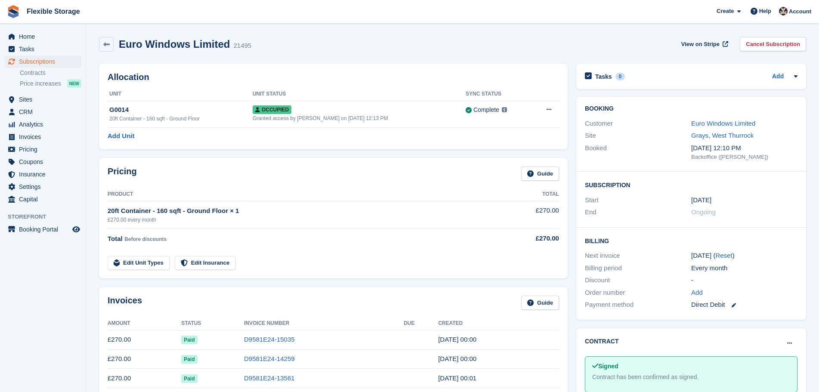
drag, startPoint x: 596, startPoint y: 40, endPoint x: 747, endPoint y: 293, distance: 294.0
click at [756, 293] on div "Add" at bounding box center [744, 293] width 106 height 10
click at [773, 302] on div "Direct Debit" at bounding box center [744, 305] width 106 height 10
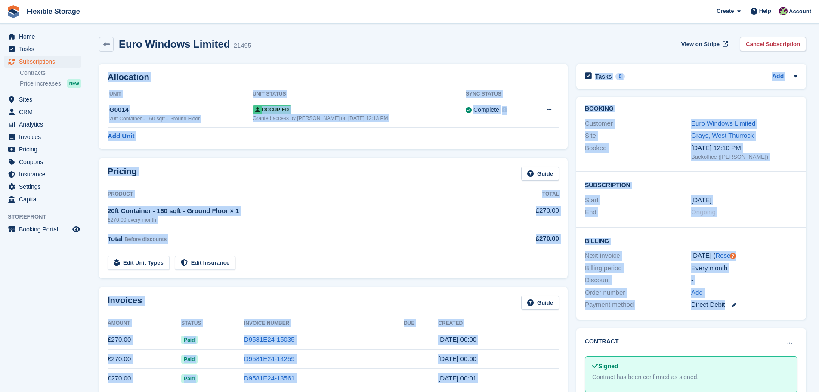
drag, startPoint x: 776, startPoint y: 306, endPoint x: 512, endPoint y: 39, distance: 375.4
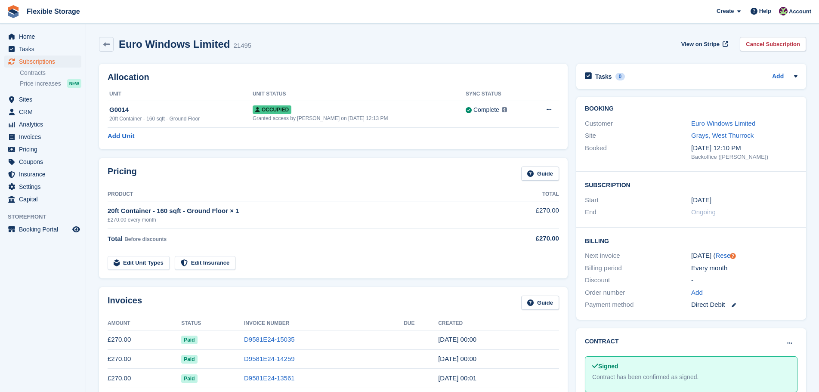
click at [572, 45] on div "Euro Windows Limited 21495 View on Stripe Cancel Subscription" at bounding box center [452, 44] width 707 height 15
click at [706, 125] on link "Euro Windows Limited" at bounding box center [723, 123] width 64 height 7
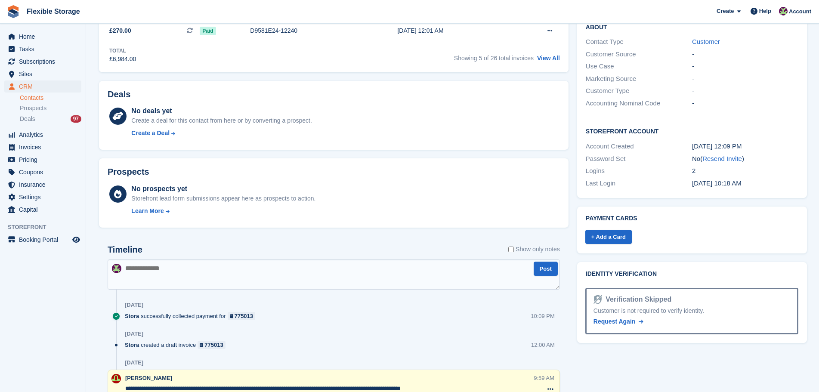
scroll to position [516, 0]
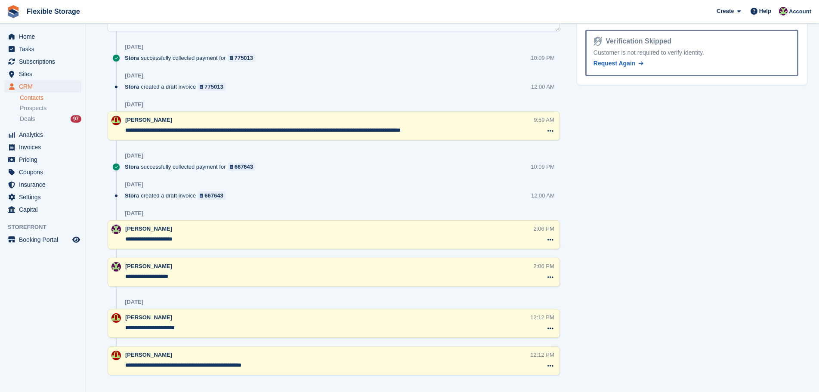
drag, startPoint x: 638, startPoint y: 222, endPoint x: 350, endPoint y: 105, distance: 310.3
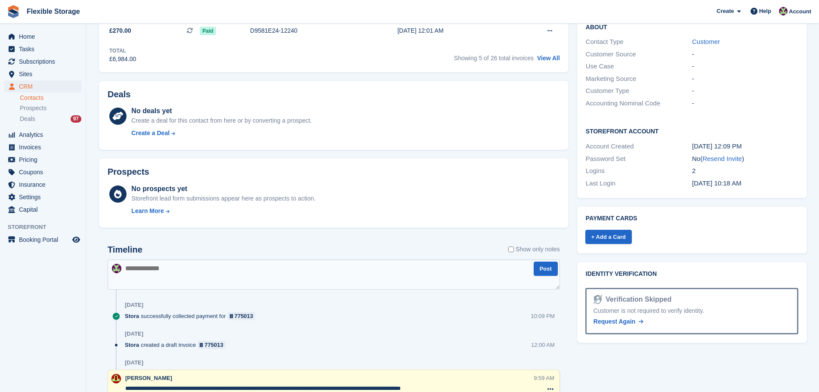
scroll to position [0, 0]
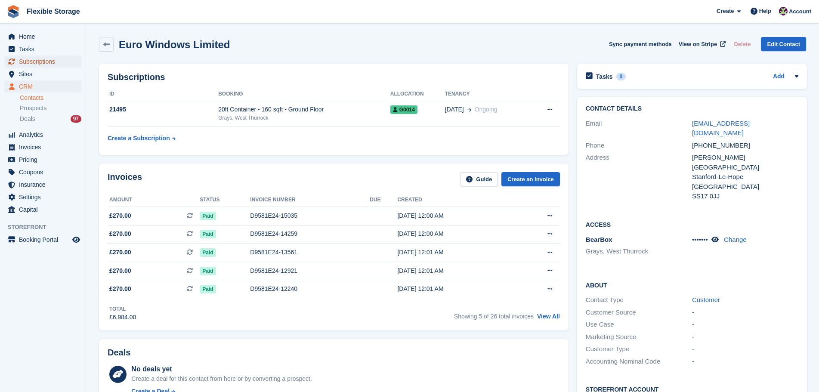
click at [38, 65] on span "Subscriptions" at bounding box center [45, 61] width 52 height 12
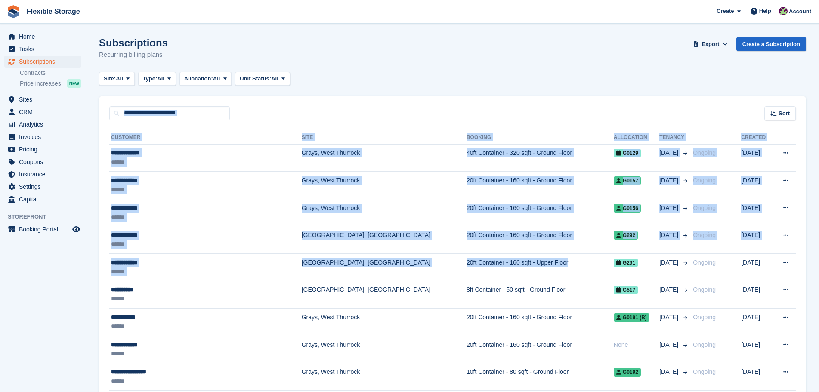
drag, startPoint x: 513, startPoint y: 56, endPoint x: 548, endPoint y: 109, distance: 63.1
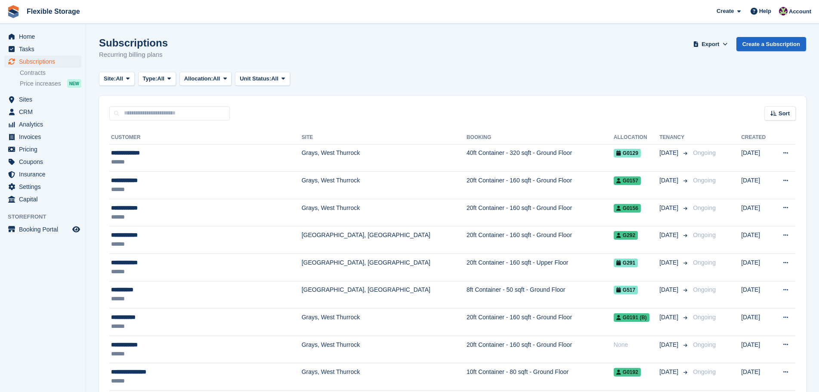
click at [551, 53] on div "Subscriptions Recurring billing plans Export Export Subscriptions Export a CSV …" at bounding box center [452, 53] width 707 height 33
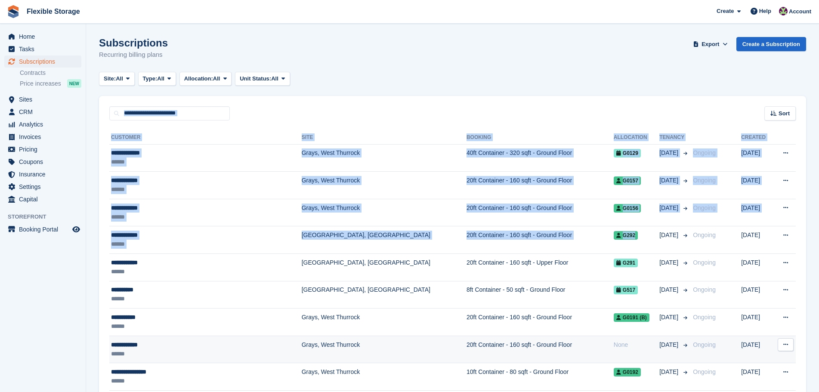
drag, startPoint x: 619, startPoint y: 73, endPoint x: 644, endPoint y: 346, distance: 274.2
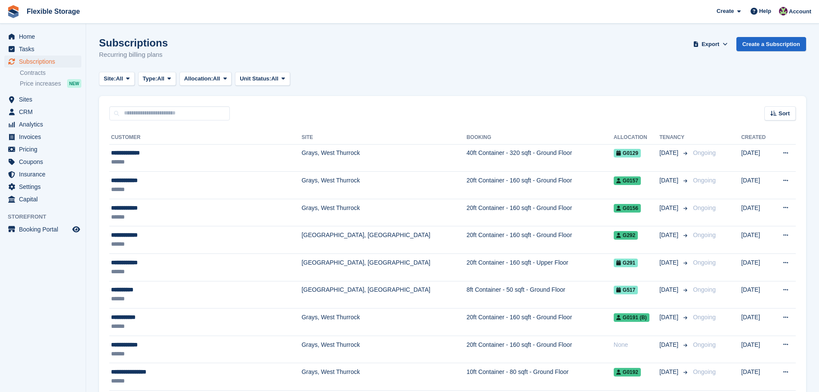
click at [641, 85] on div "Site: All All Grays, West Thurrock Aveley, Essex Chelmsford, Essex Type: All Al…" at bounding box center [452, 79] width 707 height 14
drag, startPoint x: 203, startPoint y: 53, endPoint x: 109, endPoint y: 27, distance: 97.8
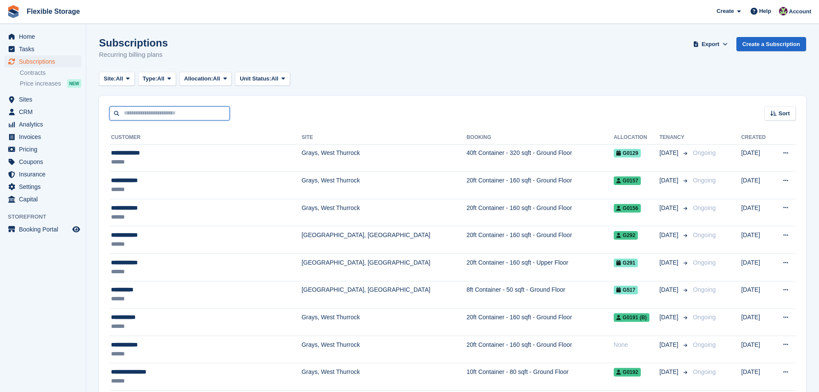
click at [179, 114] on input "text" at bounding box center [169, 113] width 120 height 14
type input "****"
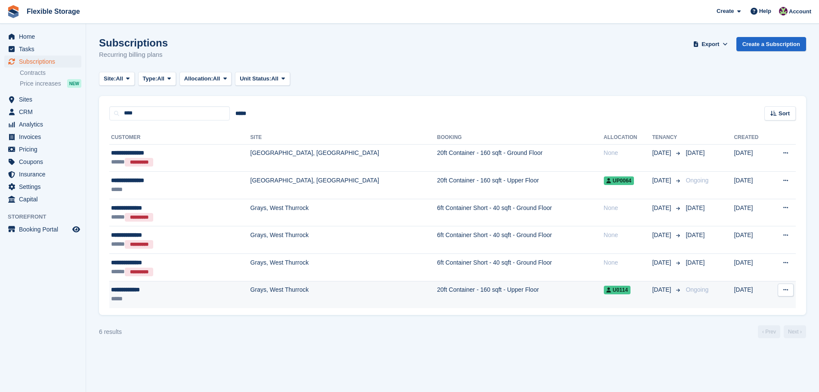
click at [250, 290] on td "Grays, West Thurrock" at bounding box center [343, 294] width 187 height 27
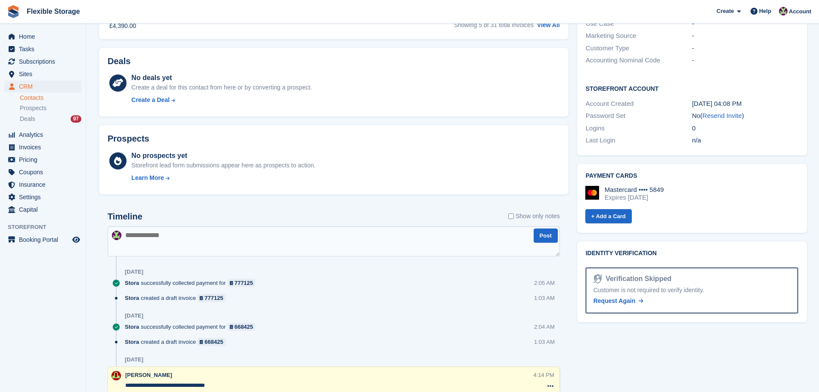
scroll to position [326, 0]
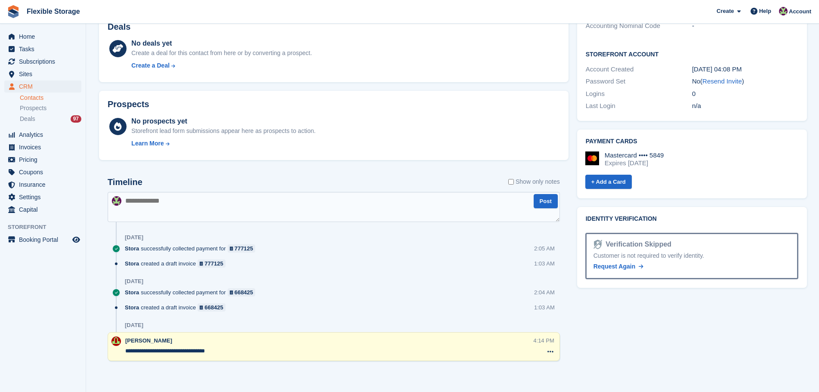
drag, startPoint x: 615, startPoint y: 350, endPoint x: 318, endPoint y: 280, distance: 304.4
click at [317, 280] on div "Subscriptions ID Booking Allocation Tenancy 14224 20ft Container - 160 sqft - U…" at bounding box center [452, 59] width 715 height 650
click at [622, 354] on div "Tasks 0 Add No tasks related to [PERSON_NAME] Contact Details Email [EMAIL_ADDR…" at bounding box center [692, 59] width 238 height 650
click at [568, 318] on div "Subscriptions ID Booking Allocation Tenancy 14224 20ft Container - 160 sqft - U…" at bounding box center [334, 59] width 478 height 650
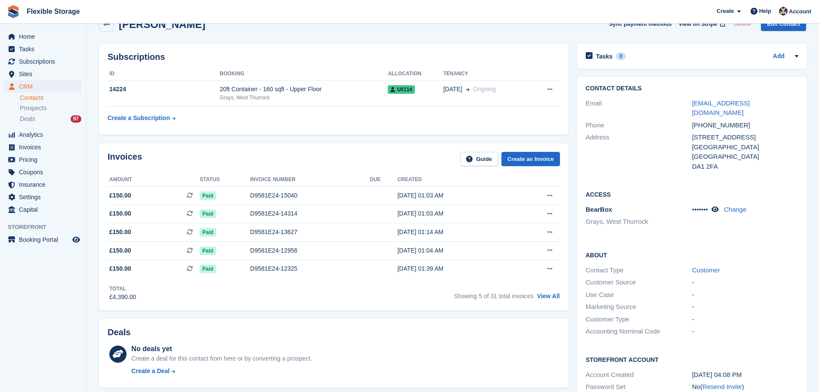
scroll to position [0, 0]
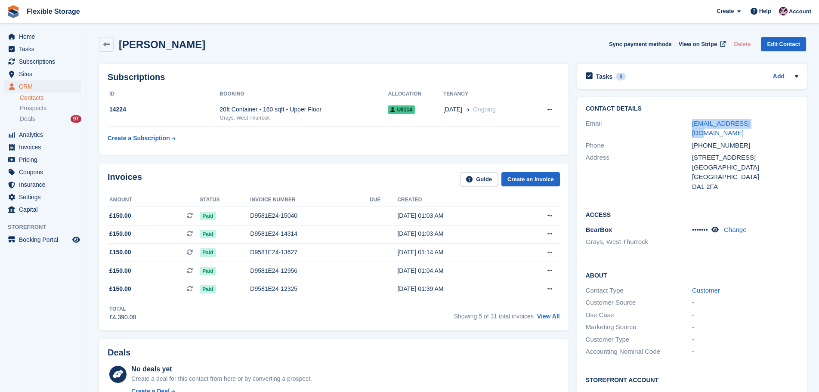
drag, startPoint x: 745, startPoint y: 126, endPoint x: 665, endPoint y: 125, distance: 80.0
click at [665, 125] on div "Email [EMAIL_ADDRESS][DOMAIN_NAME]" at bounding box center [692, 128] width 213 height 22
copy div "[EMAIL_ADDRESS][DOMAIN_NAME]"
click at [484, 40] on div "[PERSON_NAME] Sync payment methods View on Stripe Delete Edit Contact" at bounding box center [452, 44] width 707 height 15
click at [57, 64] on span "Subscriptions" at bounding box center [45, 61] width 52 height 12
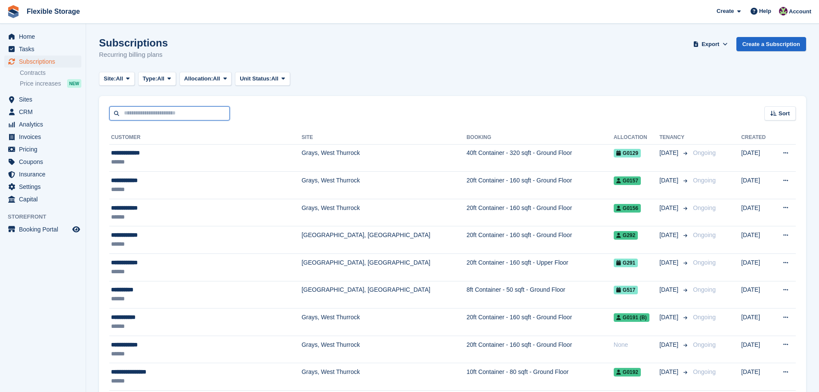
click at [187, 107] on input "text" at bounding box center [169, 113] width 120 height 14
type input "******"
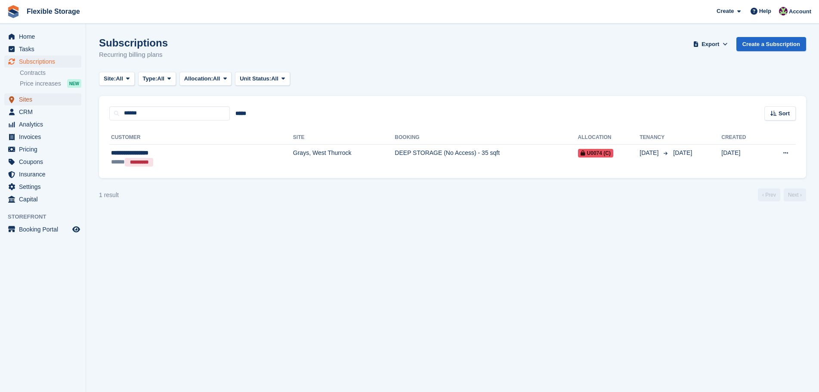
click at [26, 99] on span "Sites" at bounding box center [45, 99] width 52 height 12
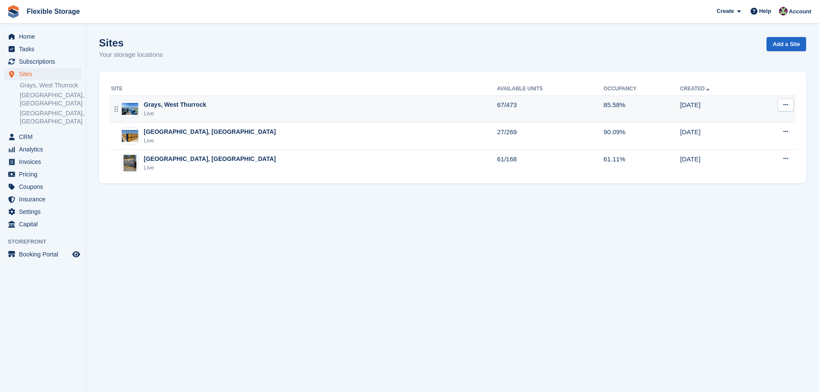
click at [195, 108] on div "Grays, West Thurrock" at bounding box center [175, 104] width 62 height 9
